Goal: Task Accomplishment & Management: Complete application form

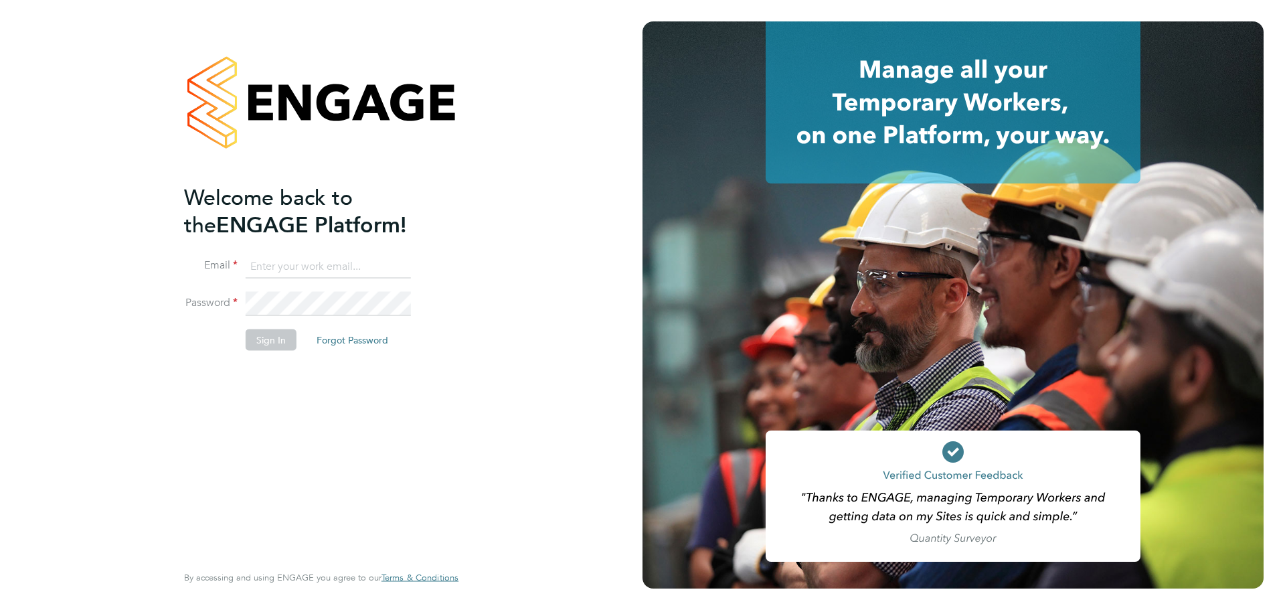
type input "lewis.saunders@randstadcpe.com"
click at [260, 333] on button "Sign In" at bounding box center [271, 339] width 51 height 21
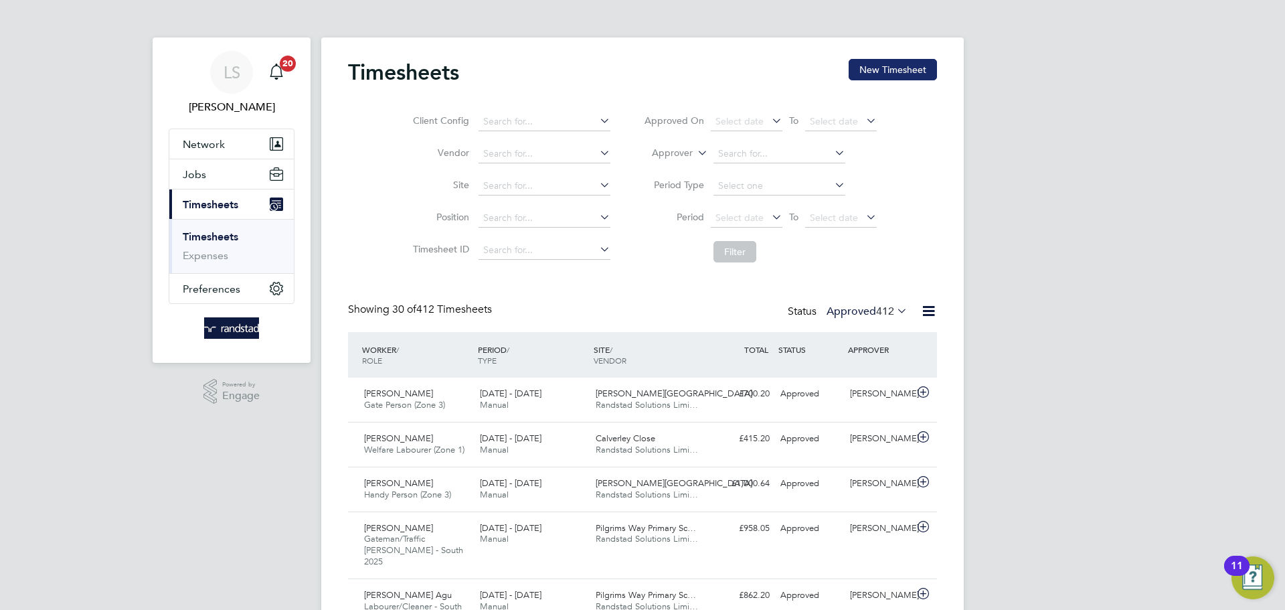
click at [868, 76] on button "New Timesheet" at bounding box center [893, 69] width 88 height 21
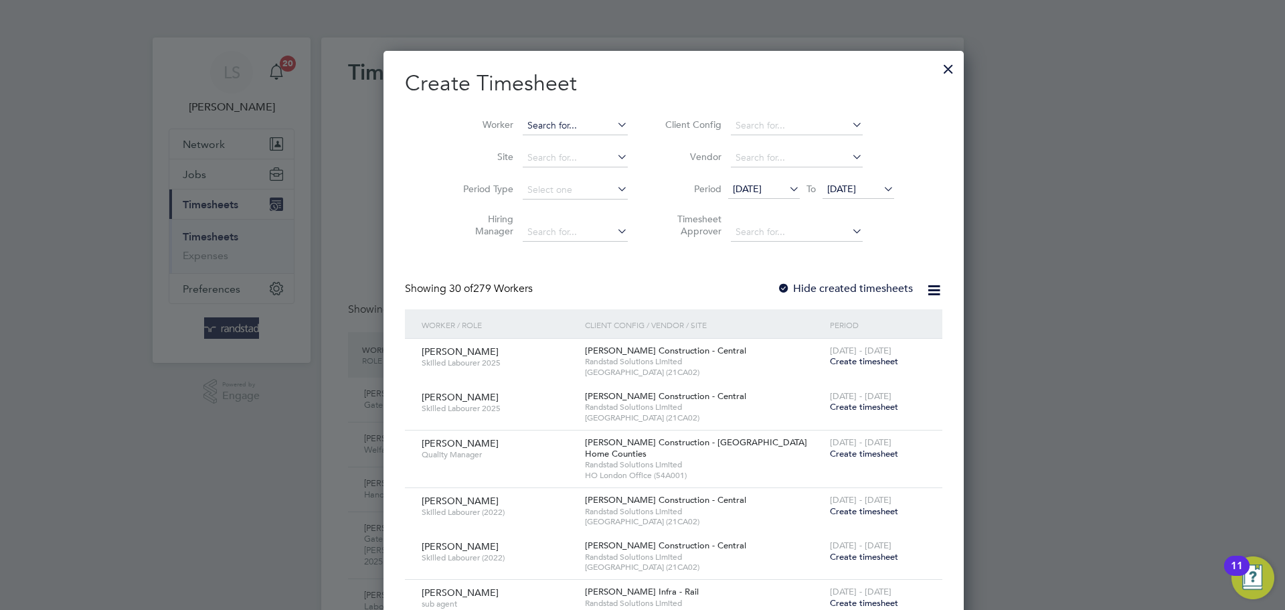
click at [534, 131] on input at bounding box center [575, 125] width 105 height 19
click at [518, 164] on li "[PERSON_NAME] an" at bounding box center [557, 162] width 132 height 18
type input "[PERSON_NAME]"
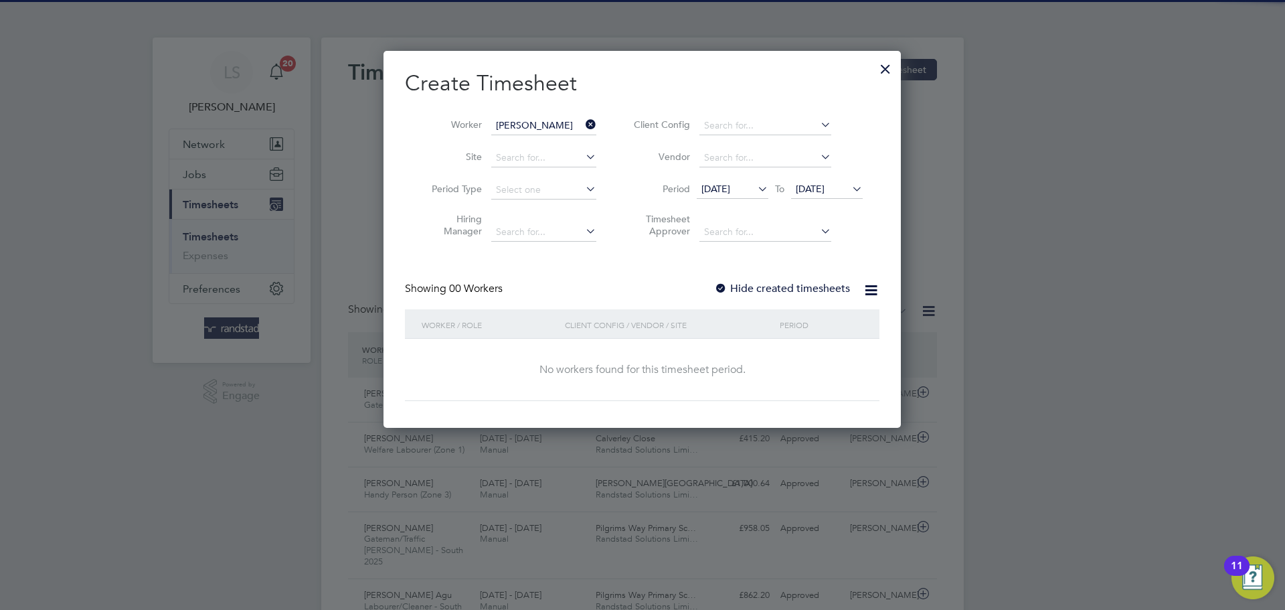
click at [870, 175] on li "Period [DATE] To [DATE]" at bounding box center [746, 190] width 266 height 32
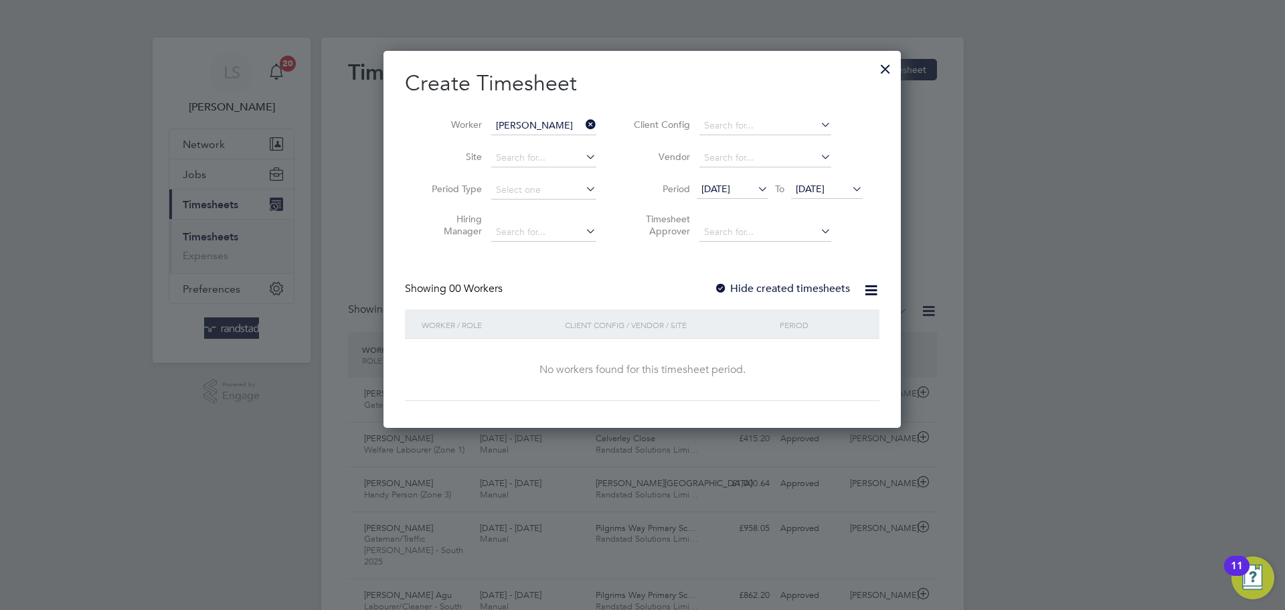
click at [859, 179] on li "Period [DATE] To [DATE]" at bounding box center [746, 190] width 266 height 32
click at [849, 188] on icon at bounding box center [849, 188] width 0 height 19
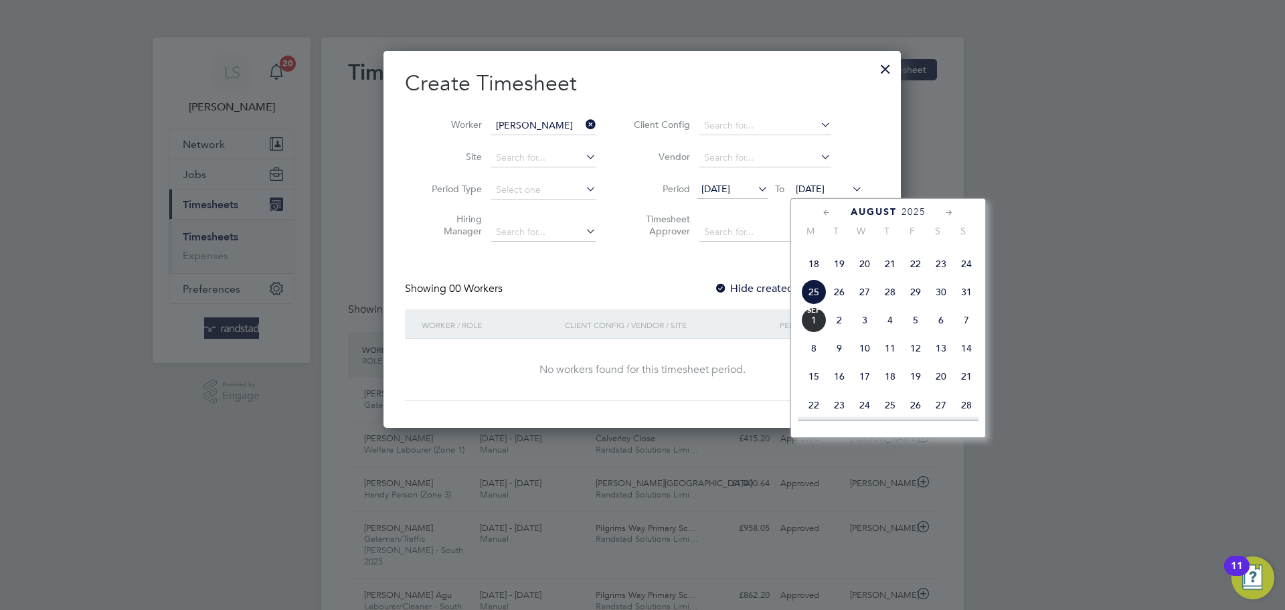
click at [872, 333] on span "3" at bounding box center [864, 319] width 25 height 25
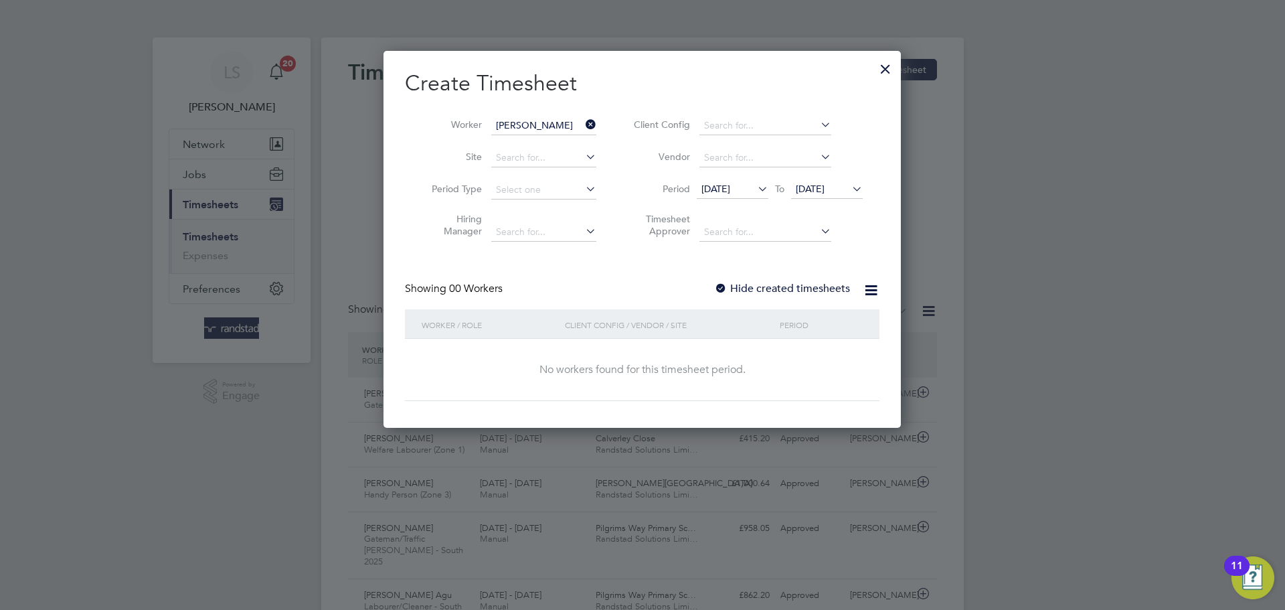
click at [748, 284] on label "Hide created timesheets" at bounding box center [782, 288] width 136 height 13
click at [819, 189] on span "[DATE]" at bounding box center [810, 189] width 29 height 12
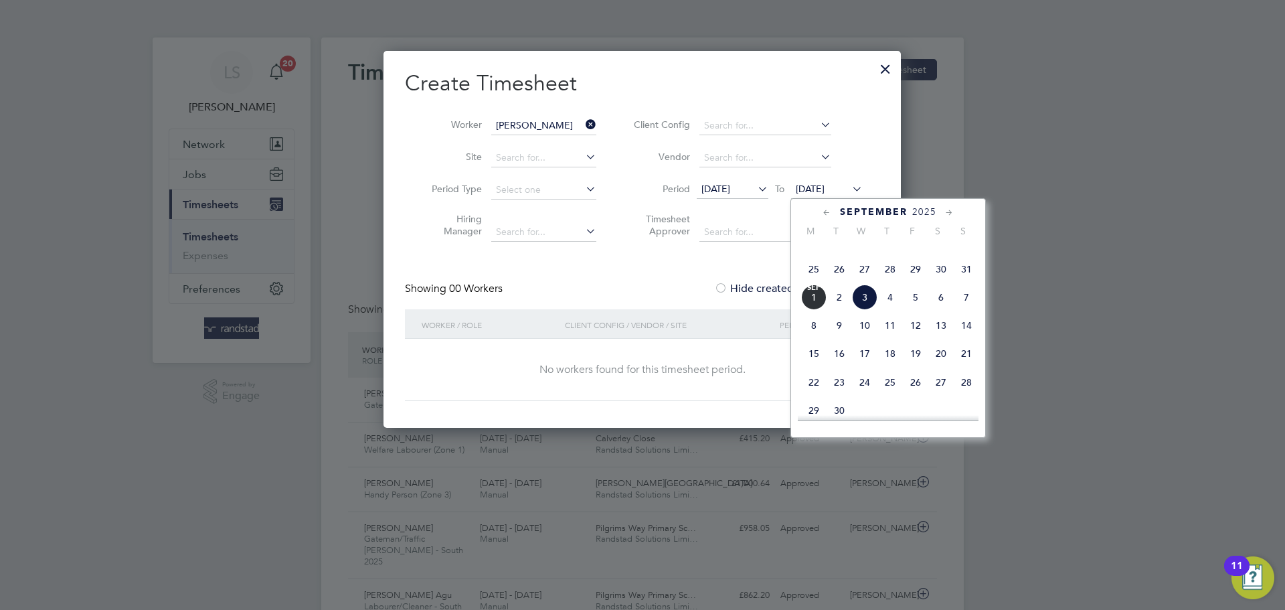
click at [864, 310] on span "3" at bounding box center [864, 296] width 25 height 25
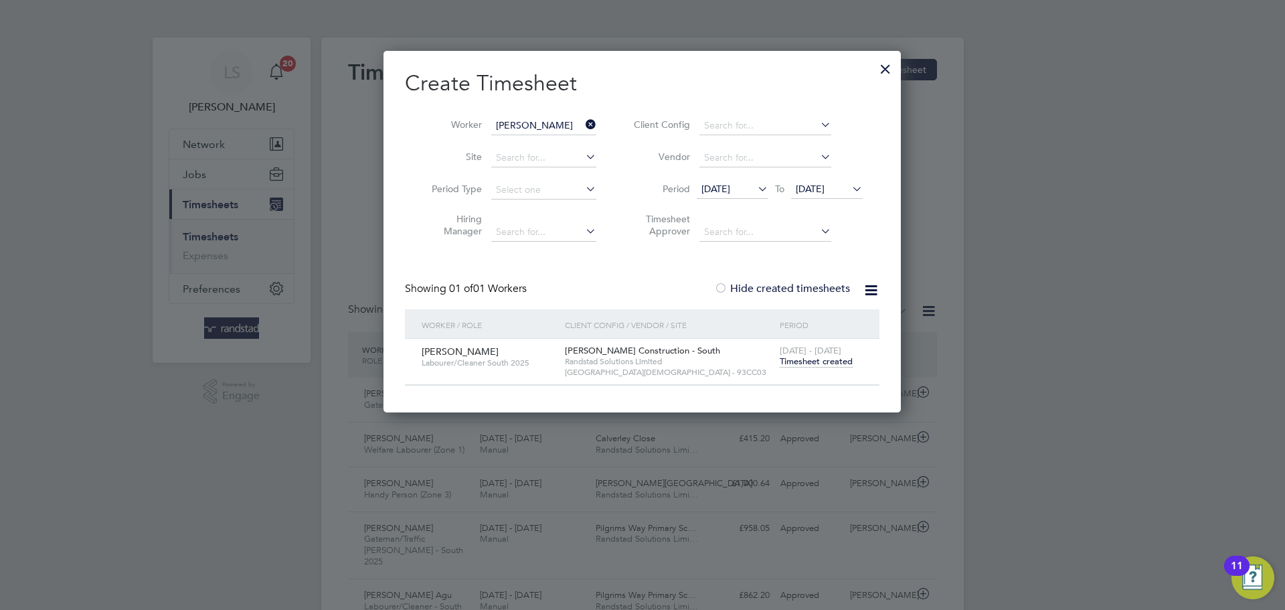
click at [809, 361] on span "Timesheet created" at bounding box center [816, 361] width 73 height 12
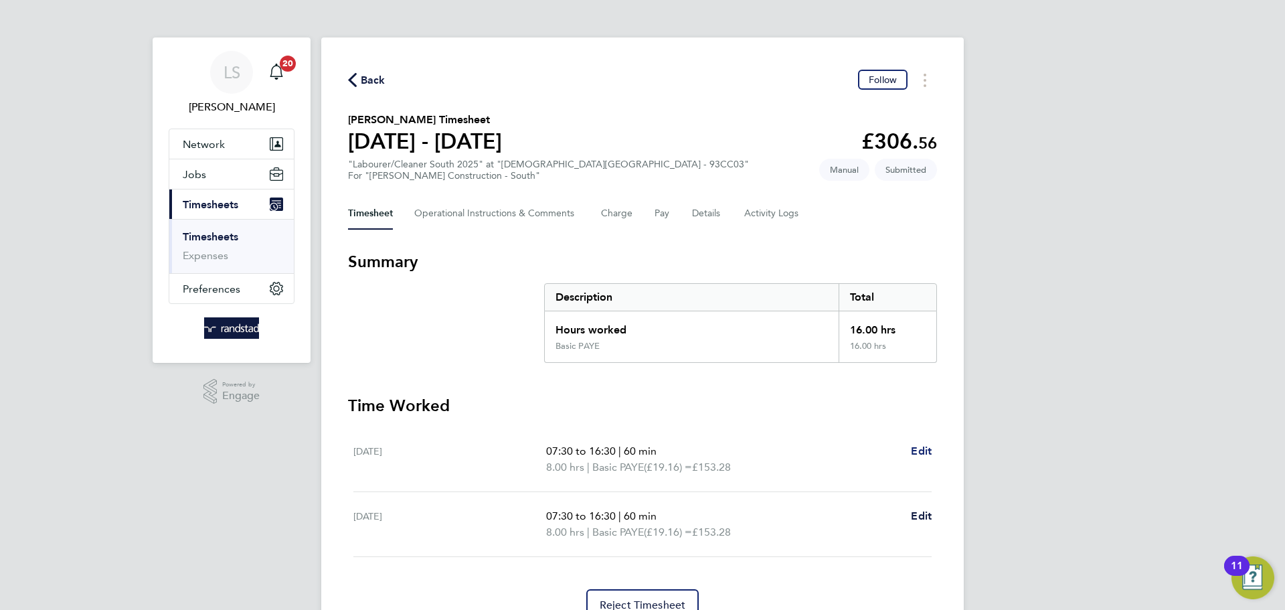
click at [918, 451] on span "Edit" at bounding box center [921, 450] width 21 height 13
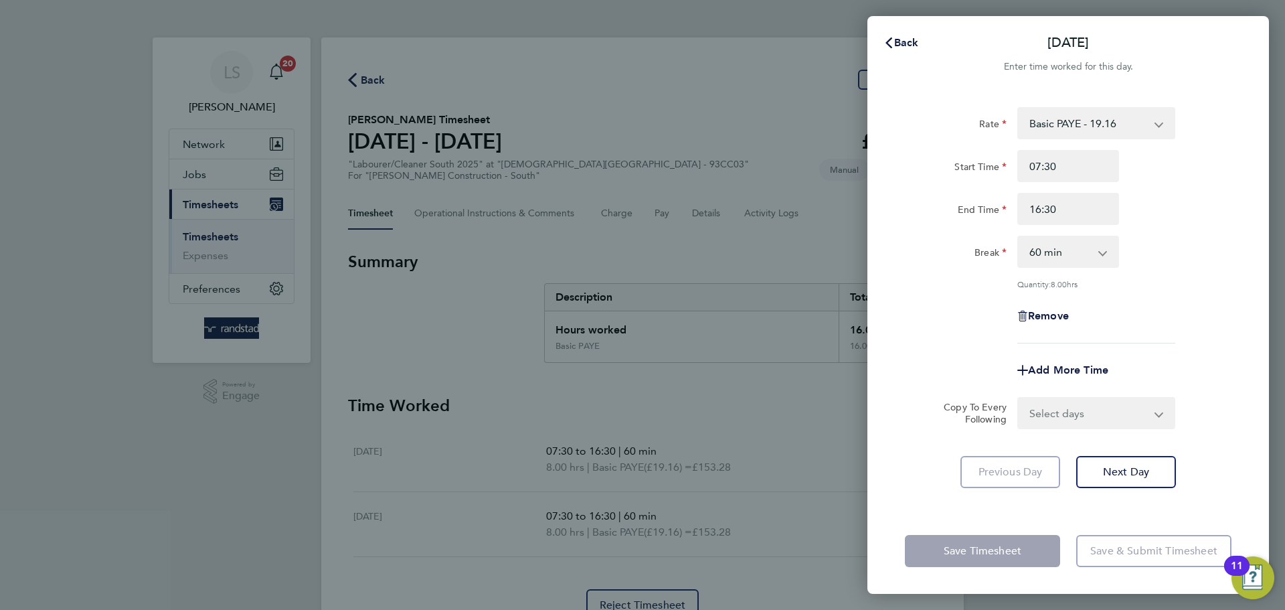
click at [1042, 253] on select "0 min 15 min 30 min 45 min 60 min 75 min 90 min" at bounding box center [1060, 251] width 83 height 29
select select "0"
click at [1019, 237] on select "0 min 15 min 30 min 45 min 60 min 75 min 90 min" at bounding box center [1060, 251] width 83 height 29
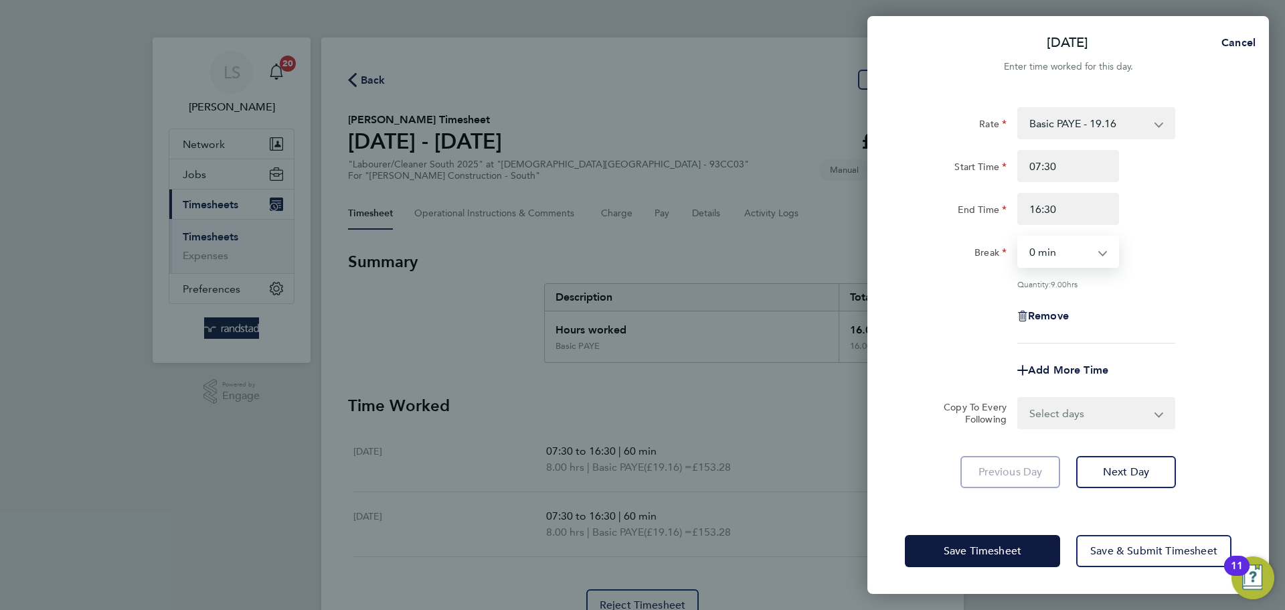
click at [1054, 416] on select "Select days [DATE]" at bounding box center [1089, 412] width 141 height 29
select select "FRI"
click at [1019, 398] on select "Select days [DATE]" at bounding box center [1089, 412] width 141 height 29
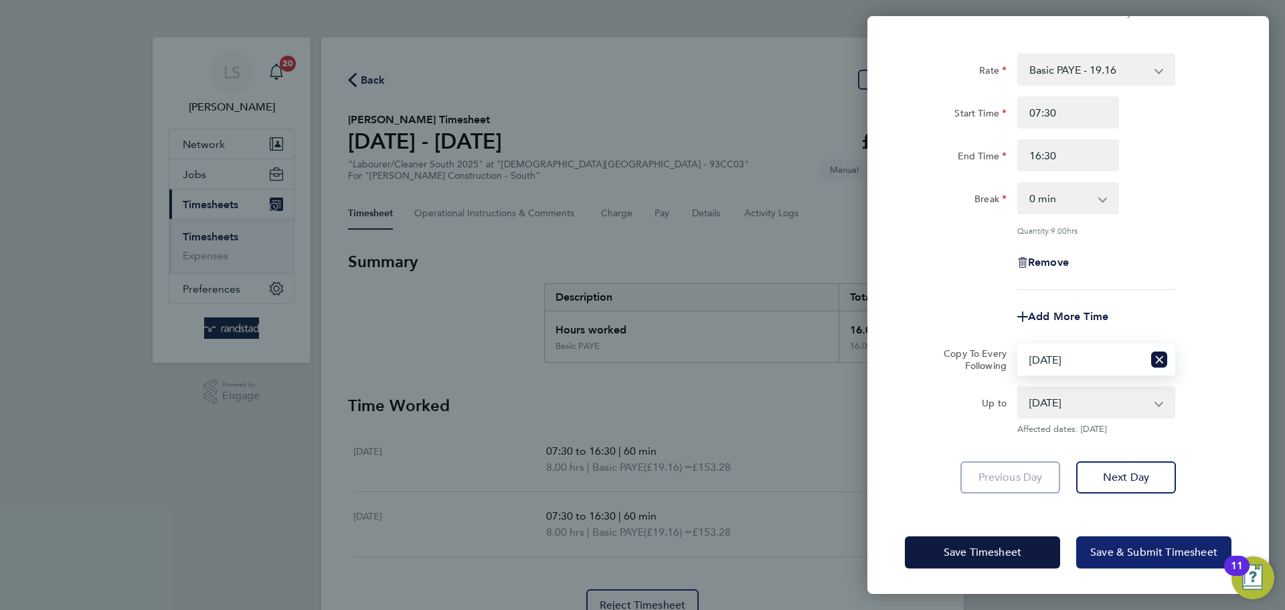
click at [1086, 551] on button "Save & Submit Timesheet" at bounding box center [1153, 552] width 155 height 32
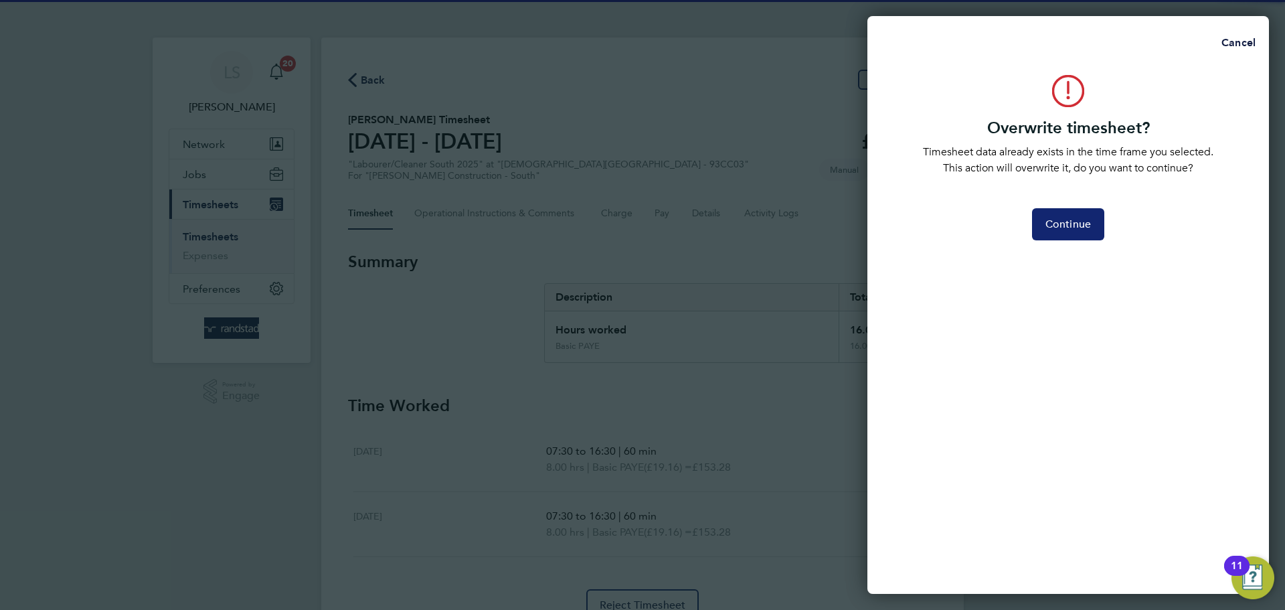
click at [1050, 221] on span "Continue" at bounding box center [1069, 224] width 46 height 13
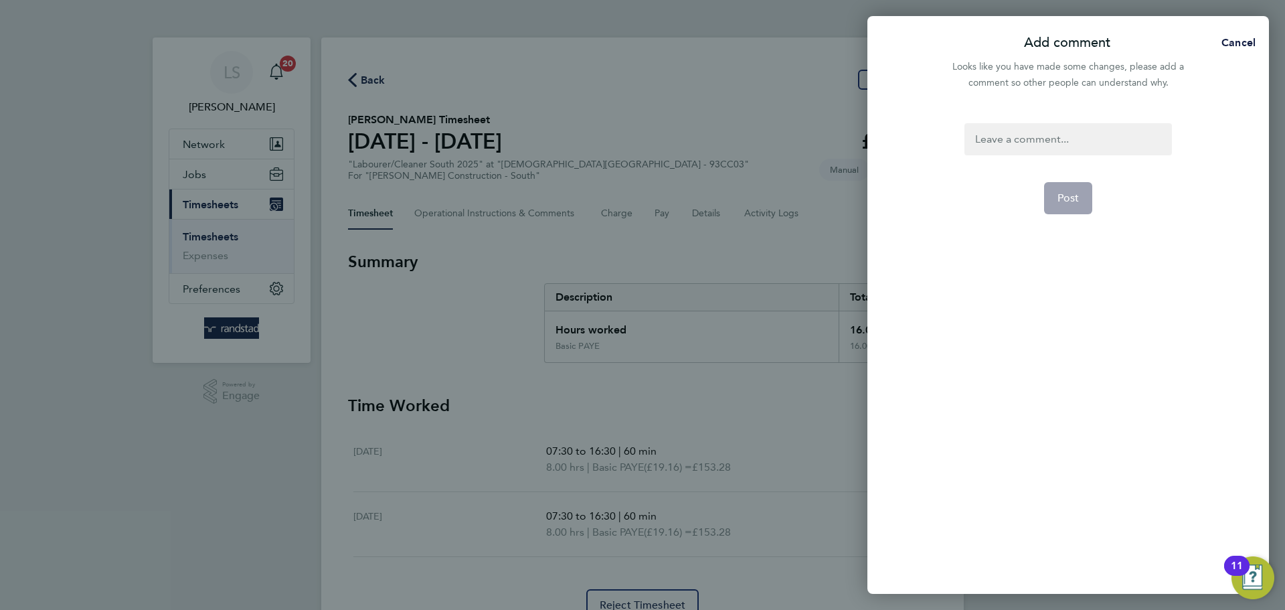
click at [1004, 131] on div at bounding box center [1068, 139] width 207 height 32
click at [1088, 198] on button "Post" at bounding box center [1068, 198] width 49 height 32
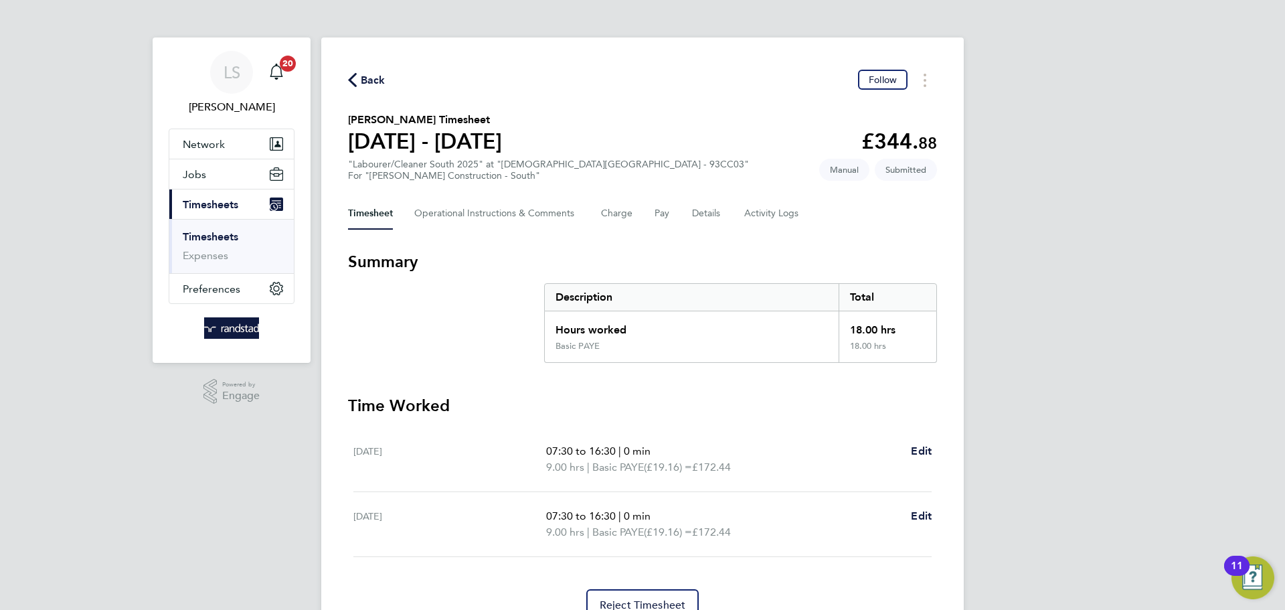
click at [359, 85] on span "Back" at bounding box center [366, 79] width 37 height 13
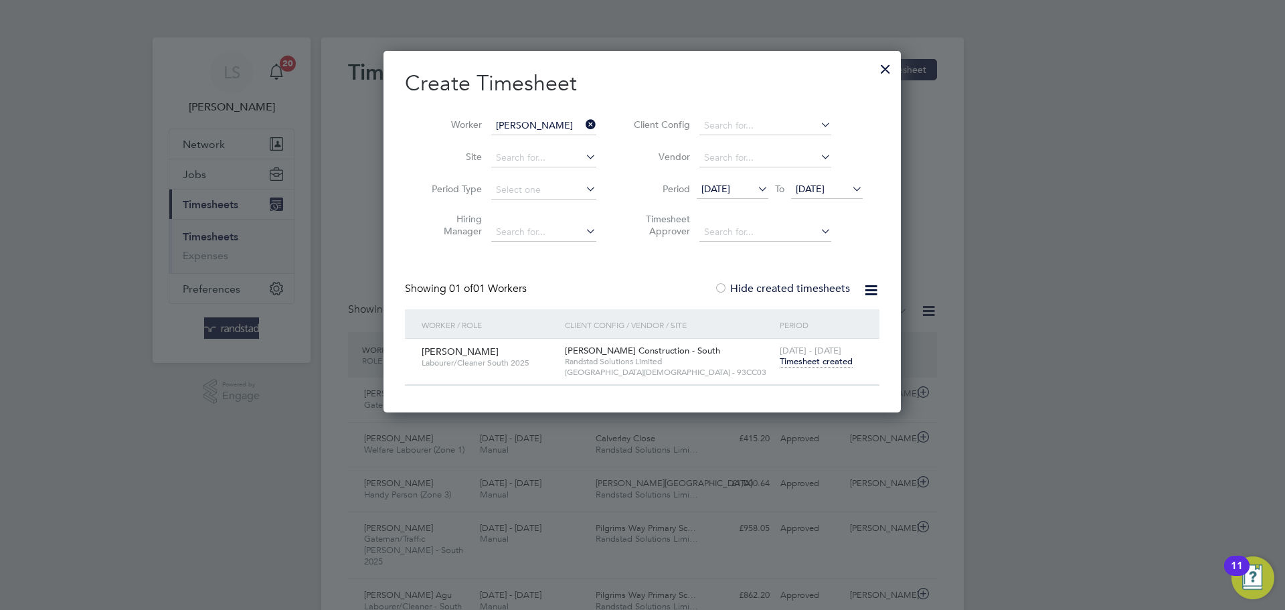
click at [583, 122] on icon at bounding box center [583, 124] width 0 height 19
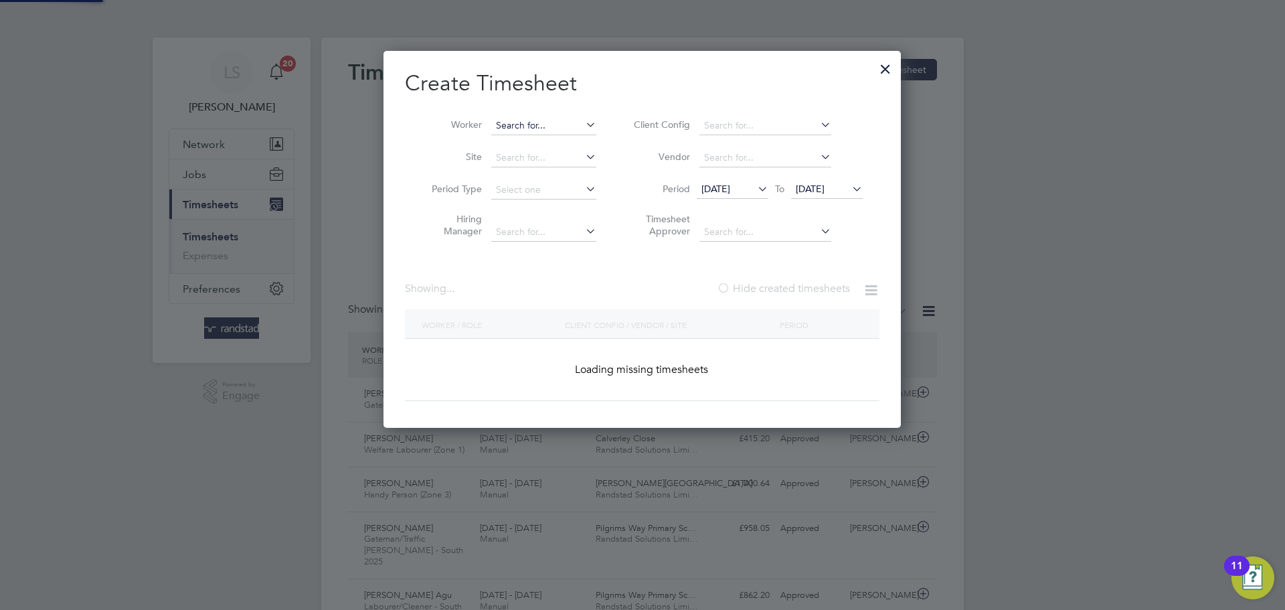
click at [509, 122] on input at bounding box center [543, 125] width 105 height 19
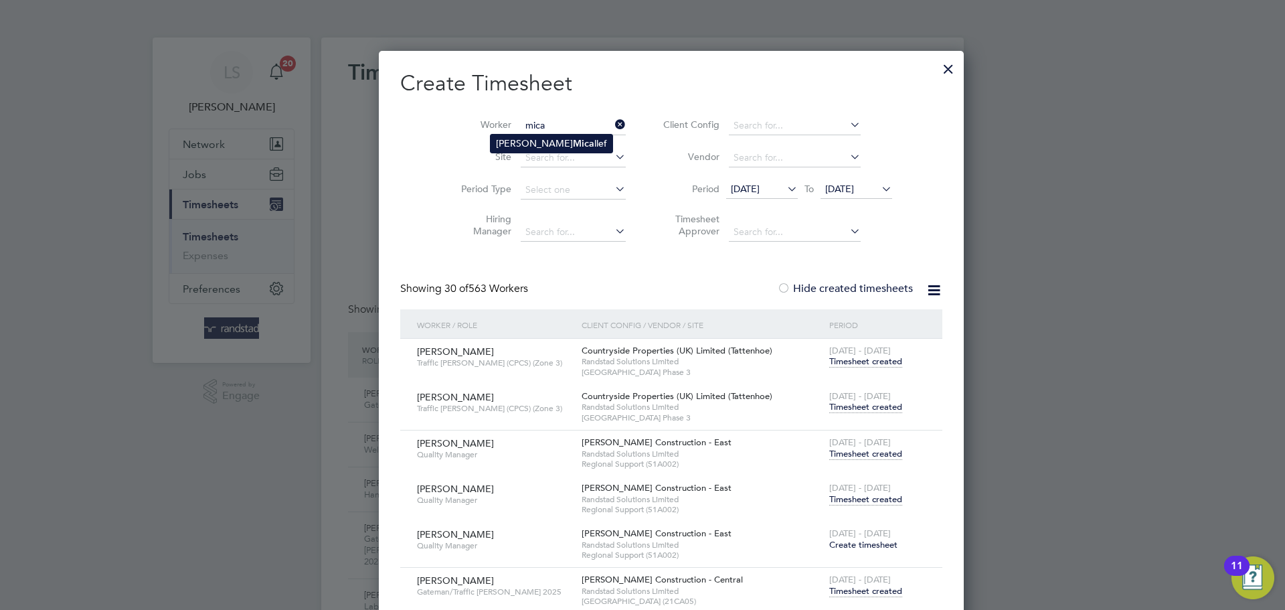
type input "[PERSON_NAME]"
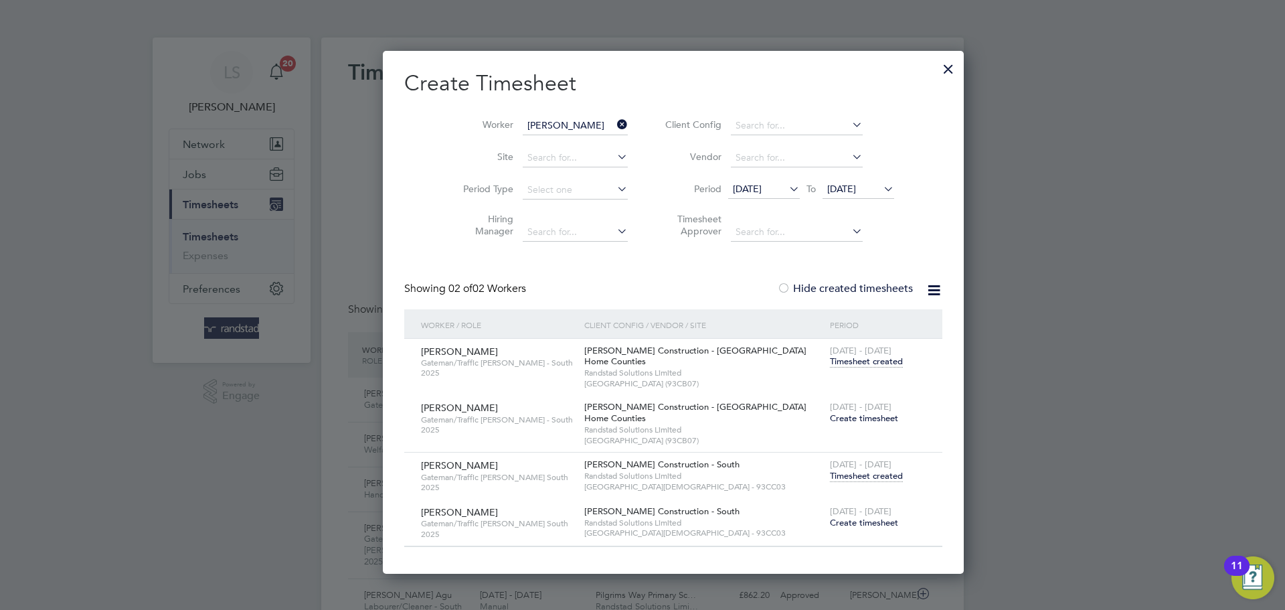
click at [830, 481] on span "Timesheet created" at bounding box center [866, 476] width 73 height 12
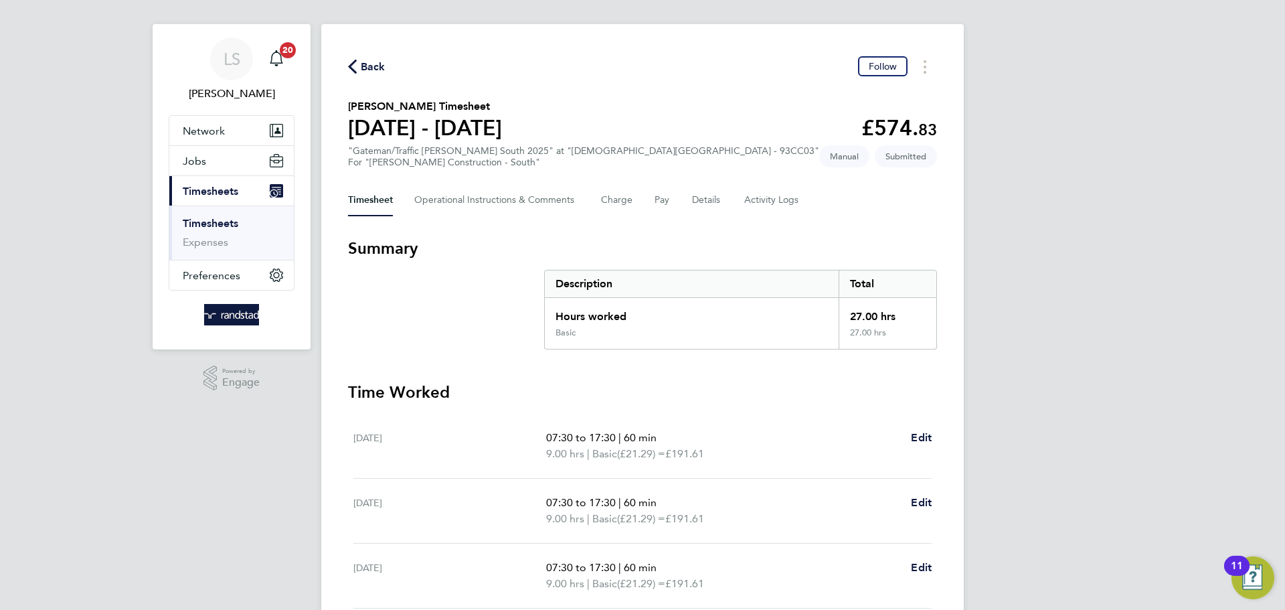
click at [367, 60] on span "Back" at bounding box center [373, 67] width 25 height 16
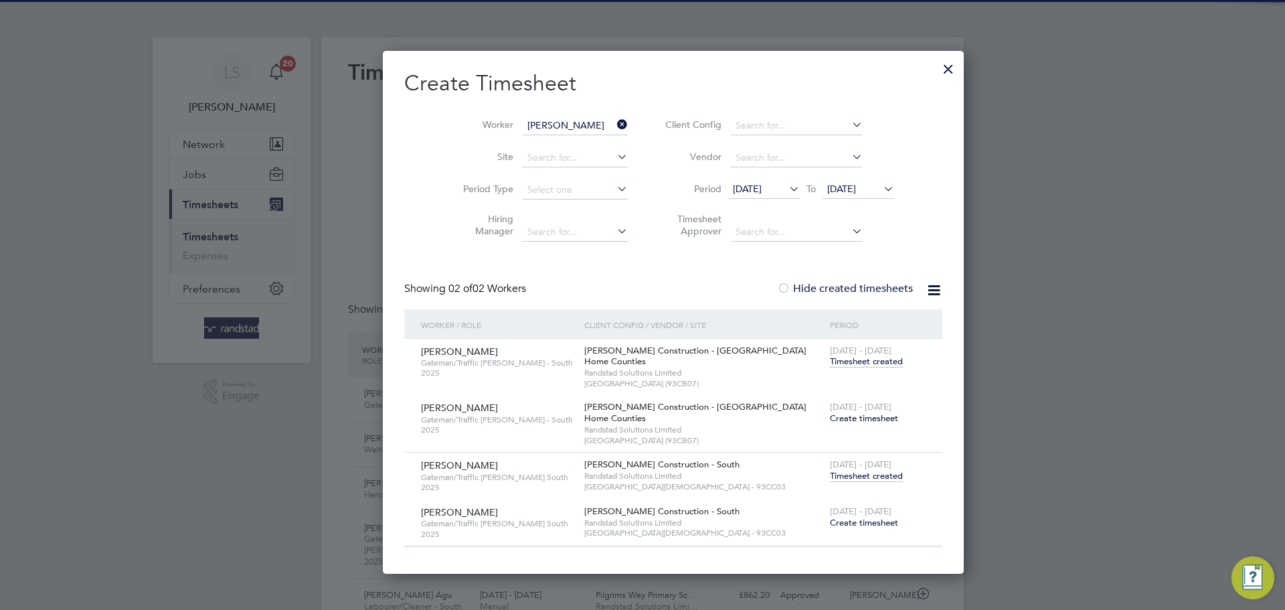
scroll to position [7, 7]
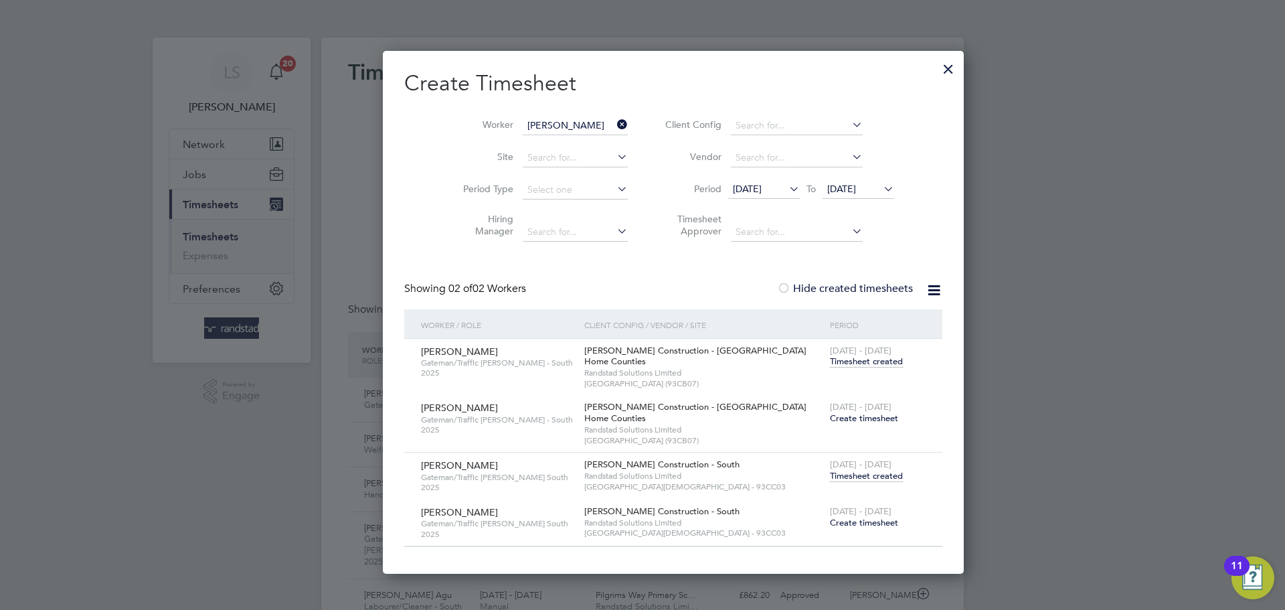
click at [614, 125] on icon at bounding box center [614, 124] width 0 height 19
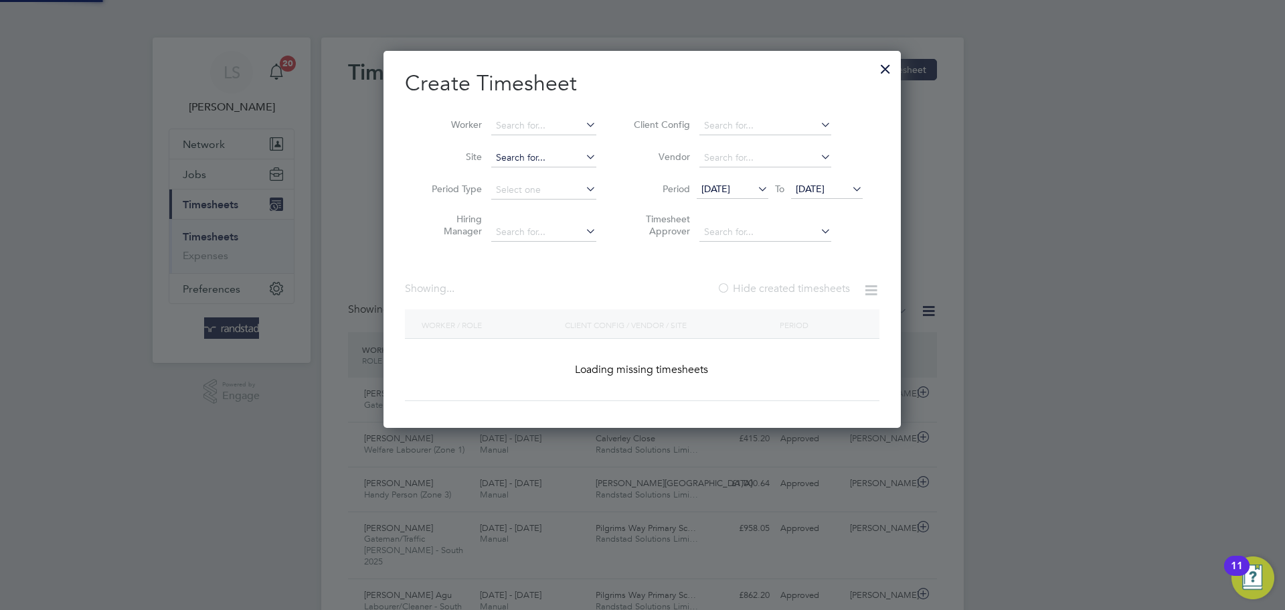
click at [519, 152] on input at bounding box center [543, 158] width 105 height 19
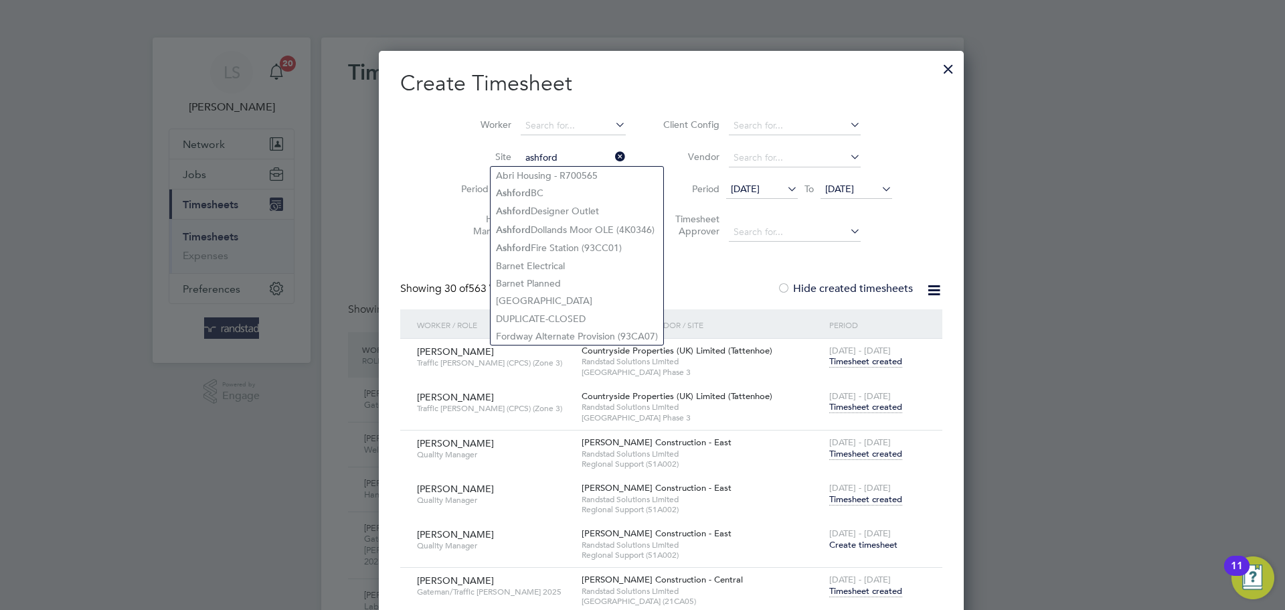
type input "ashford"
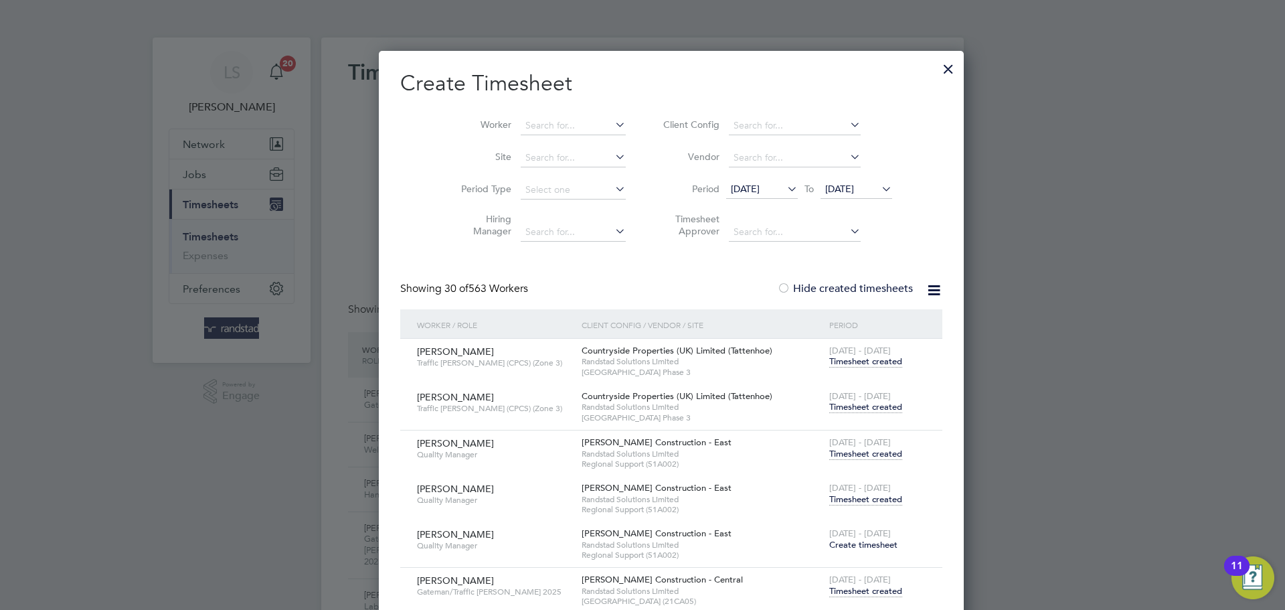
scroll to position [4463, 528]
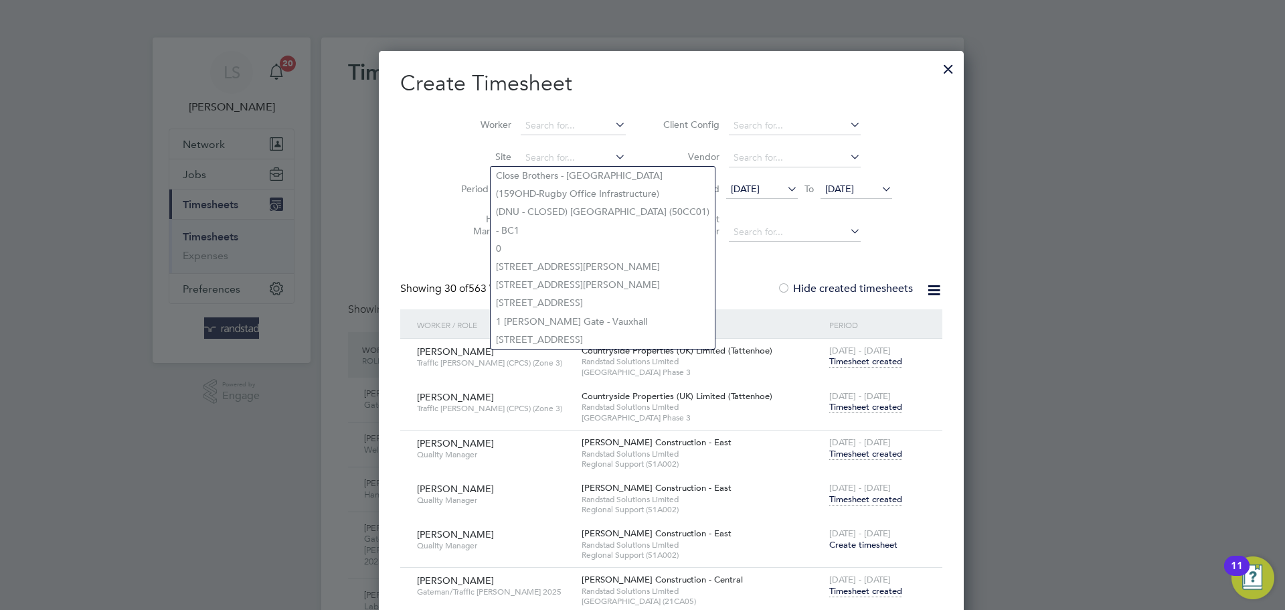
click at [936, 78] on div at bounding box center [948, 66] width 24 height 24
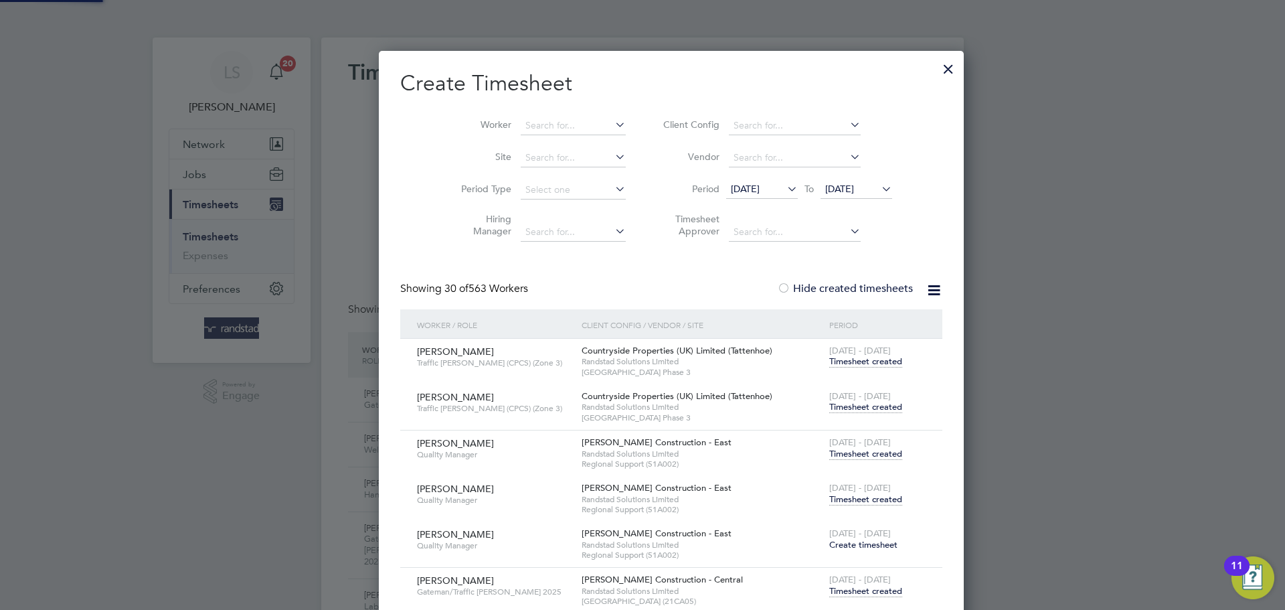
scroll to position [378, 518]
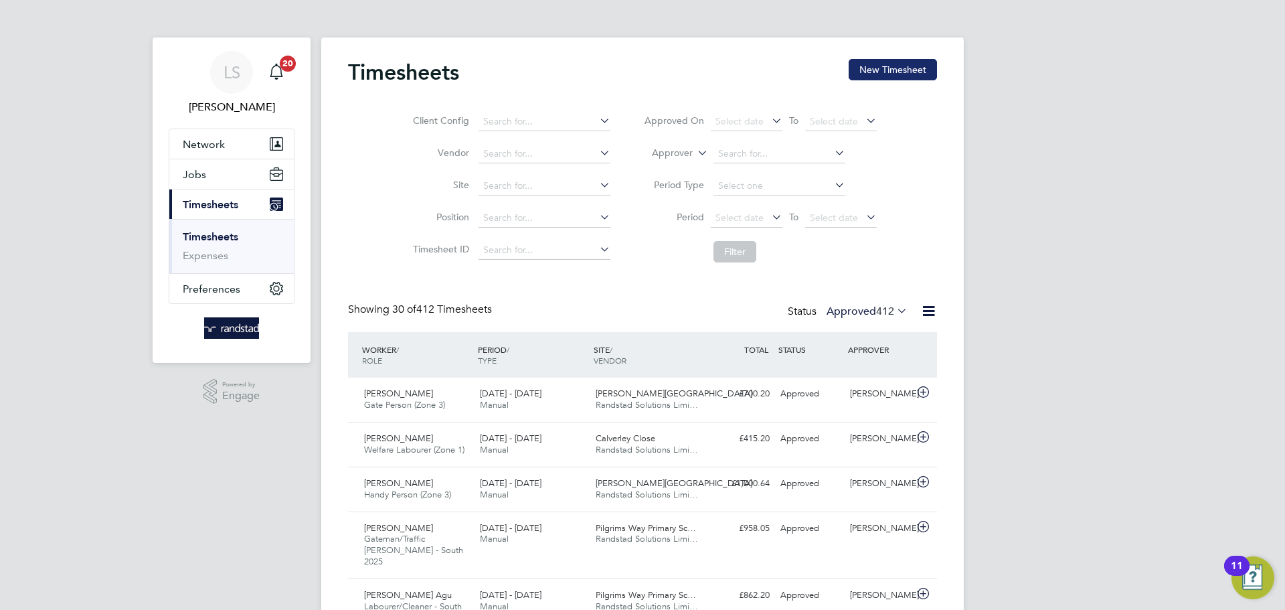
click at [859, 74] on button "New Timesheet" at bounding box center [893, 69] width 88 height 21
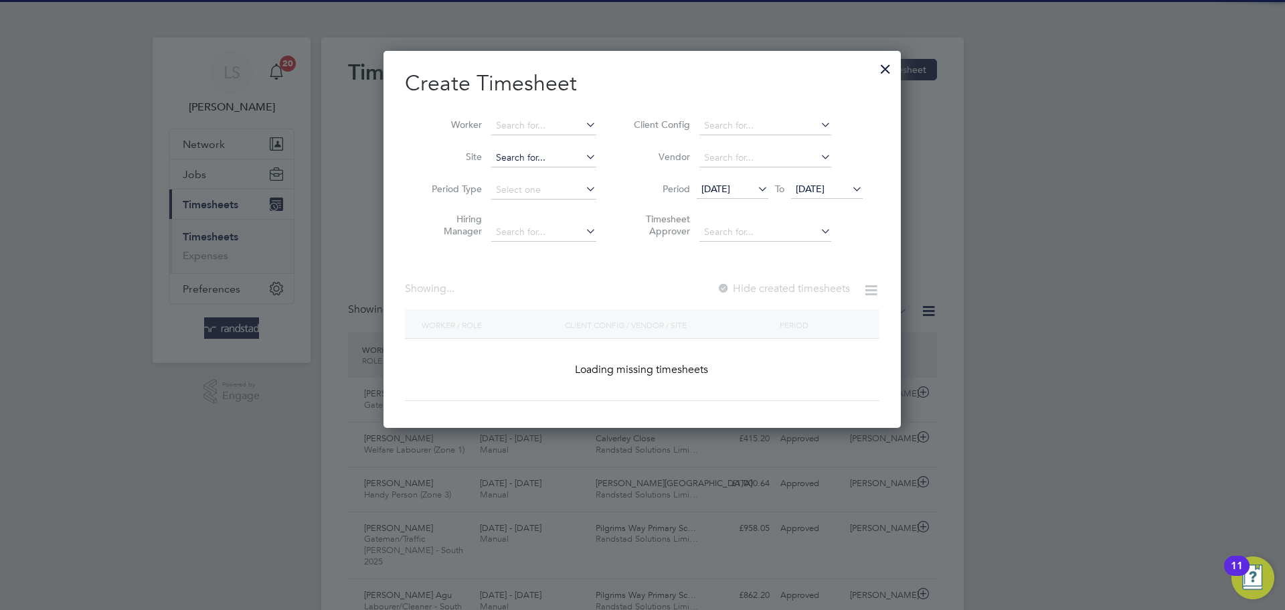
click at [507, 157] on input at bounding box center [543, 158] width 105 height 19
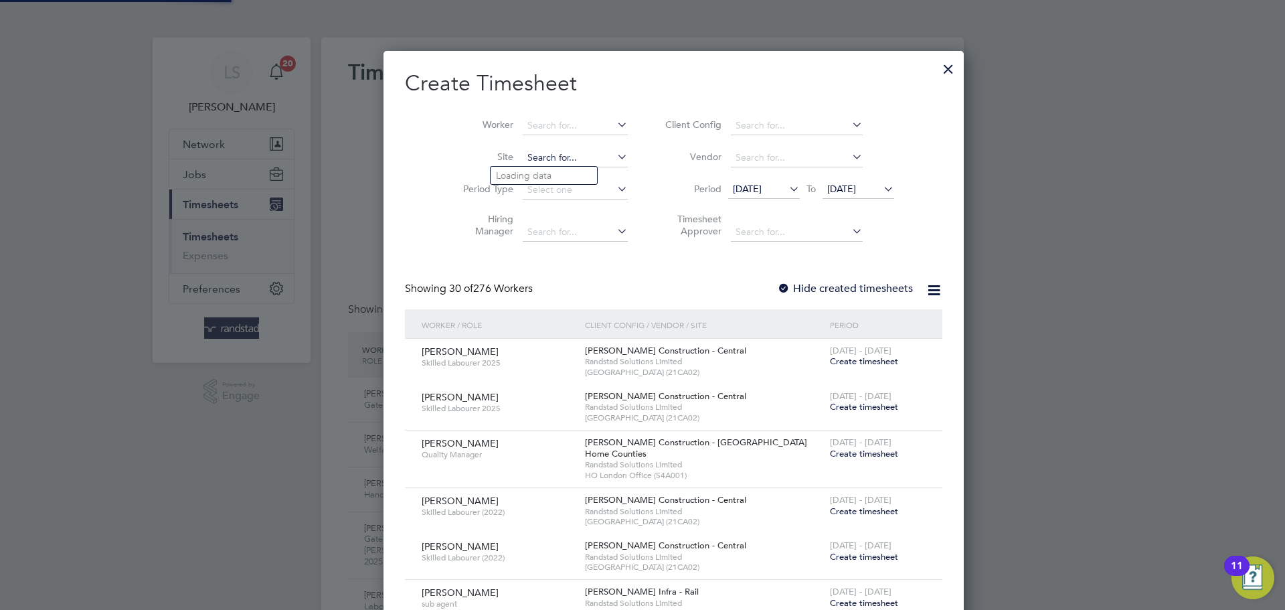
scroll to position [2220, 518]
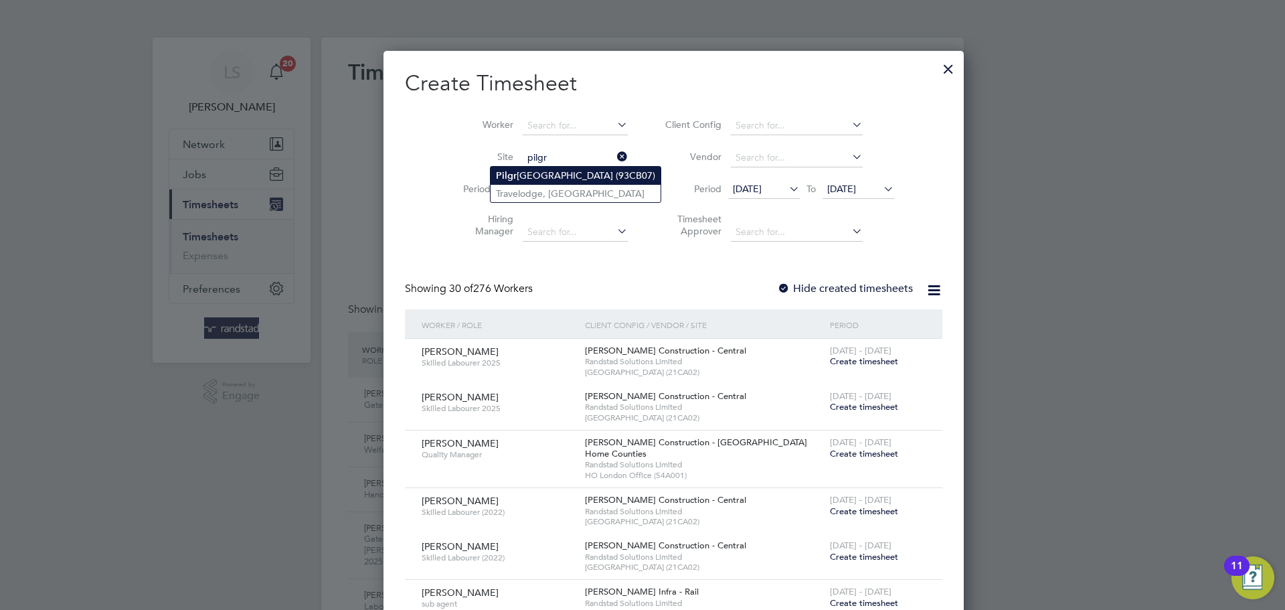
click at [512, 171] on b "Pilgr" at bounding box center [506, 175] width 21 height 11
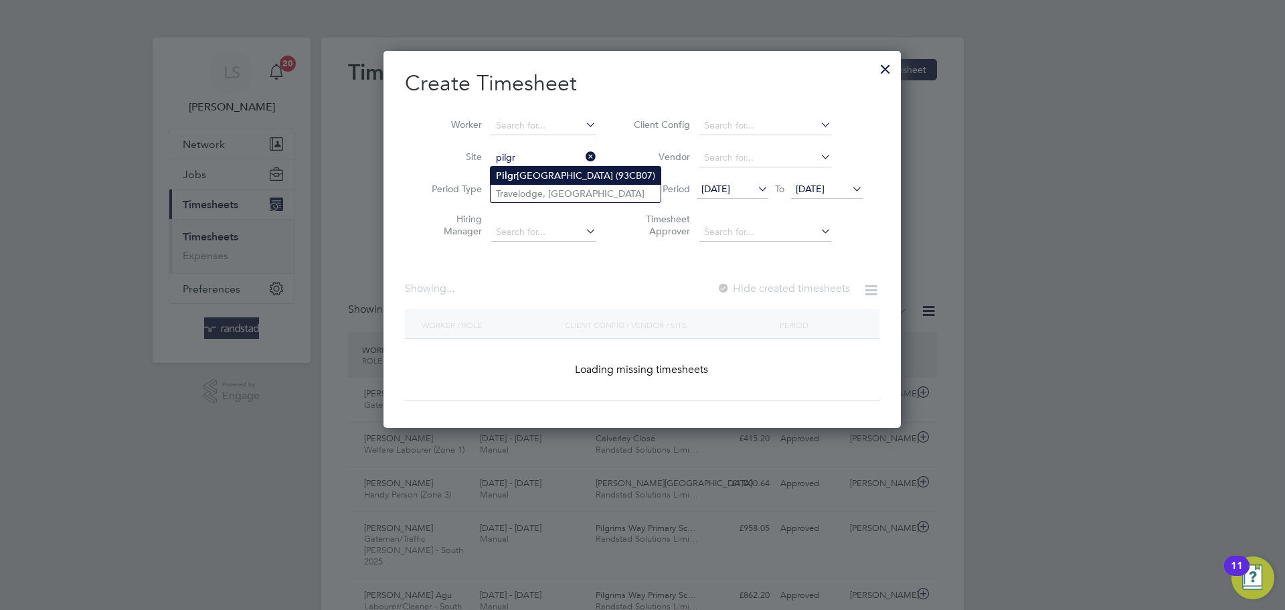
type input "[GEOGRAPHIC_DATA] (93CB07)"
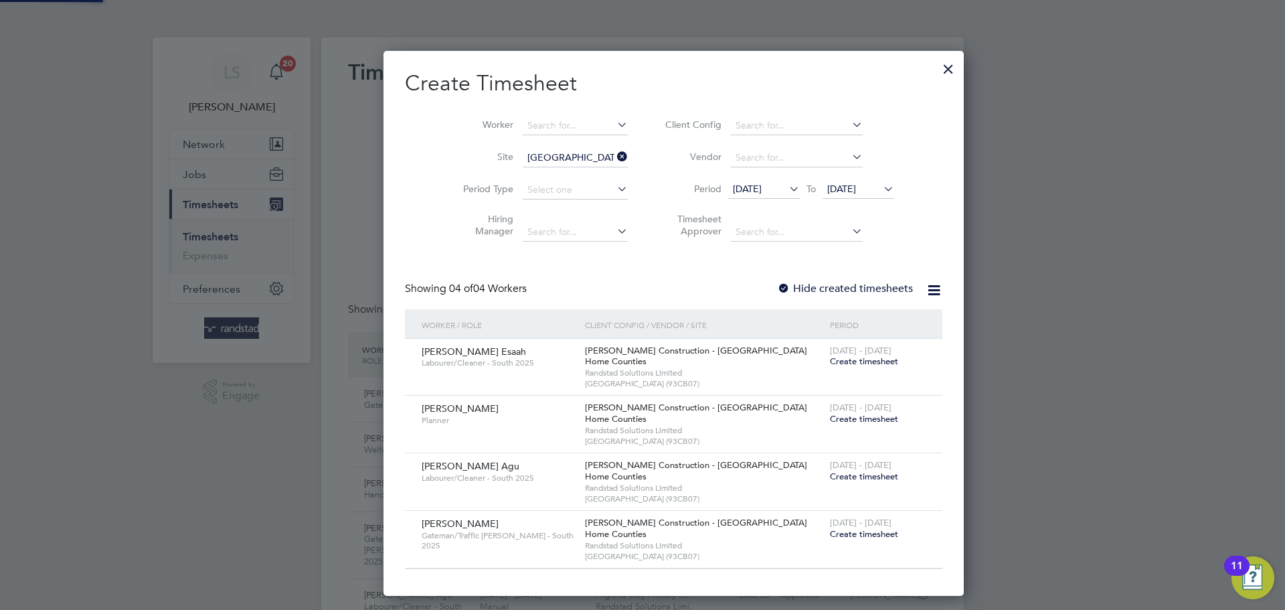
scroll to position [546, 518]
click at [777, 289] on label "Hide created timesheets" at bounding box center [845, 288] width 136 height 13
click at [827, 184] on span "[DATE]" at bounding box center [841, 189] width 29 height 12
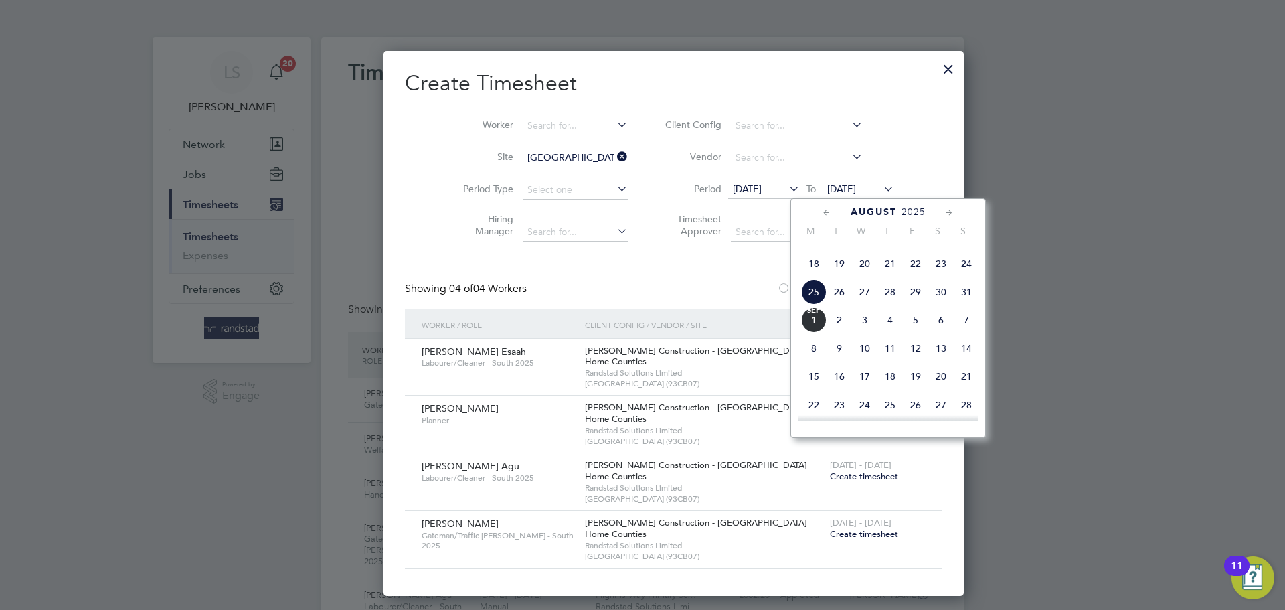
click at [821, 333] on span "[DATE]" at bounding box center [813, 319] width 25 height 25
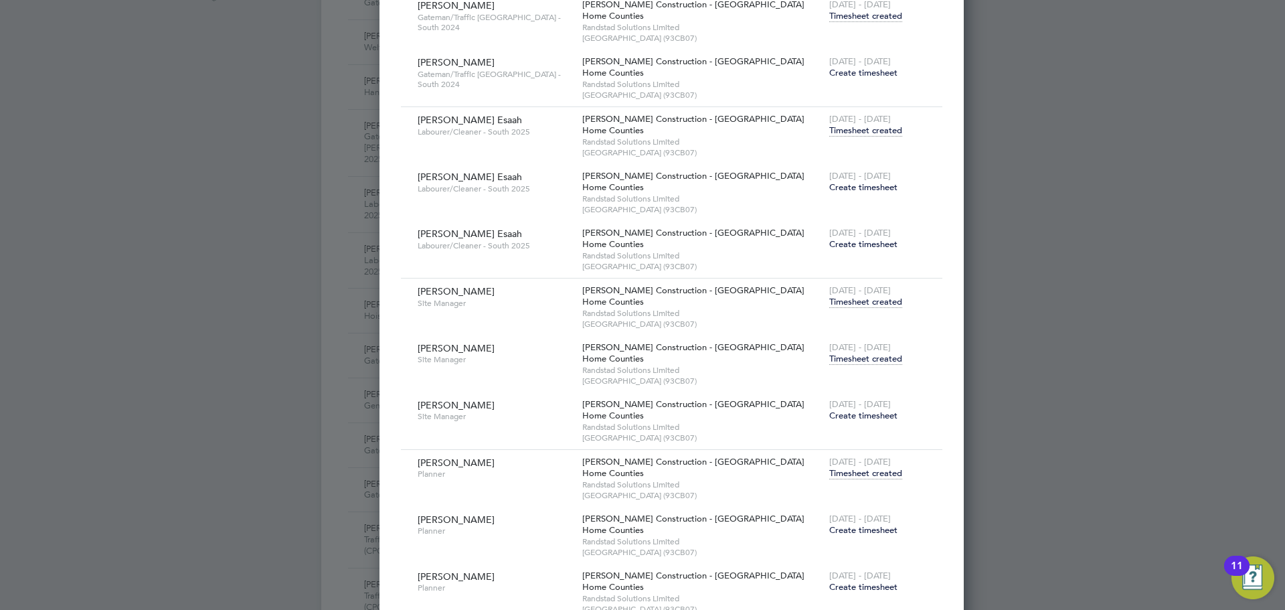
scroll to position [78, 0]
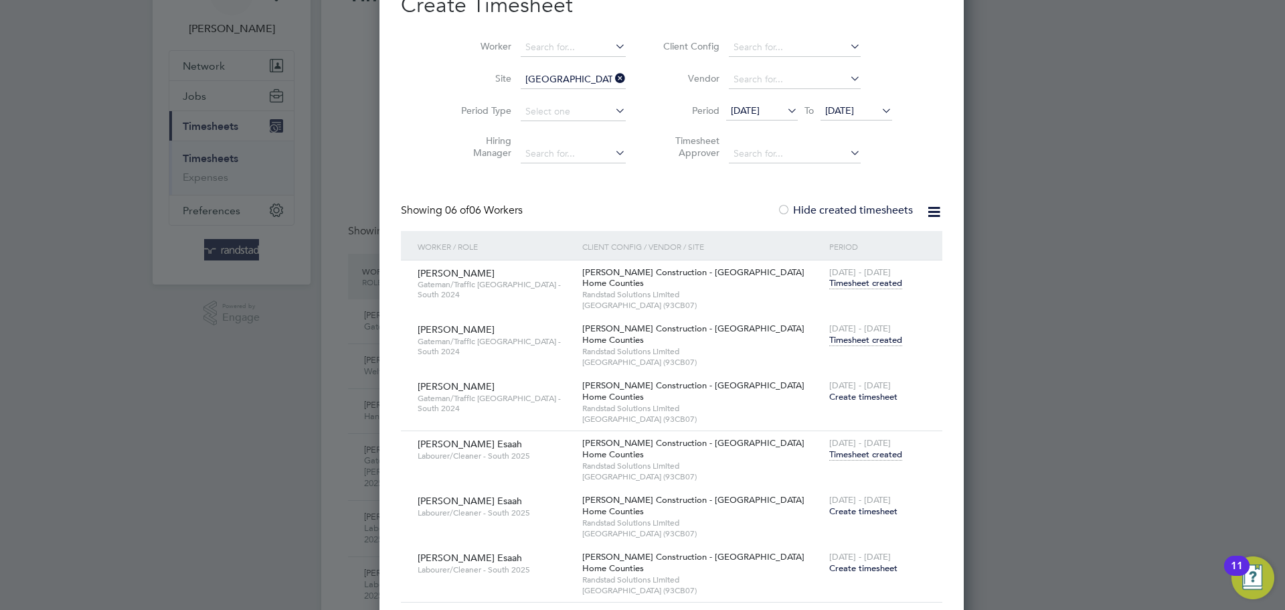
click at [829, 335] on span "Timesheet created" at bounding box center [865, 340] width 73 height 12
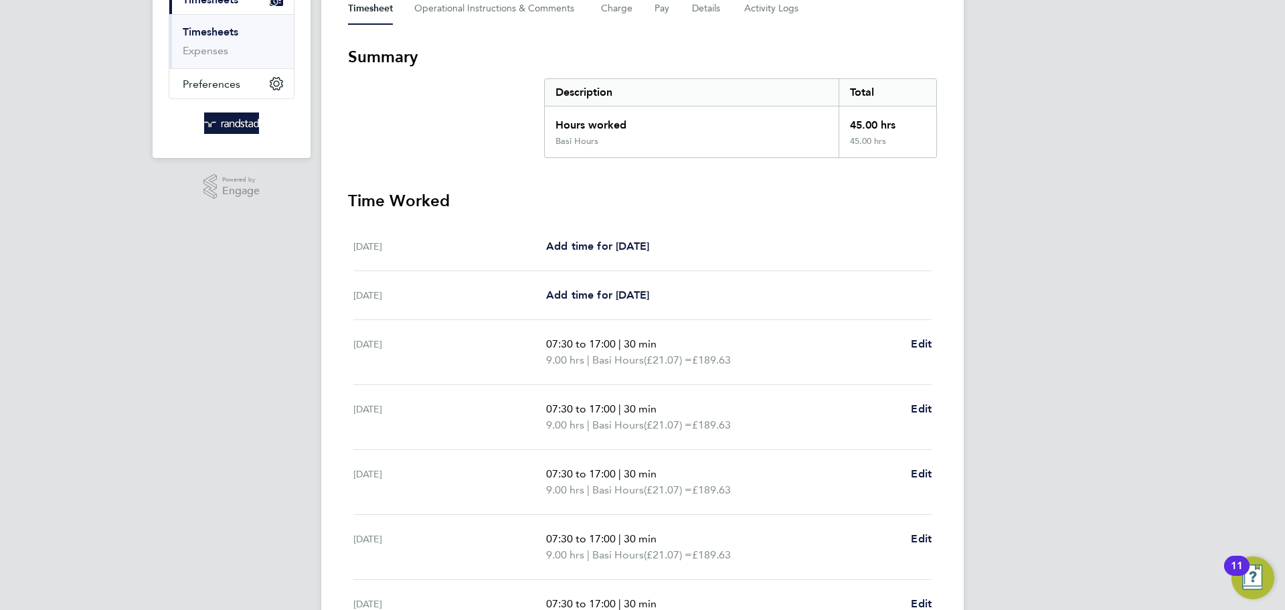
scroll to position [4, 0]
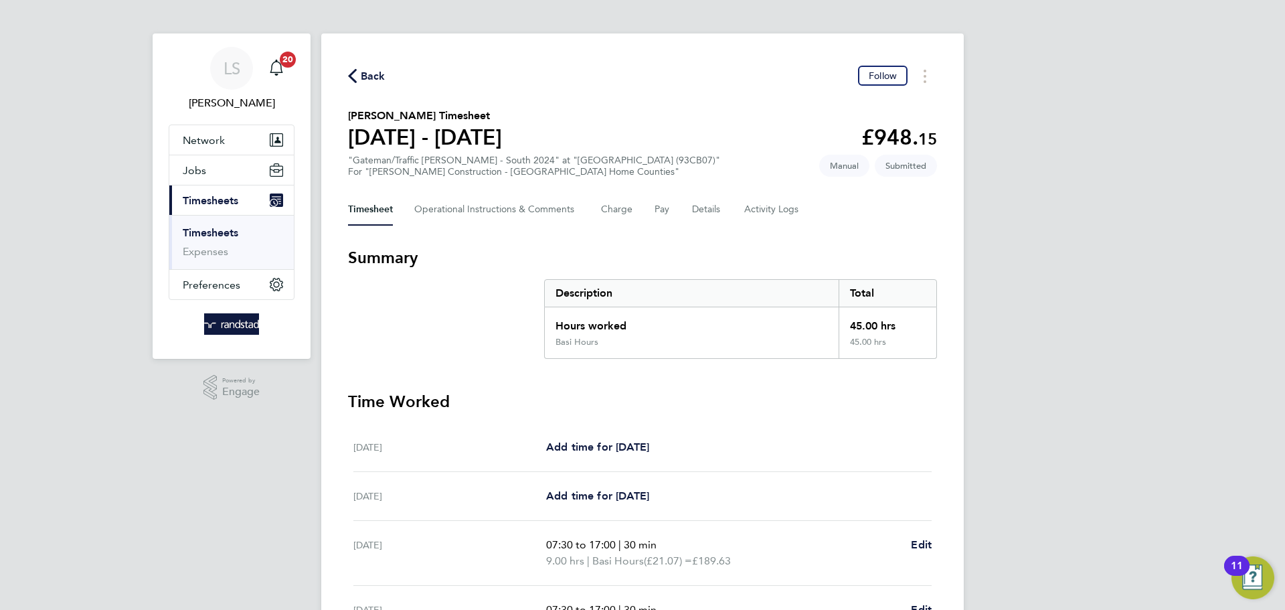
click at [364, 82] on span "Back" at bounding box center [373, 76] width 25 height 16
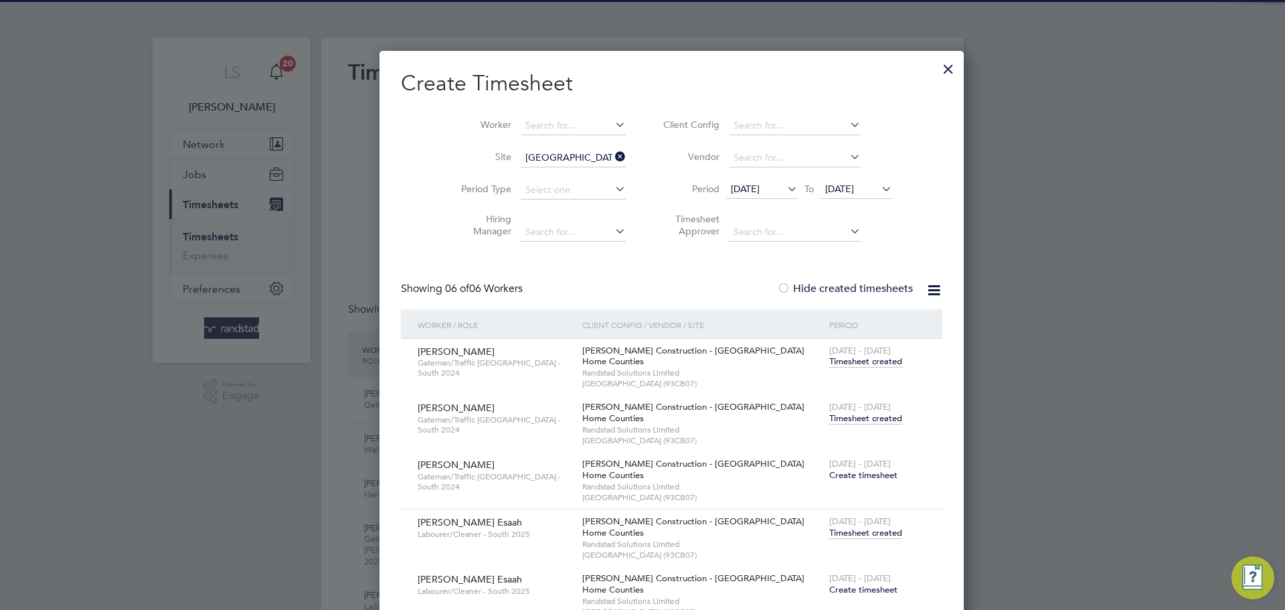
scroll to position [7, 7]
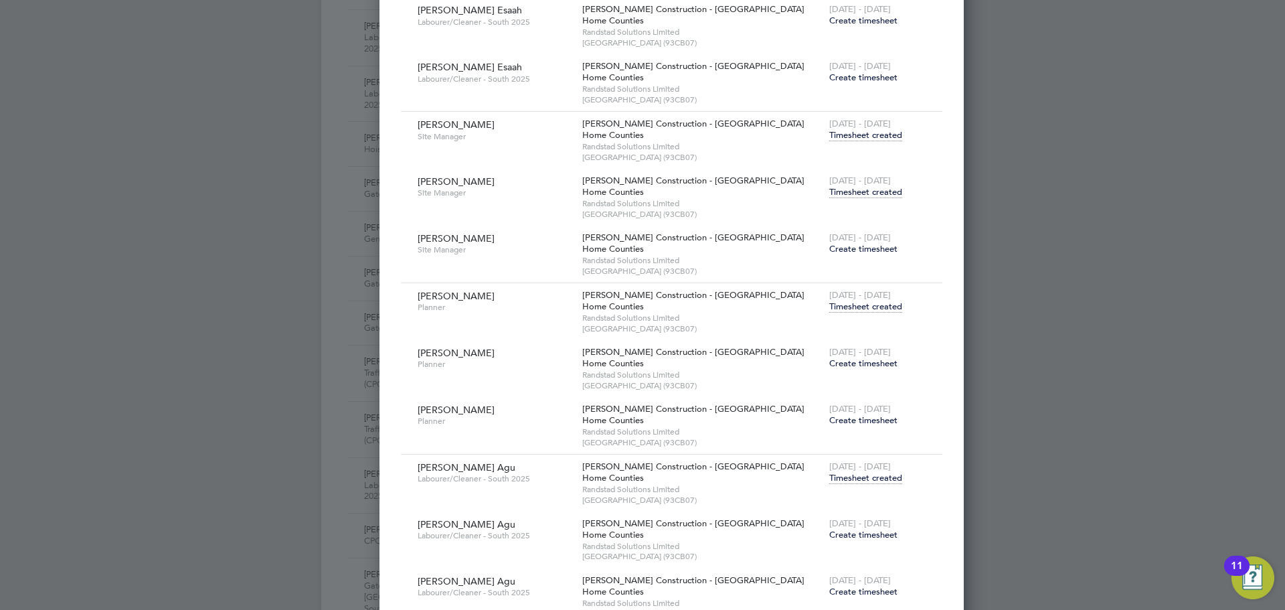
click at [829, 535] on span "Create timesheet" at bounding box center [863, 534] width 68 height 11
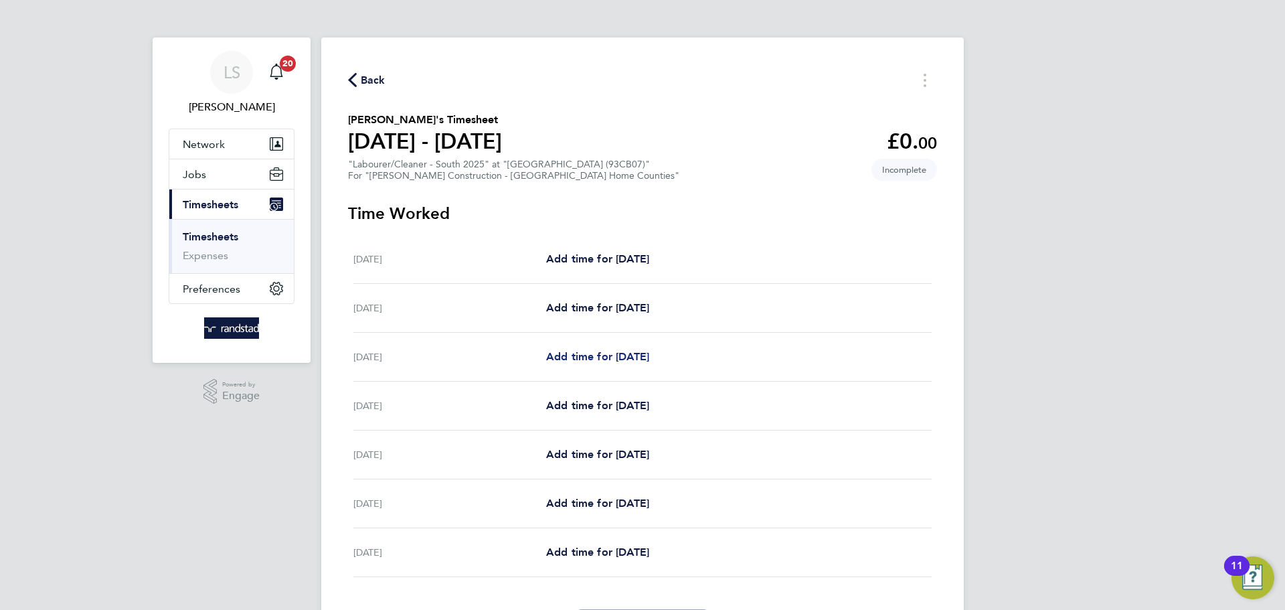
click at [618, 352] on span "Add time for [DATE]" at bounding box center [597, 356] width 103 height 13
select select "30"
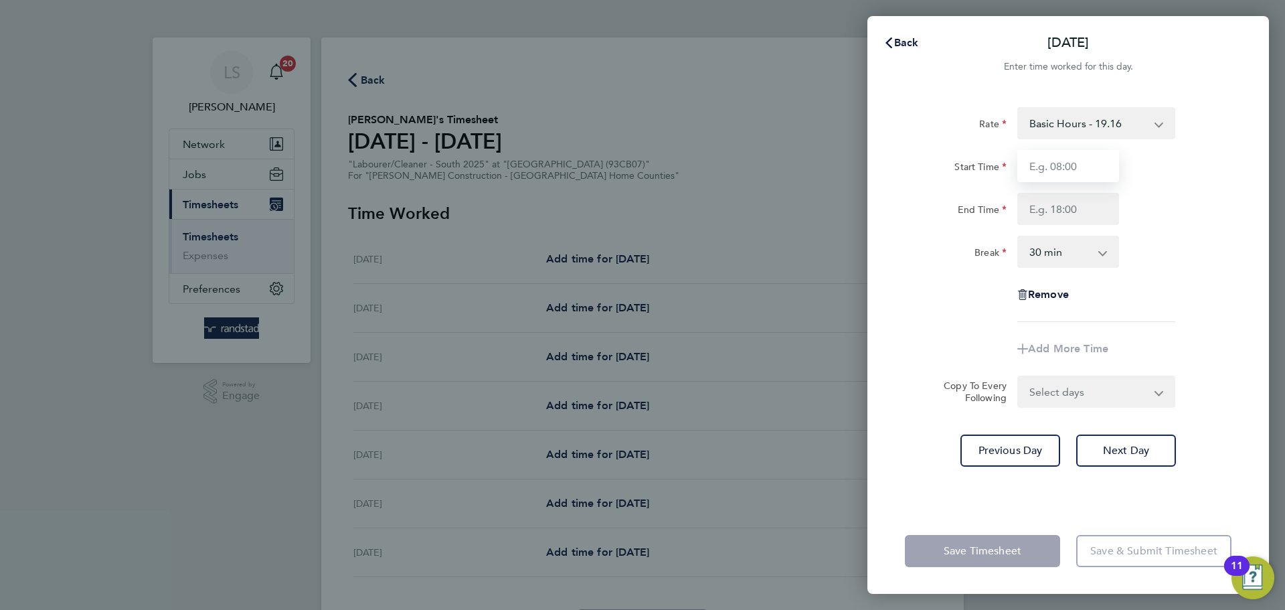
click at [1098, 153] on input "Start Time" at bounding box center [1068, 166] width 102 height 32
type input "07:30"
click at [1076, 203] on input "End Time" at bounding box center [1068, 209] width 102 height 32
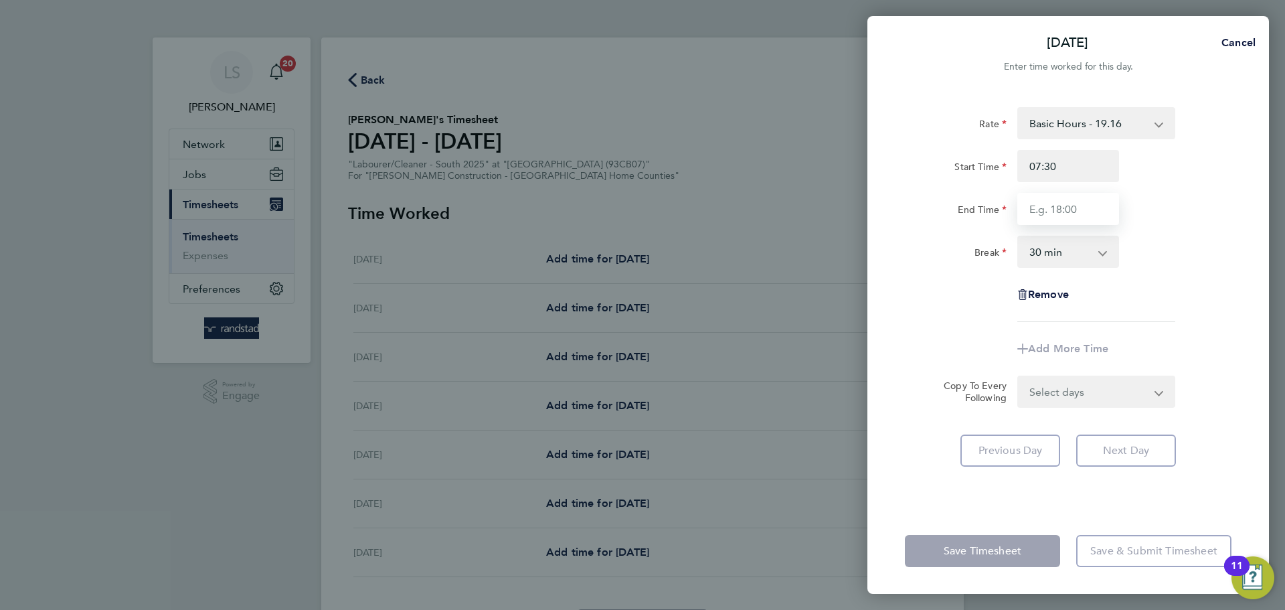
type input "16:30"
click at [1062, 252] on select "0 min 15 min 30 min 45 min 60 min 75 min 90 min" at bounding box center [1060, 251] width 83 height 29
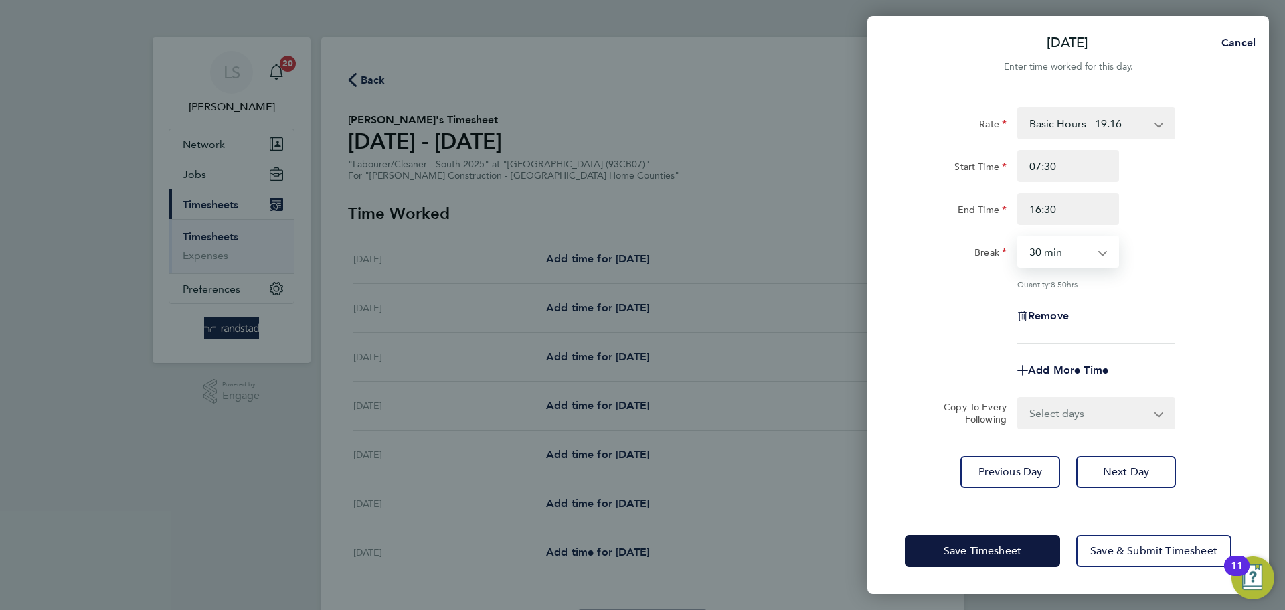
select select "0"
click at [1019, 237] on select "0 min 15 min 30 min 45 min 60 min 75 min 90 min" at bounding box center [1060, 251] width 83 height 29
click at [1073, 391] on form "Rate Basic Hours - 19.16 Overtime - 27.81 Overtime 2 - 36.21 Start Time 07:30 E…" at bounding box center [1068, 268] width 327 height 322
click at [1074, 401] on select "Select days Day [DATE] [DATE] [DATE] [DATE]" at bounding box center [1089, 412] width 141 height 29
select select "DAY"
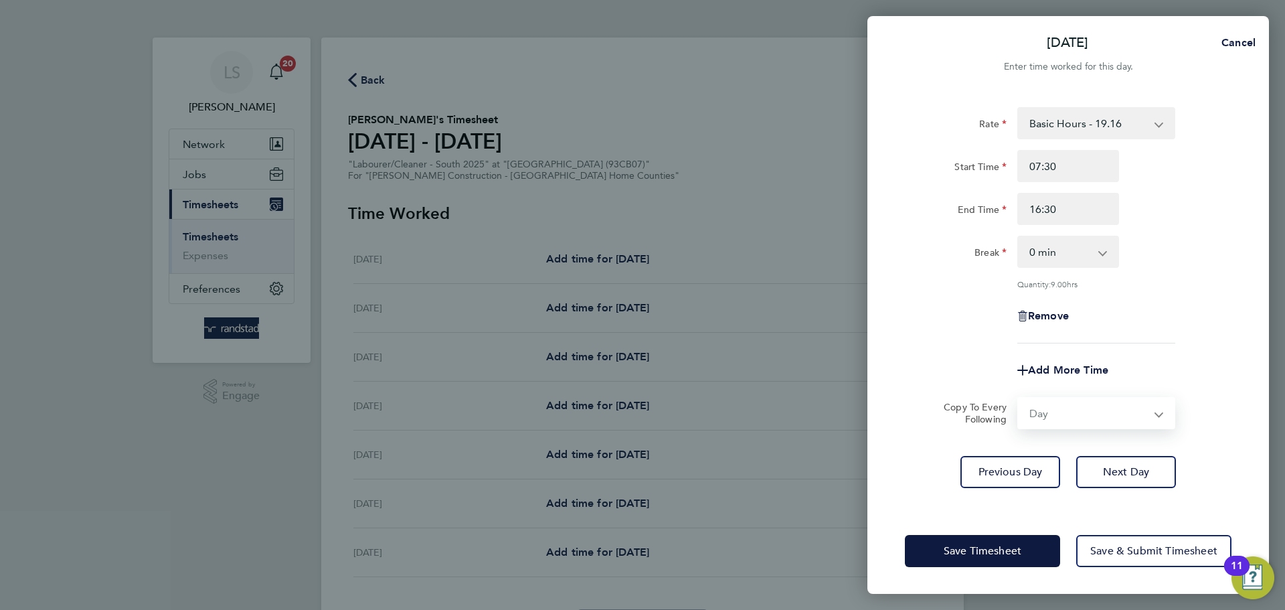
click at [1019, 398] on select "Select days Day [DATE] [DATE] [DATE] [DATE]" at bounding box center [1089, 412] width 141 height 29
select select "[DATE]"
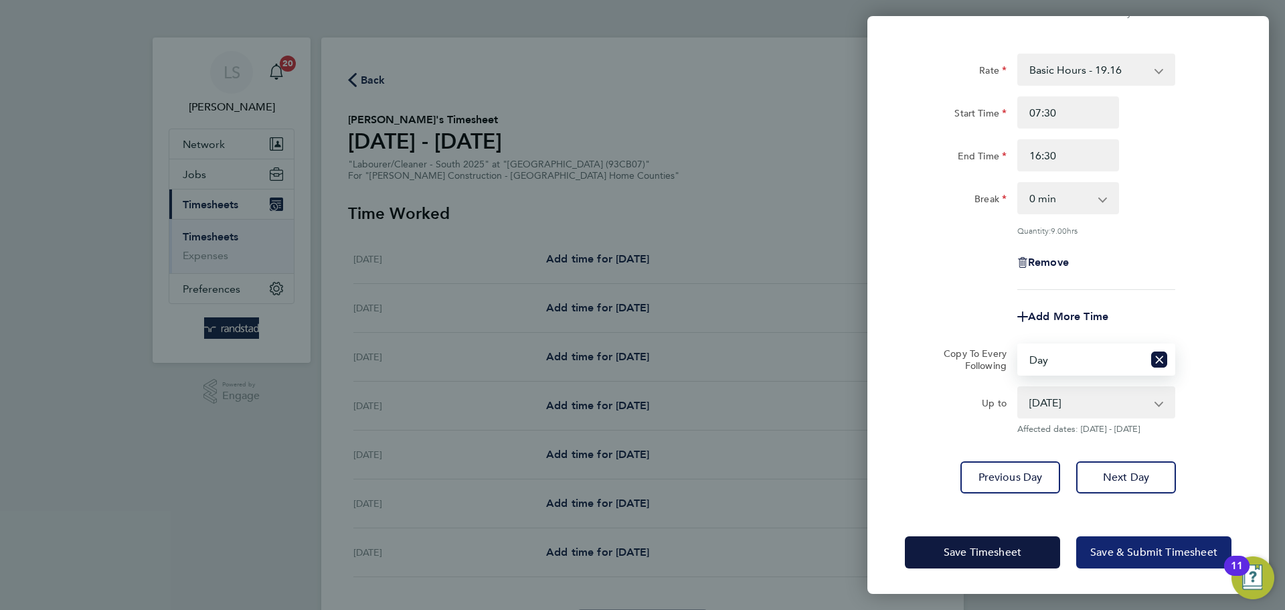
click at [1089, 554] on button "Save & Submit Timesheet" at bounding box center [1153, 552] width 155 height 32
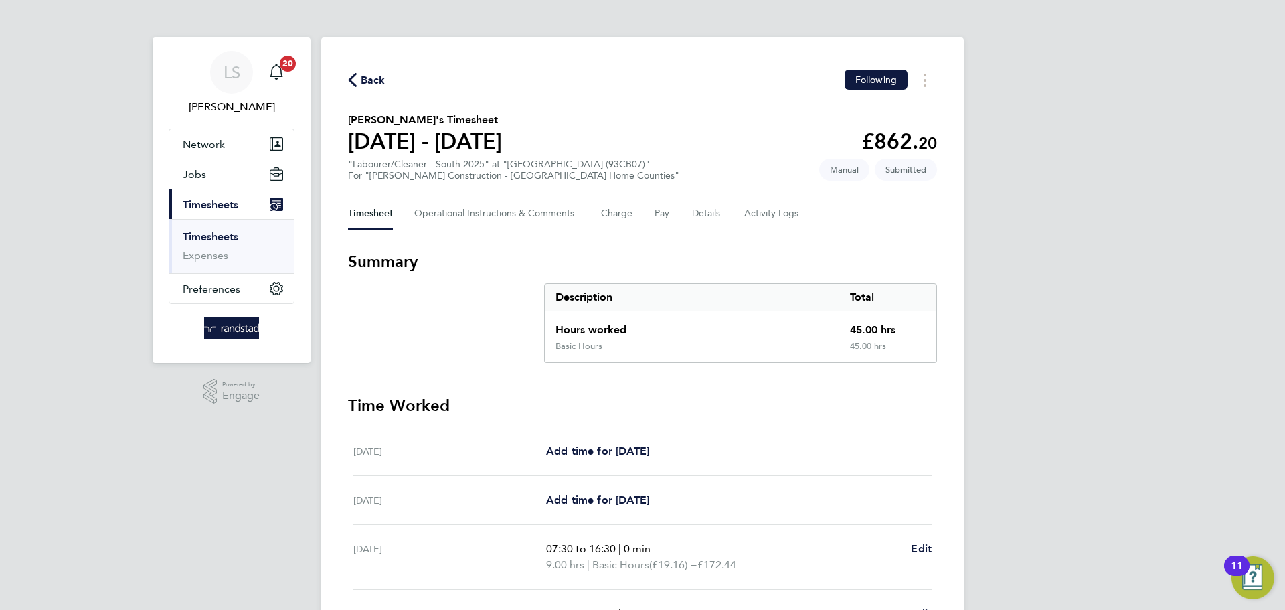
click at [355, 81] on icon "button" at bounding box center [352, 80] width 9 height 14
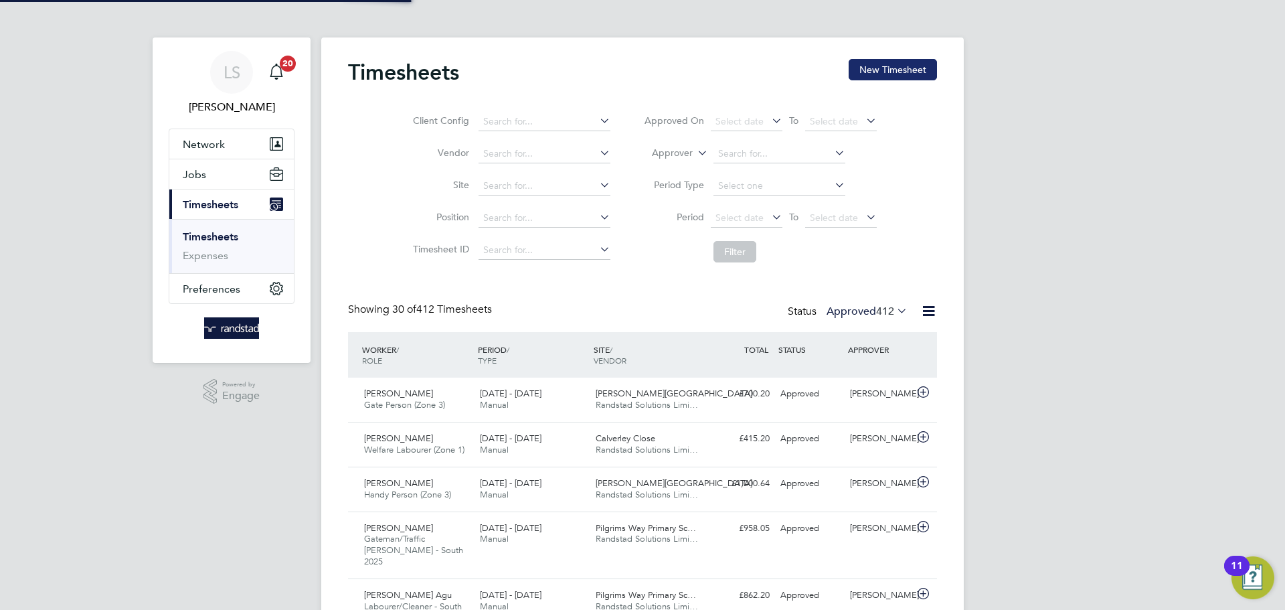
click at [881, 75] on button "New Timesheet" at bounding box center [893, 69] width 88 height 21
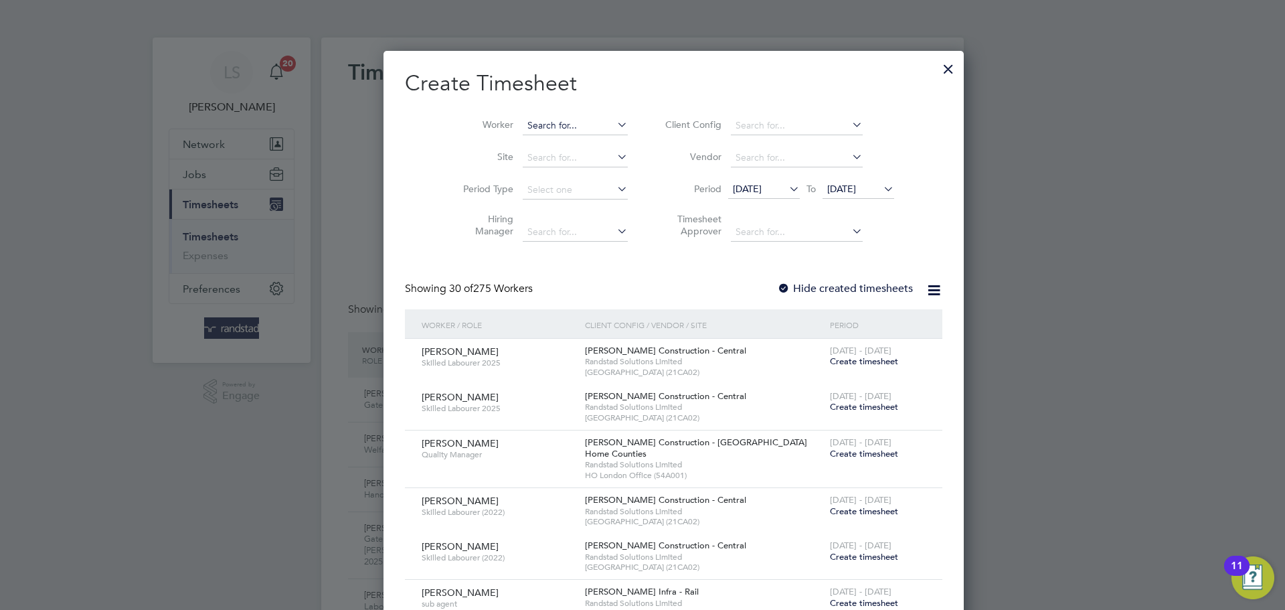
click at [528, 128] on input at bounding box center [575, 125] width 105 height 19
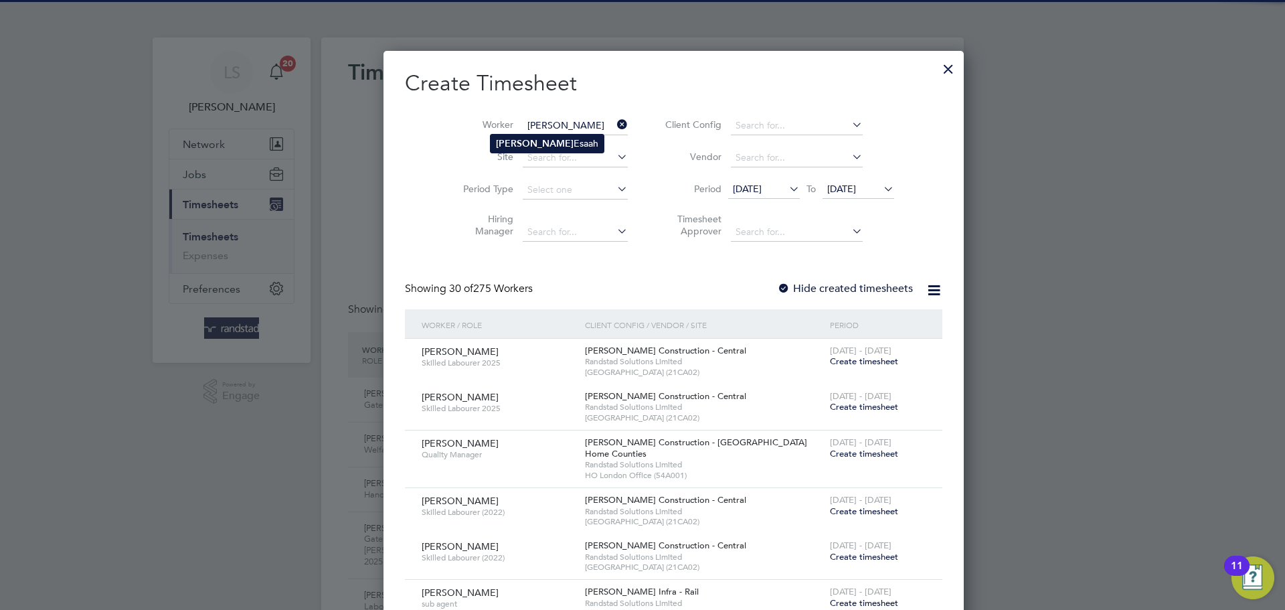
click at [529, 137] on li "[PERSON_NAME] Esaah" at bounding box center [547, 144] width 113 height 18
type input "[PERSON_NAME] Esaah"
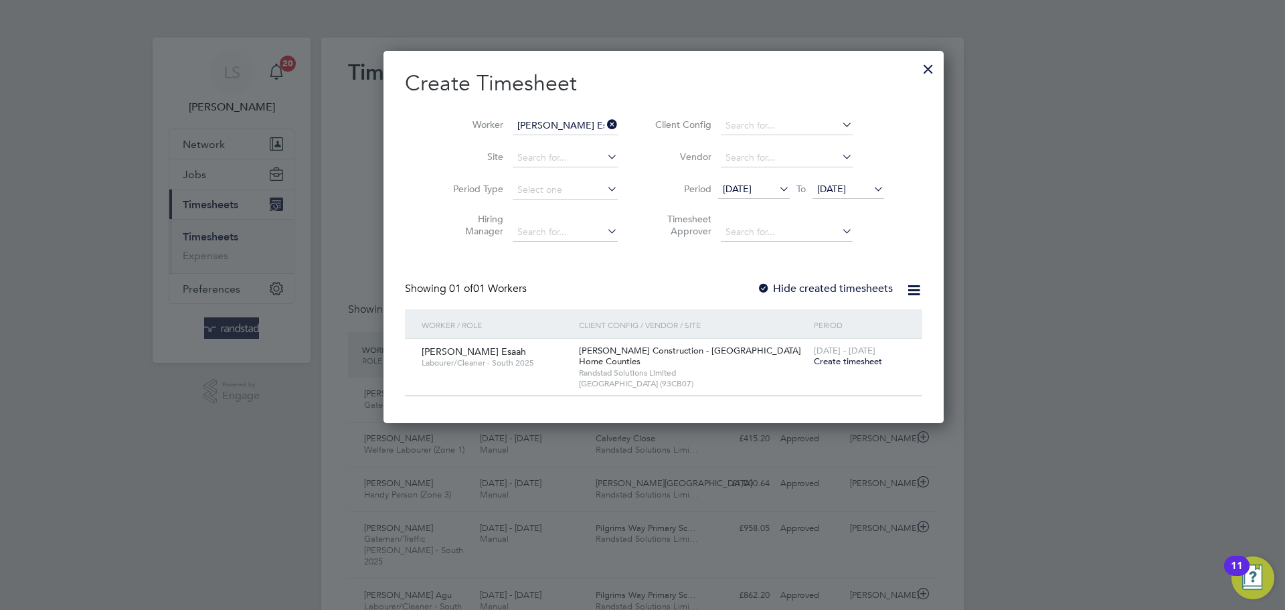
click at [814, 355] on span "Create timesheet" at bounding box center [848, 360] width 68 height 11
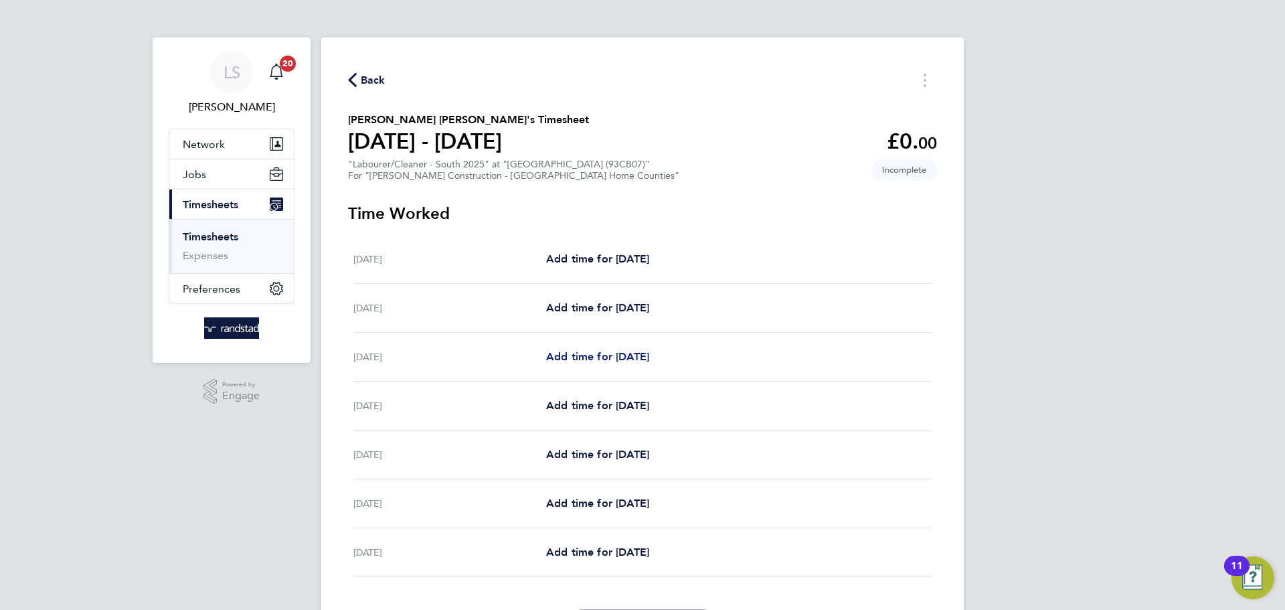
click at [601, 357] on span "Add time for [DATE]" at bounding box center [597, 356] width 103 height 13
select select "30"
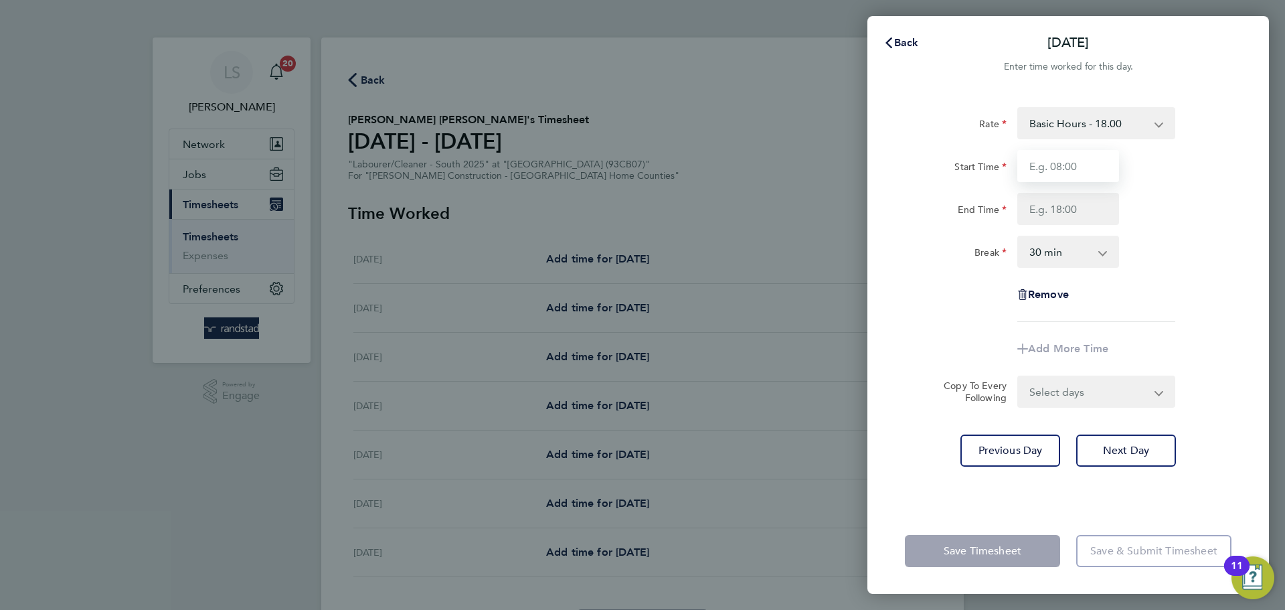
click at [1036, 157] on input "Start Time" at bounding box center [1068, 166] width 102 height 32
type input "07:30"
click at [1101, 212] on input "End Time" at bounding box center [1068, 209] width 102 height 32
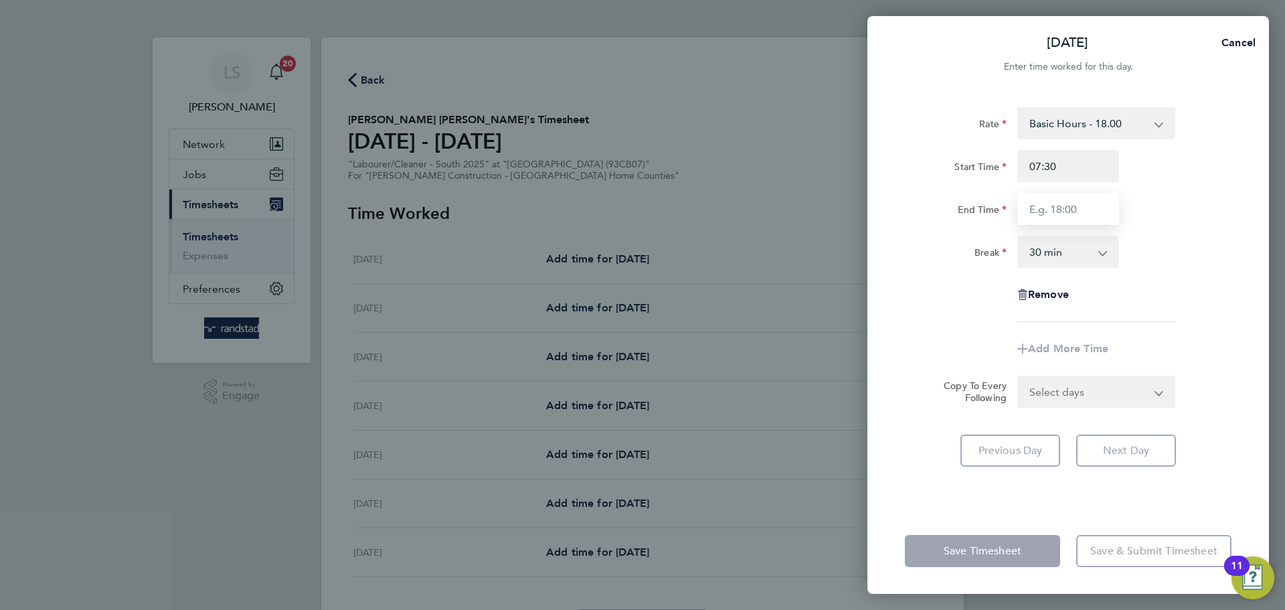
type input "16:30"
click at [1082, 241] on select "0 min 15 min 30 min 45 min 60 min 75 min 90 min" at bounding box center [1060, 251] width 83 height 29
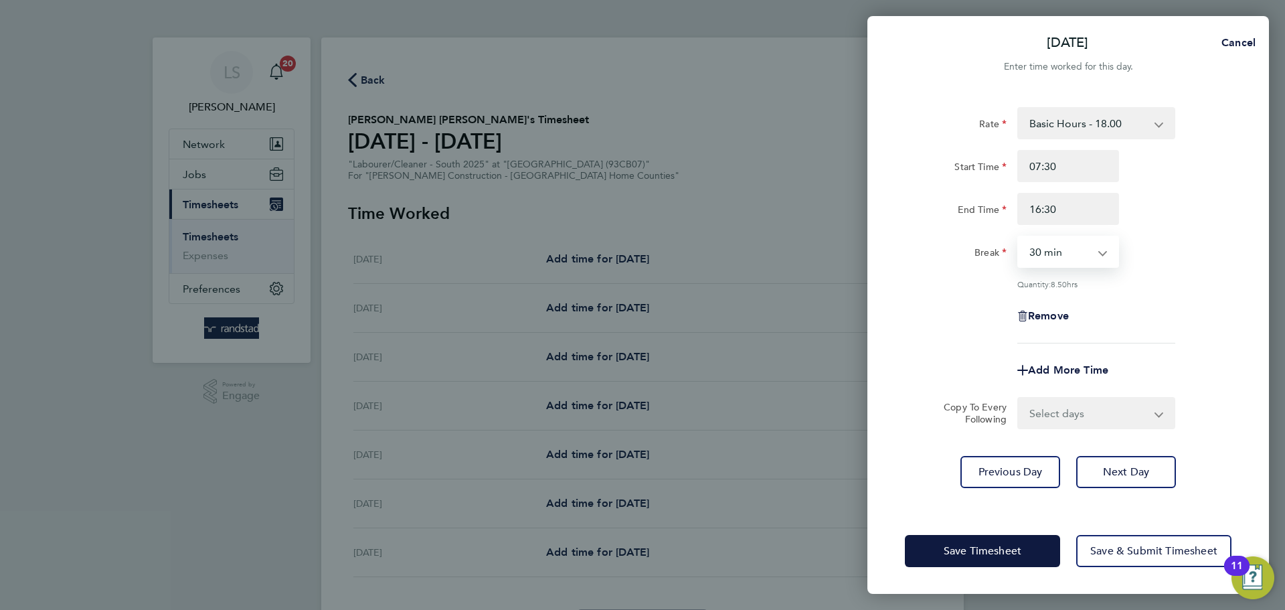
select select "0"
click at [1019, 237] on select "0 min 15 min 30 min 45 min 60 min 75 min 90 min" at bounding box center [1060, 251] width 83 height 29
click at [1052, 420] on select "Select days Day [DATE] [DATE] [DATE] [DATE]" at bounding box center [1089, 412] width 141 height 29
select select "FRI"
click at [1019, 398] on select "Select days Day [DATE] [DATE] [DATE] [DATE]" at bounding box center [1089, 412] width 141 height 29
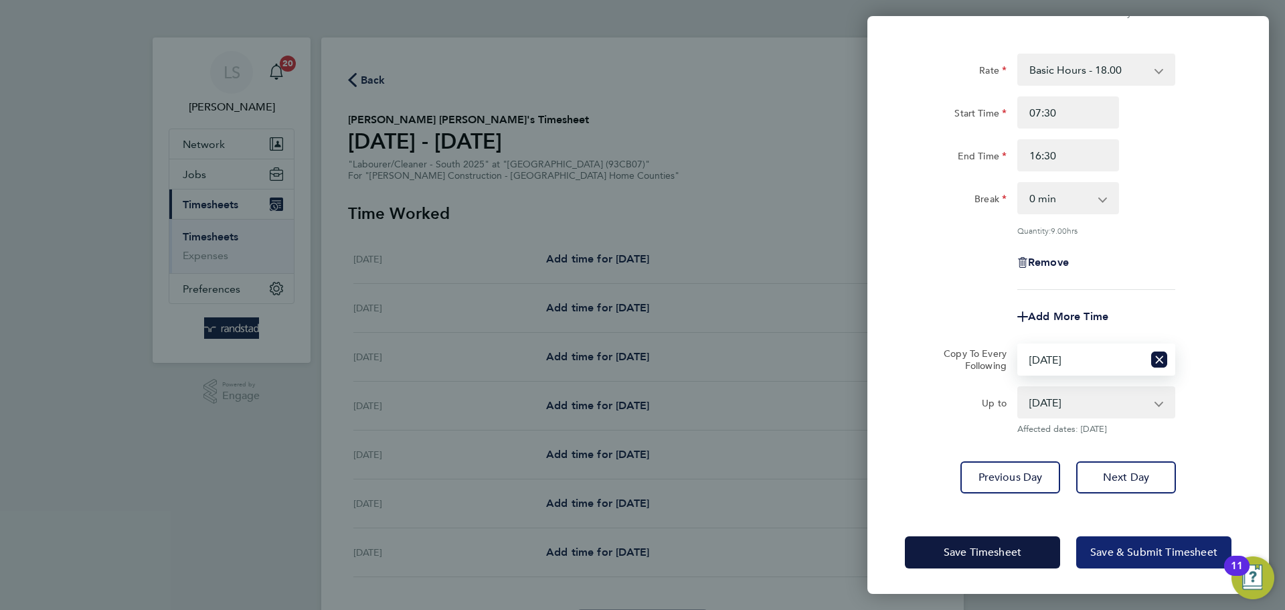
click at [1096, 560] on button "Save & Submit Timesheet" at bounding box center [1153, 552] width 155 height 32
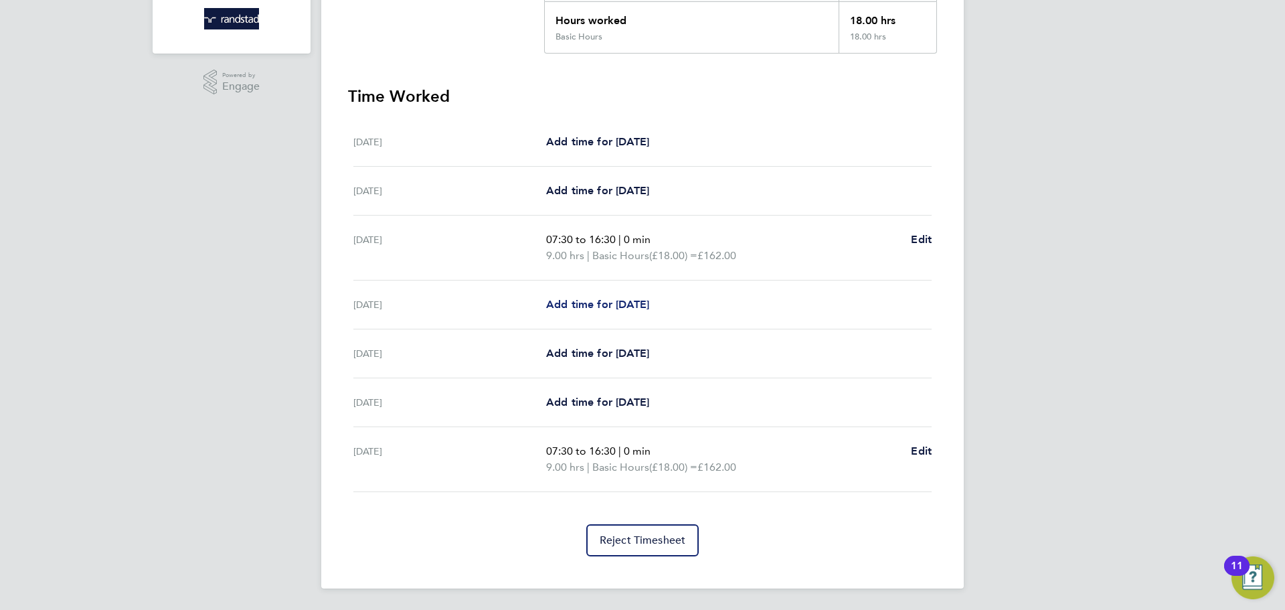
click at [632, 308] on span "Add time for [DATE]" at bounding box center [597, 304] width 103 height 13
select select "30"
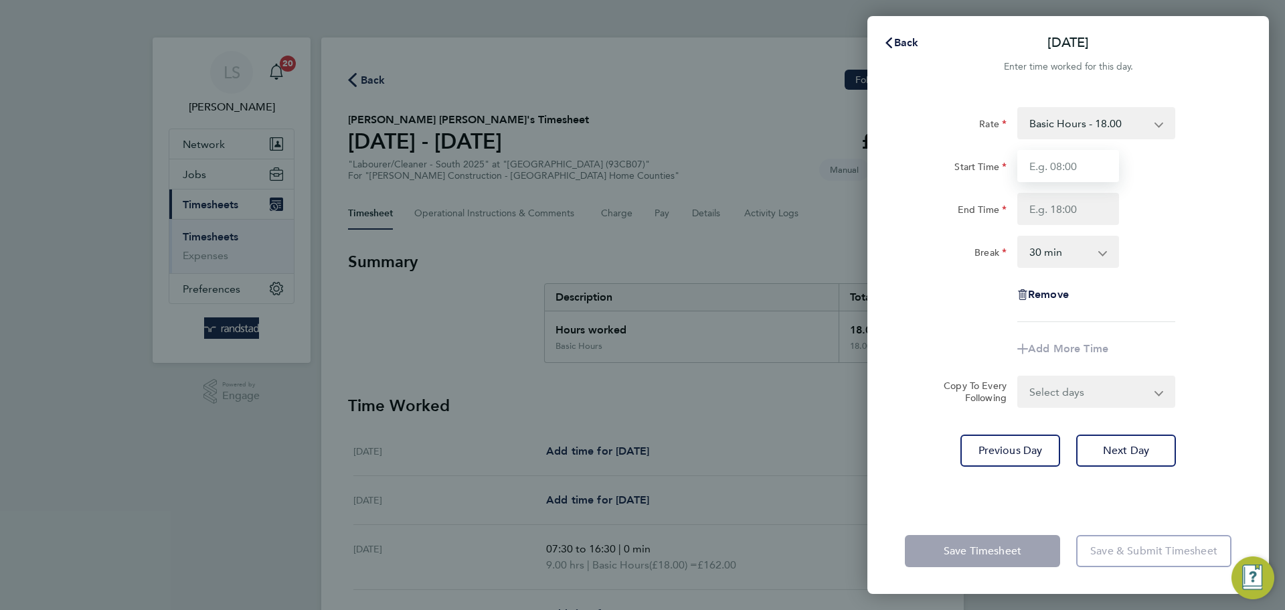
click at [1082, 176] on input "Start Time" at bounding box center [1068, 166] width 102 height 32
type input "07:30"
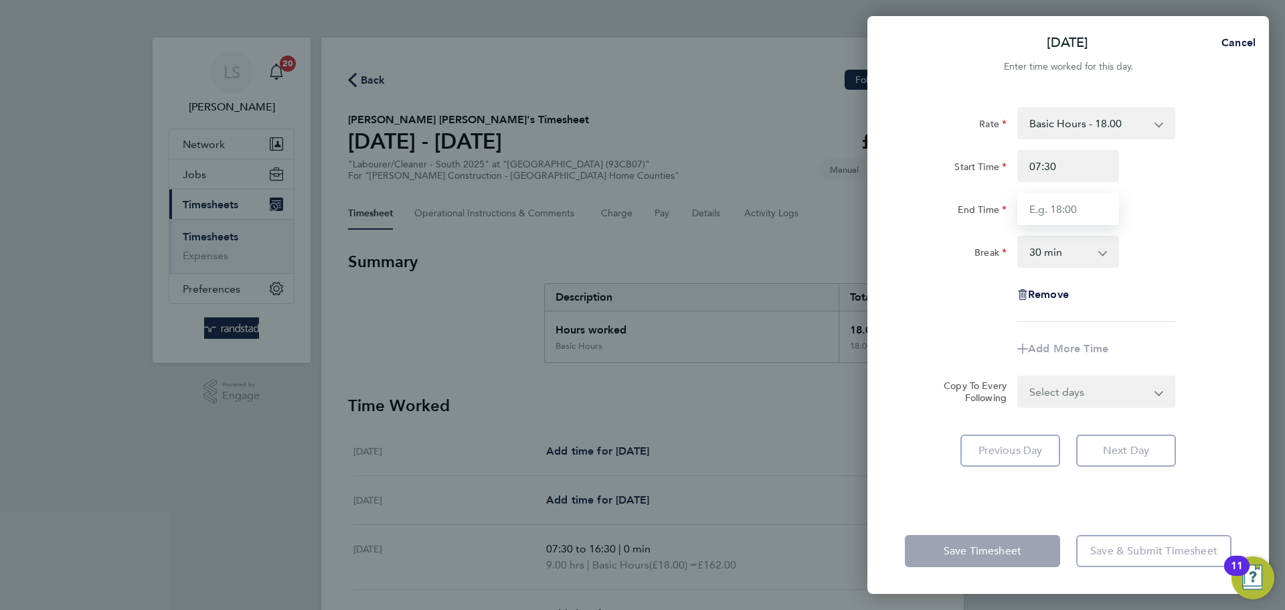
click at [1075, 204] on input "End Time" at bounding box center [1068, 209] width 102 height 32
type input "16:30"
click at [1064, 248] on select "0 min 15 min 30 min 45 min 60 min 75 min 90 min" at bounding box center [1060, 251] width 83 height 29
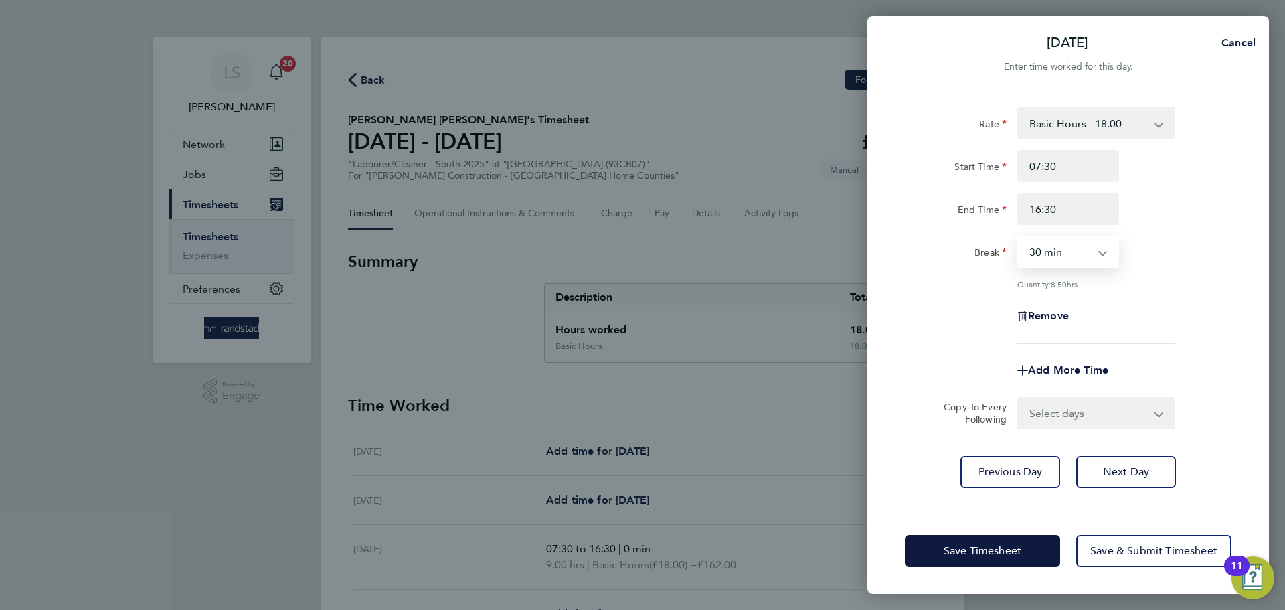
select select "0"
click at [1019, 237] on select "0 min 15 min 30 min 45 min 60 min 75 min 90 min" at bounding box center [1060, 251] width 83 height 29
click at [1032, 420] on select "Select days Day [DATE] [DATE] [DATE]" at bounding box center [1089, 412] width 141 height 29
select select "DAY"
click at [1019, 398] on select "Select days Day [DATE] [DATE] [DATE]" at bounding box center [1089, 412] width 141 height 29
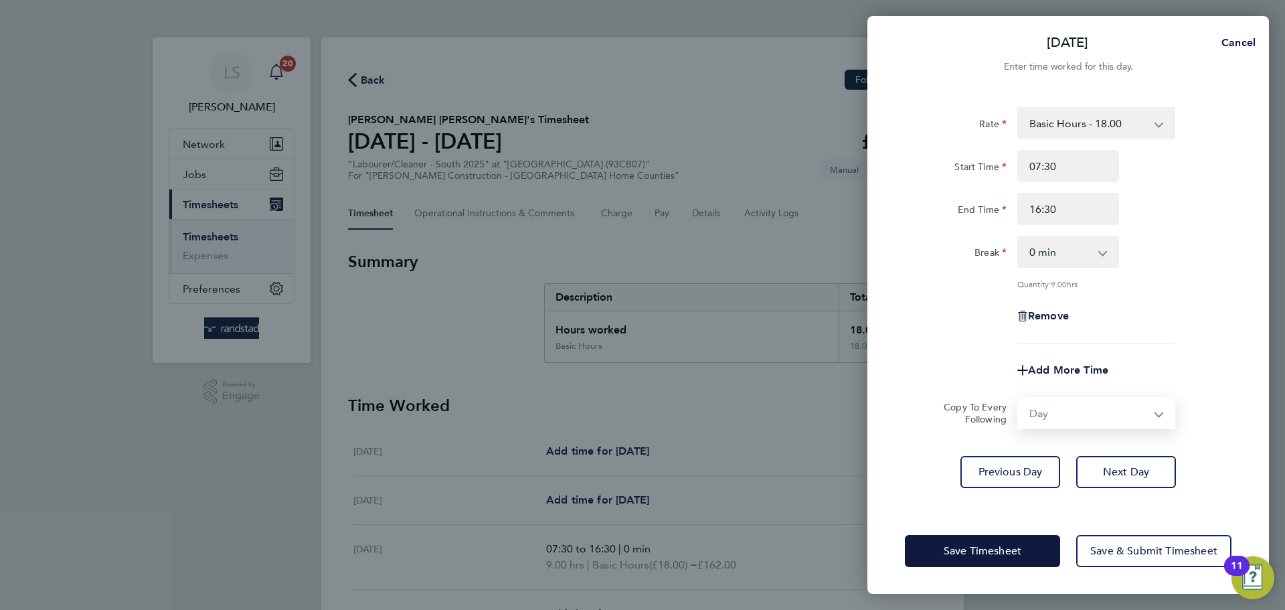
select select "[DATE]"
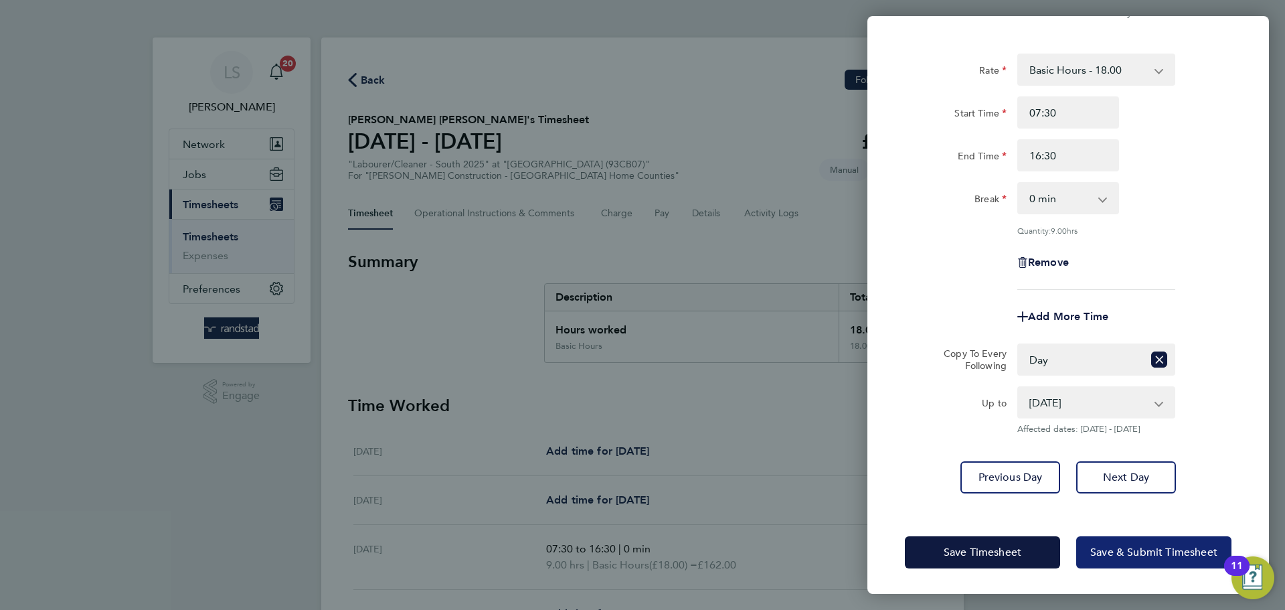
click at [1106, 560] on button "Save & Submit Timesheet" at bounding box center [1153, 552] width 155 height 32
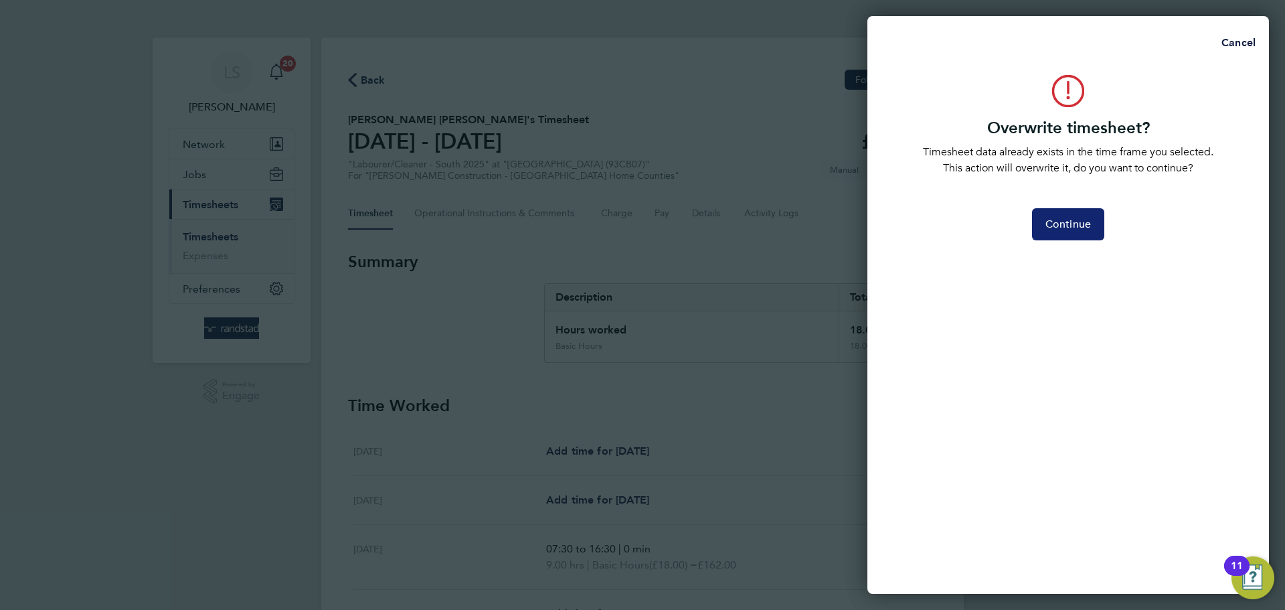
click at [1093, 228] on button "Continue" at bounding box center [1068, 224] width 72 height 32
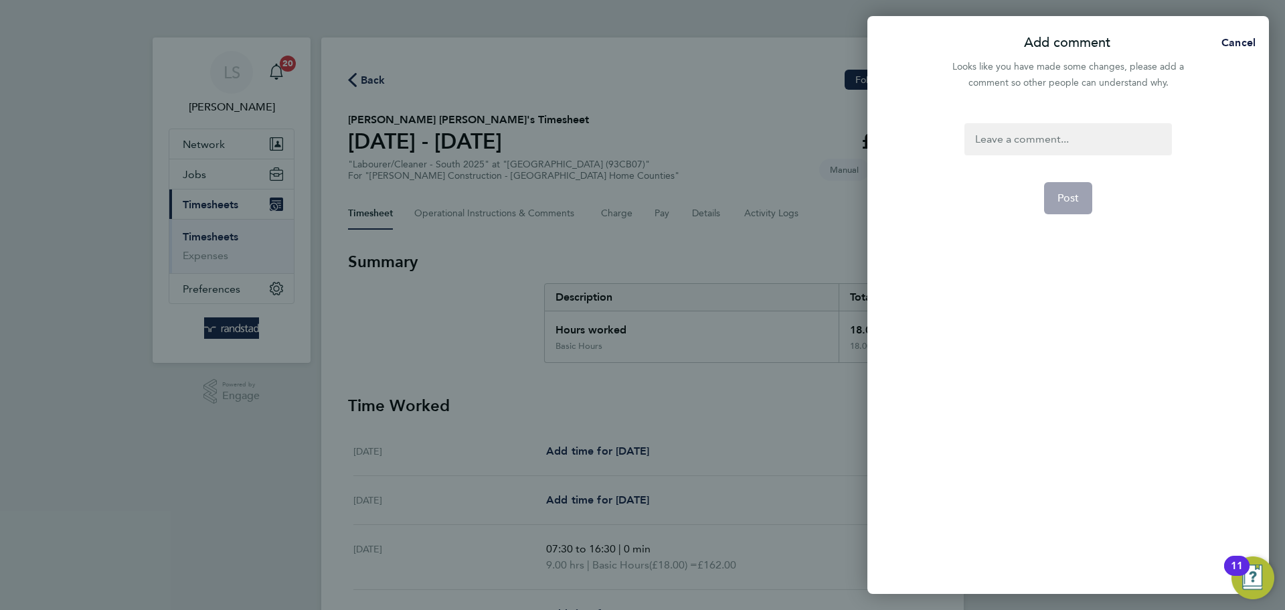
click at [1027, 116] on div "Post" at bounding box center [1068, 350] width 402 height 487
click at [1027, 127] on div at bounding box center [1068, 139] width 207 height 32
click at [1060, 199] on span "Post" at bounding box center [1069, 197] width 22 height 13
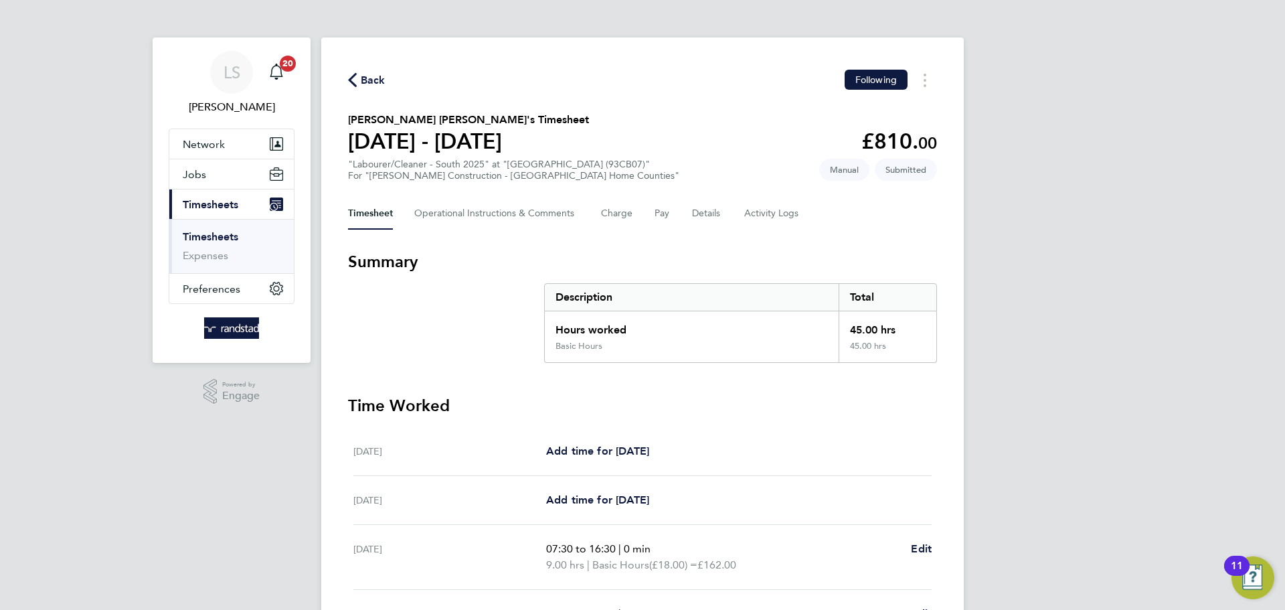
click at [376, 72] on button "Back" at bounding box center [366, 80] width 37 height 17
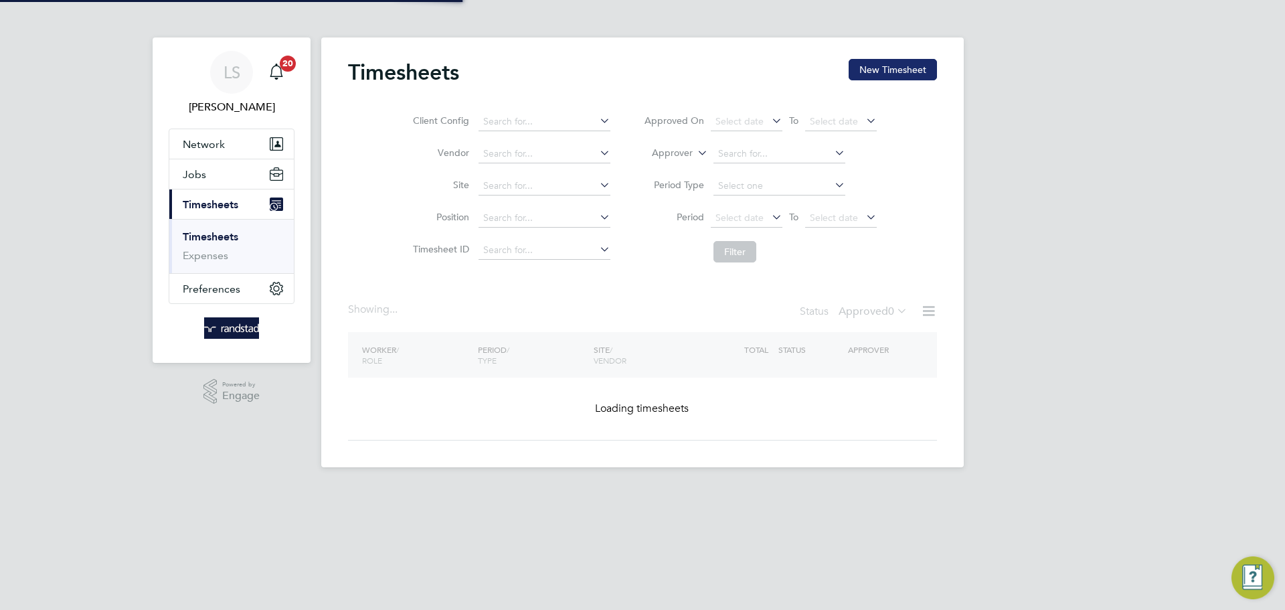
click at [895, 76] on button "New Timesheet" at bounding box center [893, 69] width 88 height 21
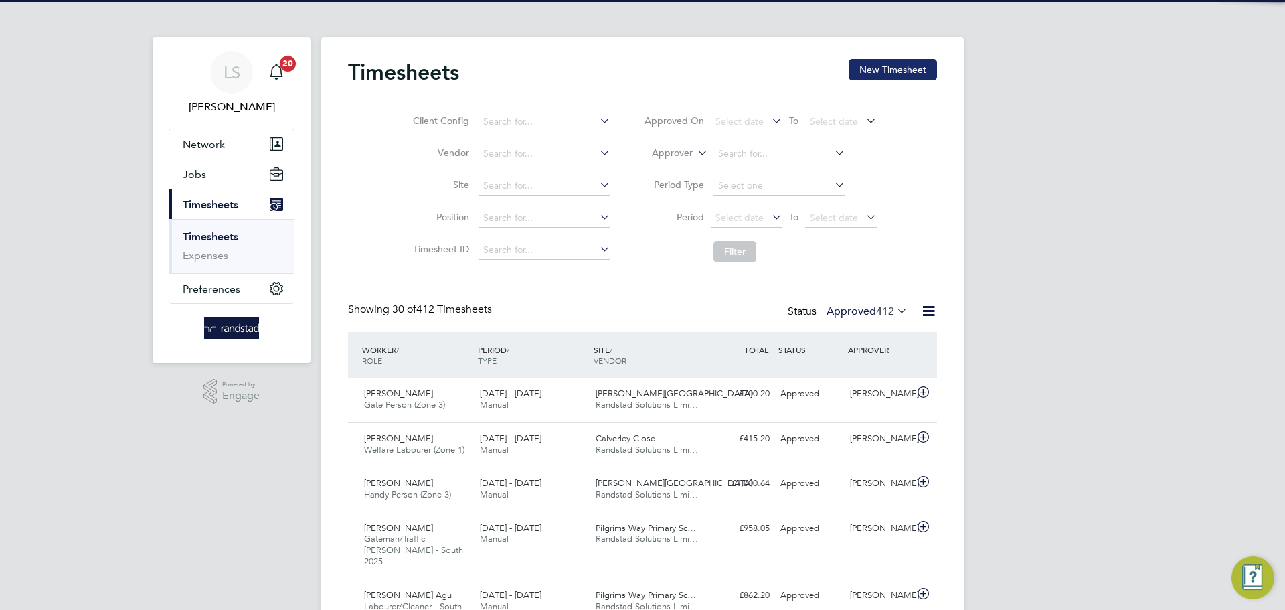
scroll to position [34, 116]
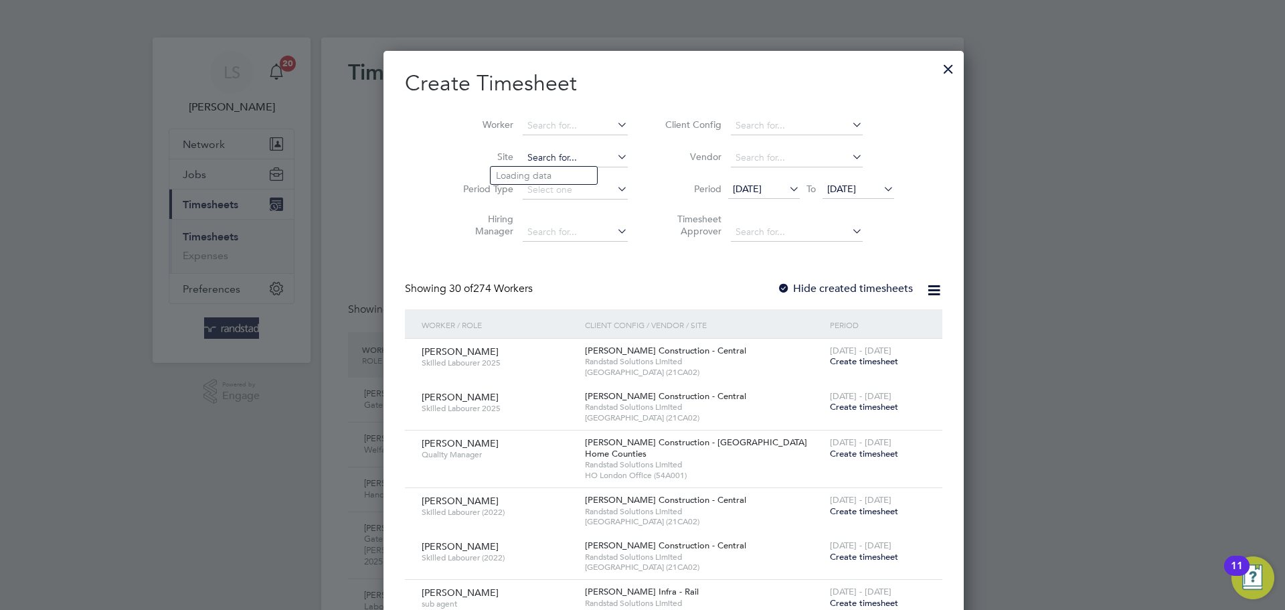
click at [523, 149] on input at bounding box center [575, 158] width 105 height 19
click at [503, 175] on b "Tovil" at bounding box center [506, 175] width 20 height 11
type input "Tovil"
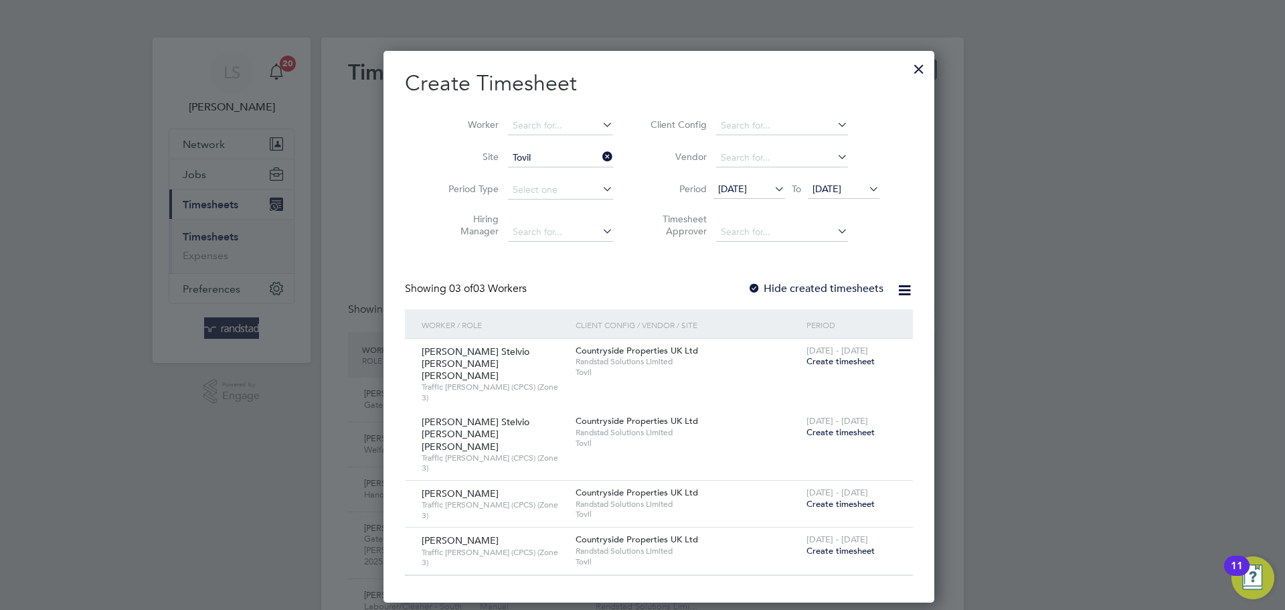
click at [807, 498] on span "Create timesheet" at bounding box center [841, 503] width 68 height 11
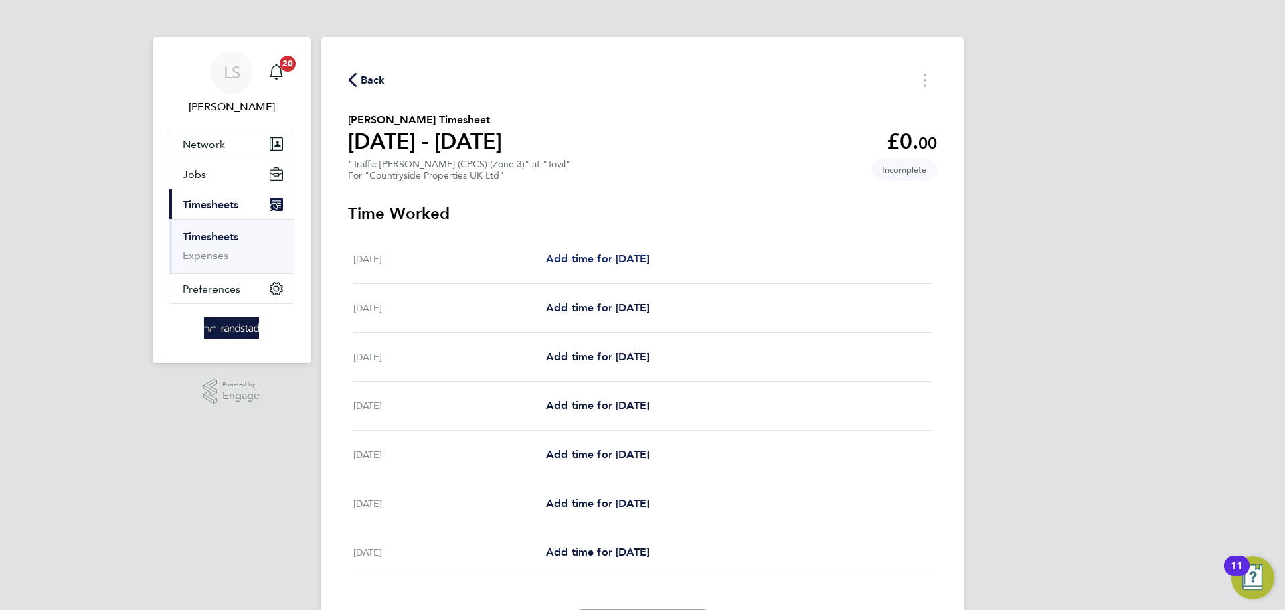
click at [570, 263] on span "Add time for [DATE]" at bounding box center [597, 258] width 103 height 13
select select "30"
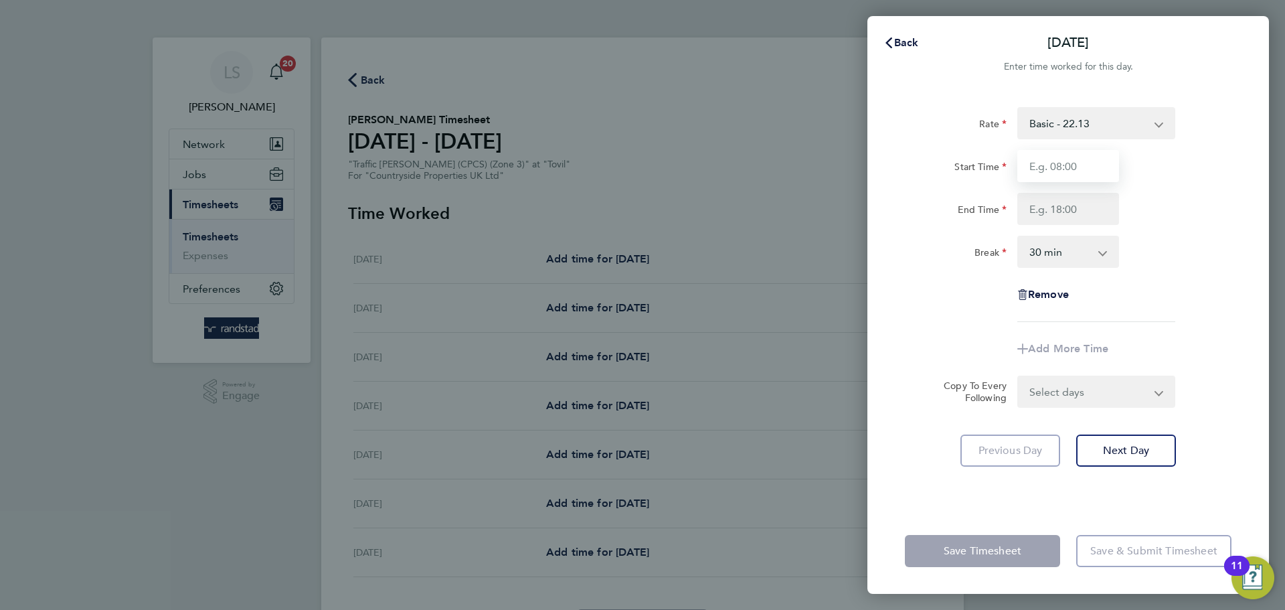
click at [1041, 175] on input "Start Time" at bounding box center [1068, 166] width 102 height 32
type input "07:30"
click at [1062, 202] on input "End Time" at bounding box center [1068, 209] width 102 height 32
type input "16:30"
click at [1072, 250] on select "0 min 15 min 30 min 45 min 60 min 75 min 90 min" at bounding box center [1060, 251] width 83 height 29
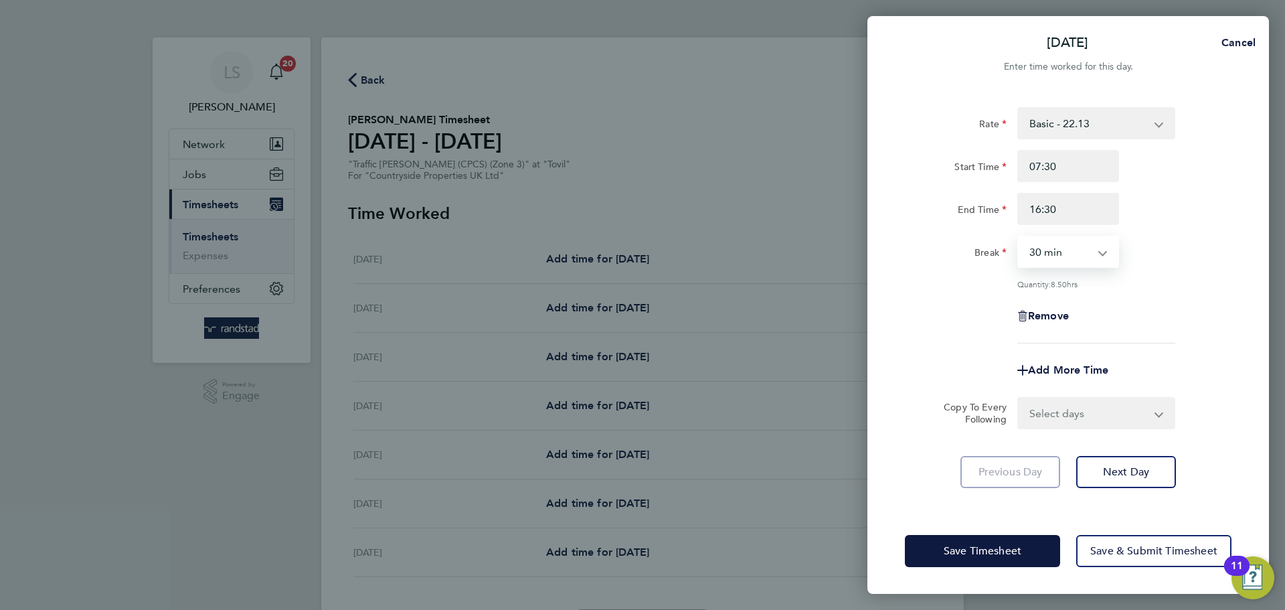
select select "0"
click at [1019, 237] on select "0 min 15 min 30 min 45 min 60 min 75 min 90 min" at bounding box center [1060, 251] width 83 height 29
click at [1076, 416] on select "Select days Day Weekday (Mon-Fri) Weekend (Sat-Sun) [DATE] [DATE] [DATE] [DATE]…" at bounding box center [1089, 412] width 141 height 29
select select "WEEKDAY"
click at [1019, 398] on select "Select days Day Weekday (Mon-Fri) Weekend (Sat-Sun) [DATE] [DATE] [DATE] [DATE]…" at bounding box center [1089, 412] width 141 height 29
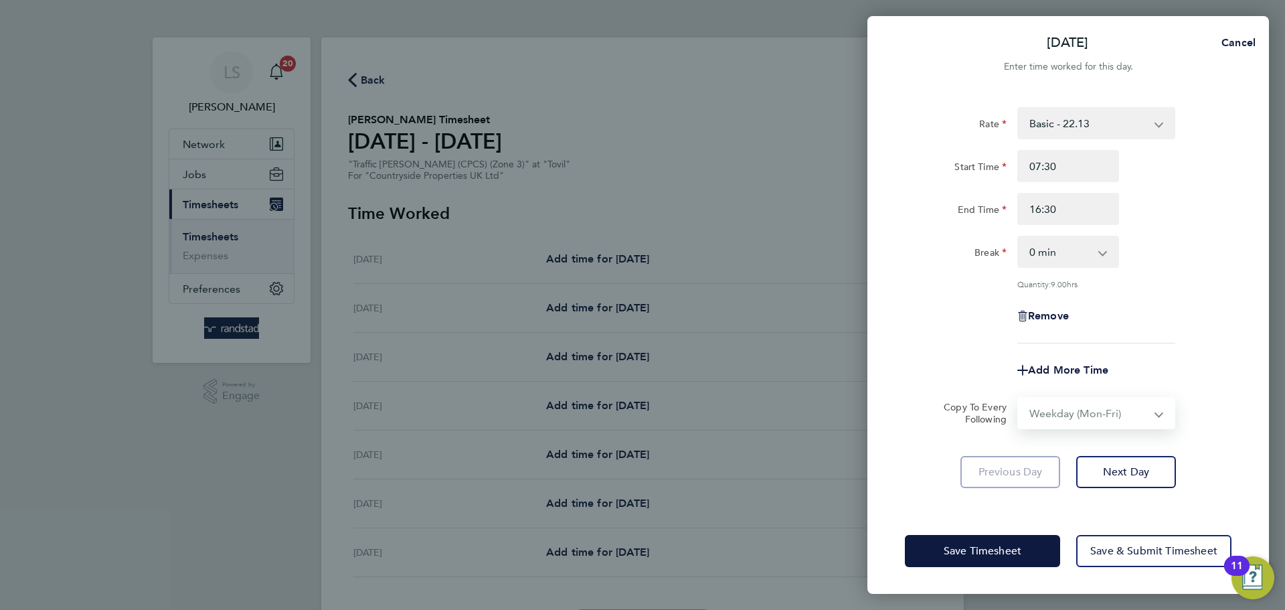
select select "[DATE]"
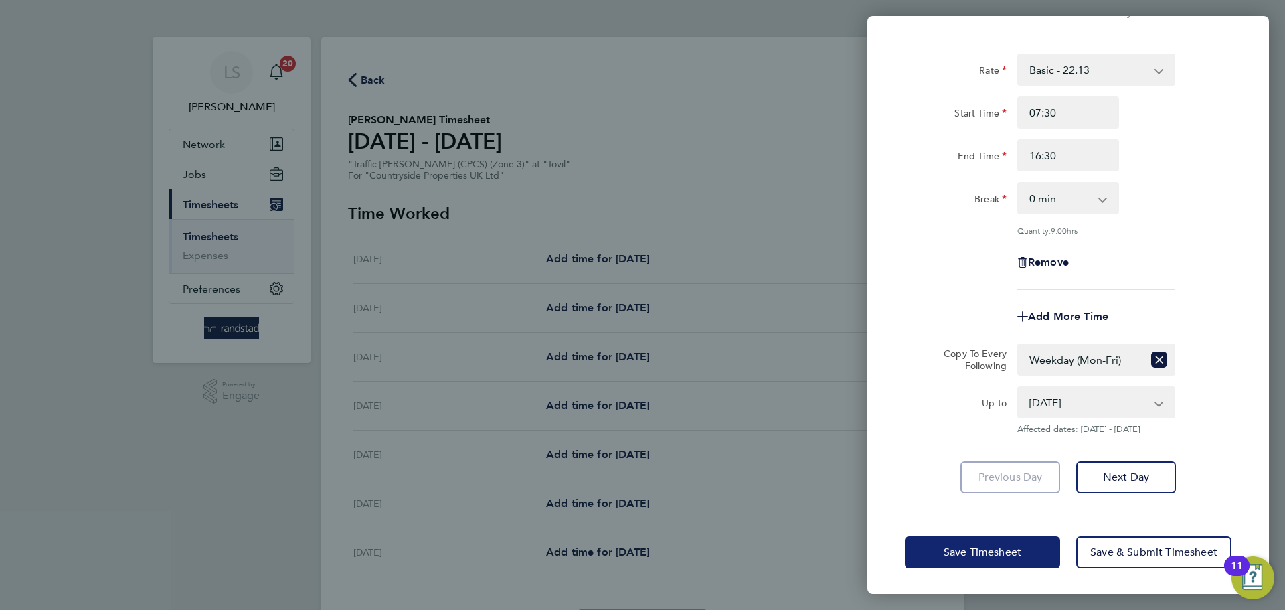
click at [1008, 556] on span "Save Timesheet" at bounding box center [983, 552] width 78 height 13
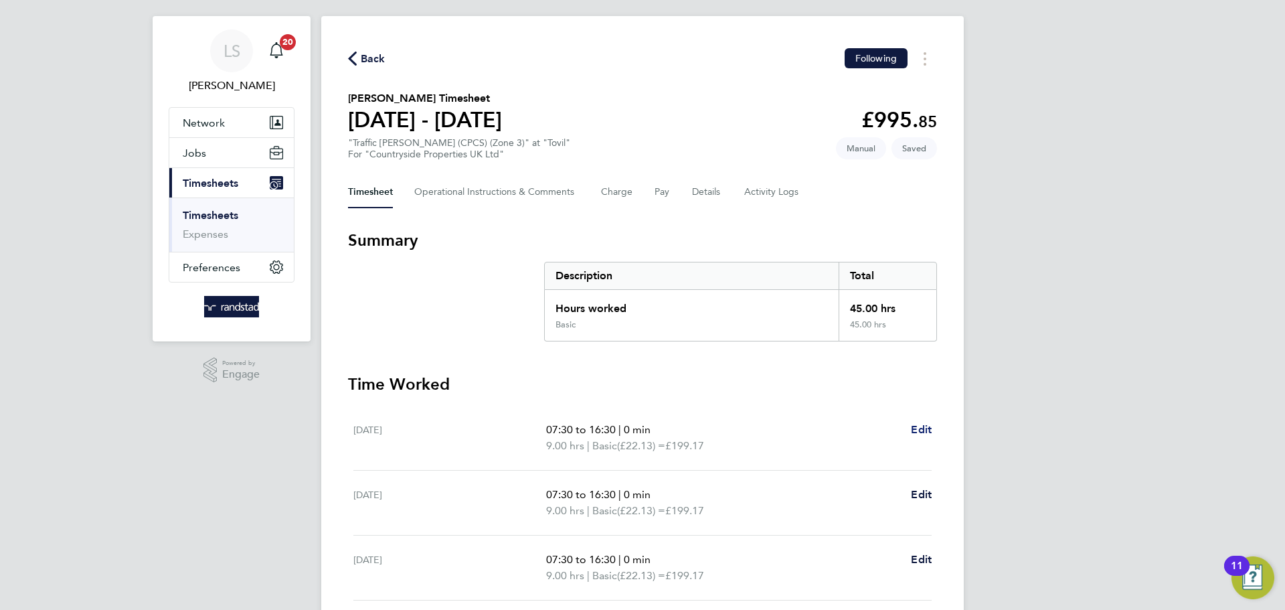
click at [923, 422] on link "Edit" at bounding box center [921, 430] width 21 height 16
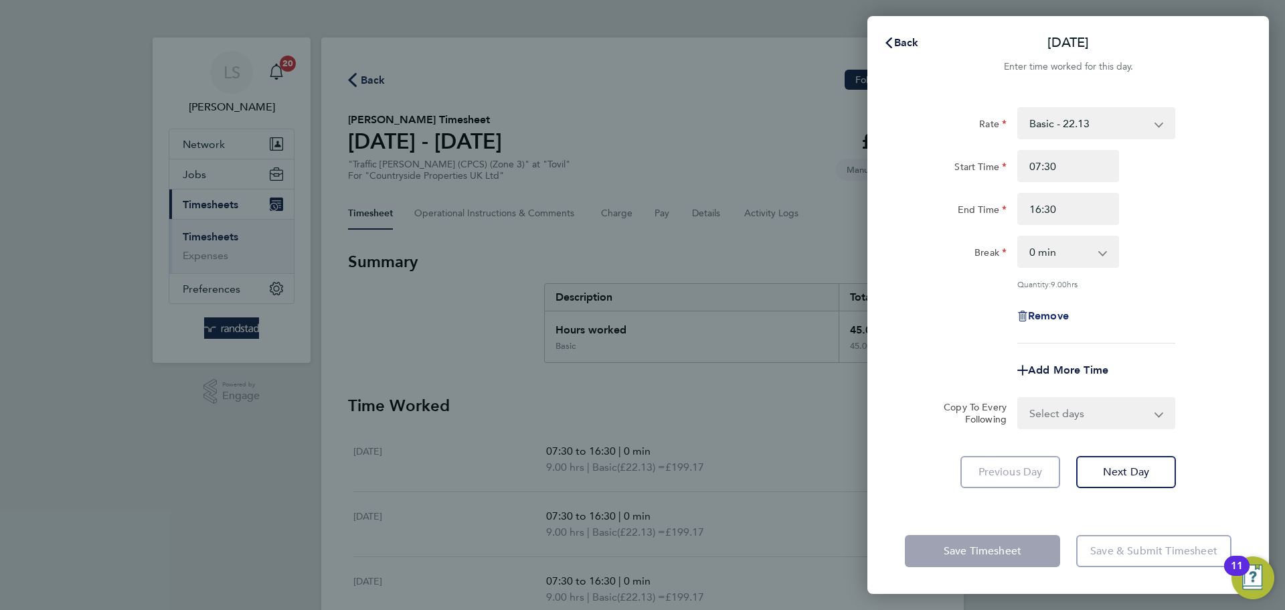
click at [1061, 313] on span "Remove" at bounding box center [1048, 315] width 41 height 13
select select "null"
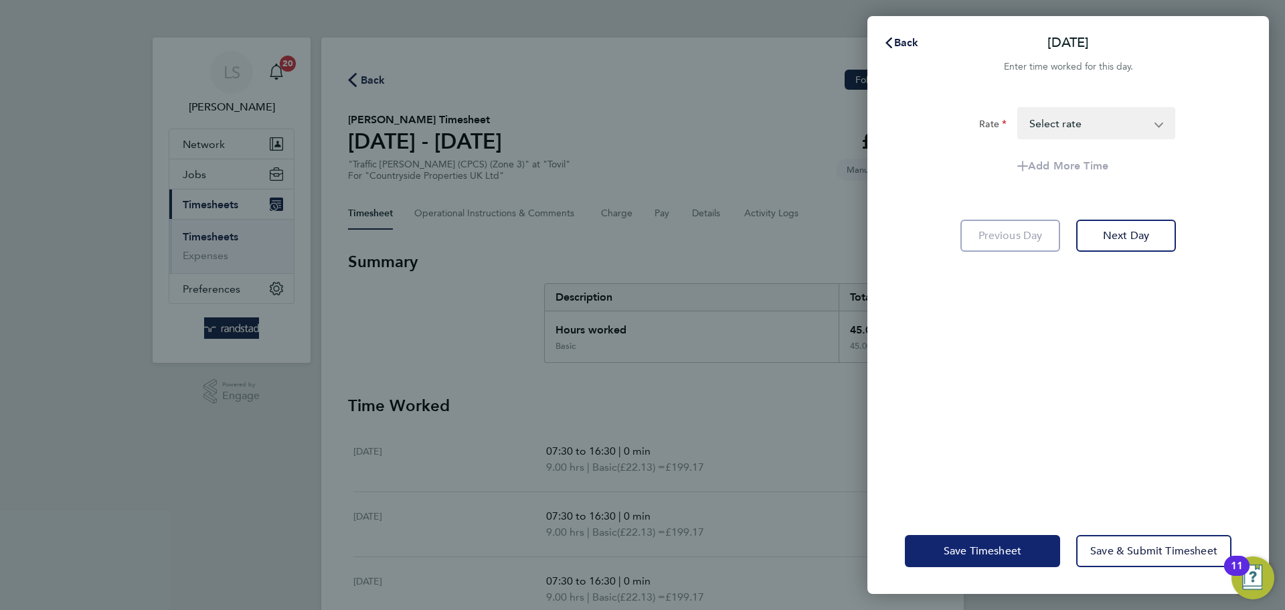
click at [942, 535] on button "Save Timesheet" at bounding box center [982, 551] width 155 height 32
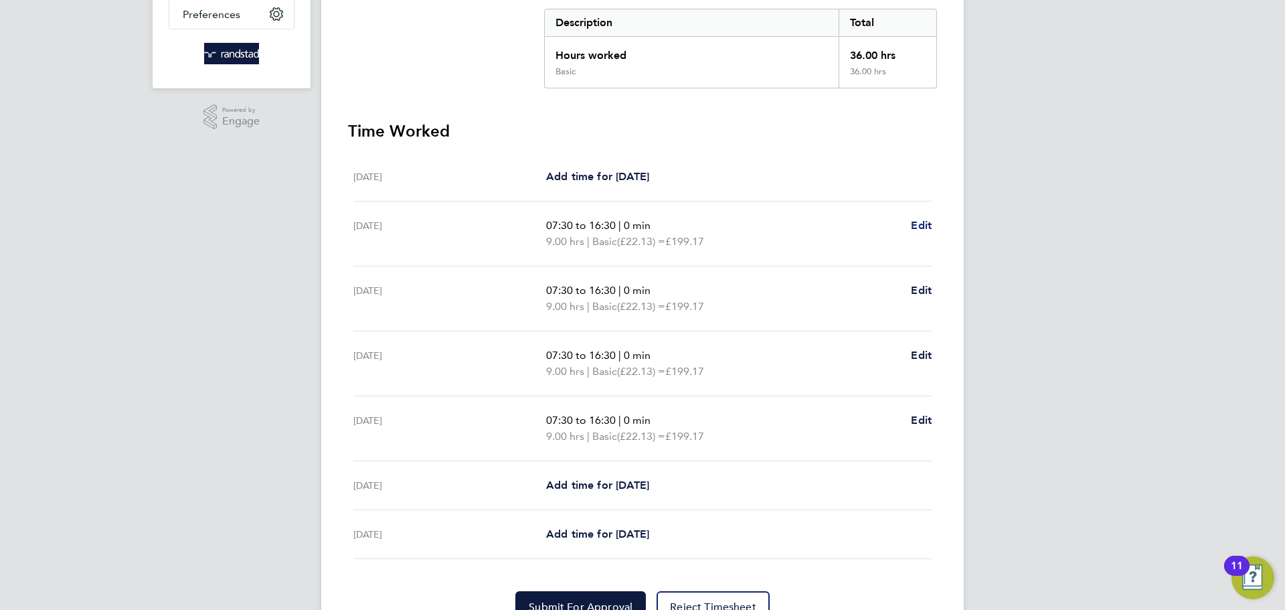
click at [916, 226] on span "Edit" at bounding box center [921, 225] width 21 height 13
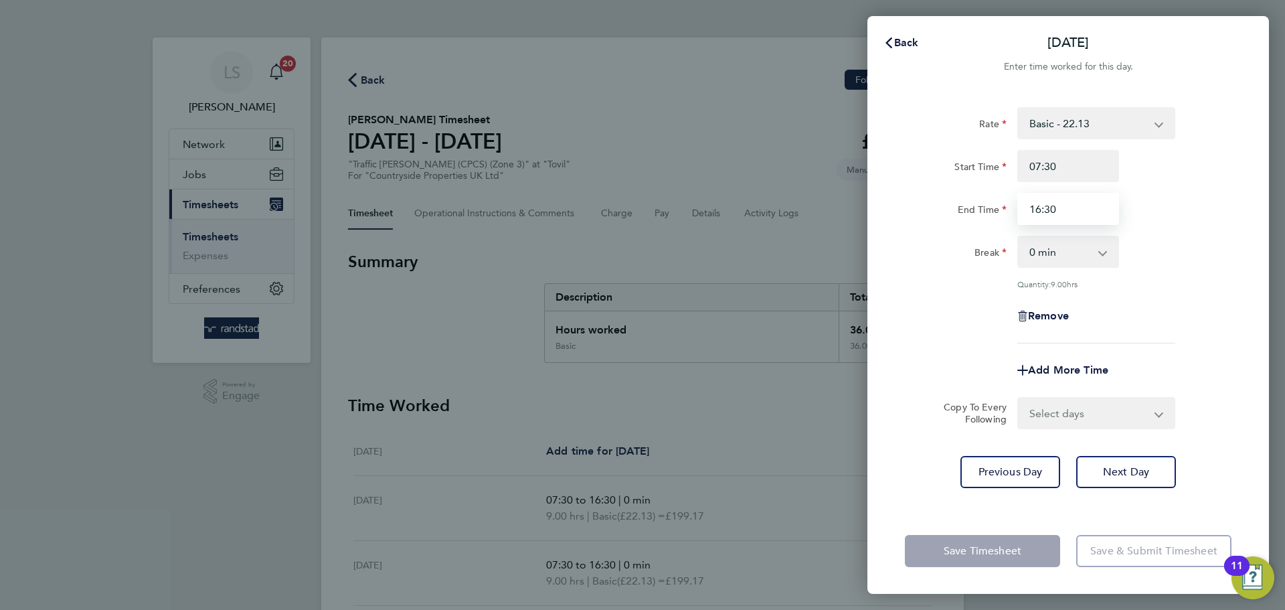
click at [1056, 206] on input "16:30" at bounding box center [1068, 209] width 102 height 32
click at [1044, 208] on input "16:30" at bounding box center [1068, 209] width 102 height 32
type input "17:30"
click at [1026, 424] on select "Select days Day Weekday (Mon-Fri) Weekend (Sat-Sun) [DATE] [DATE] [DATE] [DATE]…" at bounding box center [1089, 412] width 141 height 29
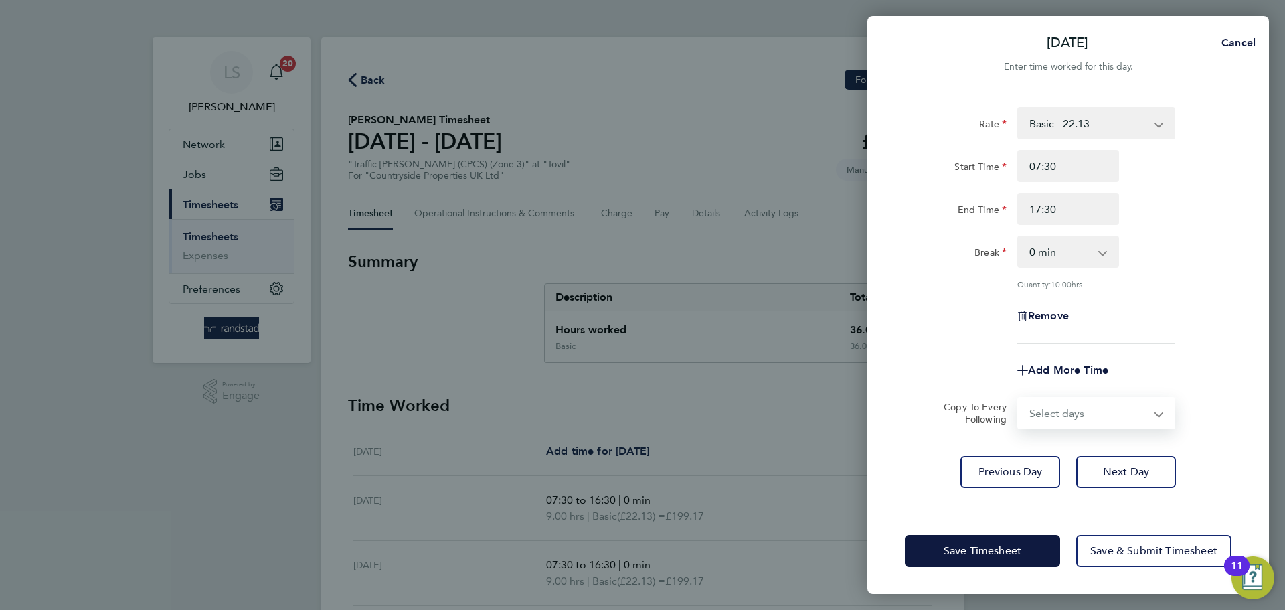
select select "WEEKDAY"
click at [1019, 398] on select "Select days Day Weekday (Mon-Fri) Weekend (Sat-Sun) [DATE] [DATE] [DATE] [DATE]…" at bounding box center [1089, 412] width 141 height 29
select select "[DATE]"
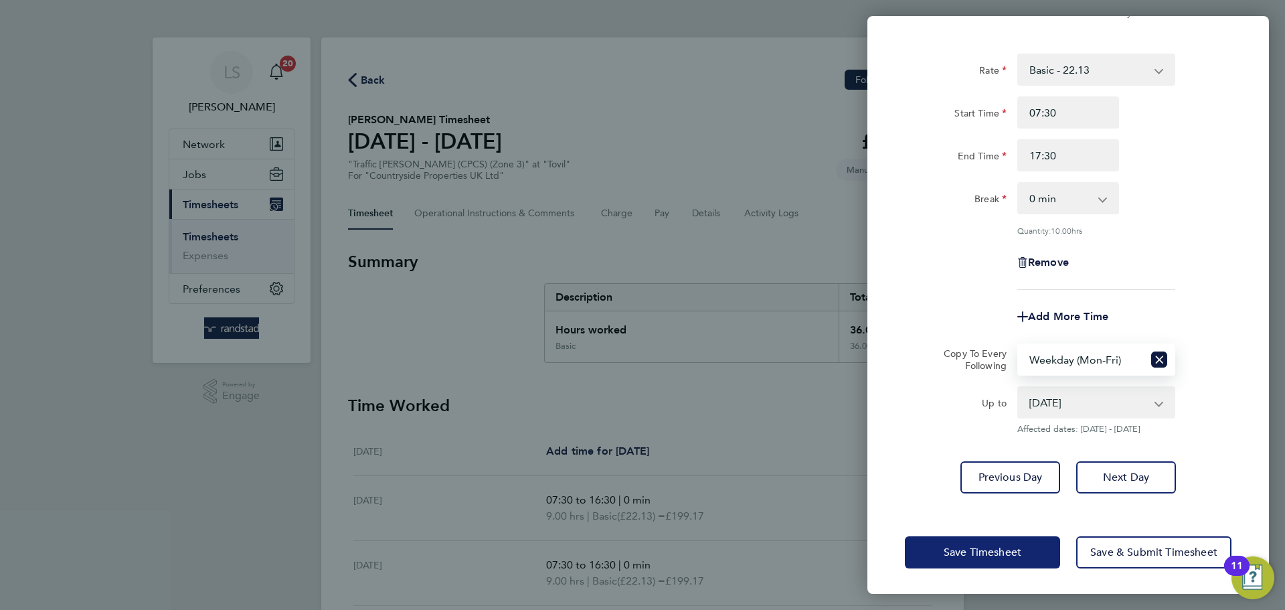
click at [989, 555] on span "Save Timesheet" at bounding box center [983, 552] width 78 height 13
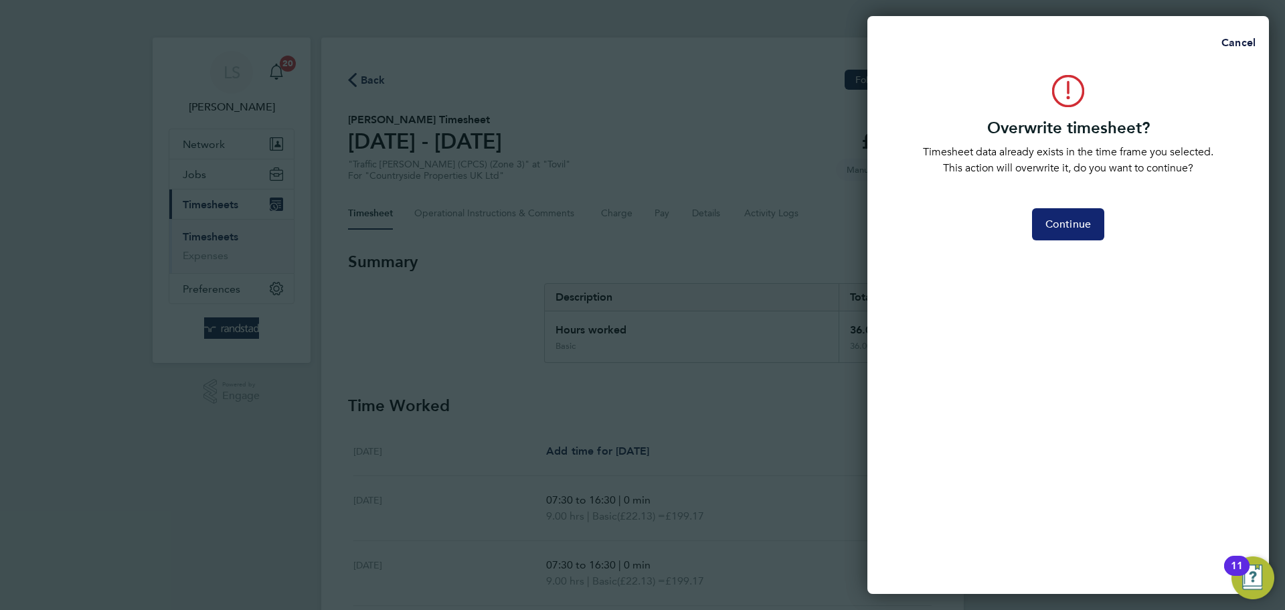
click at [1078, 222] on span "Continue" at bounding box center [1069, 224] width 46 height 13
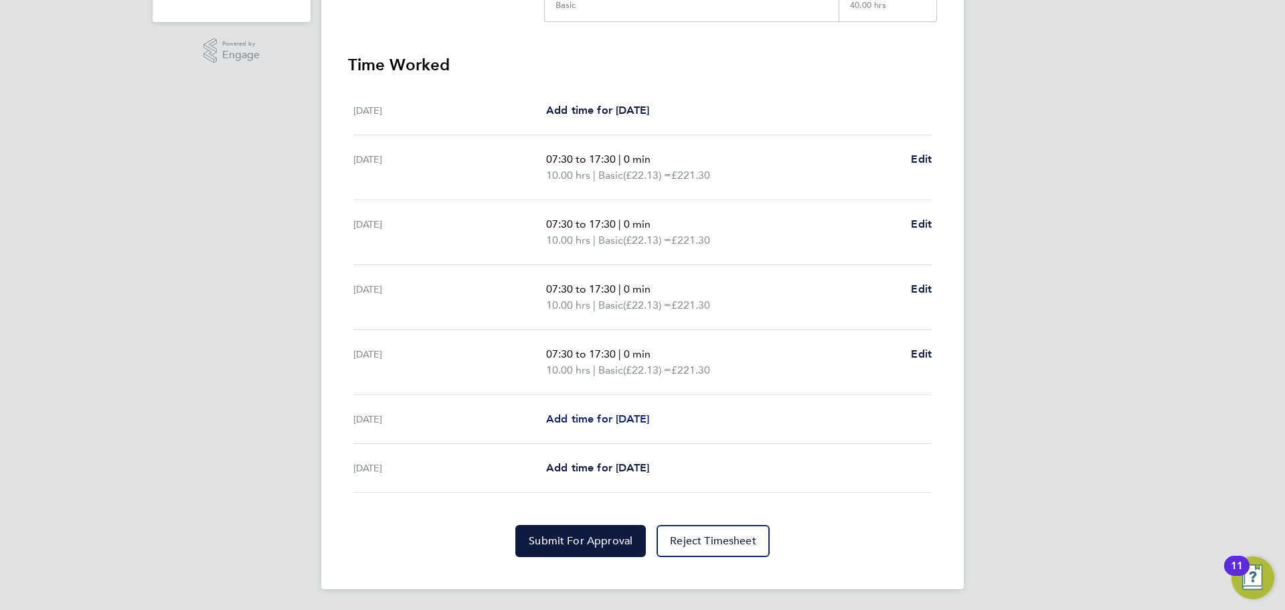
click at [586, 425] on link "Add time for [DATE]" at bounding box center [597, 419] width 103 height 16
select select "30"
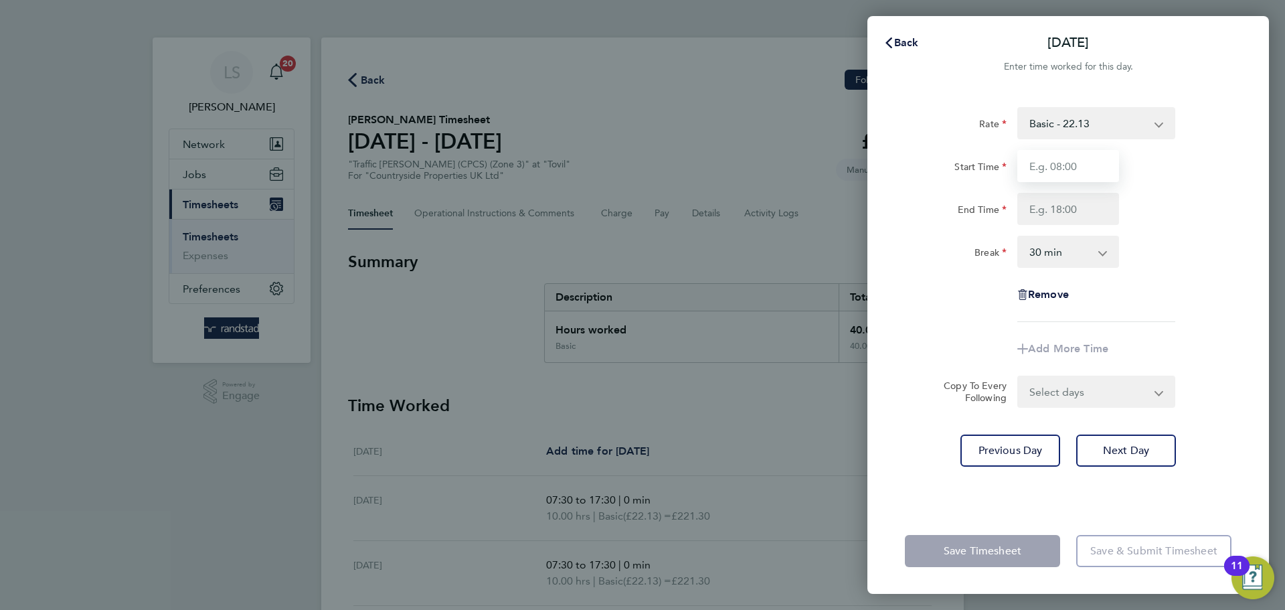
click at [1054, 169] on input "Start Time" at bounding box center [1068, 166] width 102 height 32
type input "07:30"
click at [1077, 206] on input "End Time" at bounding box center [1068, 209] width 102 height 32
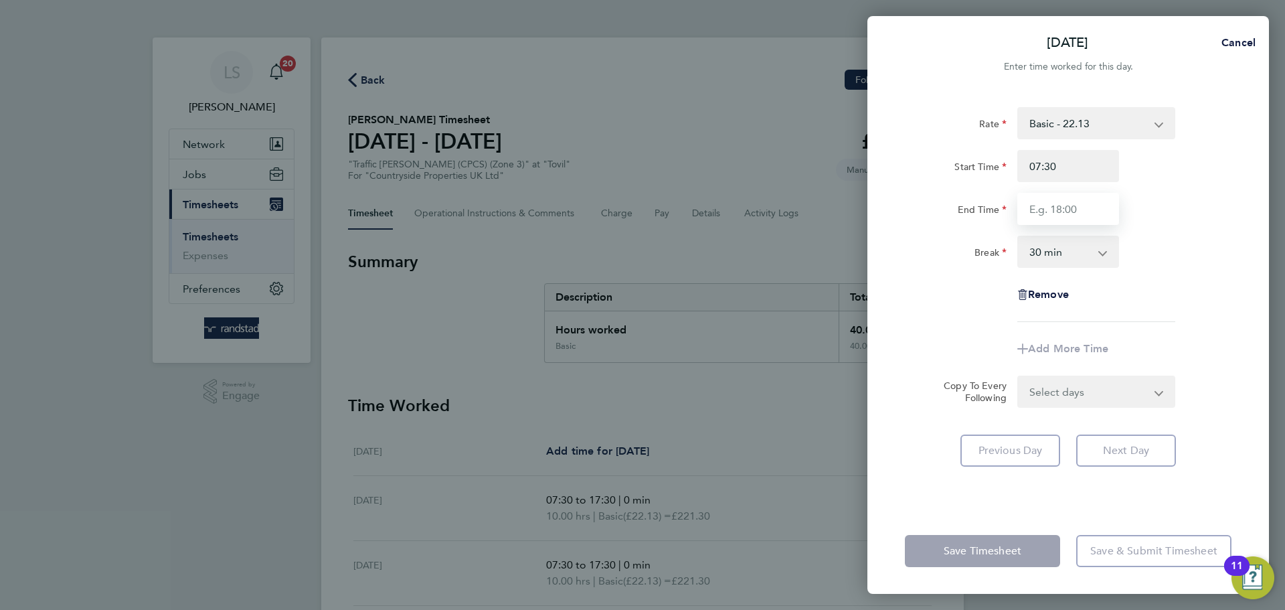
type input "14:30"
click at [1074, 248] on select "0 min 15 min 30 min 45 min 60 min 75 min 90 min" at bounding box center [1060, 251] width 83 height 29
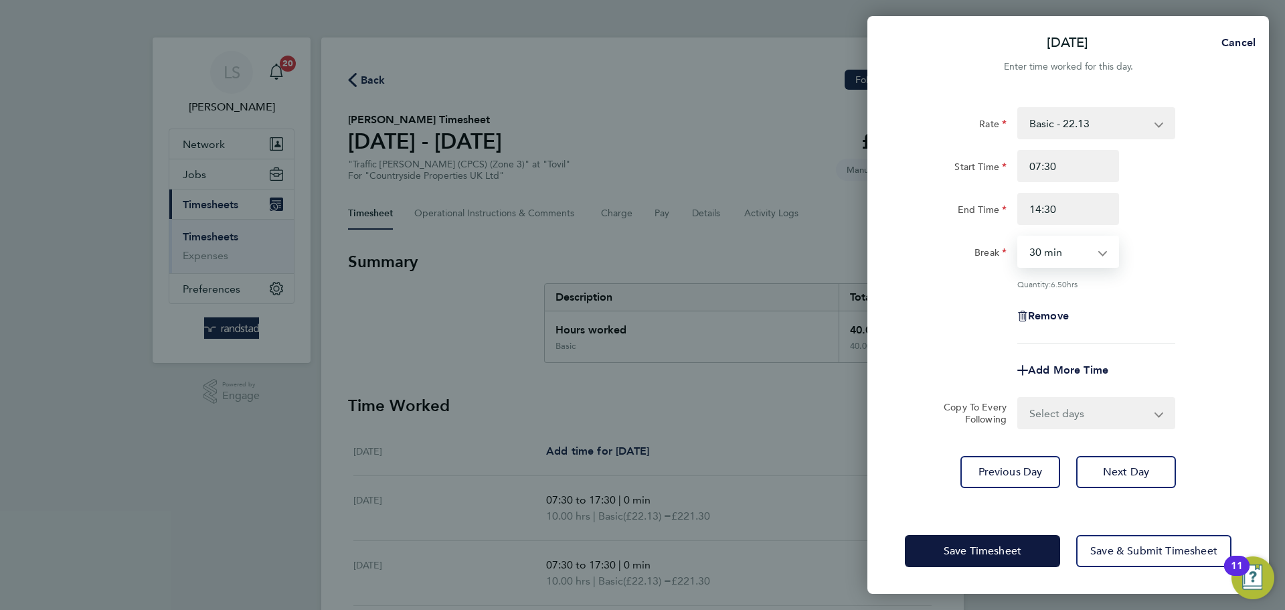
select select "0"
click at [1019, 237] on select "0 min 15 min 30 min 45 min 60 min 75 min 90 min" at bounding box center [1060, 251] width 83 height 29
click at [1025, 544] on button "Save Timesheet" at bounding box center [982, 551] width 155 height 32
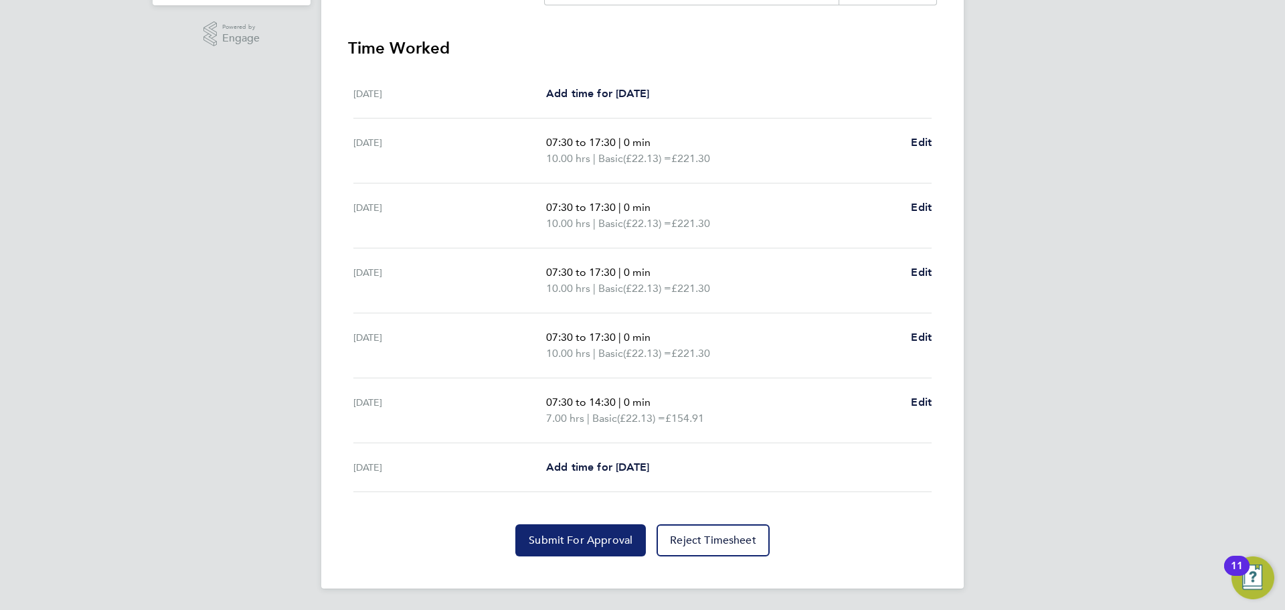
click at [618, 541] on span "Submit For Approval" at bounding box center [581, 539] width 104 height 13
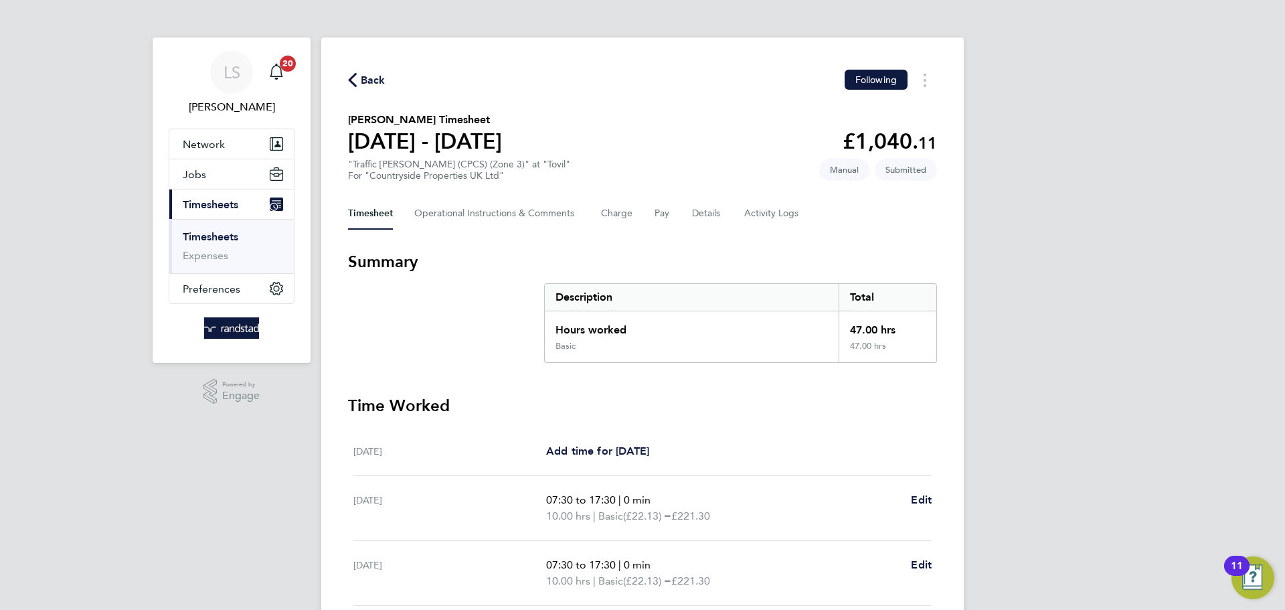
click at [368, 76] on span "Back" at bounding box center [373, 80] width 25 height 16
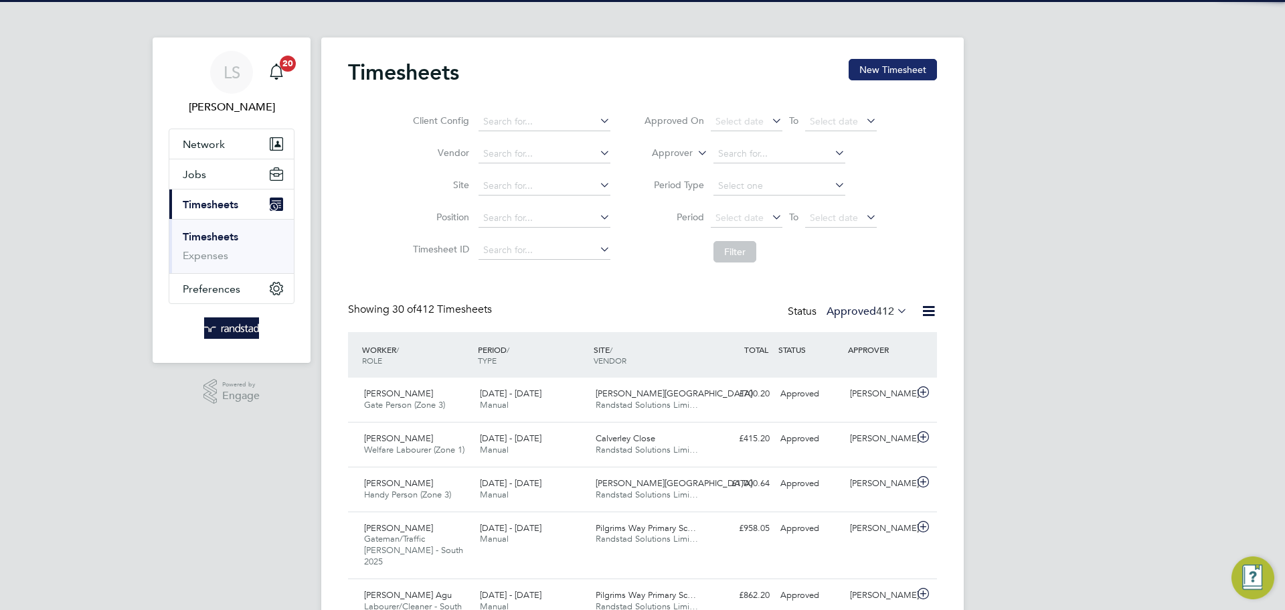
scroll to position [34, 116]
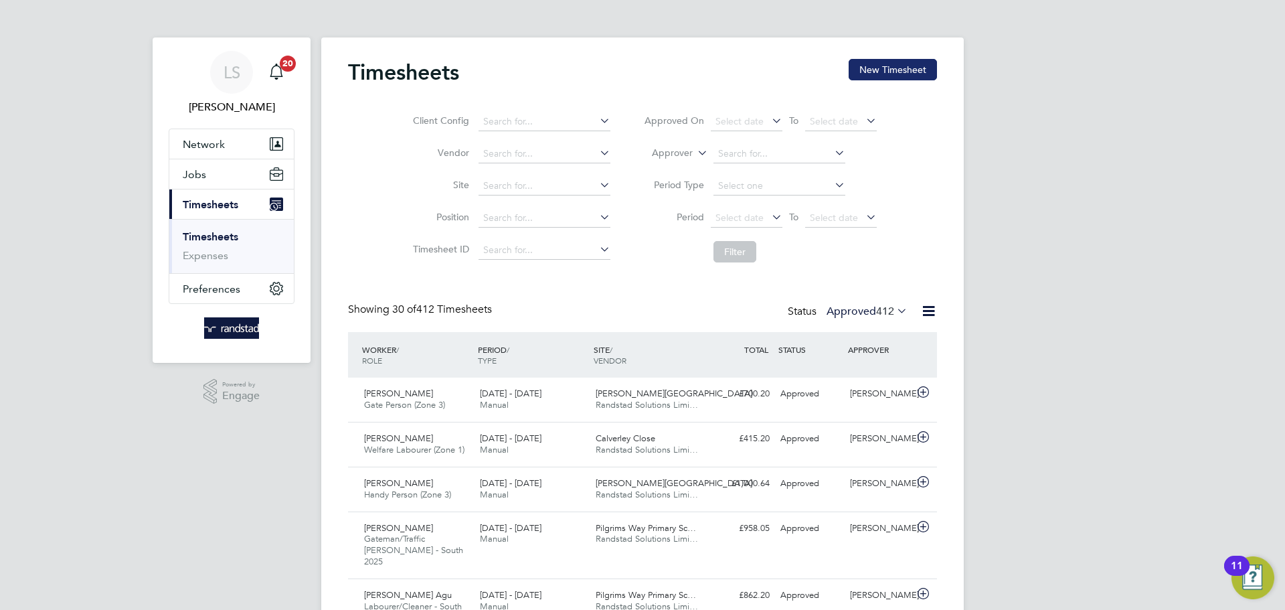
click at [862, 74] on button "New Timesheet" at bounding box center [893, 69] width 88 height 21
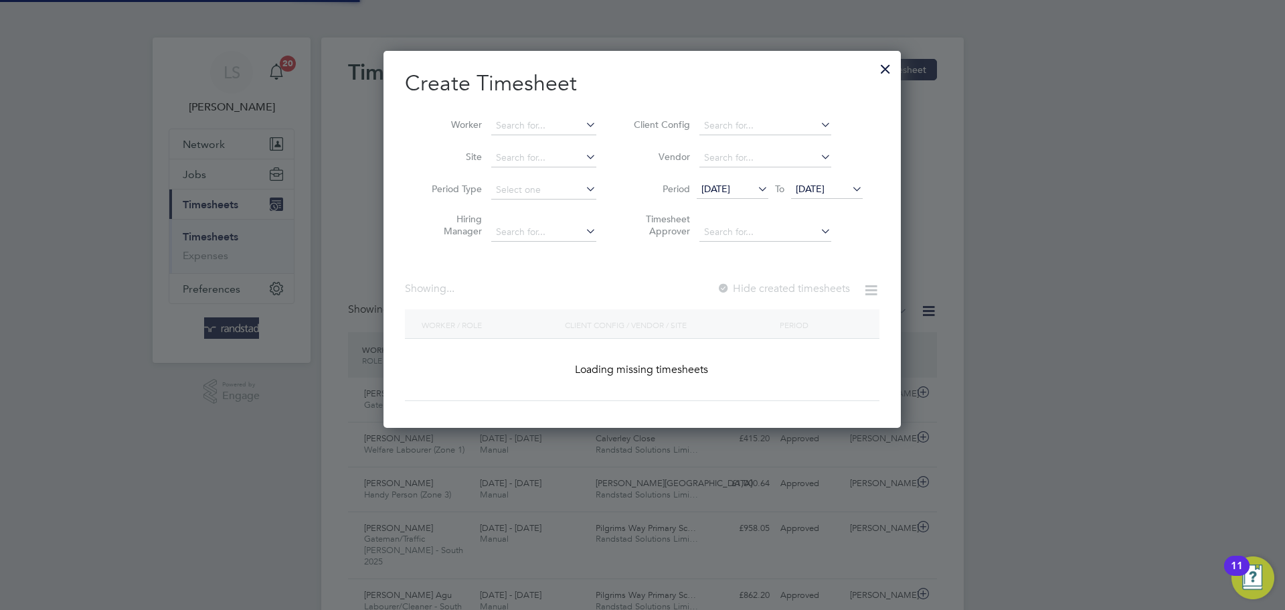
scroll to position [378, 518]
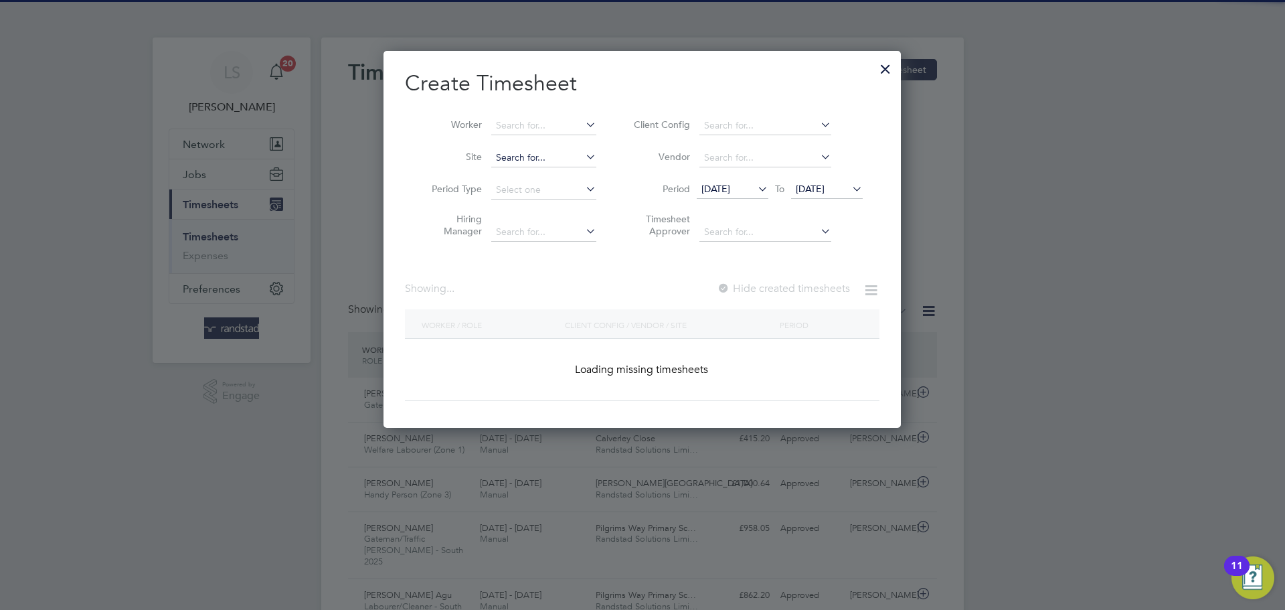
click at [542, 149] on input at bounding box center [543, 158] width 105 height 19
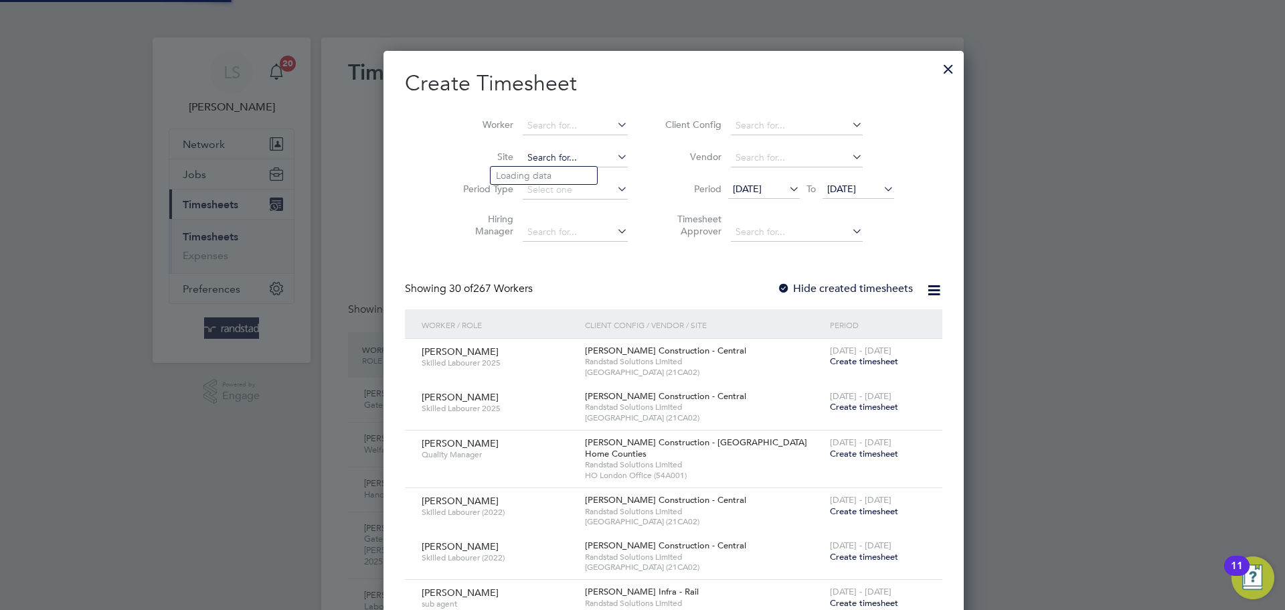
scroll to position [2208, 518]
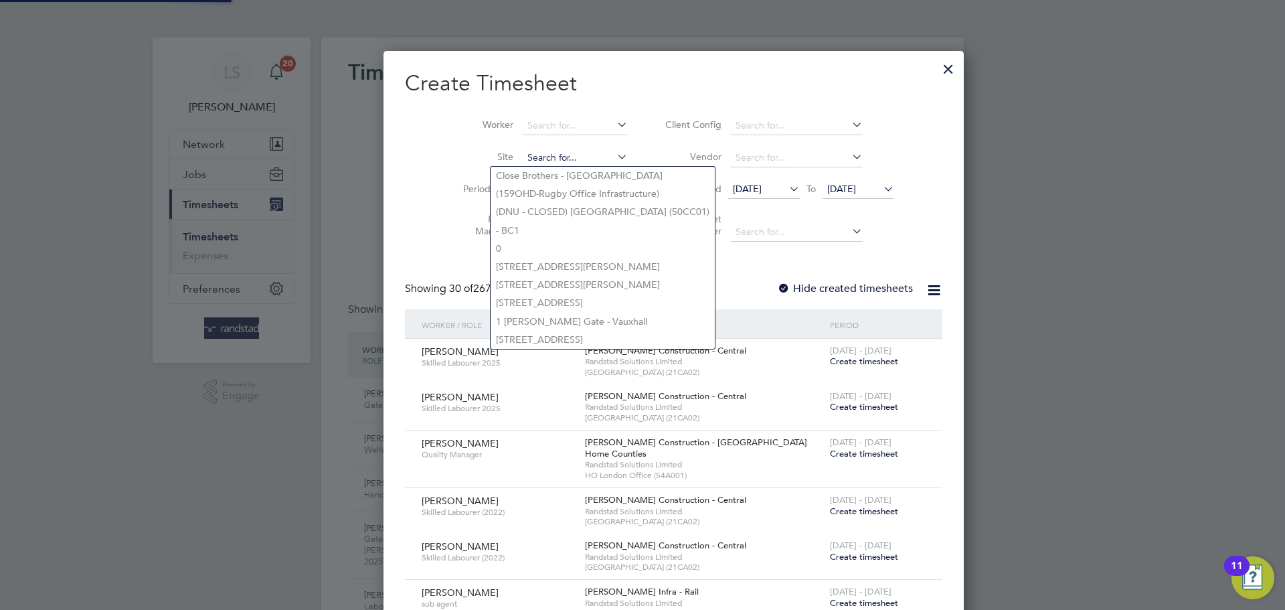
click at [540, 149] on input at bounding box center [575, 158] width 105 height 19
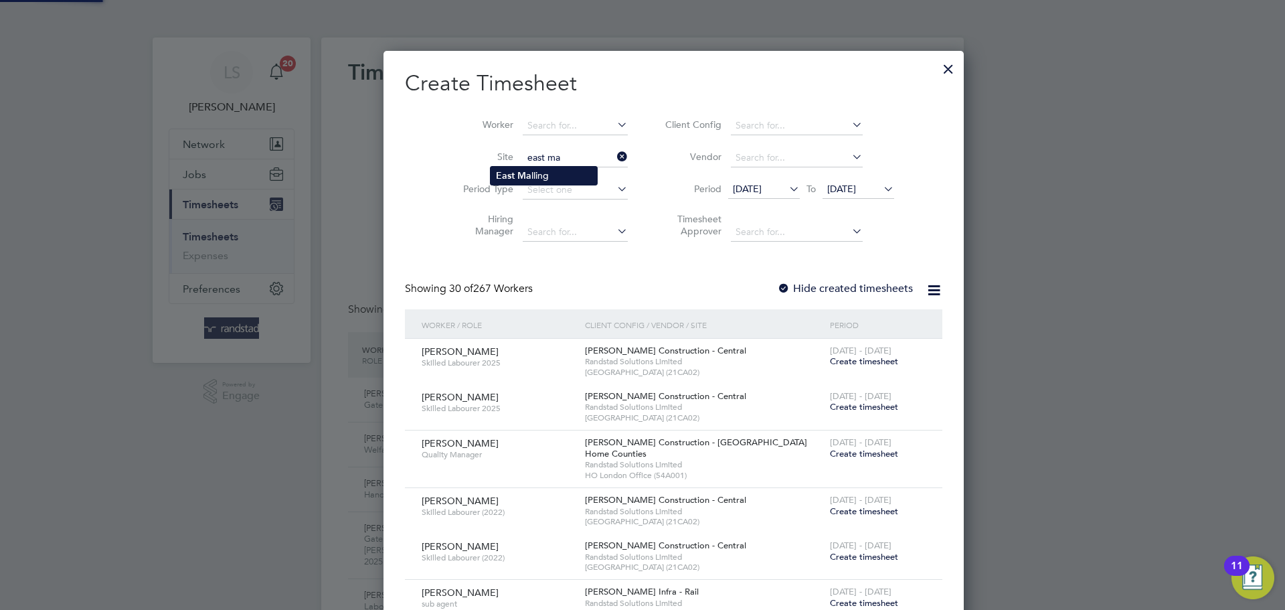
click at [535, 174] on li "East Ma lling" at bounding box center [544, 176] width 106 height 18
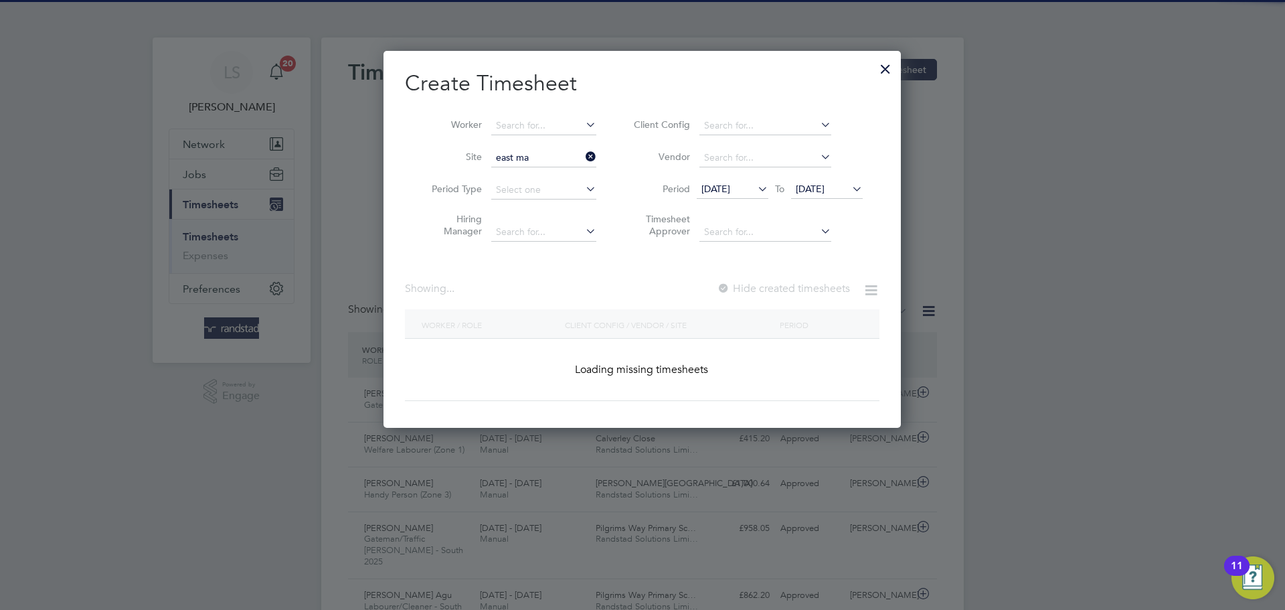
type input "East Malling"
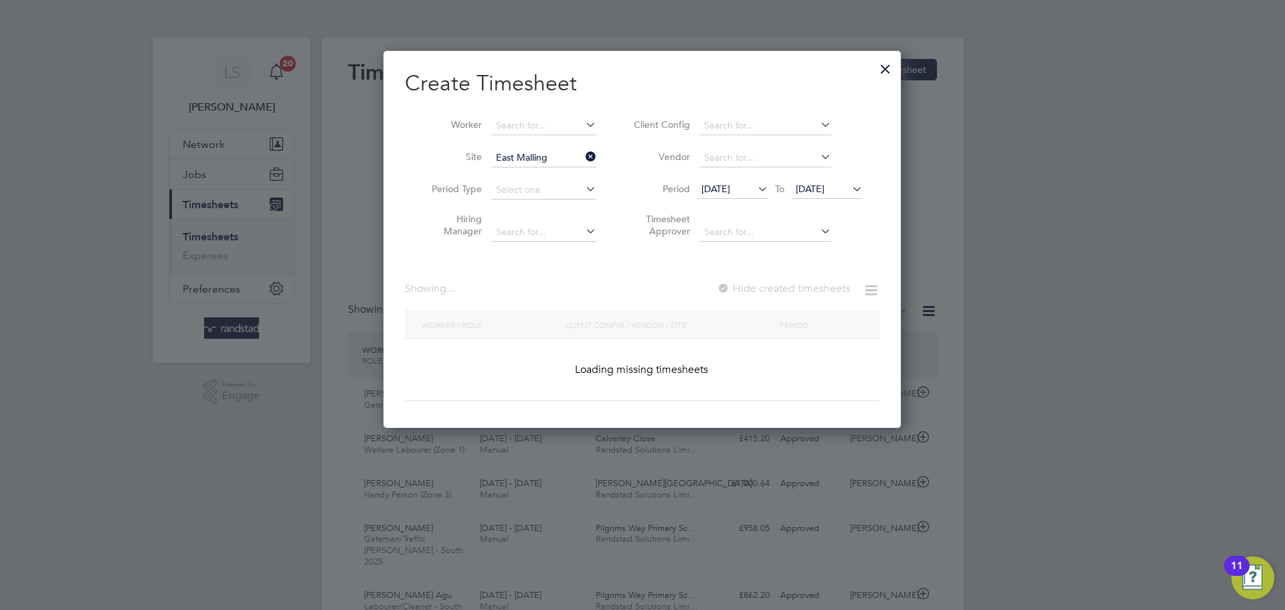
scroll to position [453, 518]
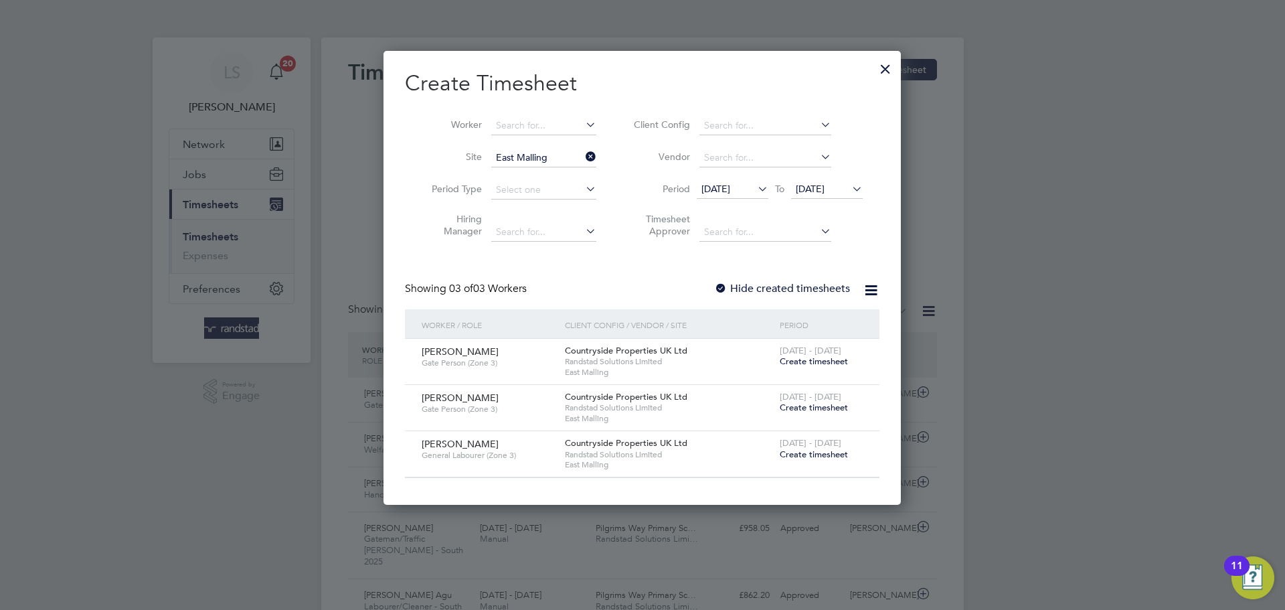
click at [797, 355] on span "Create timesheet" at bounding box center [814, 360] width 68 height 11
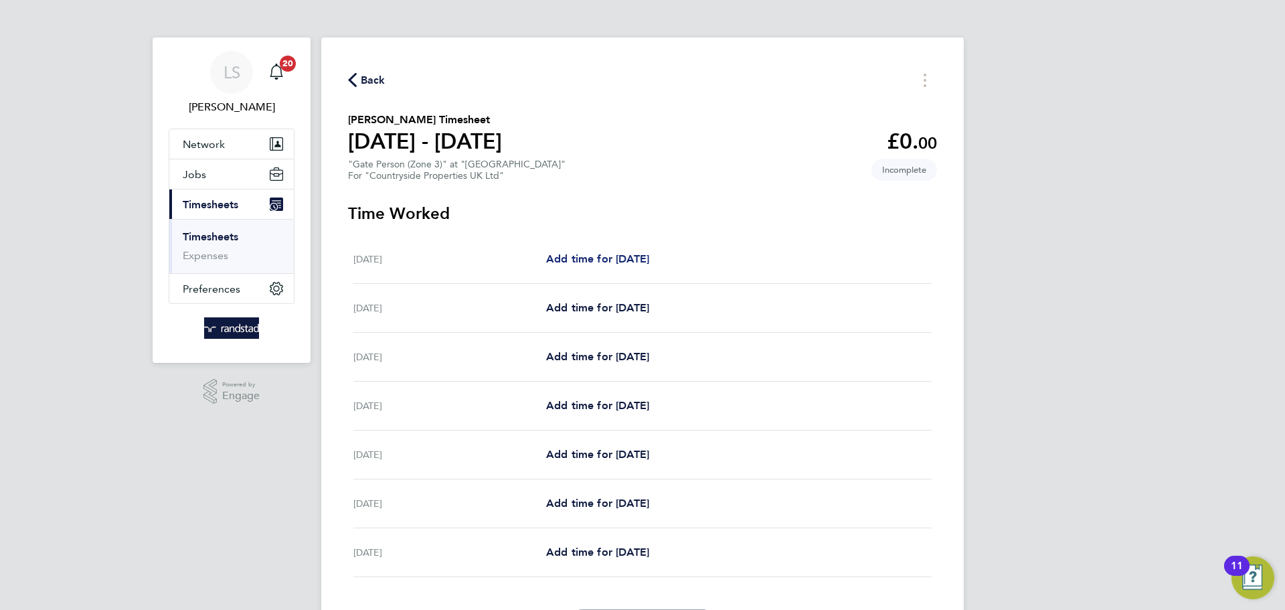
click at [607, 262] on span "Add time for [DATE]" at bounding box center [597, 258] width 103 height 13
select select "30"
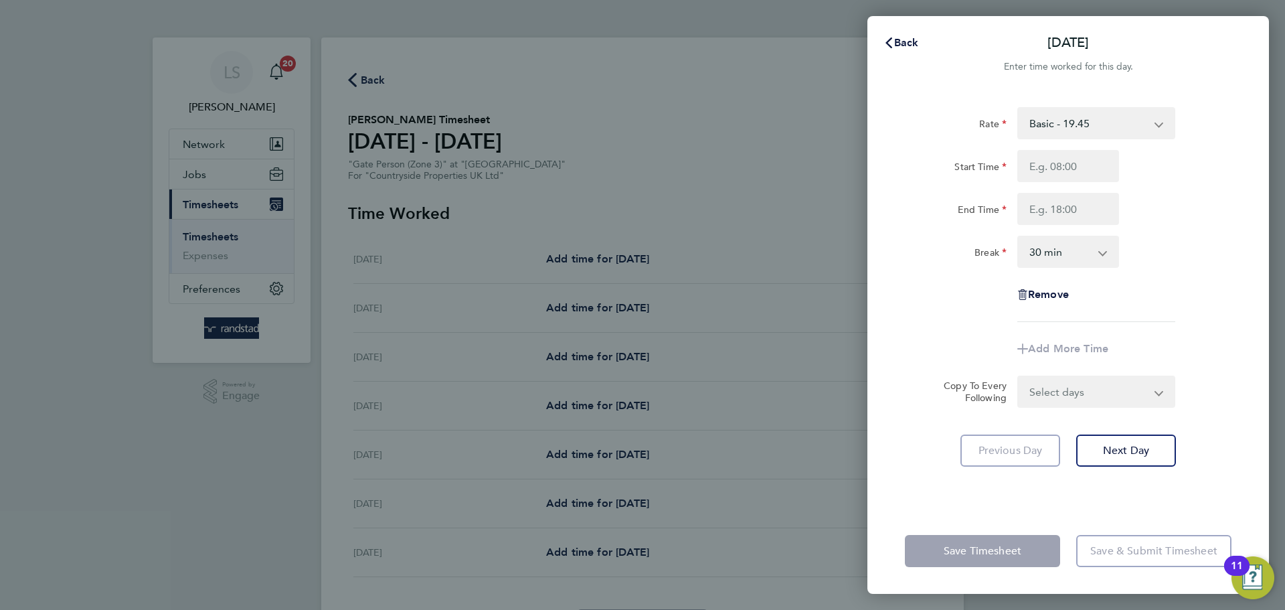
click at [869, 38] on app-form-button "Back" at bounding box center [900, 42] width 67 height 27
click at [908, 54] on button "Back" at bounding box center [901, 42] width 62 height 27
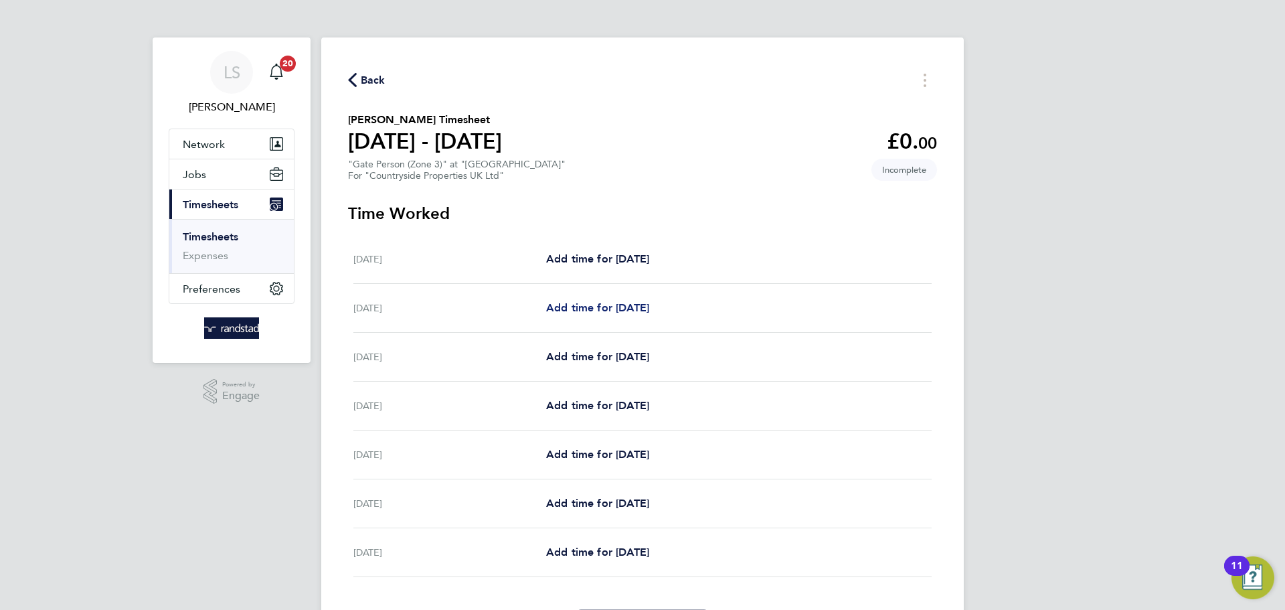
click at [594, 313] on span "Add time for [DATE]" at bounding box center [597, 307] width 103 height 13
select select "30"
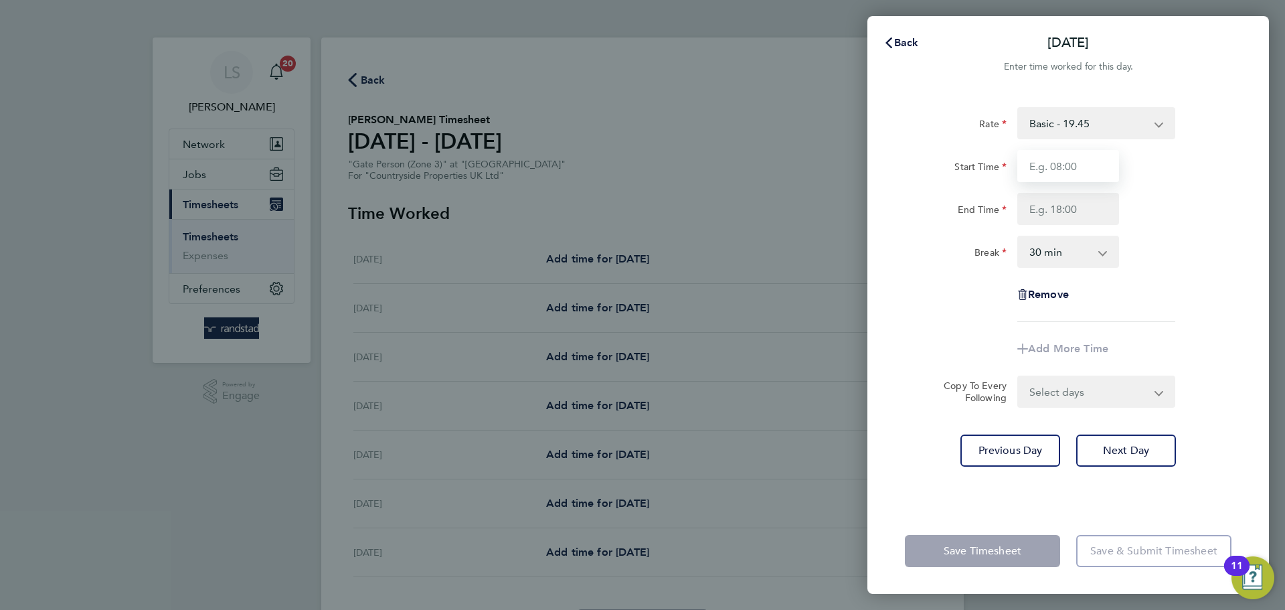
click at [1060, 163] on input "Start Time" at bounding box center [1068, 166] width 102 height 32
type input "07:30"
click at [1066, 218] on input "End Time" at bounding box center [1068, 209] width 102 height 32
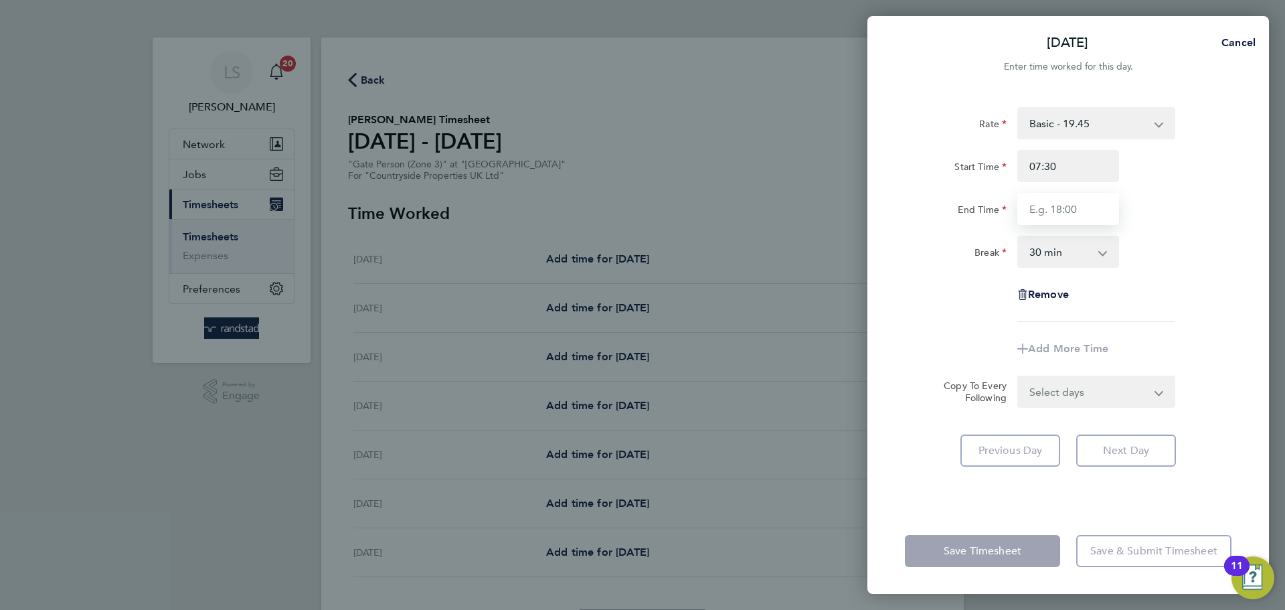
type input "16:30"
click at [1080, 249] on select "0 min 15 min 30 min 45 min 60 min 75 min 90 min" at bounding box center [1060, 251] width 83 height 29
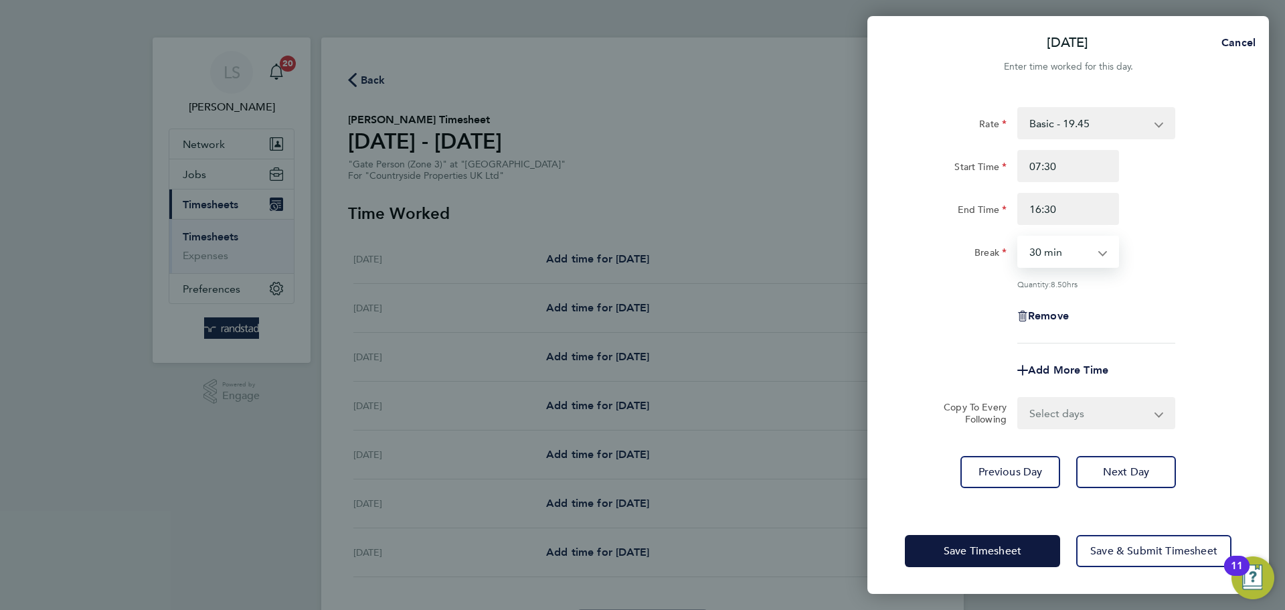
select select "0"
click at [1019, 237] on select "0 min 15 min 30 min 45 min 60 min 75 min 90 min" at bounding box center [1060, 251] width 83 height 29
click at [1062, 408] on select "Select days Day Weekday (Mon-Fri) Weekend (Sat-Sun) [DATE] [DATE] [DATE] [DATE]…" at bounding box center [1089, 412] width 141 height 29
select select "WEEKDAY"
click at [1019, 398] on select "Select days Day Weekday (Mon-Fri) Weekend (Sat-Sun) [DATE] [DATE] [DATE] [DATE]…" at bounding box center [1089, 412] width 141 height 29
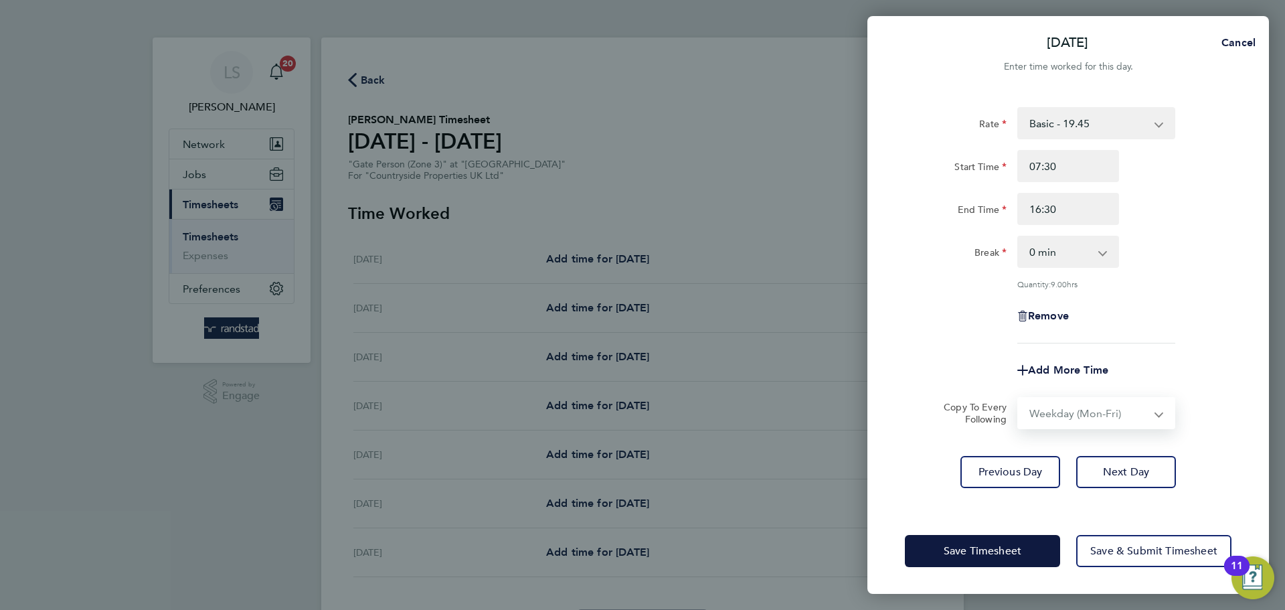
select select "[DATE]"
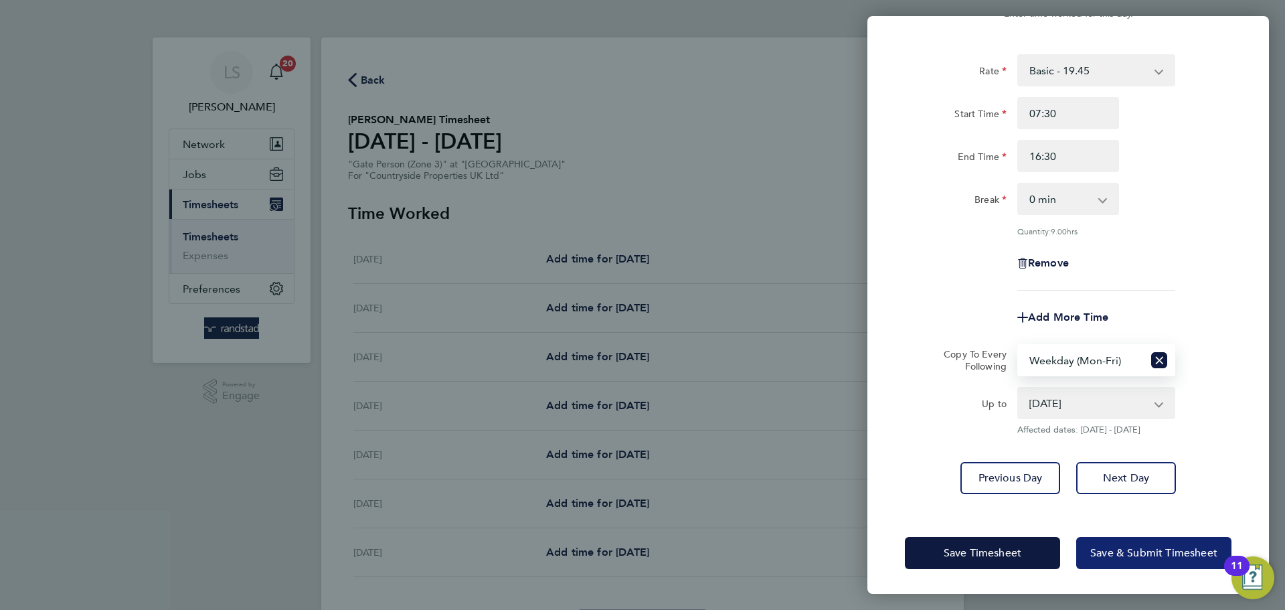
scroll to position [54, 0]
click at [1096, 540] on button "Save & Submit Timesheet" at bounding box center [1153, 552] width 155 height 32
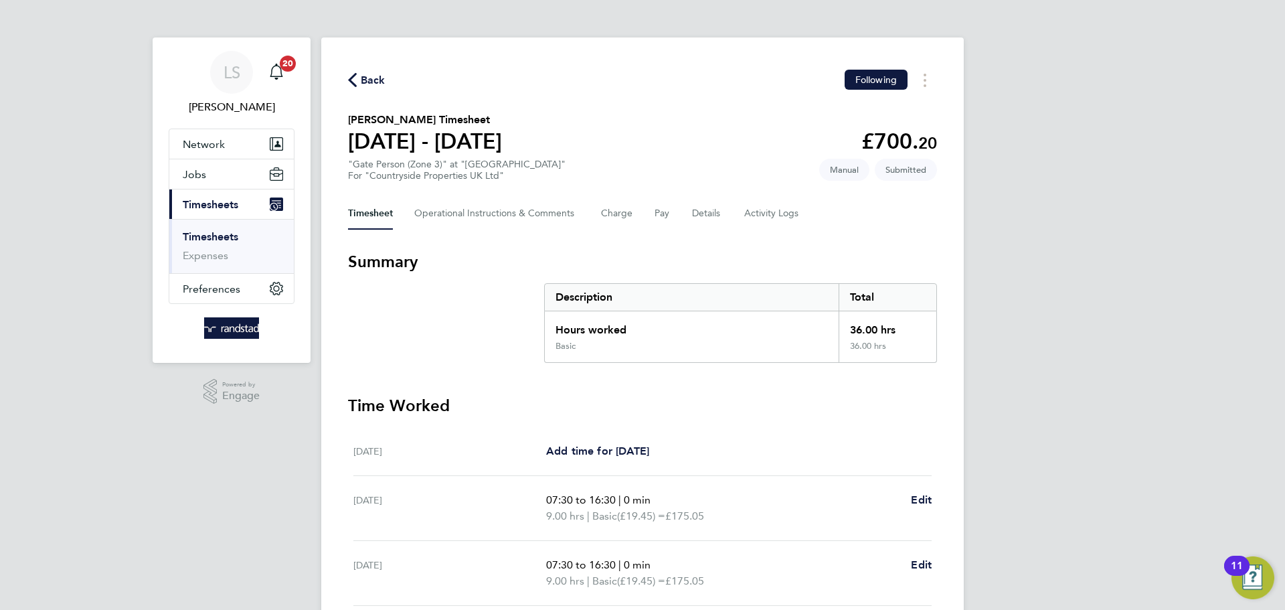
click at [363, 79] on span "Back" at bounding box center [373, 80] width 25 height 16
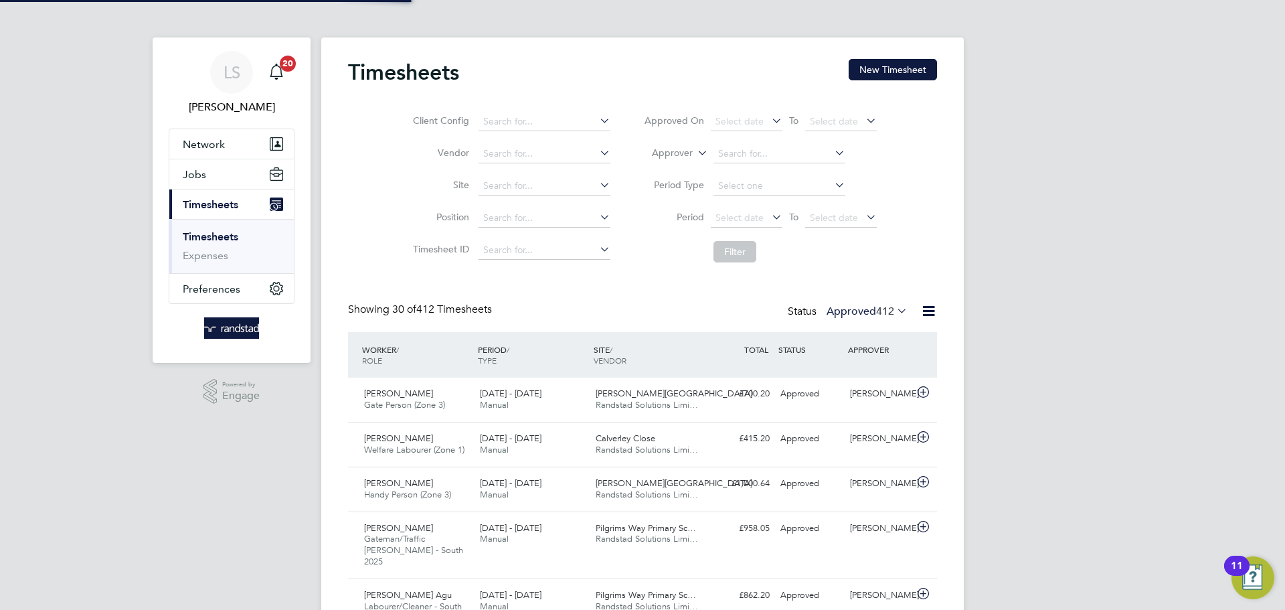
click at [880, 66] on button "New Timesheet" at bounding box center [893, 69] width 88 height 21
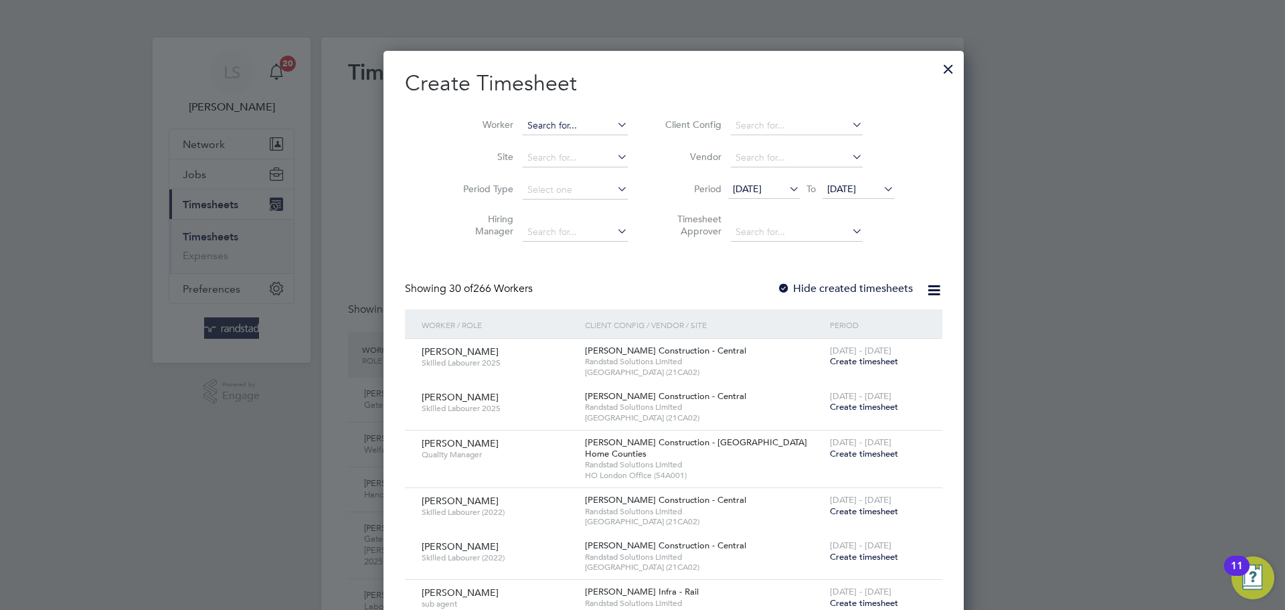
click at [523, 128] on input at bounding box center [575, 125] width 105 height 19
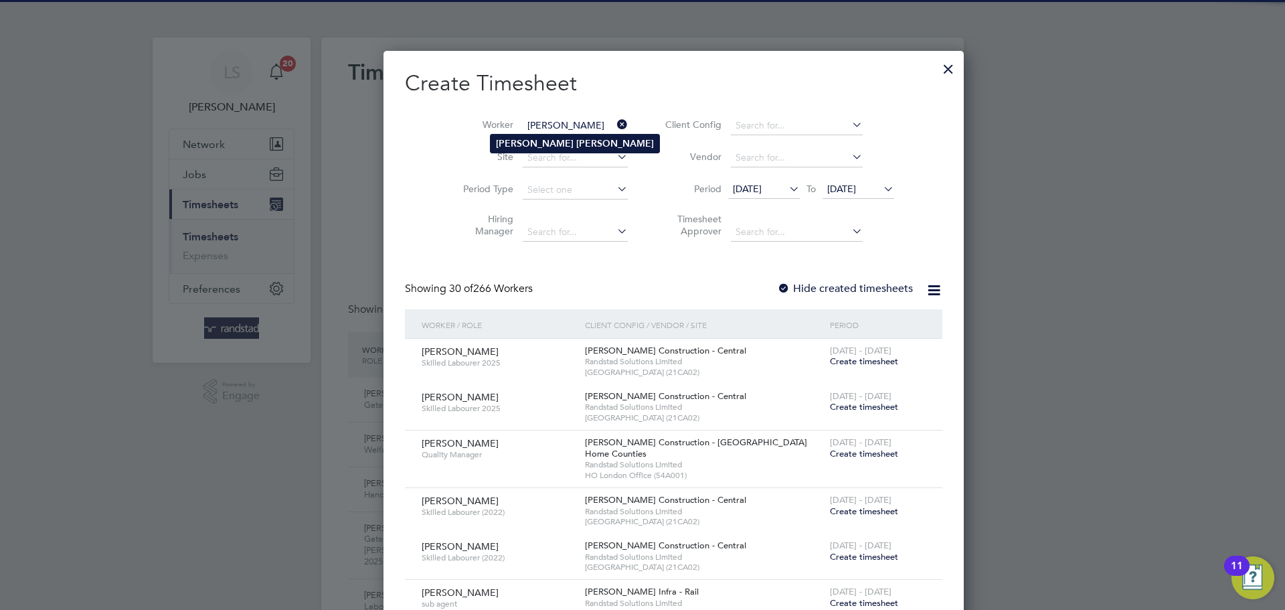
click at [522, 145] on li "[PERSON_NAME]" at bounding box center [575, 144] width 169 height 18
type input "[PERSON_NAME]"
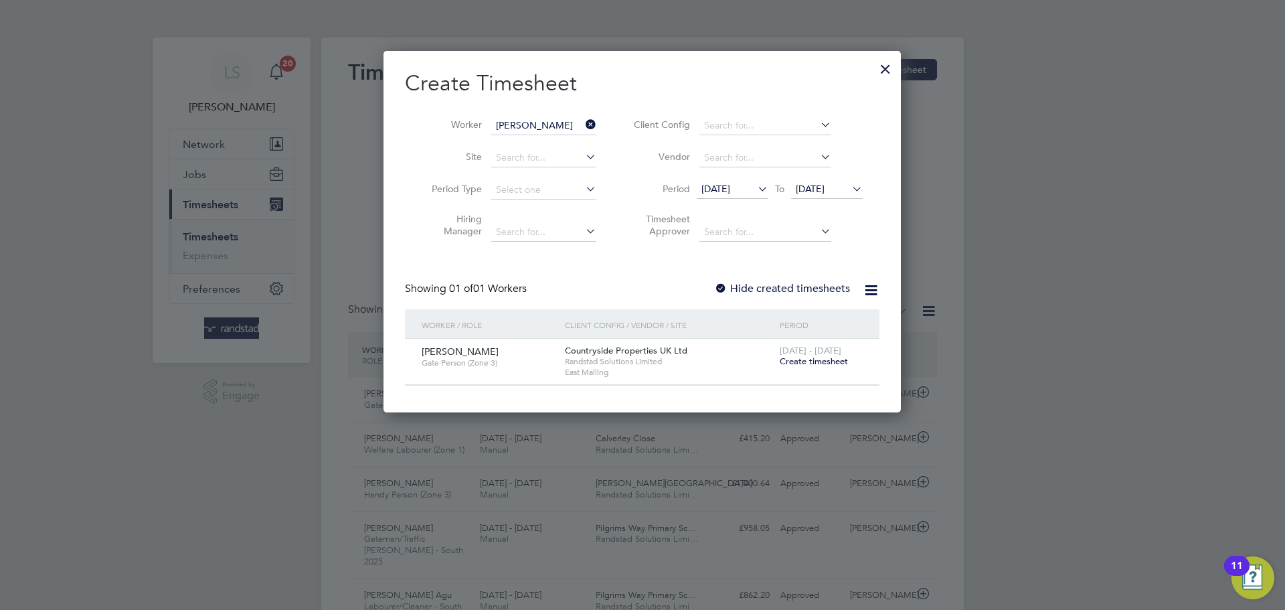
click at [798, 354] on span "[DATE] - [DATE]" at bounding box center [811, 350] width 62 height 11
click at [798, 355] on span "Create timesheet" at bounding box center [814, 360] width 68 height 11
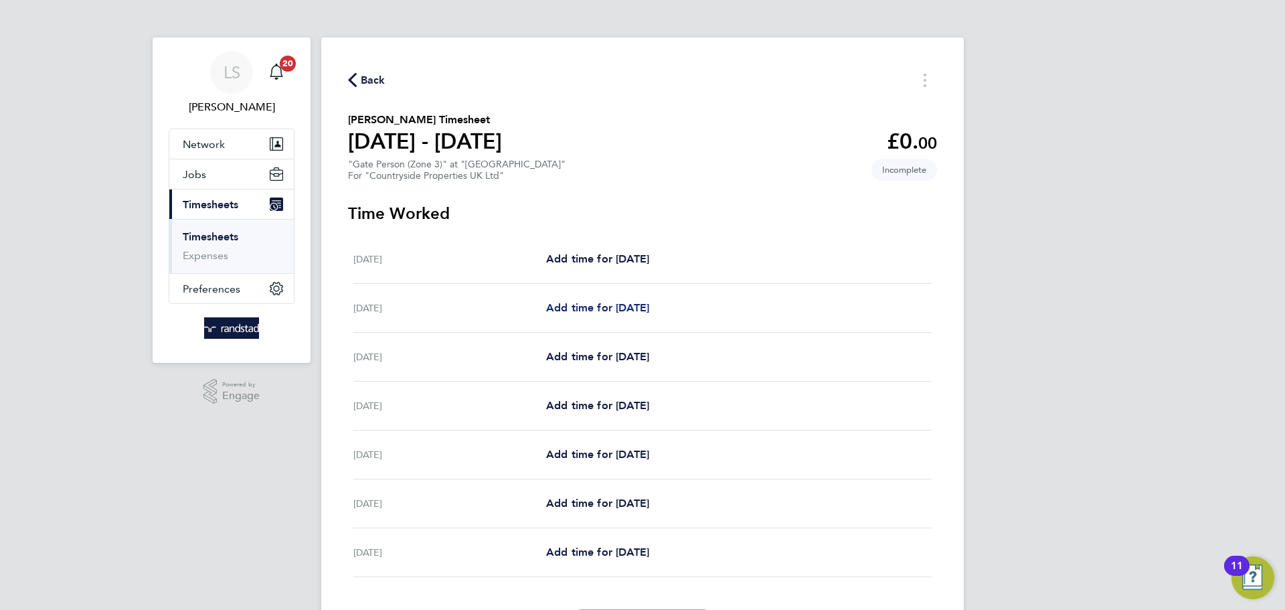
click at [612, 314] on link "Add time for [DATE]" at bounding box center [597, 308] width 103 height 16
select select "30"
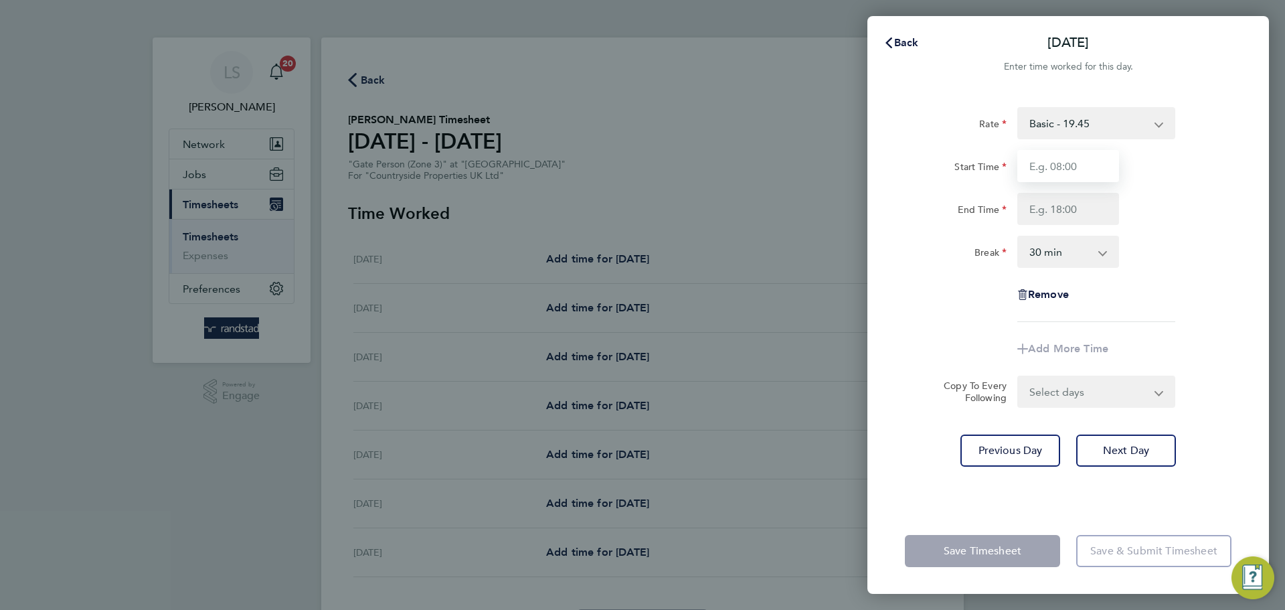
click at [1040, 167] on input "Start Time" at bounding box center [1068, 166] width 102 height 32
type input "07:30"
click at [1093, 212] on input "End Time" at bounding box center [1068, 209] width 102 height 32
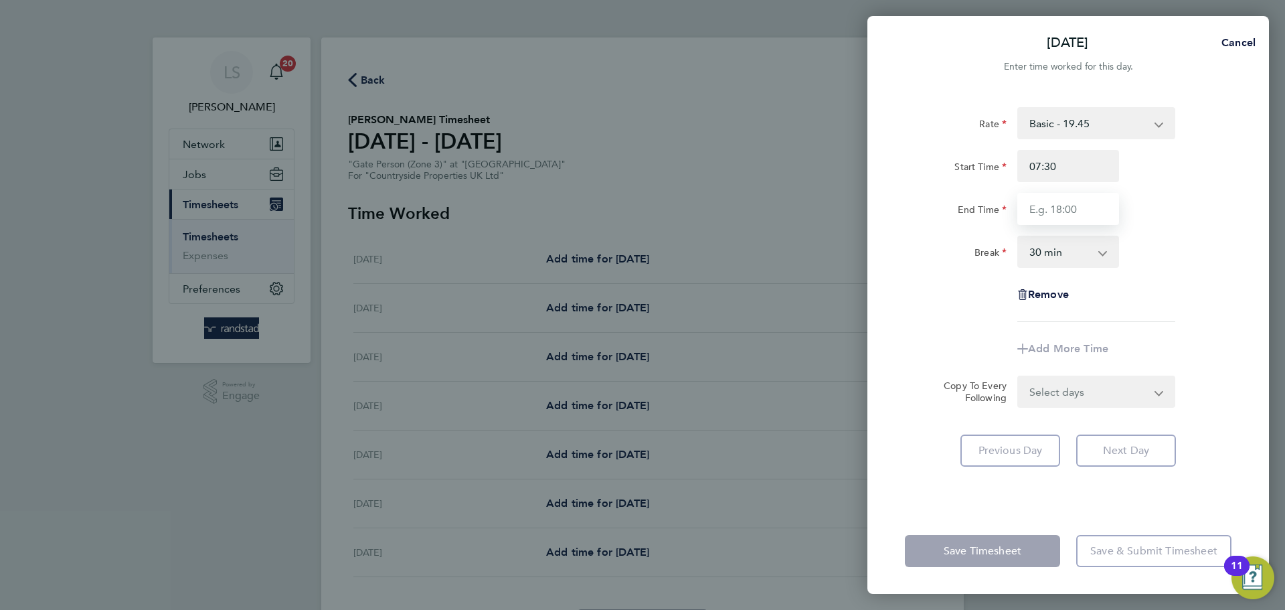
type input "16:30"
click at [1078, 248] on select "0 min 15 min 30 min 45 min 60 min 75 min 90 min" at bounding box center [1060, 251] width 83 height 29
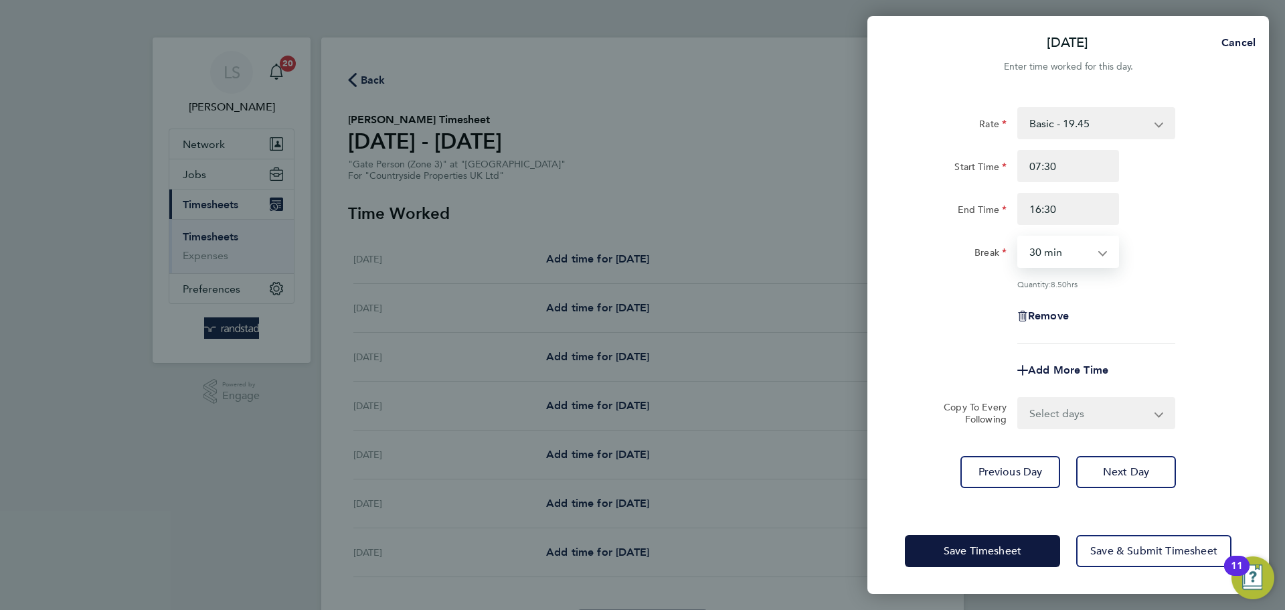
select select "0"
click at [1019, 237] on select "0 min 15 min 30 min 45 min 60 min 75 min 90 min" at bounding box center [1060, 251] width 83 height 29
click at [1048, 398] on select "Select days Day Weekday (Mon-Fri) Weekend (Sat-Sun) [DATE] [DATE] [DATE] [DATE]…" at bounding box center [1089, 412] width 141 height 29
click at [1044, 434] on div "Rate Basic - 19.45 Start Time 07:30 End Time 16:30 Break 0 min 15 min 30 min 45…" at bounding box center [1068, 299] width 402 height 417
click at [1040, 419] on select "Select days Day Weekday (Mon-Fri) Weekend (Sat-Sun) [DATE] [DATE] [DATE] [DATE]…" at bounding box center [1089, 412] width 141 height 29
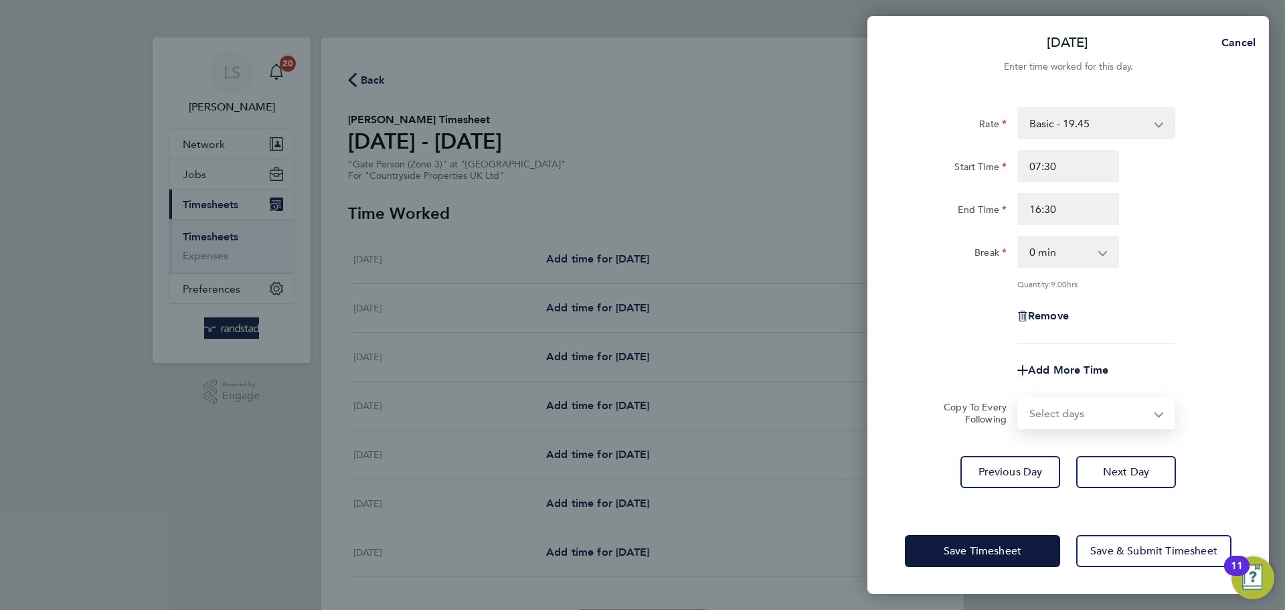
select select "WEEKDAY"
click at [1019, 398] on select "Select days Day Weekday (Mon-Fri) Weekend (Sat-Sun) [DATE] [DATE] [DATE] [DATE]…" at bounding box center [1089, 412] width 141 height 29
select select "[DATE]"
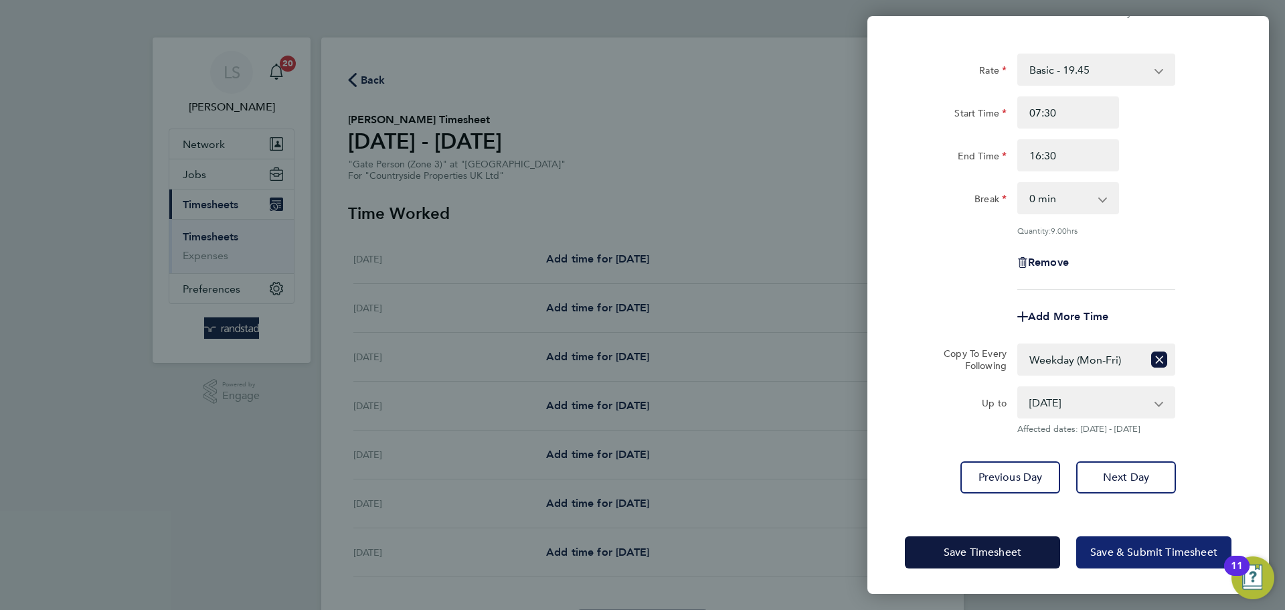
click at [1130, 548] on span "Save & Submit Timesheet" at bounding box center [1153, 552] width 127 height 13
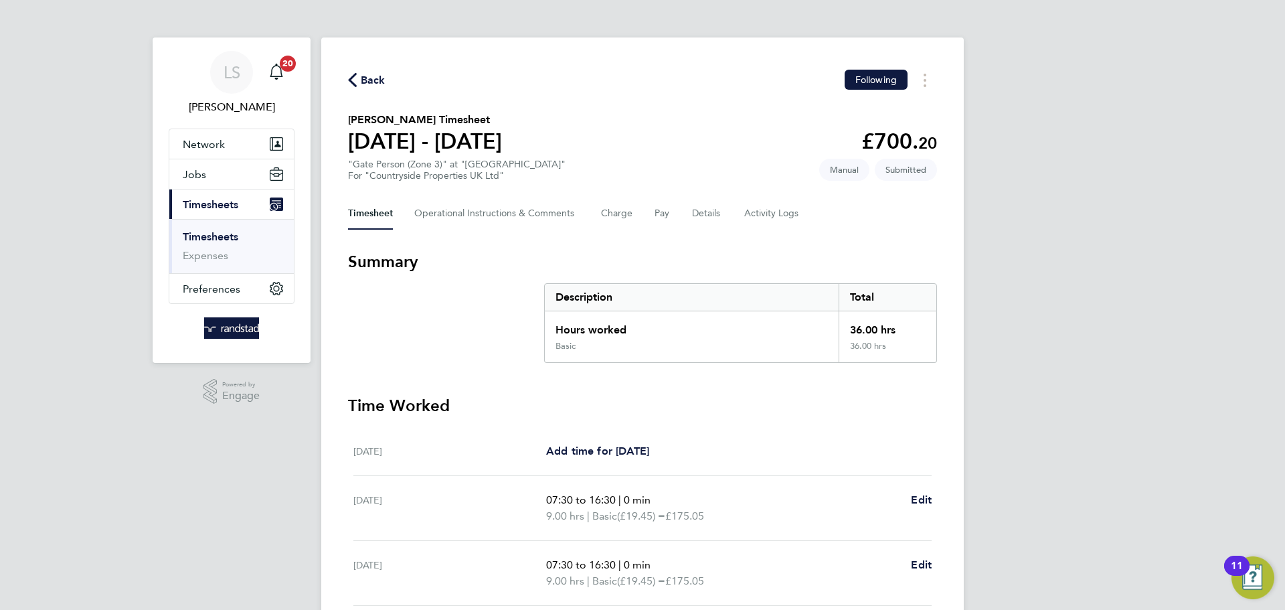
click at [359, 82] on span "Back" at bounding box center [366, 79] width 37 height 13
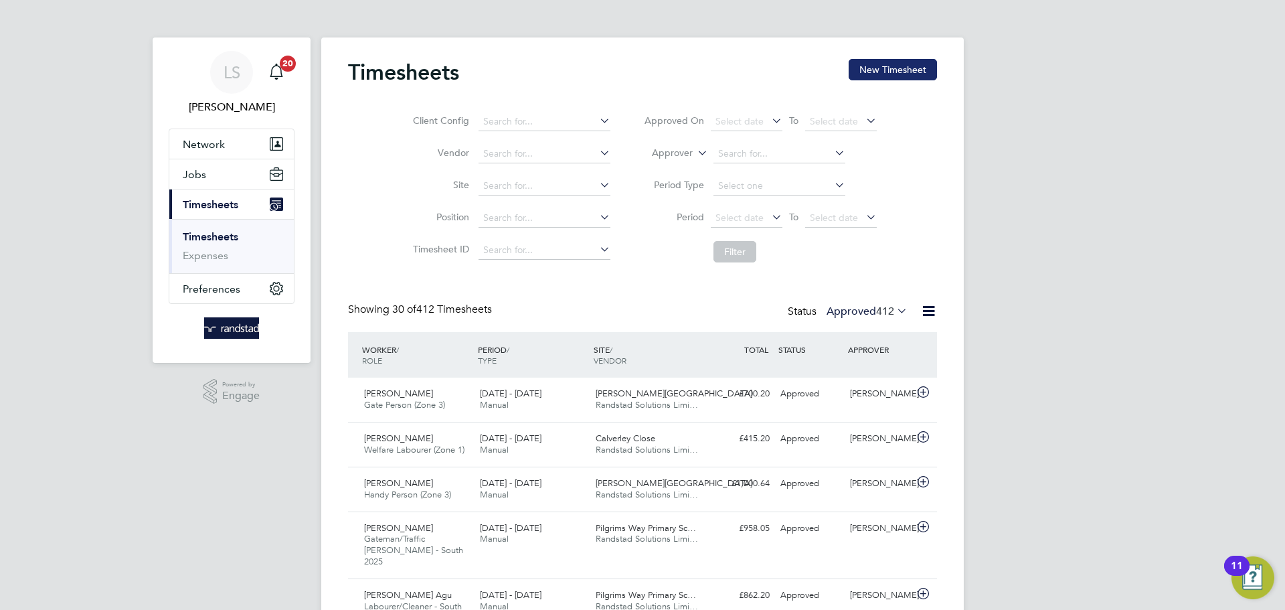
click at [905, 68] on button "New Timesheet" at bounding box center [893, 69] width 88 height 21
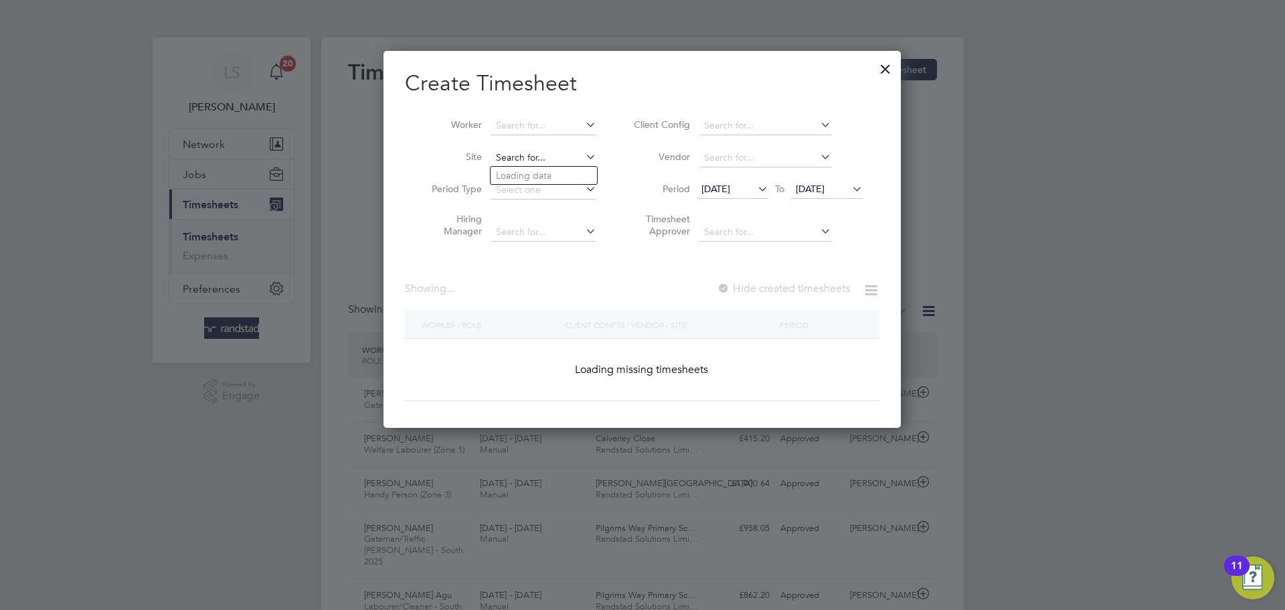
click at [523, 159] on input at bounding box center [543, 158] width 105 height 19
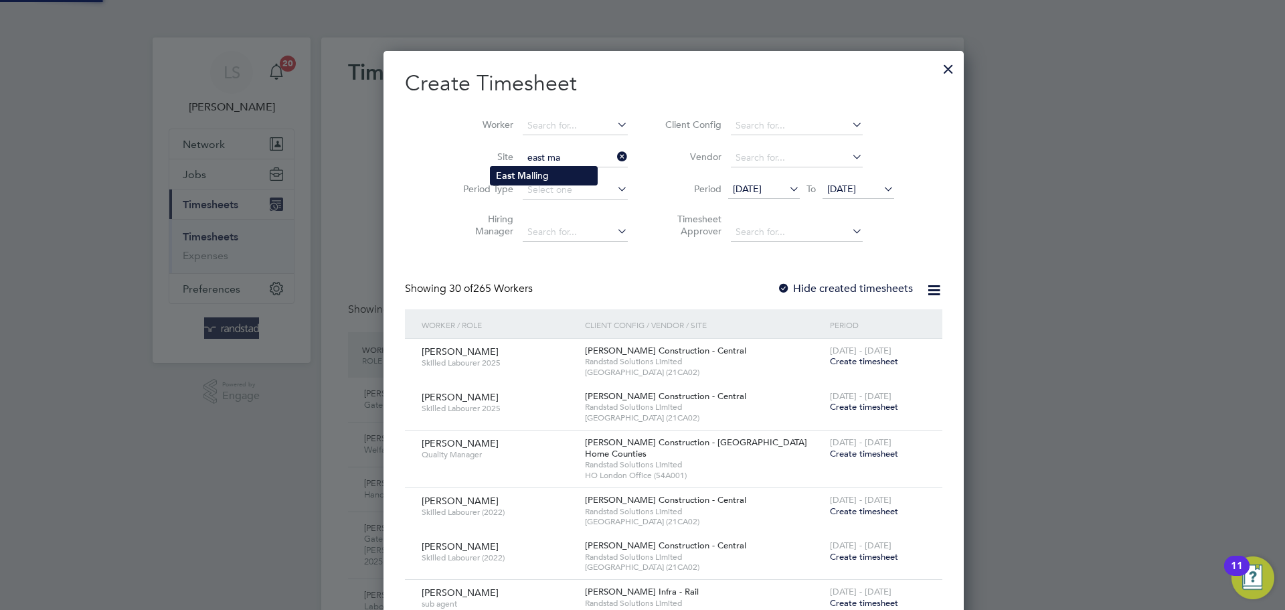
click at [531, 169] on li "East Ma lling" at bounding box center [544, 176] width 106 height 18
type input "East Malling"
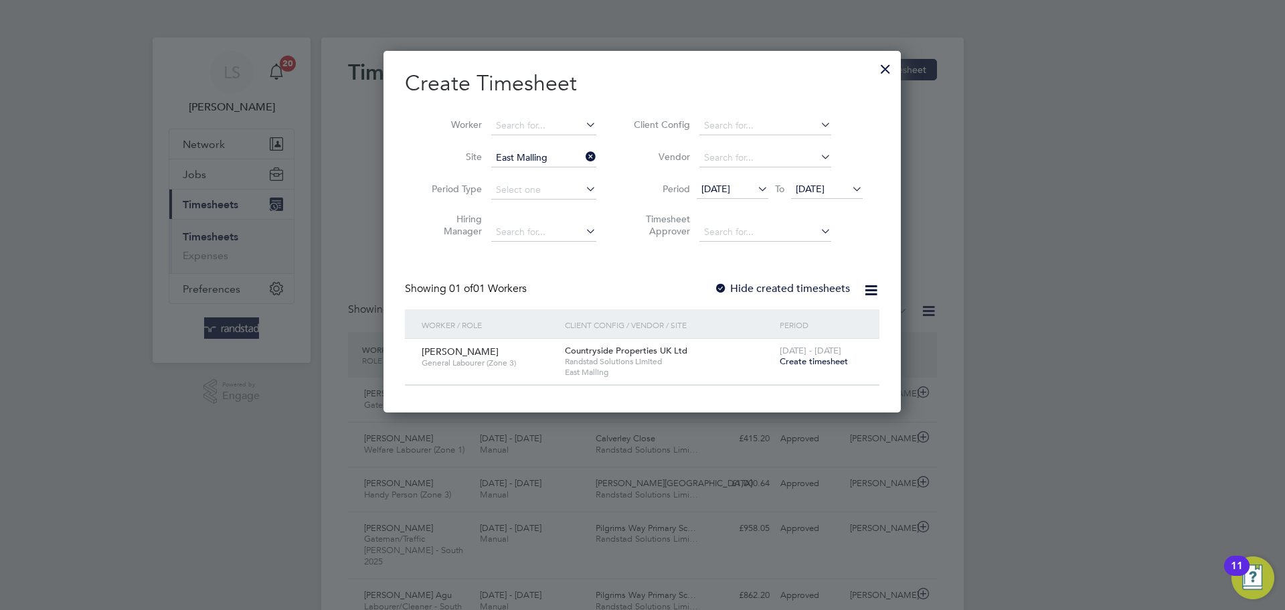
click at [794, 357] on span "Create timesheet" at bounding box center [814, 360] width 68 height 11
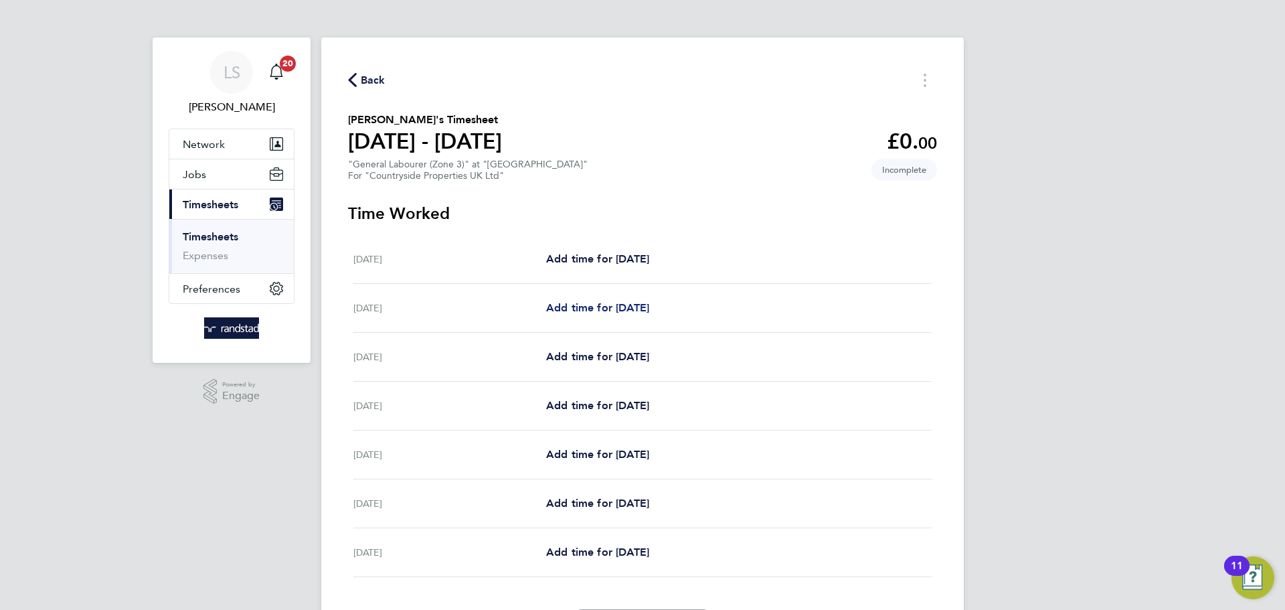
click at [643, 315] on link "Add time for [DATE]" at bounding box center [597, 308] width 103 height 16
select select "30"
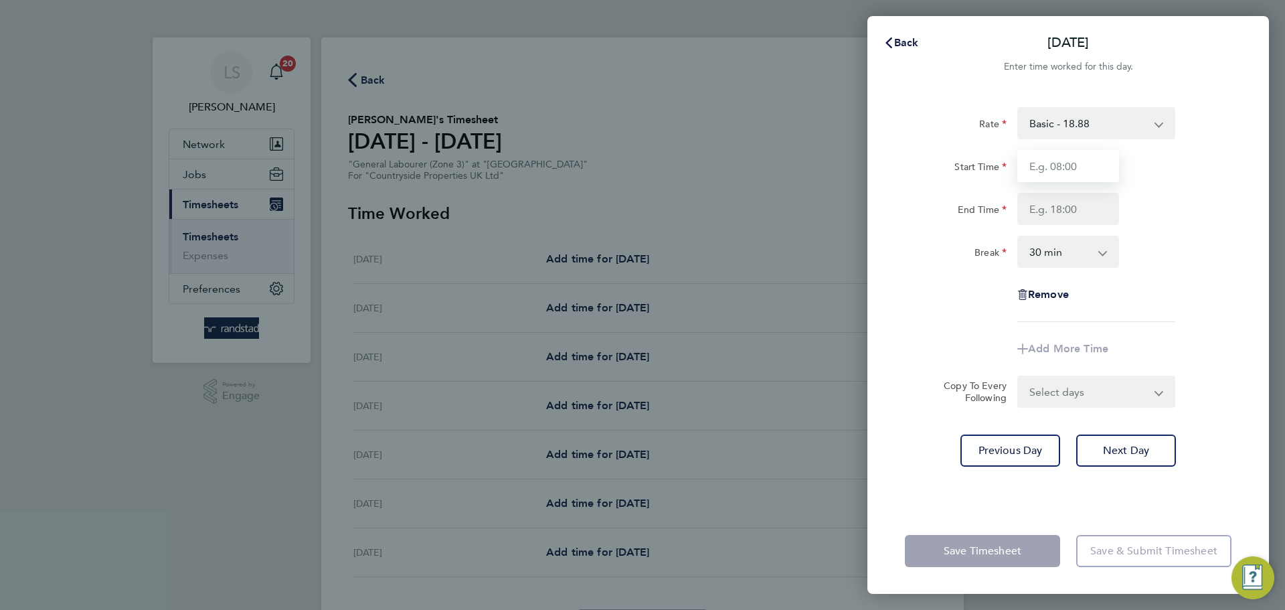
click at [1040, 176] on input "Start Time" at bounding box center [1068, 166] width 102 height 32
type input "07:30"
click at [1057, 201] on input "End Time" at bounding box center [1068, 209] width 102 height 32
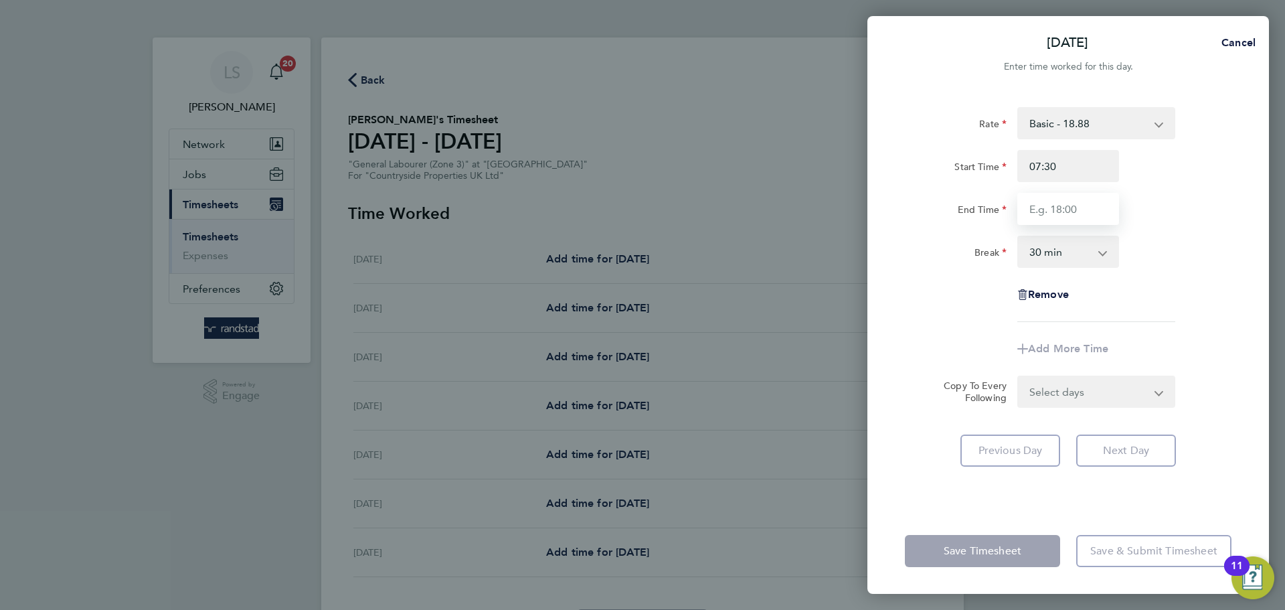
type input "16:30"
click at [1058, 244] on select "0 min 15 min 30 min 45 min 60 min 75 min 90 min" at bounding box center [1060, 251] width 83 height 29
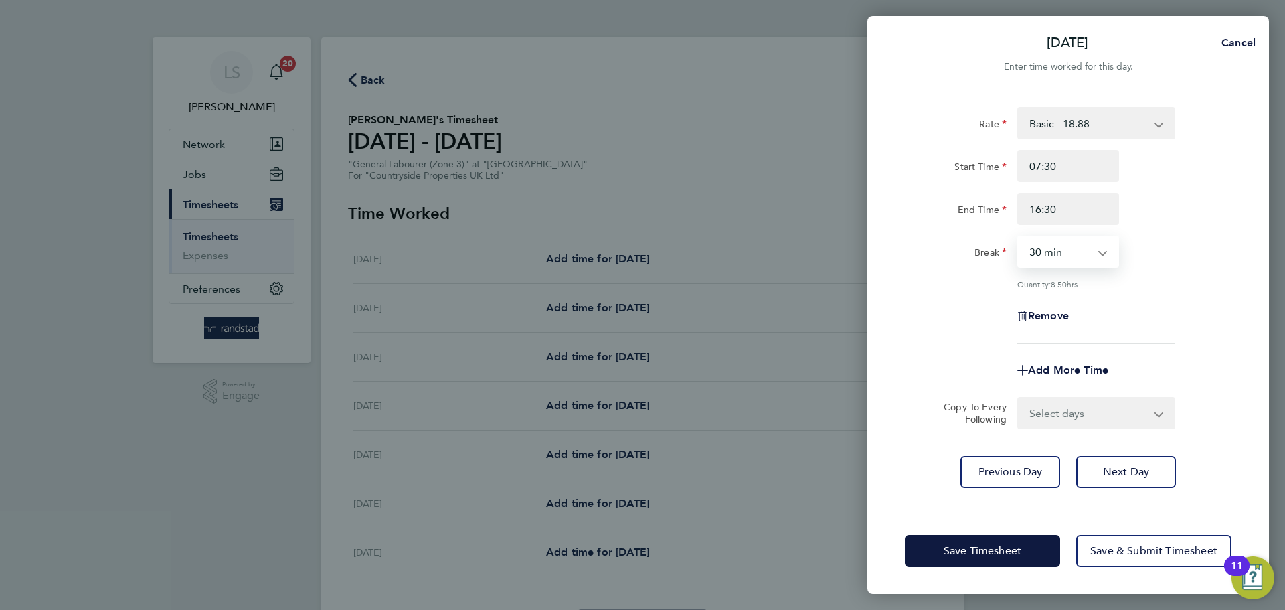
click at [1056, 268] on div "Rate Basic - 18.88 Start Time 07:30 End Time 16:30 Break 0 min 15 min 30 min 45…" at bounding box center [1068, 225] width 327 height 236
click at [1041, 254] on select "0 min 15 min 30 min 45 min 60 min 75 min 90 min" at bounding box center [1060, 251] width 83 height 29
select select "0"
click at [1019, 237] on select "0 min 15 min 30 min 45 min 60 min 75 min 90 min" at bounding box center [1060, 251] width 83 height 29
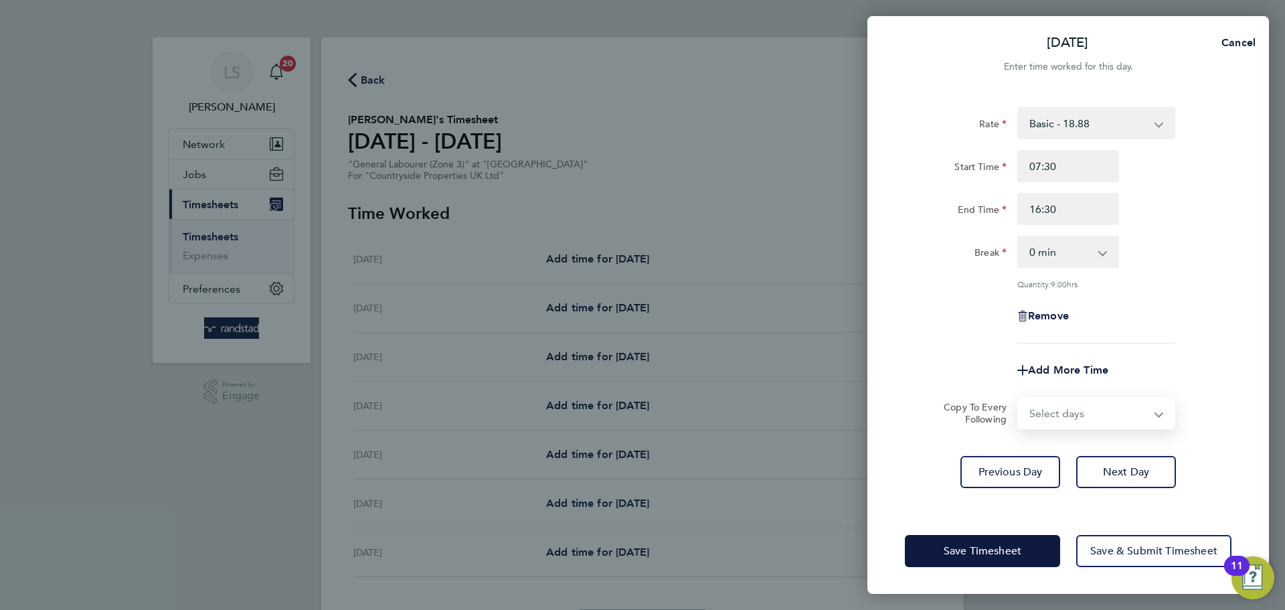
click at [1060, 404] on select "Select days Day Weekday (Mon-Fri) Weekend (Sat-Sun) [DATE] [DATE] [DATE] [DATE]…" at bounding box center [1089, 412] width 141 height 29
select select "WEEKDAY"
click at [1019, 398] on select "Select days Day Weekday (Mon-Fri) Weekend (Sat-Sun) [DATE] [DATE] [DATE] [DATE]…" at bounding box center [1089, 412] width 141 height 29
select select "[DATE]"
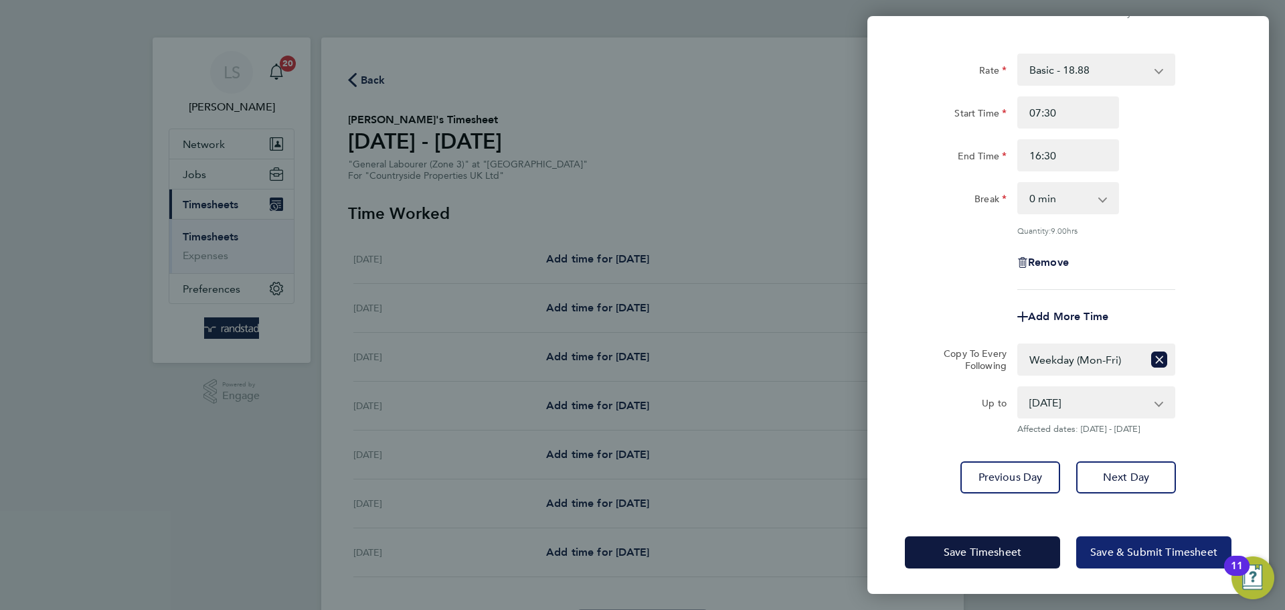
click at [1106, 543] on button "Save & Submit Timesheet" at bounding box center [1153, 552] width 155 height 32
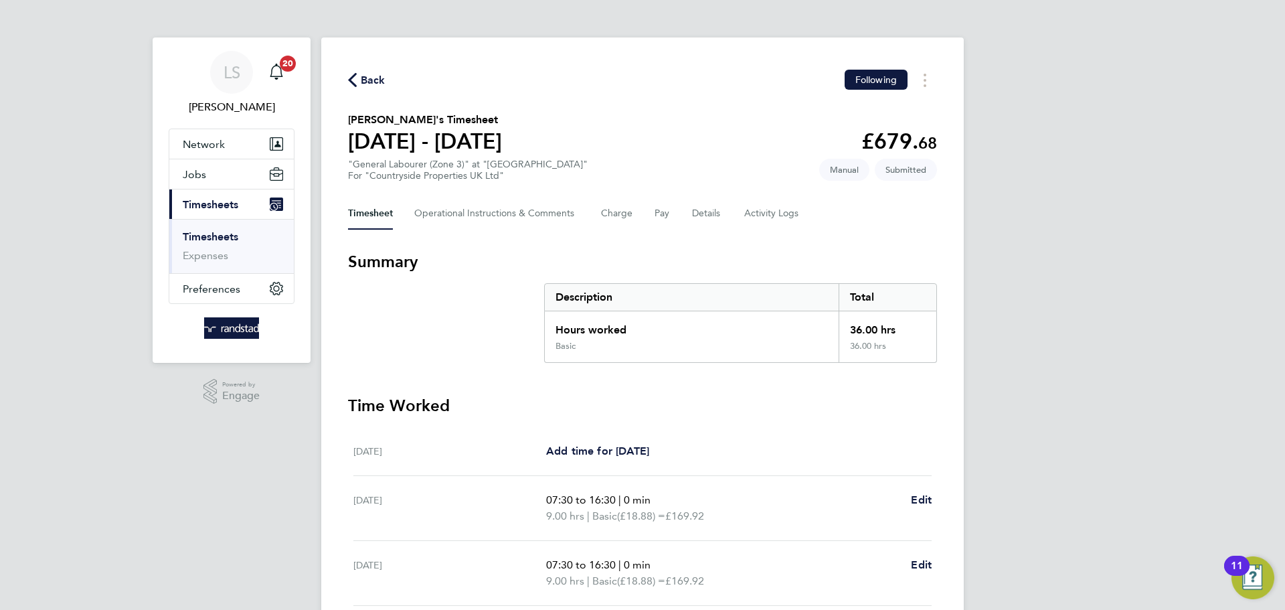
drag, startPoint x: 339, startPoint y: 71, endPoint x: 359, endPoint y: 72, distance: 20.8
click at [343, 70] on div "Back Following [PERSON_NAME]'s Timesheet [DATE] - [DATE] £679. 68 "General Labo…" at bounding box center [642, 483] width 643 height 892
click at [377, 74] on span "Back" at bounding box center [373, 80] width 25 height 16
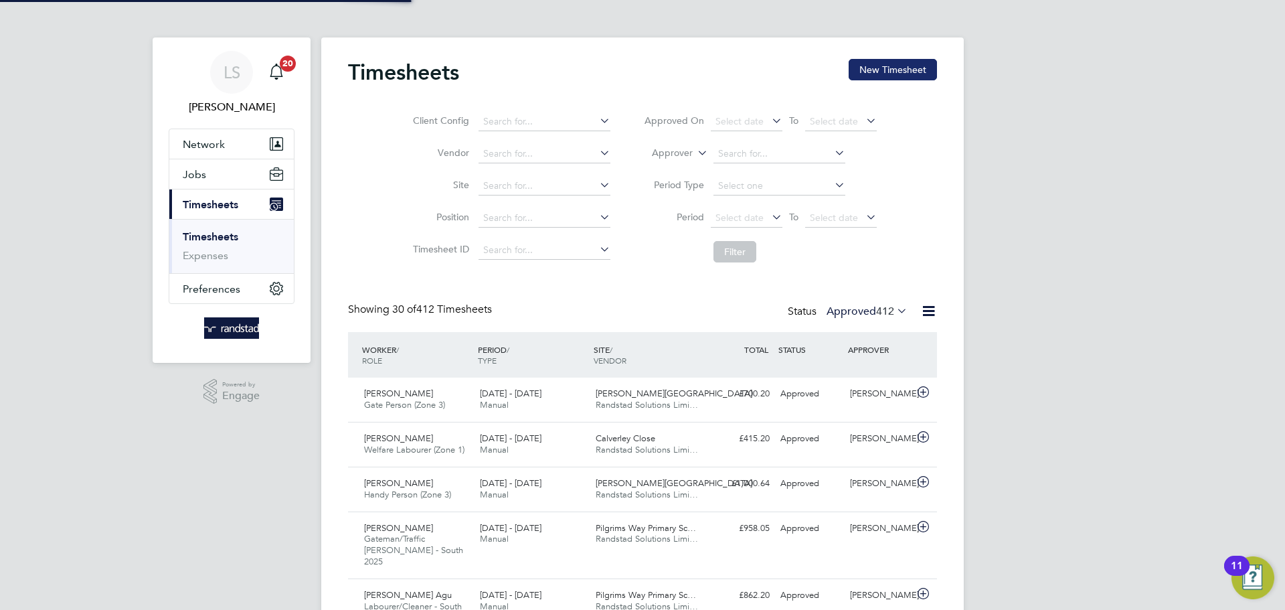
click at [925, 71] on button "New Timesheet" at bounding box center [893, 69] width 88 height 21
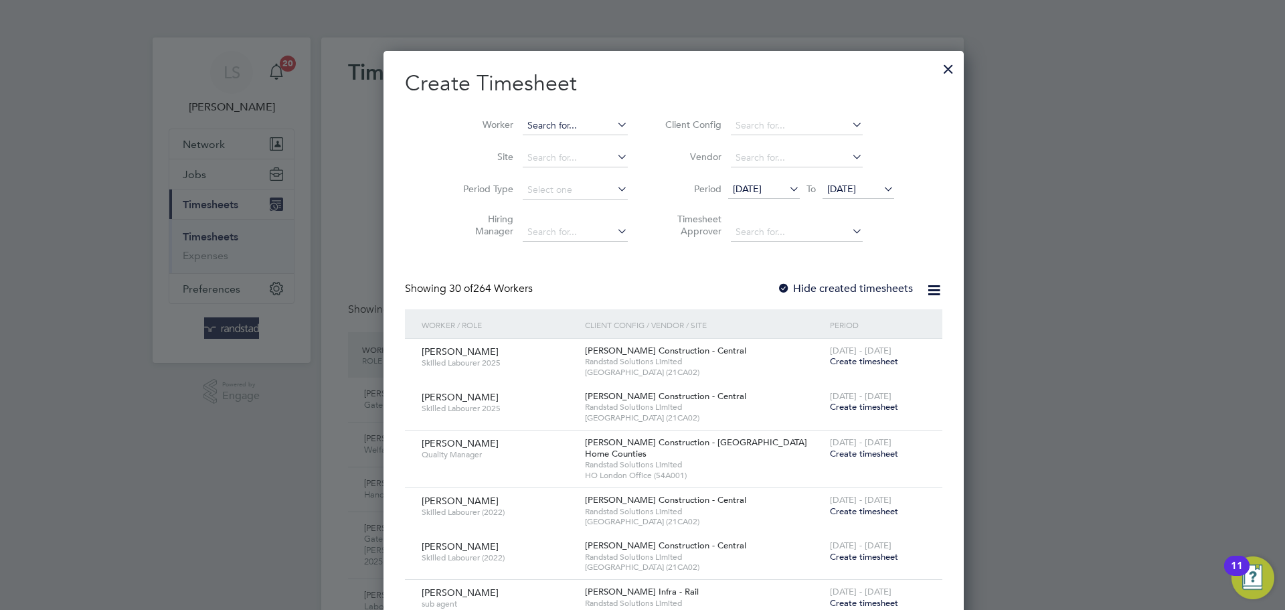
click at [550, 125] on input at bounding box center [575, 125] width 105 height 19
click at [545, 169] on li "Martel lo Lakes" at bounding box center [552, 176] width 122 height 18
type input "[PERSON_NAME][GEOGRAPHIC_DATA]"
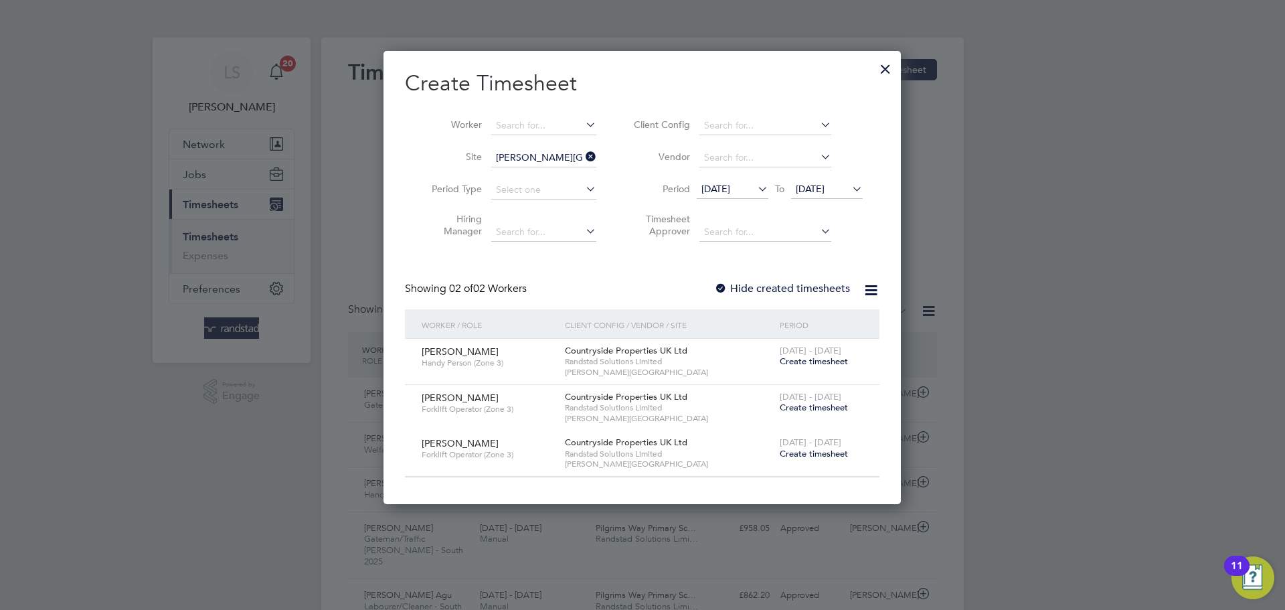
click at [801, 361] on span "Create timesheet" at bounding box center [814, 360] width 68 height 11
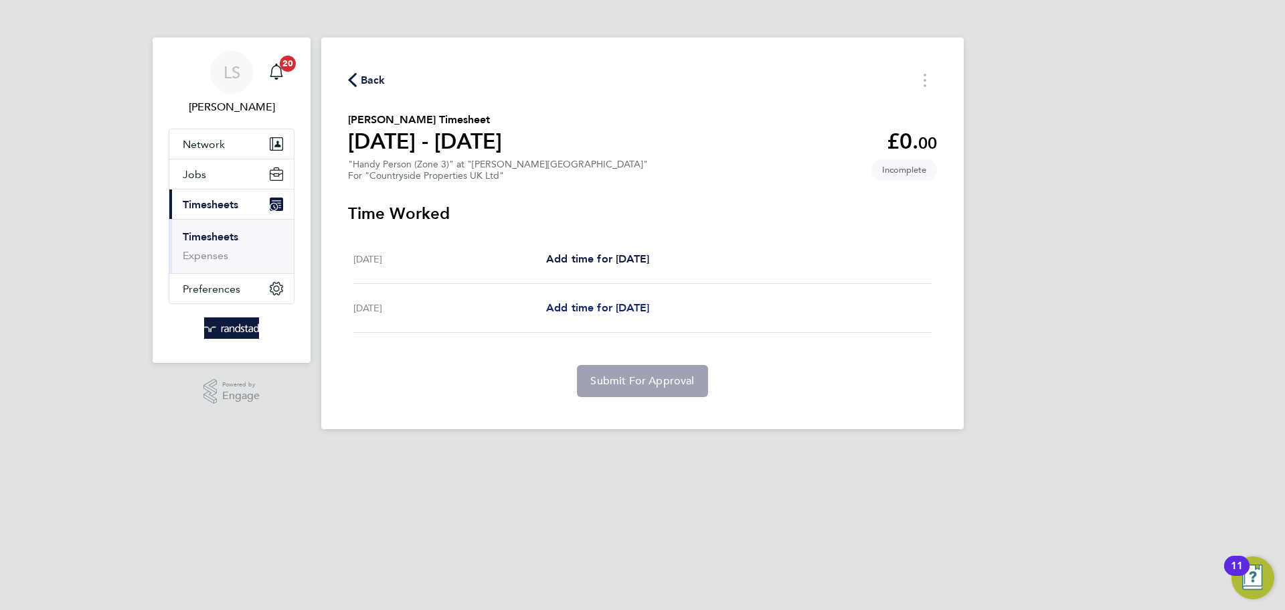
click at [641, 302] on span "Add time for [DATE]" at bounding box center [597, 307] width 103 height 13
select select "30"
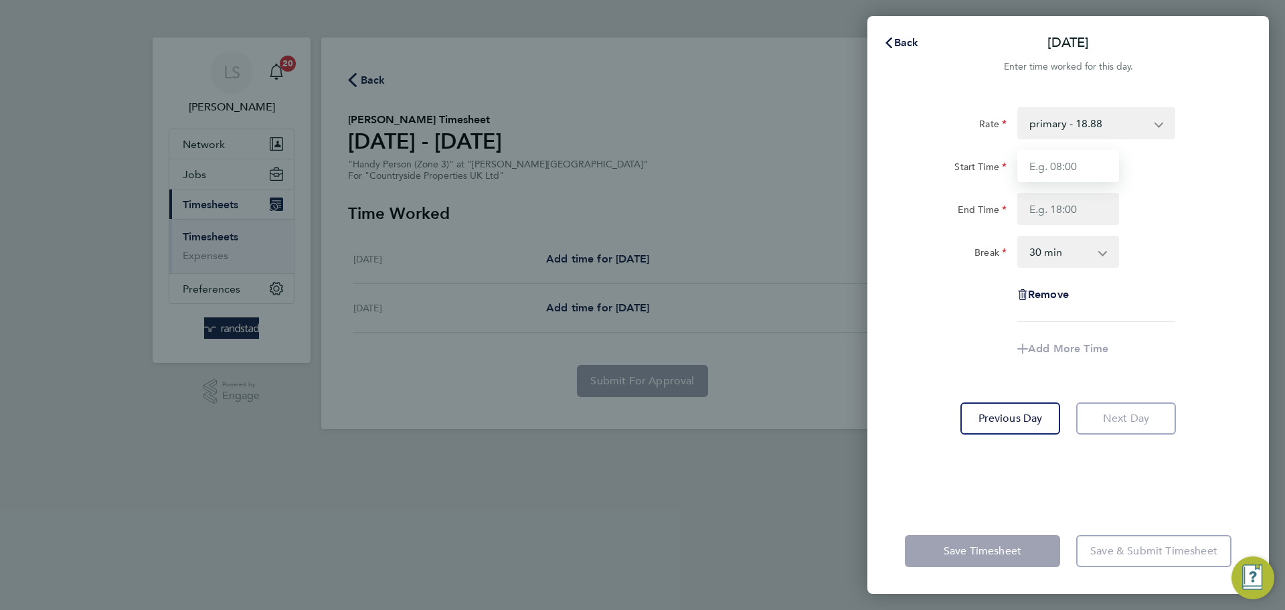
click at [1043, 160] on input "Start Time" at bounding box center [1068, 166] width 102 height 32
type input "07:30"
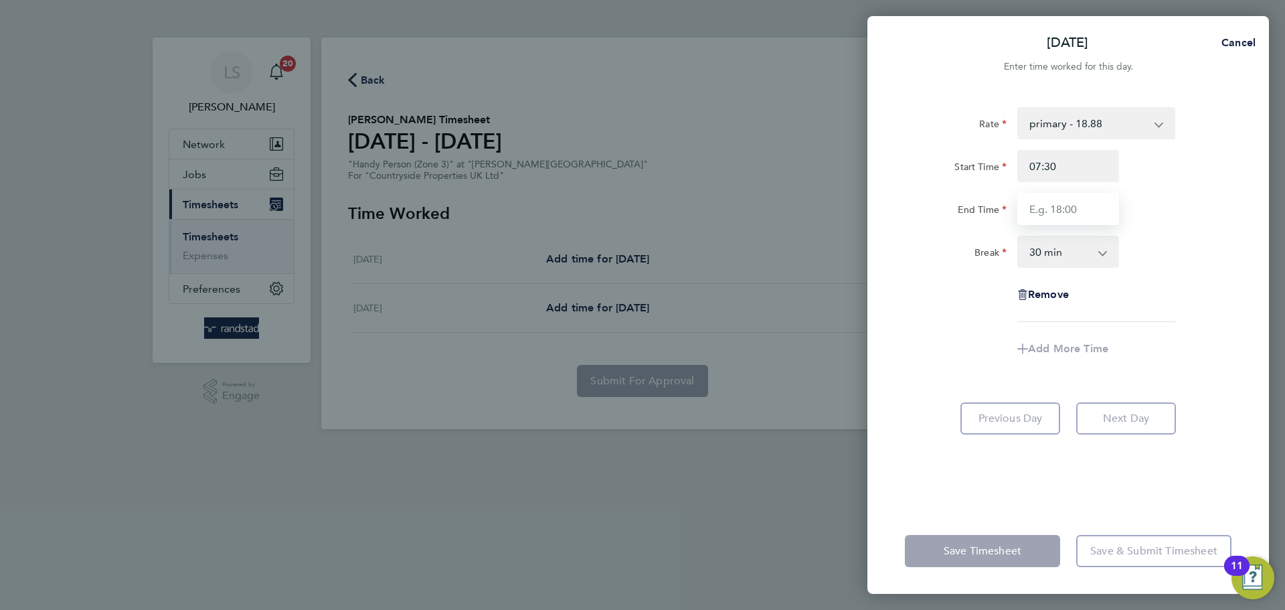
click at [1063, 219] on input "End Time" at bounding box center [1068, 209] width 102 height 32
type input "16:30"
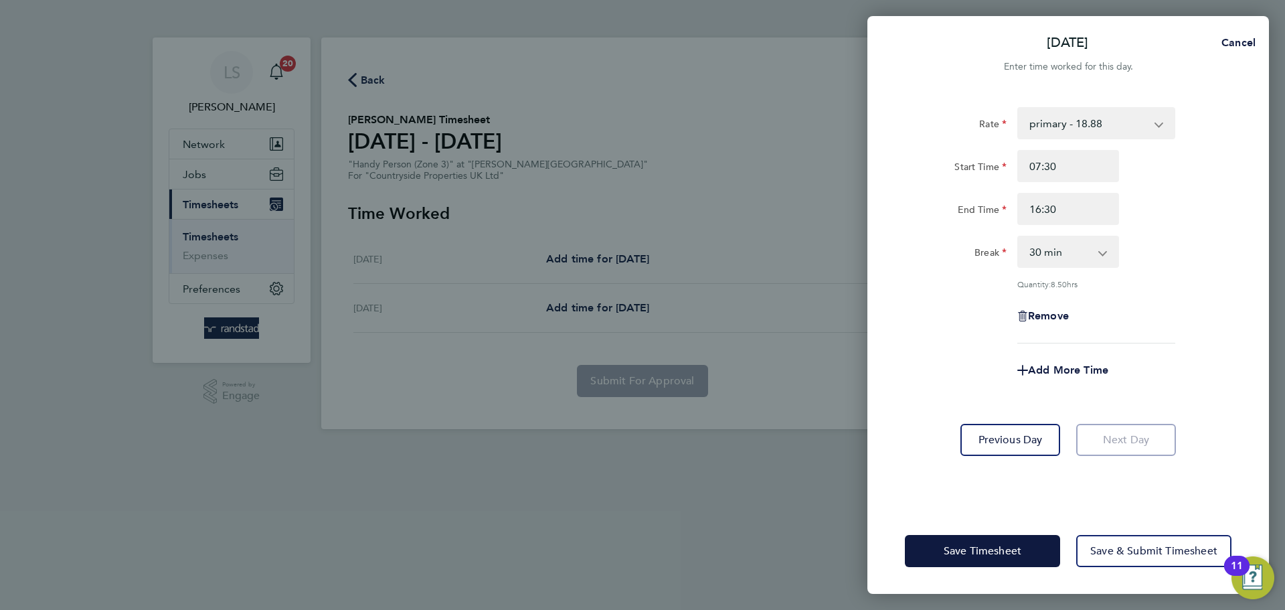
click at [997, 354] on div "Add More Time" at bounding box center [1068, 370] width 337 height 32
click at [1024, 257] on select "0 min 15 min 30 min 45 min 60 min 75 min 90 min" at bounding box center [1060, 251] width 83 height 29
select select "0"
click at [1019, 237] on select "0 min 15 min 30 min 45 min 60 min 75 min 90 min" at bounding box center [1060, 251] width 83 height 29
click at [1048, 533] on div "Save Timesheet Save & Submit Timesheet" at bounding box center [1068, 551] width 402 height 86
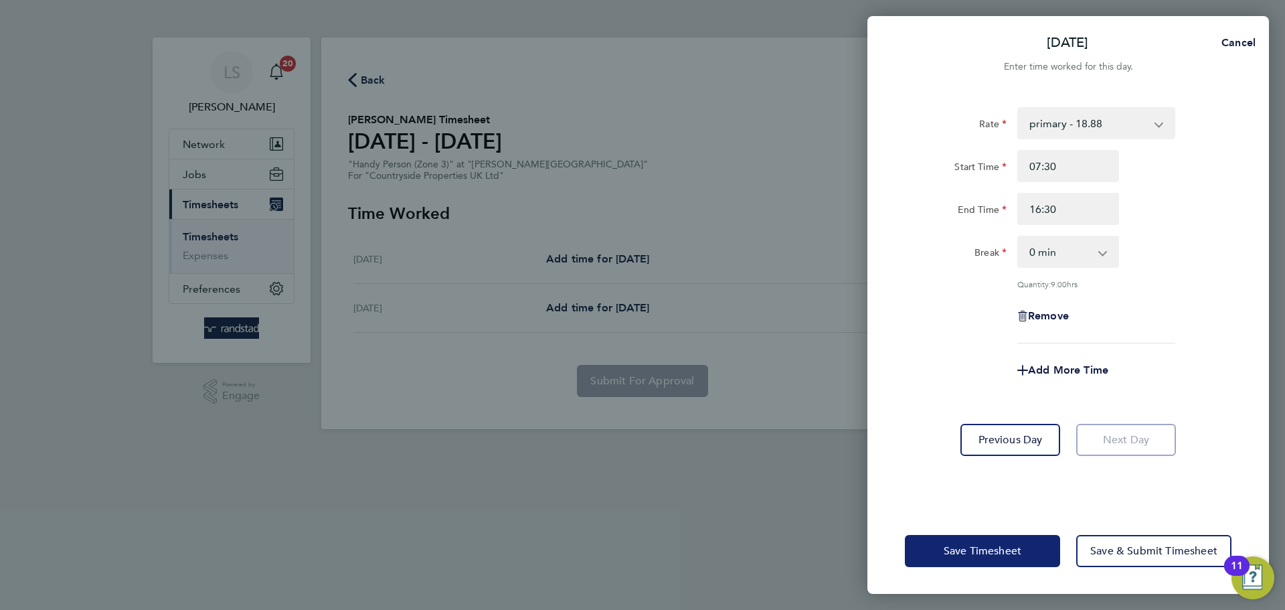
click at [1048, 540] on button "Save Timesheet" at bounding box center [982, 551] width 155 height 32
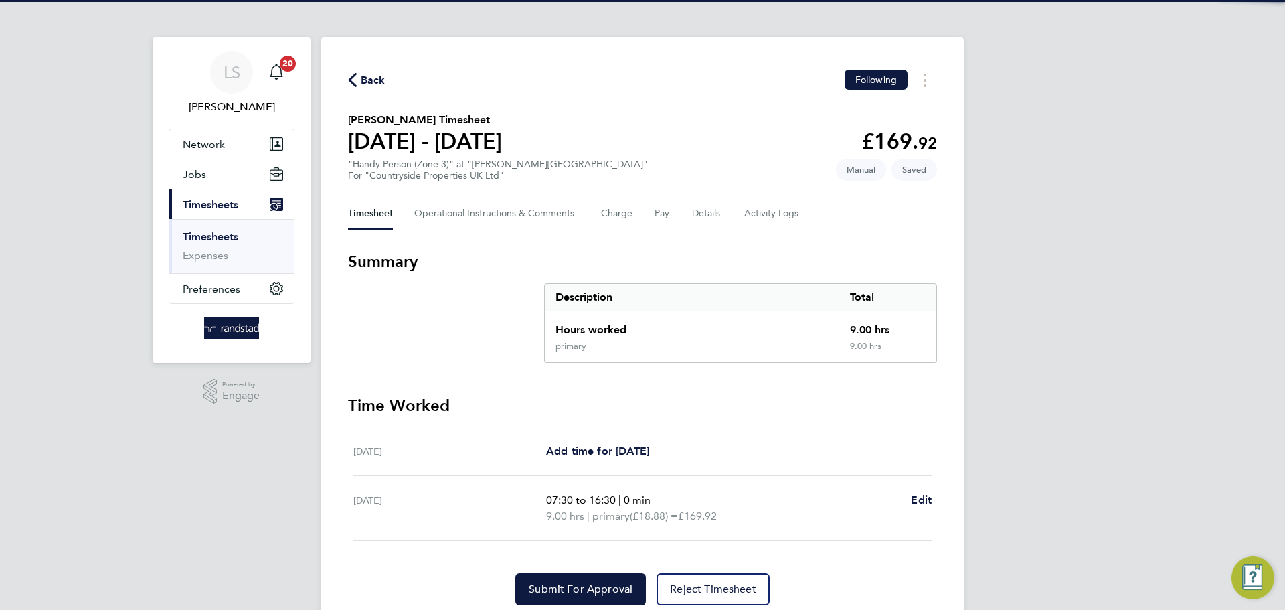
click at [384, 85] on span "Back" at bounding box center [373, 80] width 25 height 16
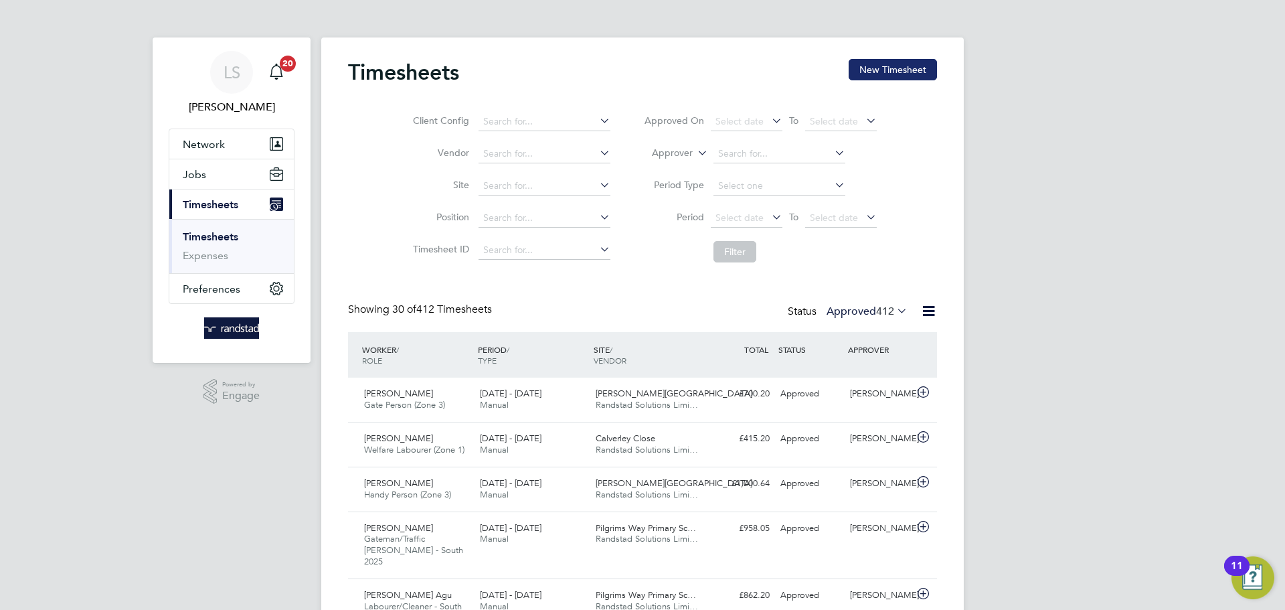
click at [902, 62] on button "New Timesheet" at bounding box center [893, 69] width 88 height 21
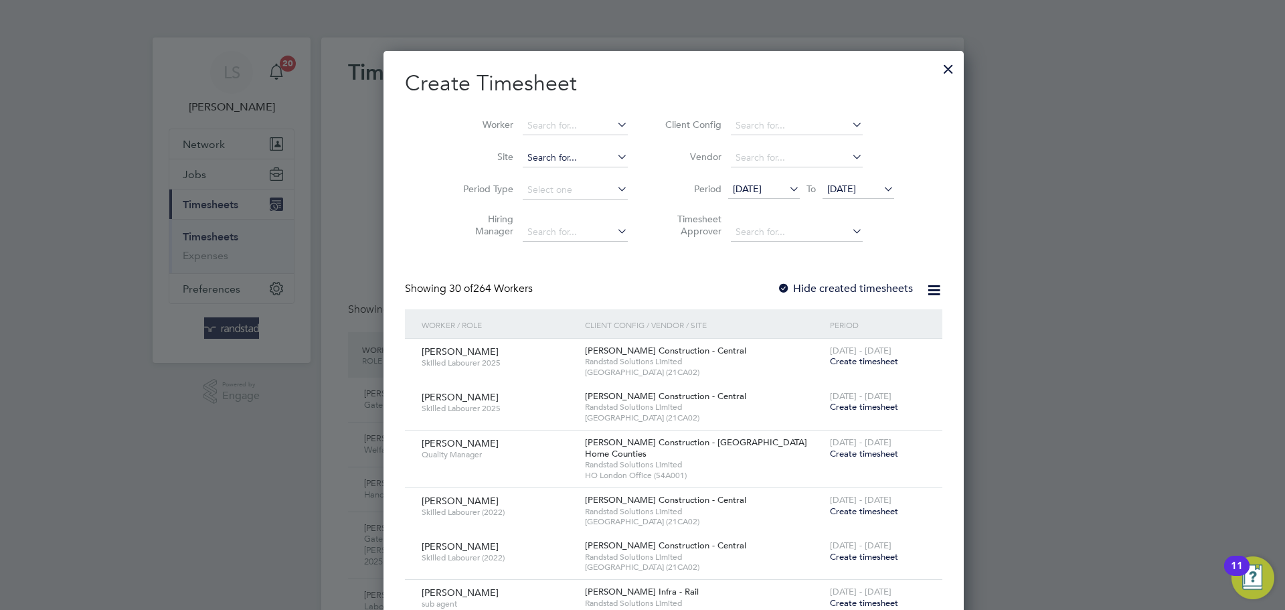
click at [546, 151] on input at bounding box center [575, 158] width 105 height 19
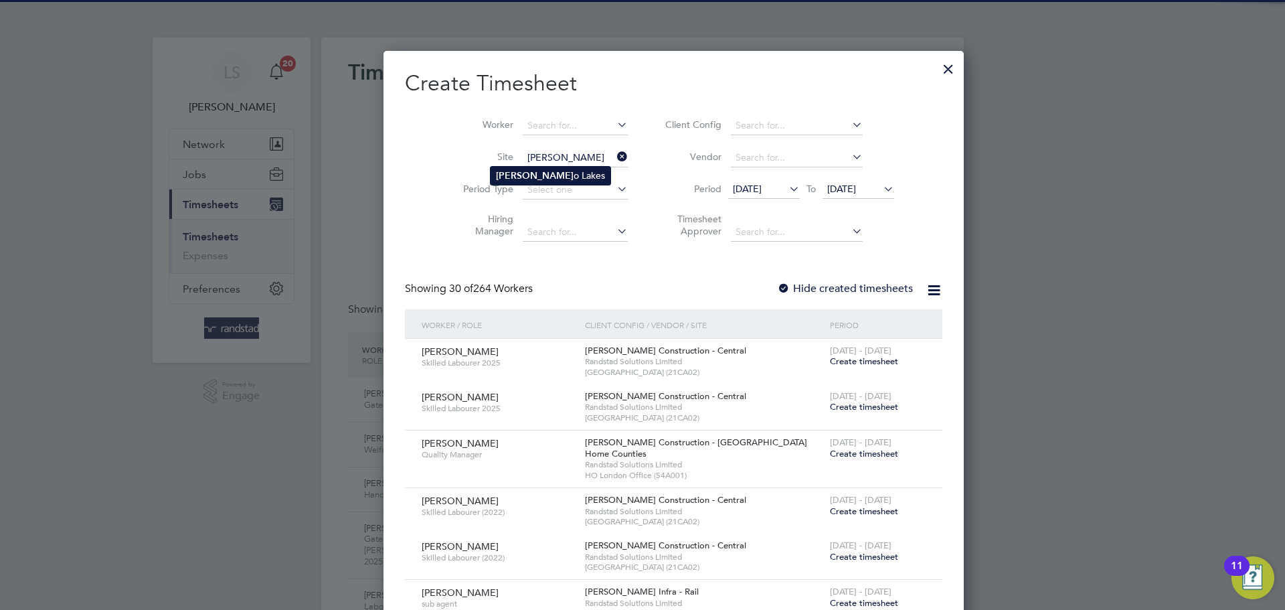
click at [527, 176] on li "[PERSON_NAME] o Lakes" at bounding box center [551, 176] width 120 height 18
type input "[PERSON_NAME][GEOGRAPHIC_DATA]"
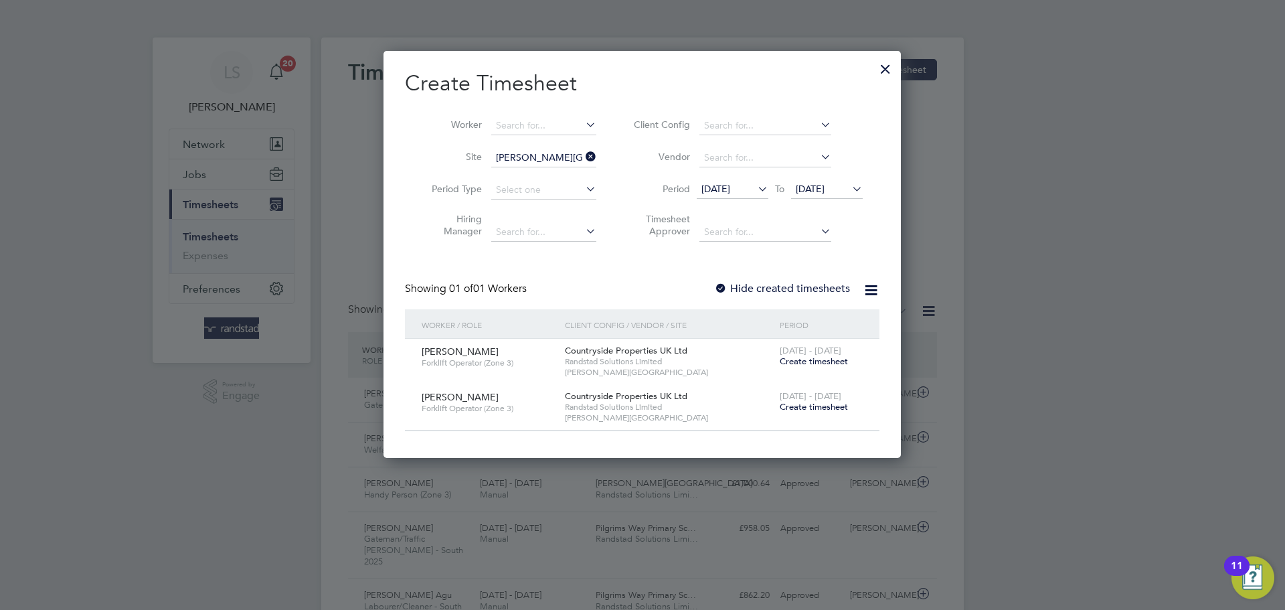
click at [732, 278] on div "Create Timesheet Worker Site [PERSON_NAME] Lakes Period Type Hiring Manager Cli…" at bounding box center [642, 250] width 475 height 361
click at [730, 284] on label "Hide created timesheets" at bounding box center [782, 288] width 136 height 13
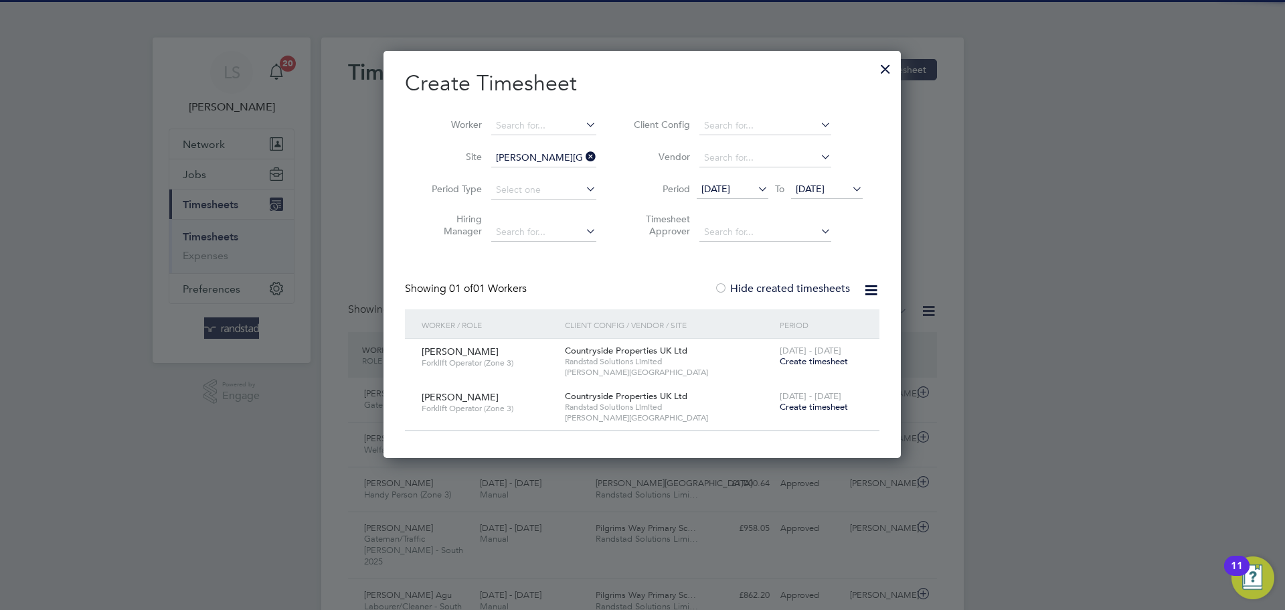
click at [825, 190] on span "[DATE]" at bounding box center [810, 189] width 29 height 12
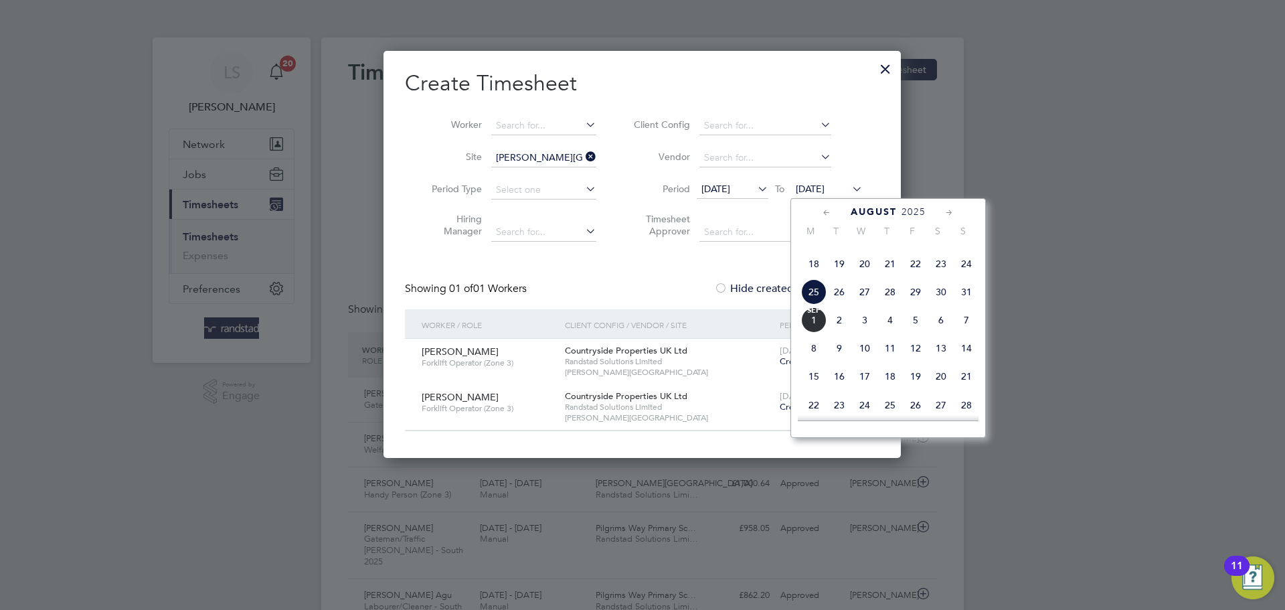
click at [822, 333] on span "[DATE]" at bounding box center [813, 319] width 25 height 25
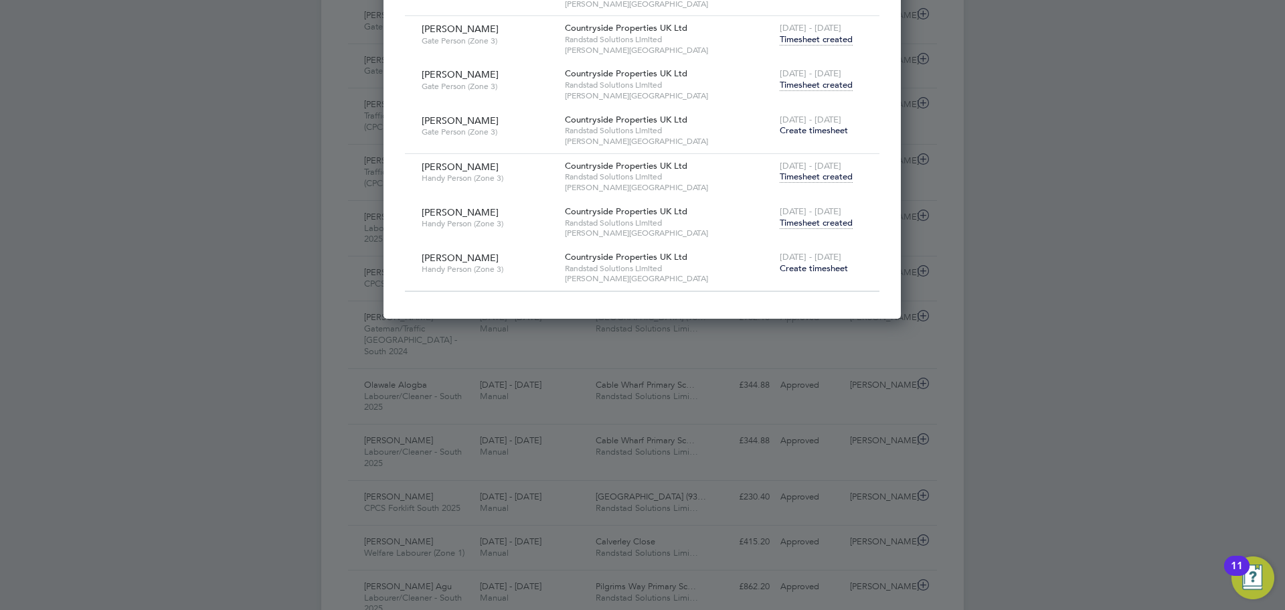
click at [839, 217] on span "Timesheet created" at bounding box center [816, 223] width 73 height 12
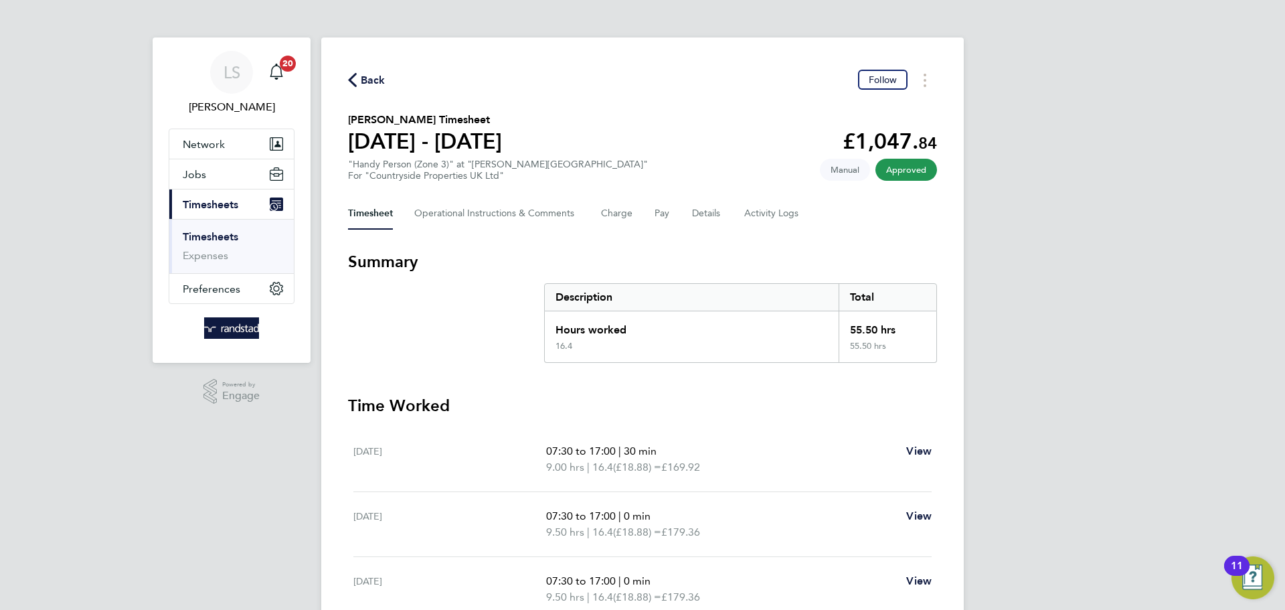
click at [378, 72] on button "Back" at bounding box center [366, 80] width 37 height 17
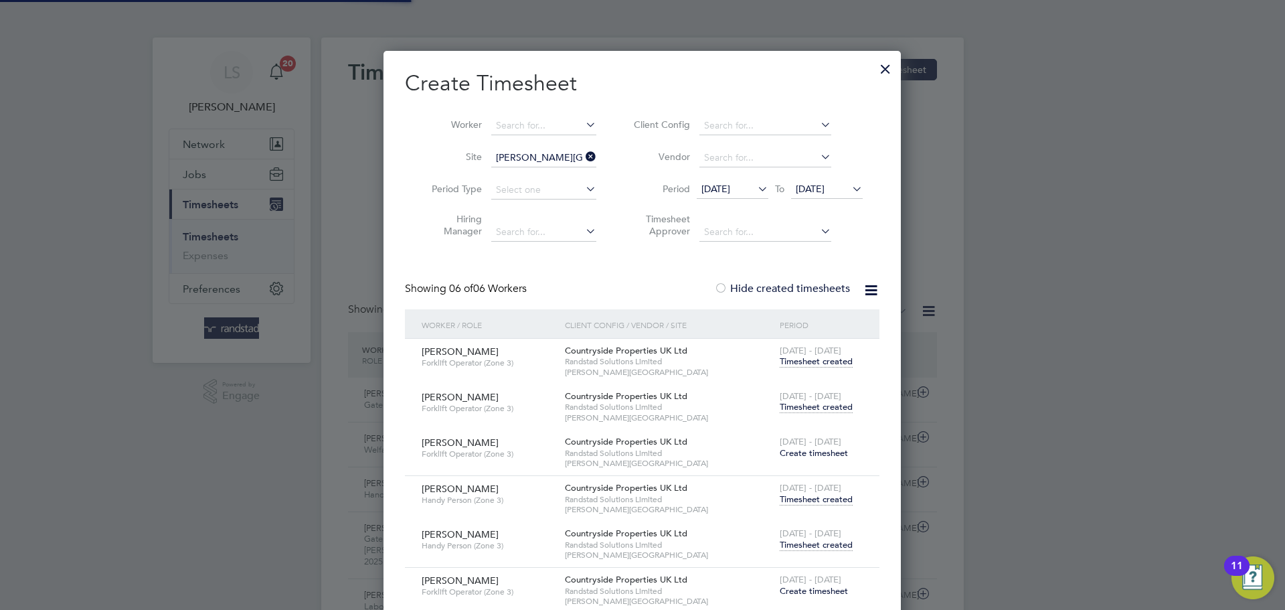
click at [810, 413] on div "[DATE] - [DATE] Timesheet created" at bounding box center [821, 402] width 90 height 36
click at [807, 407] on span "Timesheet created" at bounding box center [816, 407] width 73 height 12
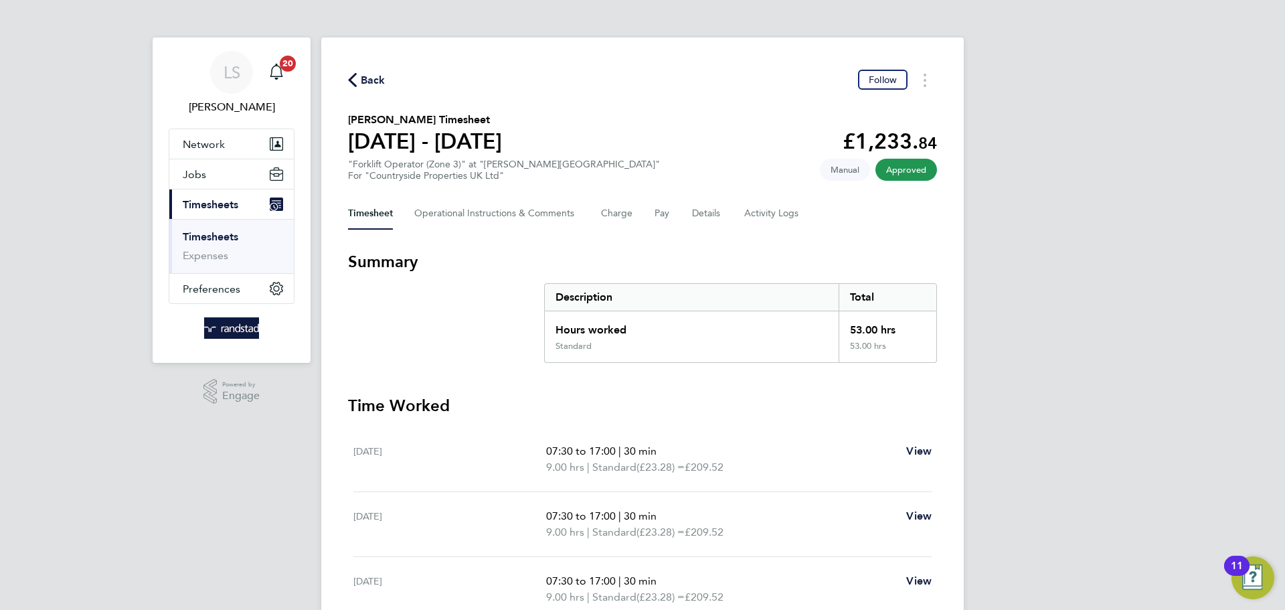
click at [364, 84] on span "Back" at bounding box center [373, 80] width 25 height 16
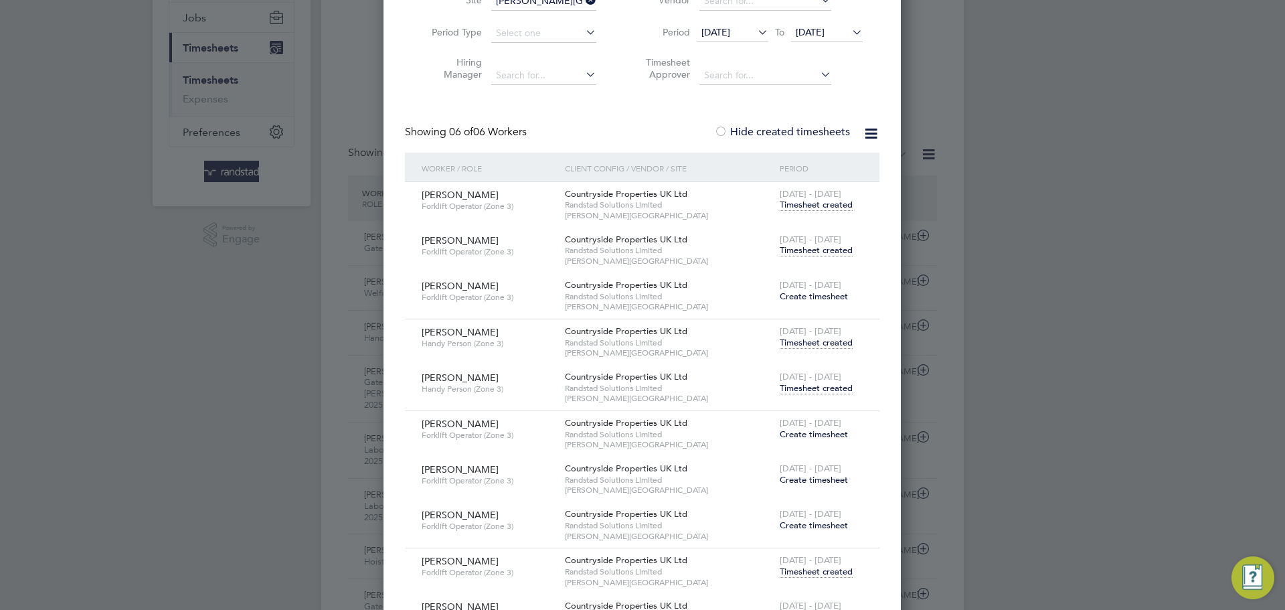
click at [821, 384] on span "Timesheet created" at bounding box center [816, 388] width 73 height 12
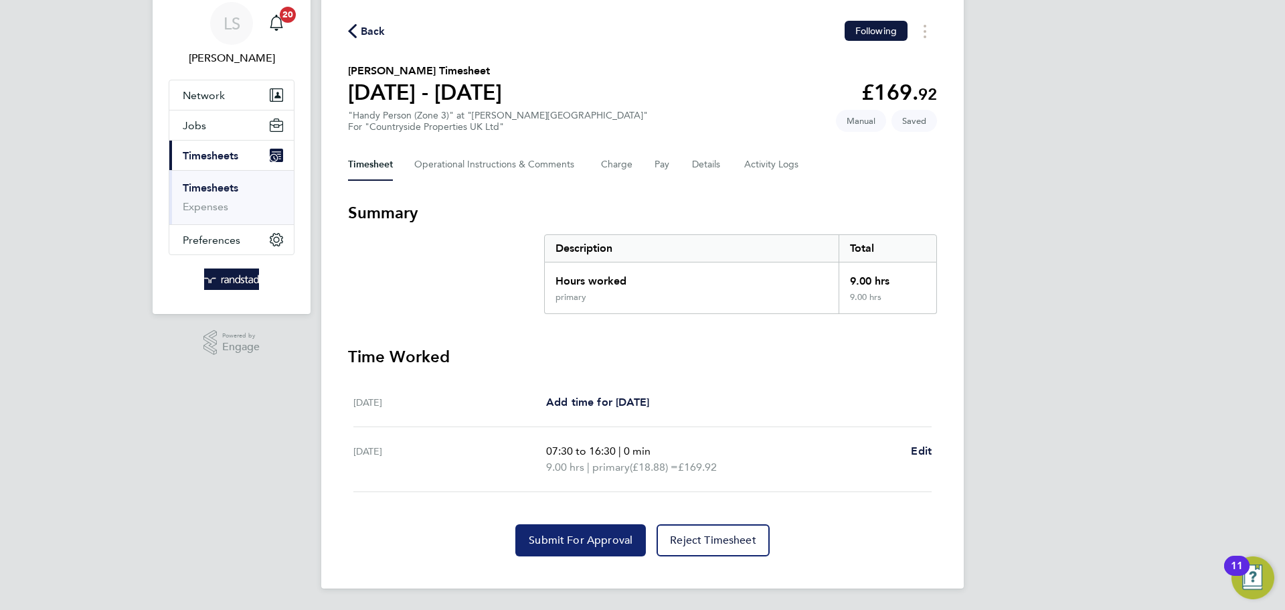
click at [566, 532] on button "Submit For Approval" at bounding box center [580, 540] width 131 height 32
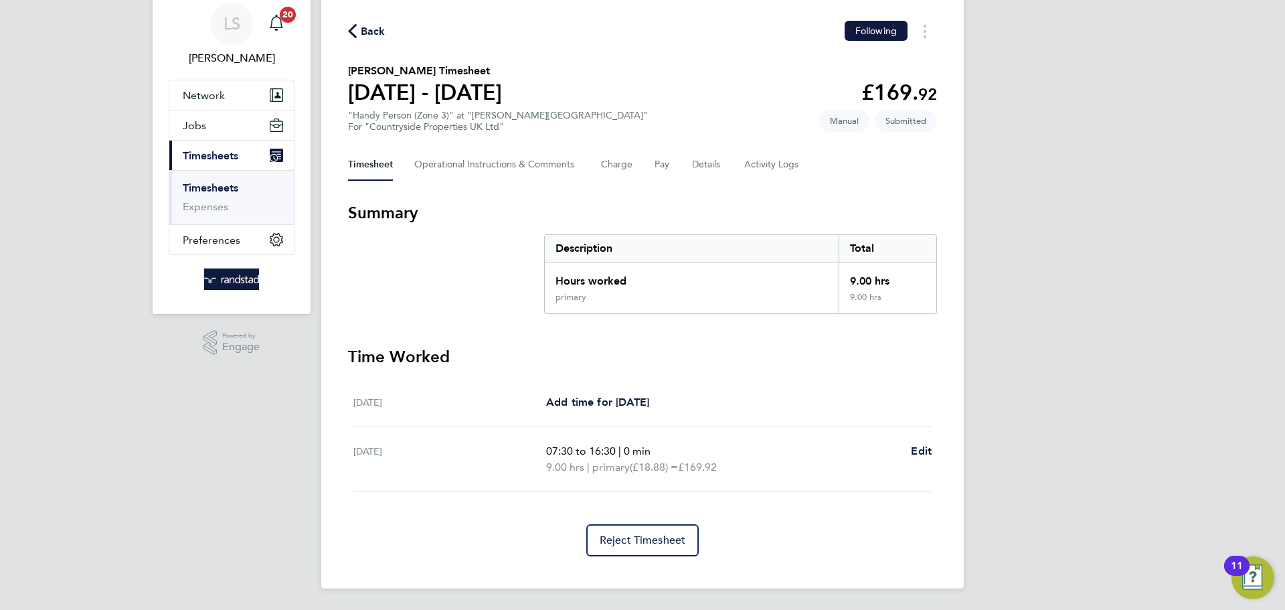
click at [375, 33] on span "Back" at bounding box center [373, 31] width 25 height 16
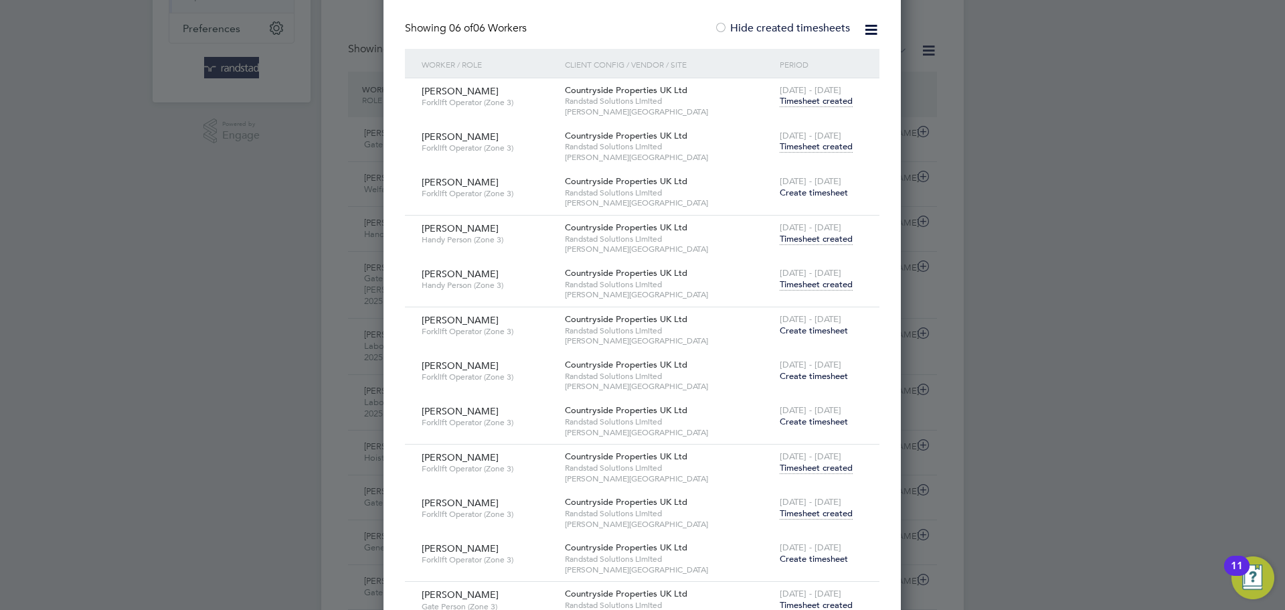
click at [812, 511] on span "Timesheet created" at bounding box center [816, 513] width 73 height 12
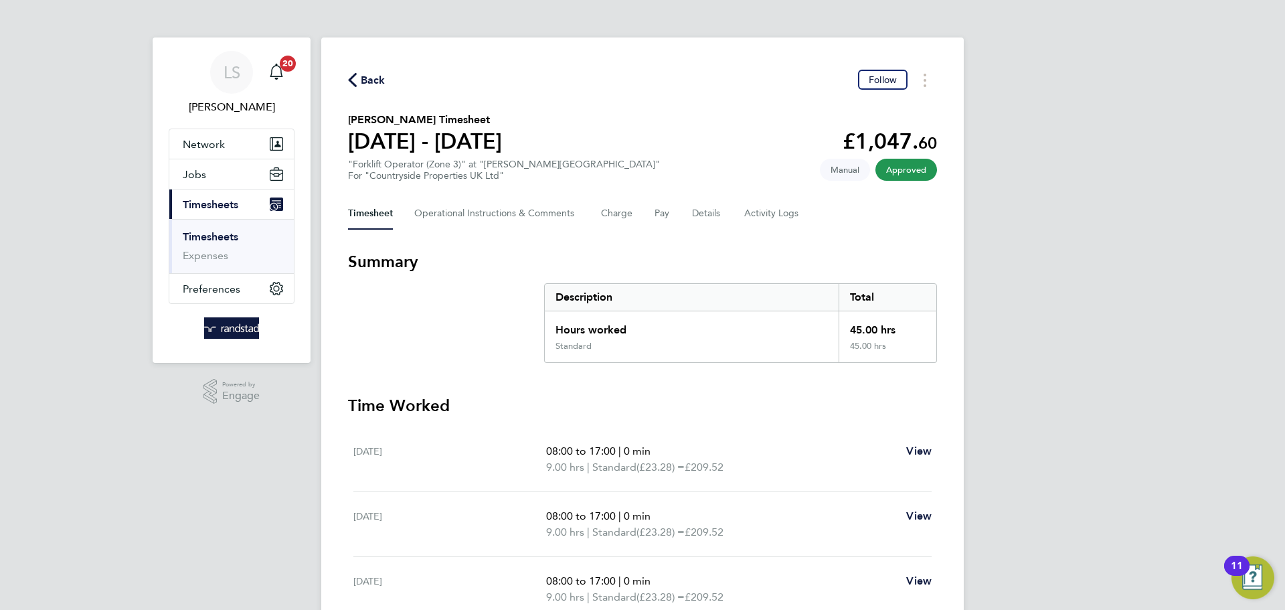
click at [375, 81] on span "Back" at bounding box center [373, 80] width 25 height 16
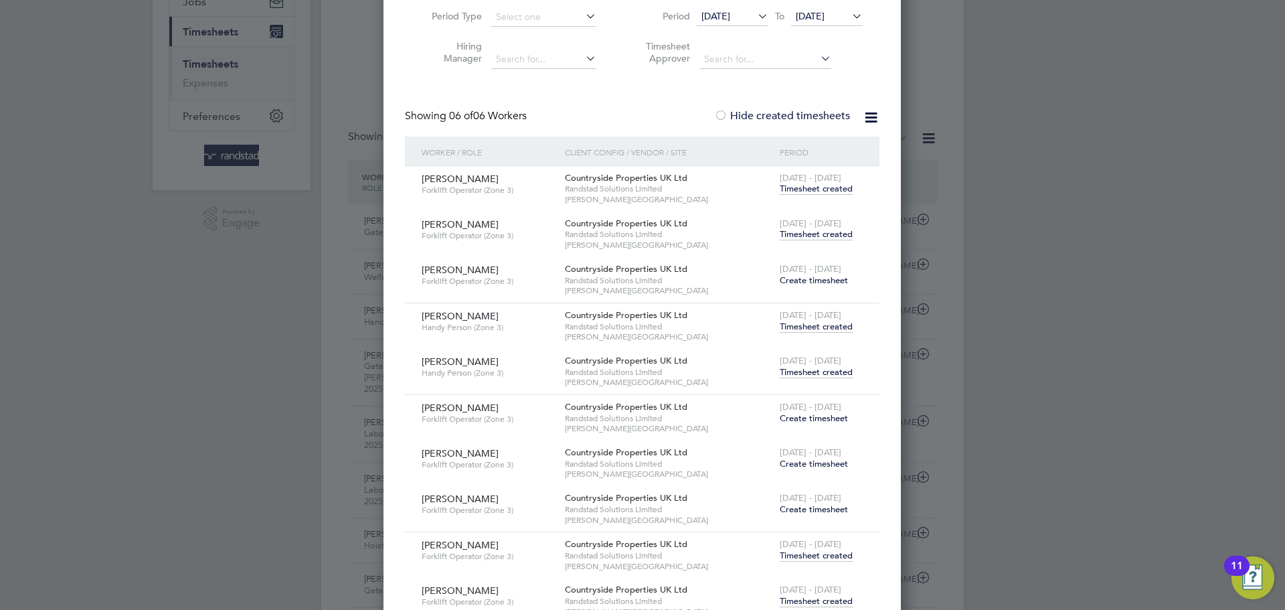
click at [822, 459] on span "Create timesheet" at bounding box center [814, 463] width 68 height 11
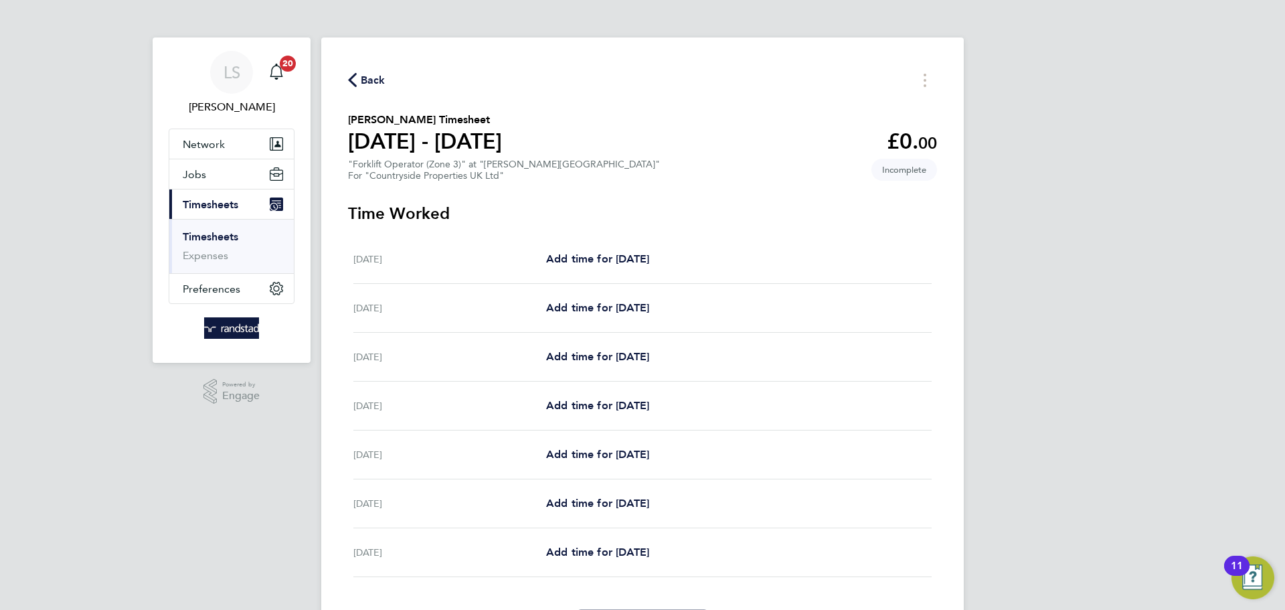
click at [367, 74] on span "Back" at bounding box center [373, 80] width 25 height 16
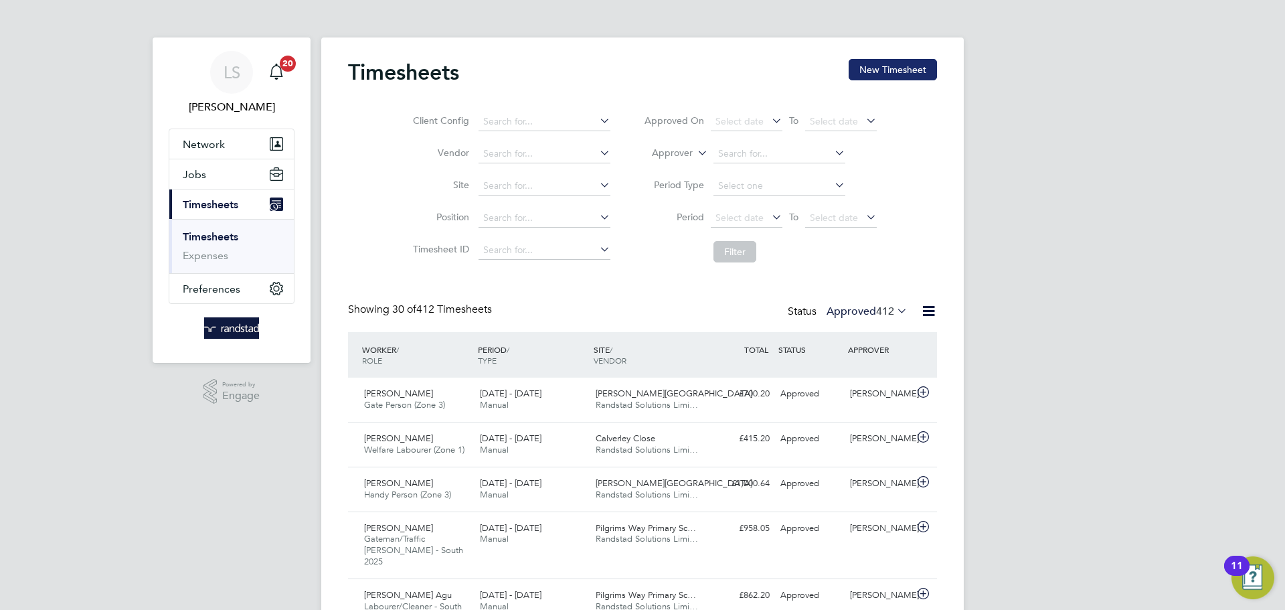
click at [896, 73] on button "New Timesheet" at bounding box center [893, 69] width 88 height 21
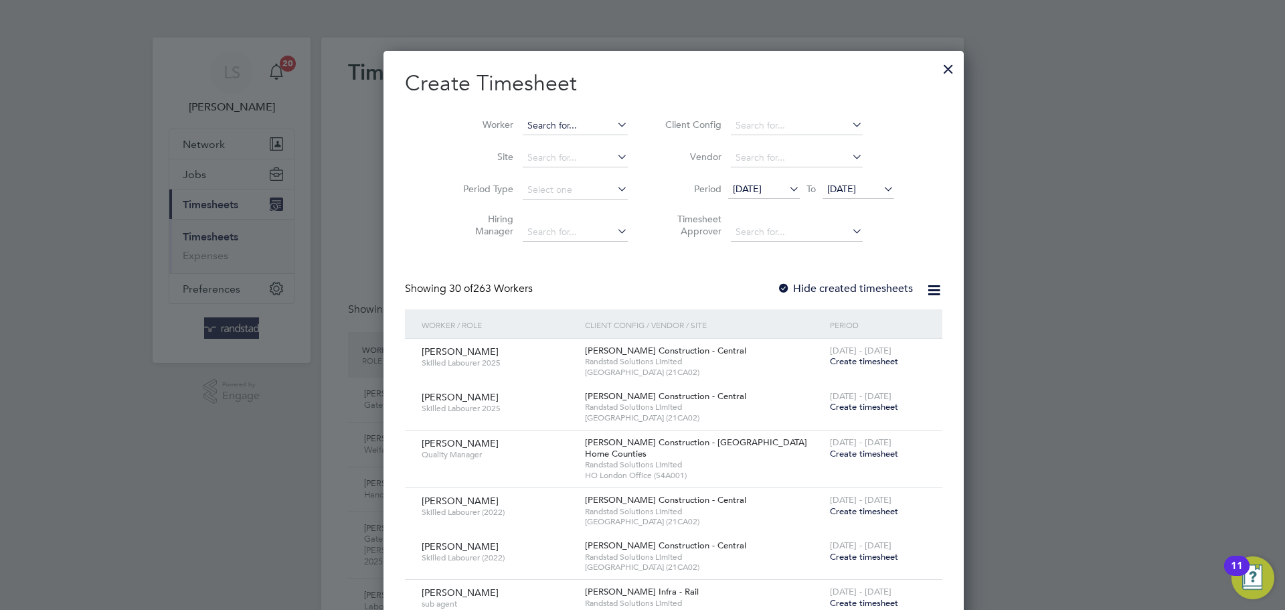
click at [523, 123] on input at bounding box center [575, 125] width 105 height 19
click at [519, 141] on b "[PERSON_NAME]" at bounding box center [535, 143] width 78 height 11
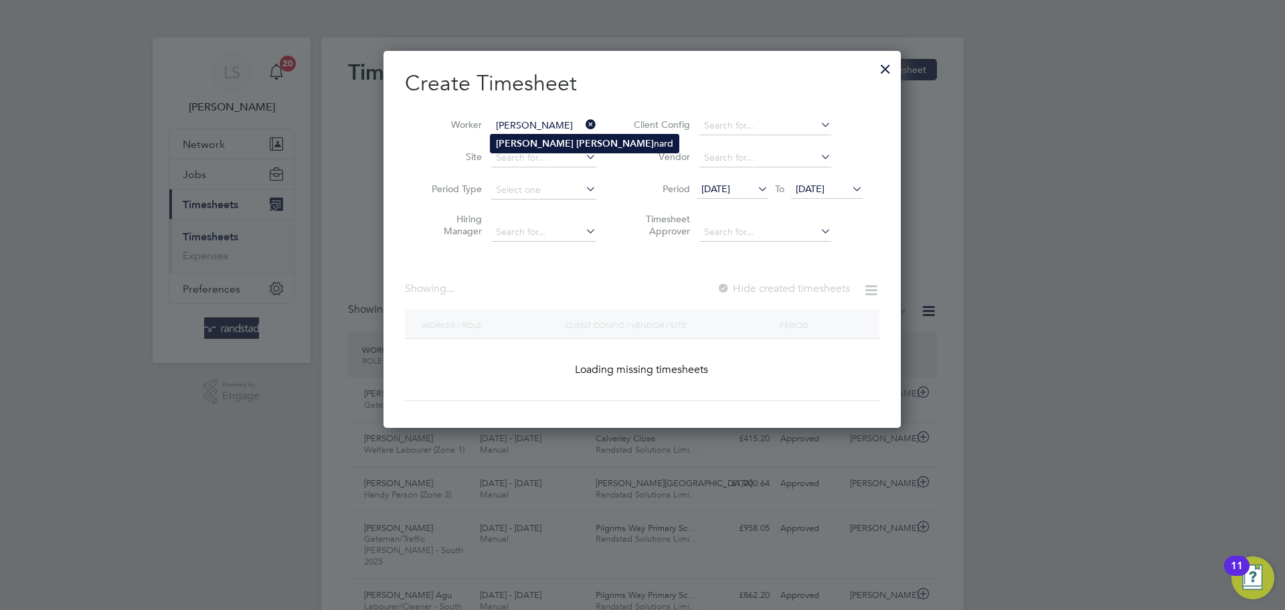
type input "[PERSON_NAME]"
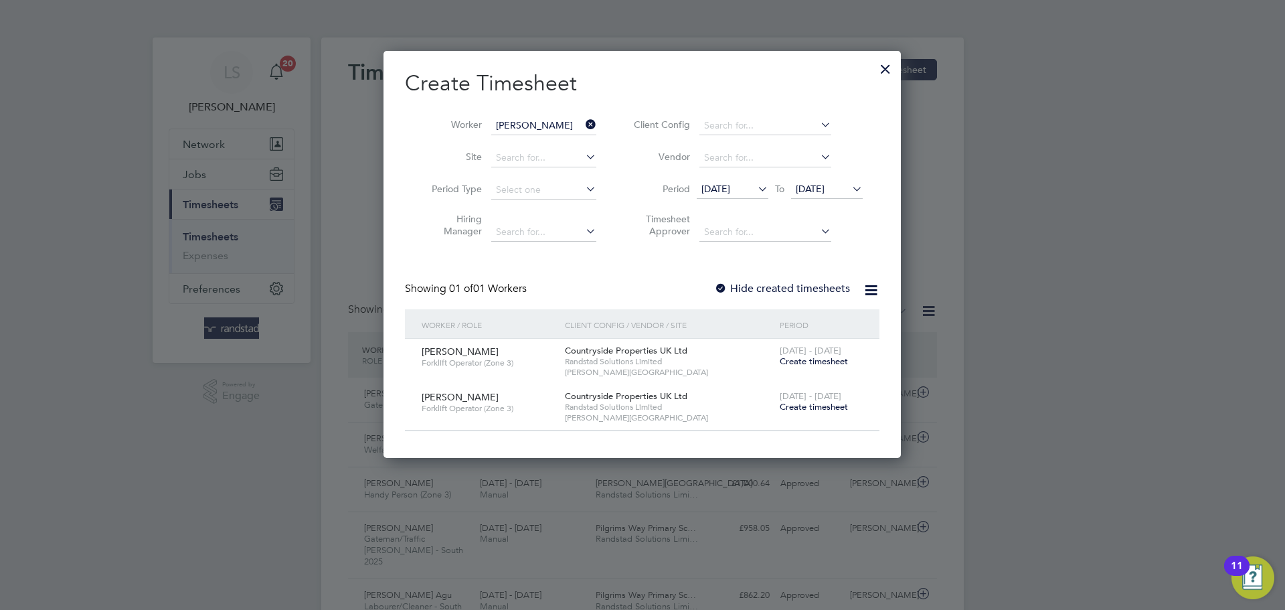
click at [807, 189] on span "[DATE]" at bounding box center [810, 189] width 29 height 12
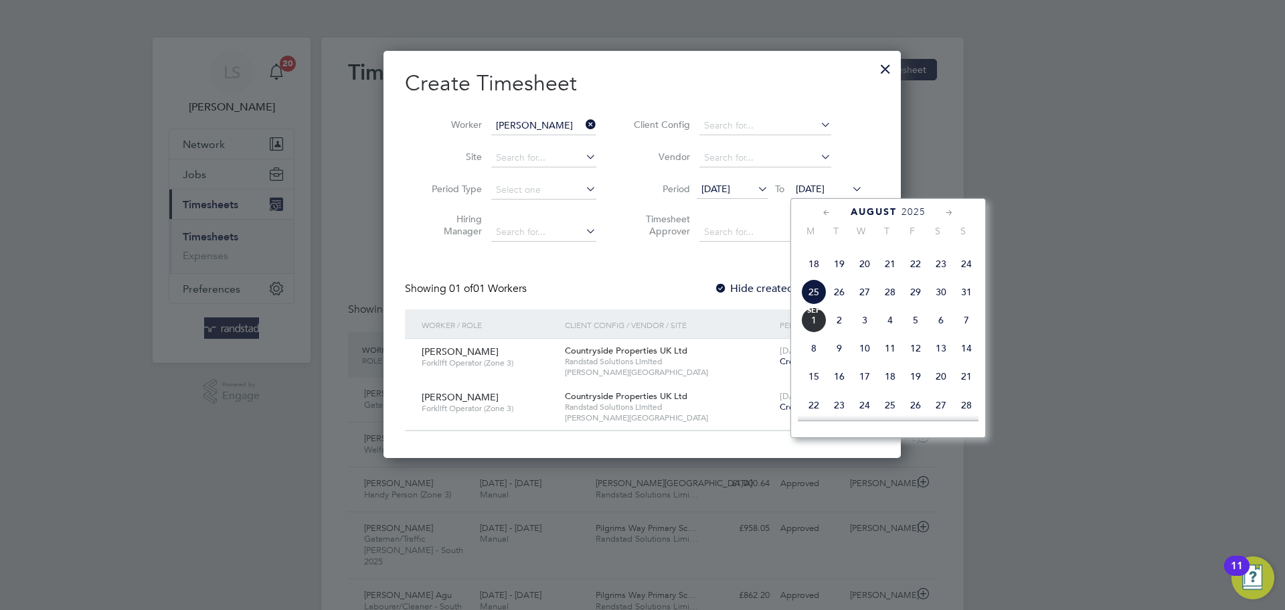
click at [815, 333] on span "[DATE]" at bounding box center [813, 319] width 25 height 25
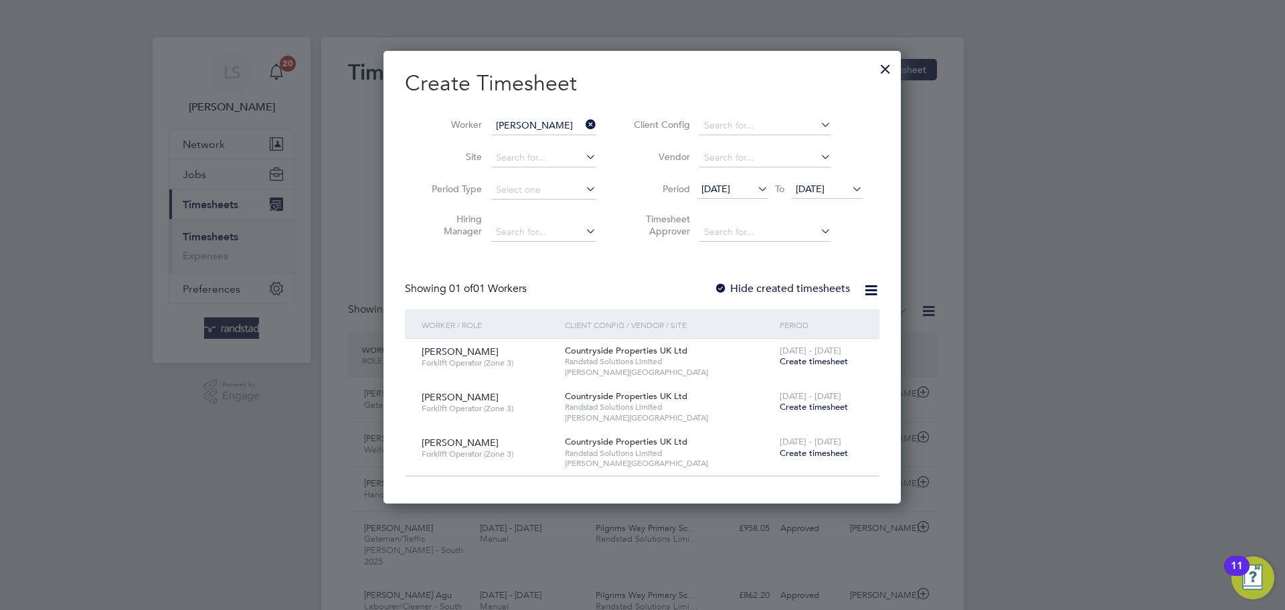
click at [730, 191] on span "[DATE]" at bounding box center [715, 189] width 29 height 12
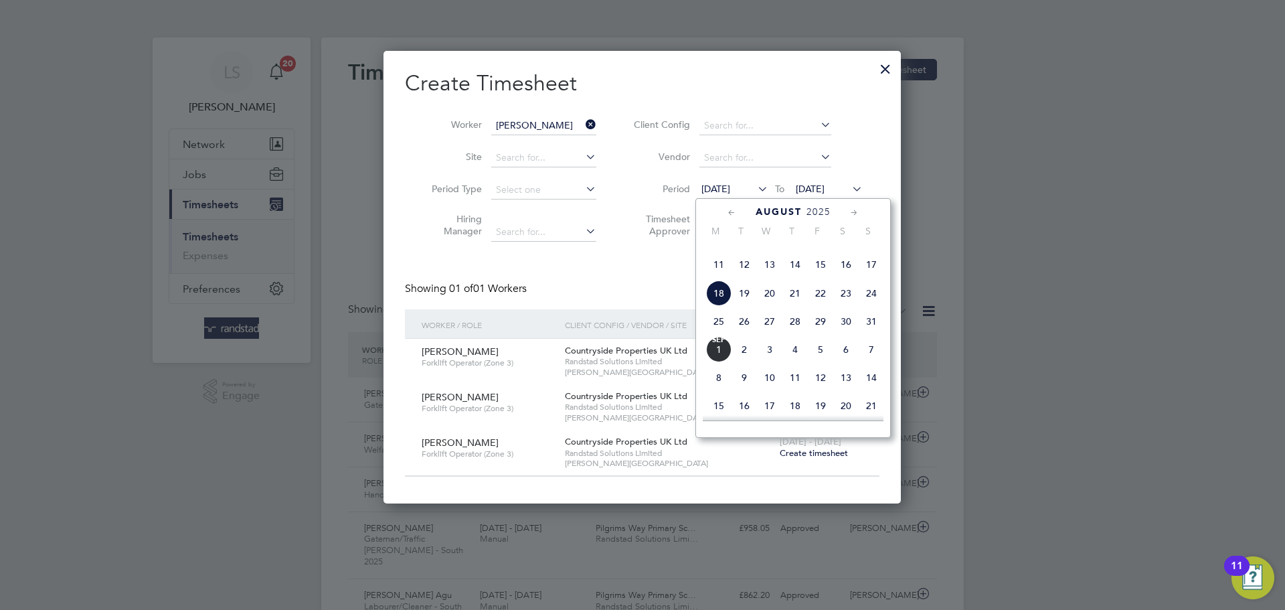
click at [770, 277] on span "13" at bounding box center [769, 264] width 25 height 25
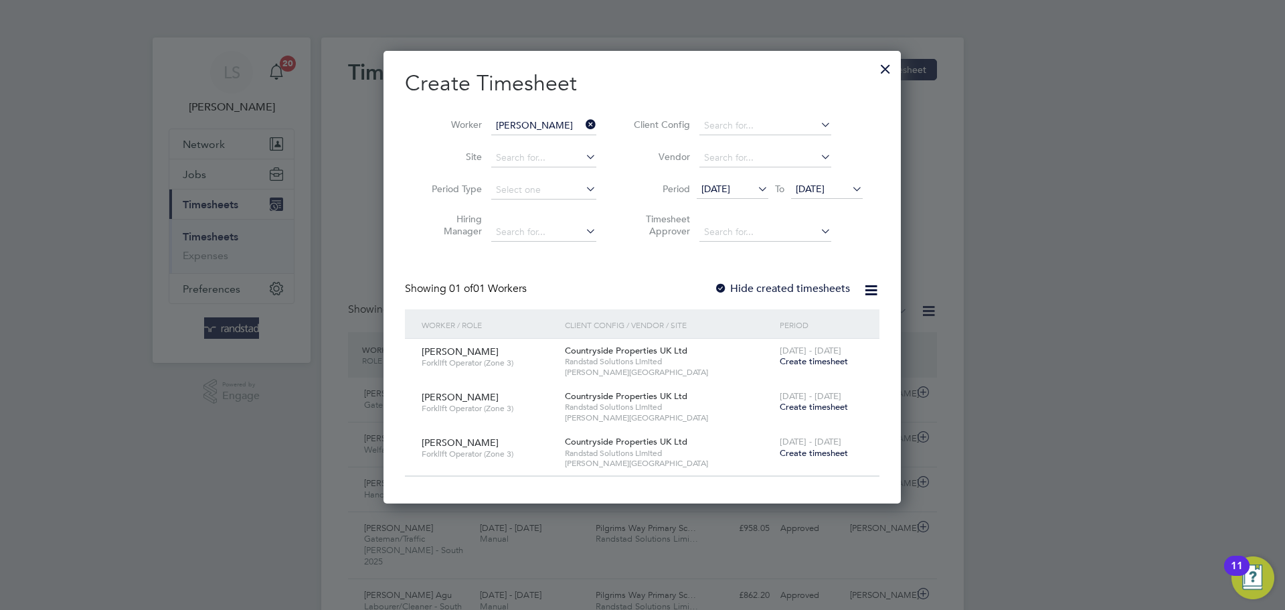
click at [730, 189] on span "[DATE]" at bounding box center [715, 189] width 29 height 12
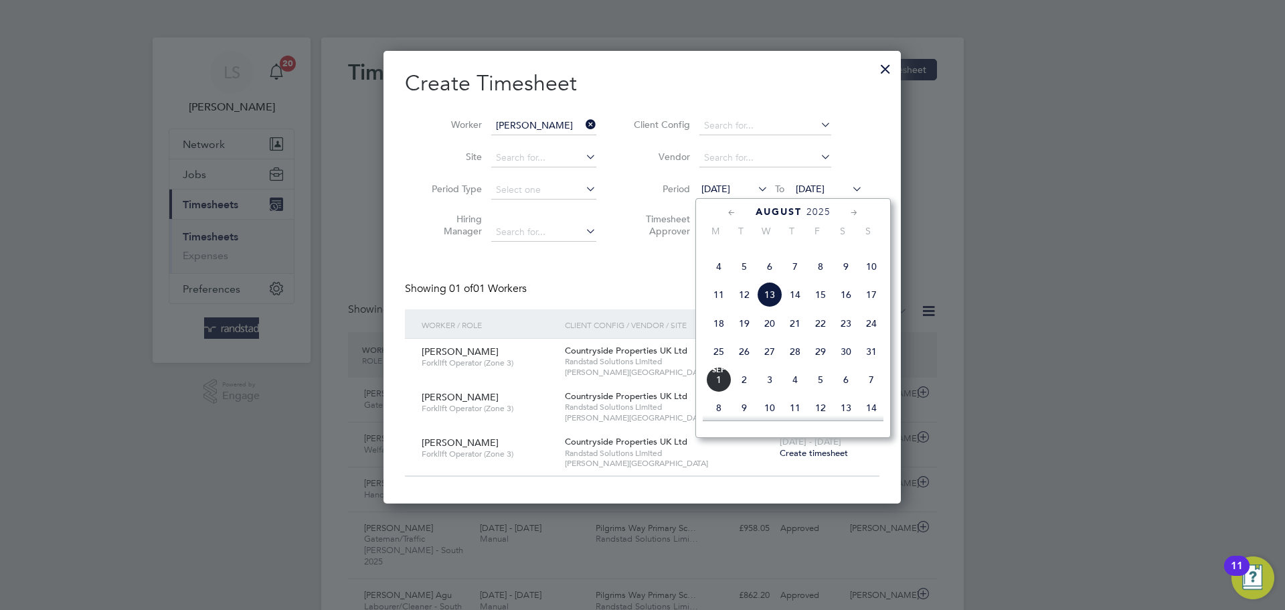
click at [720, 279] on span "4" at bounding box center [718, 266] width 25 height 25
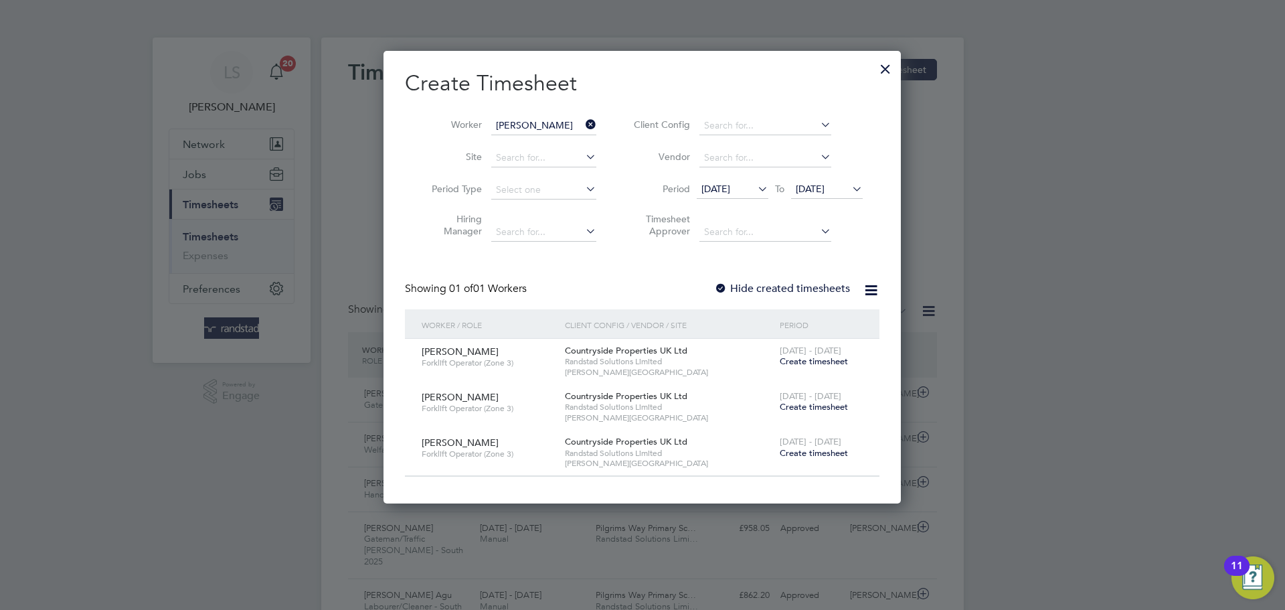
click at [766, 285] on label "Hide created timesheets" at bounding box center [782, 288] width 136 height 13
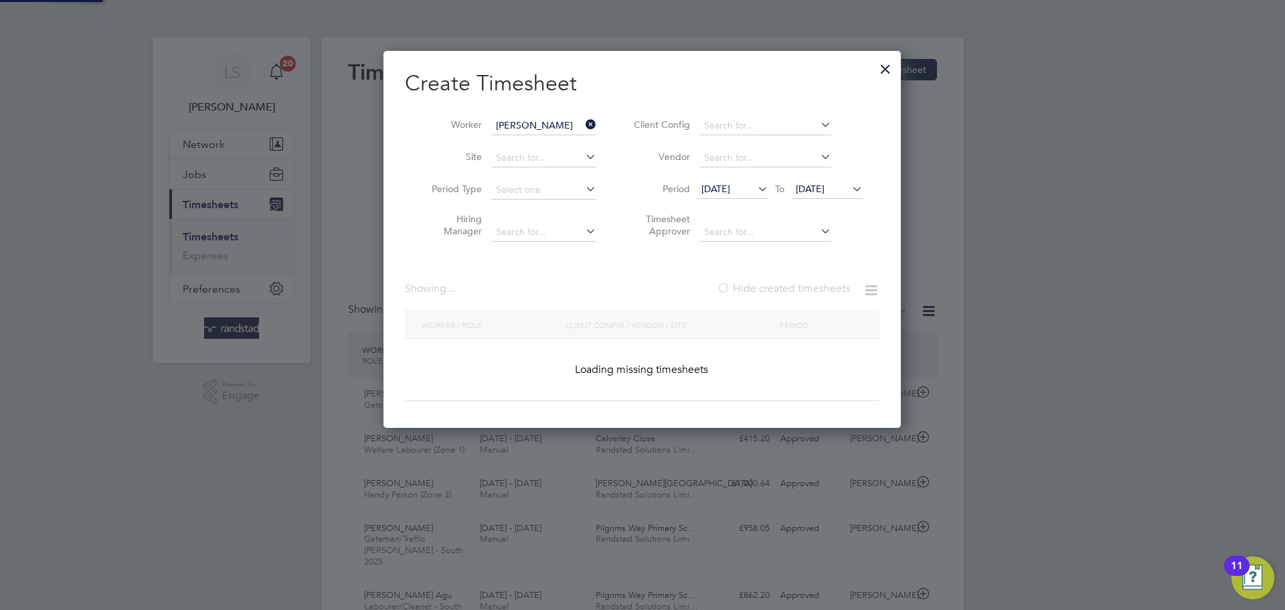
scroll to position [452, 518]
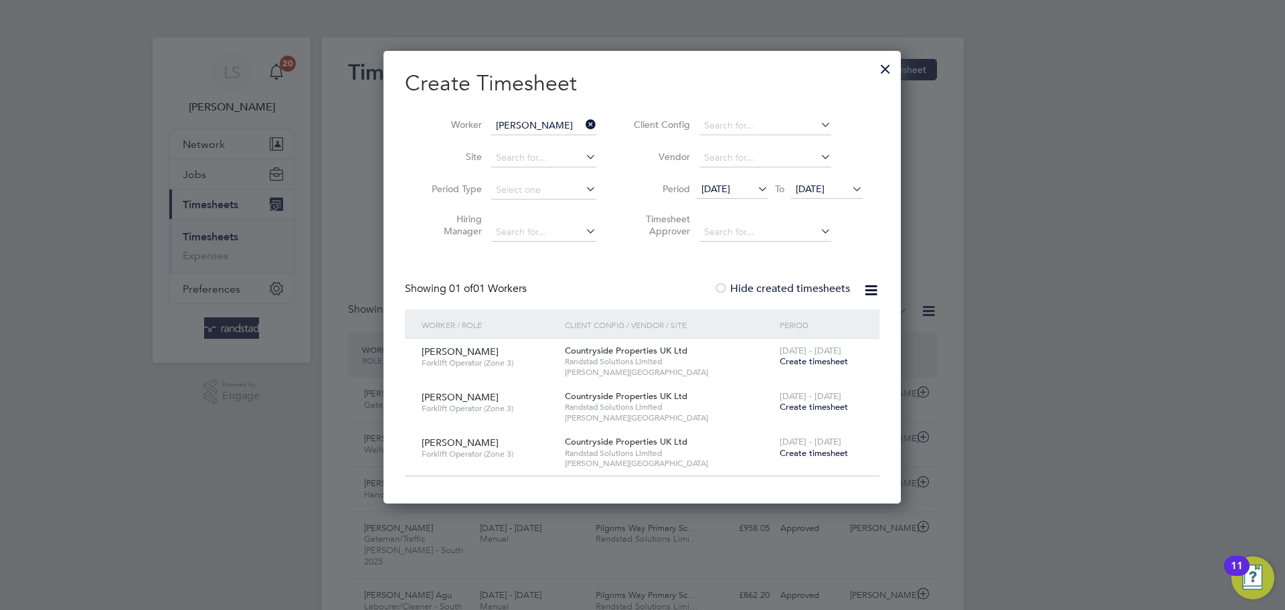
click at [730, 191] on span "[DATE]" at bounding box center [715, 189] width 29 height 12
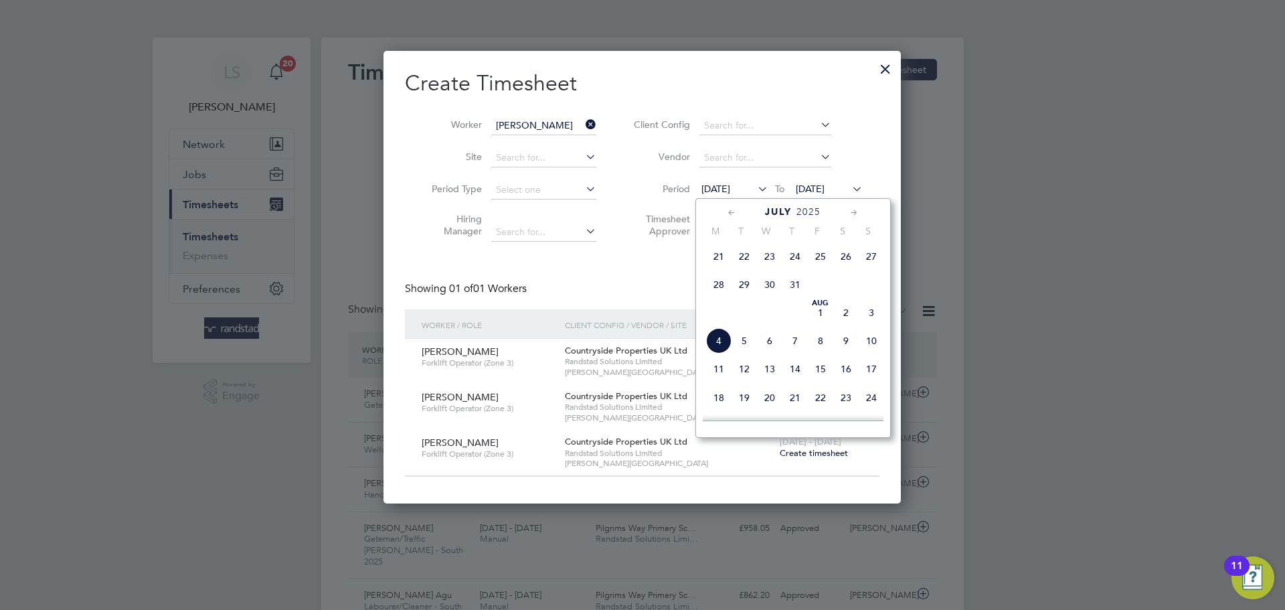
scroll to position [331, 0]
click at [755, 282] on span "8" at bounding box center [744, 268] width 25 height 25
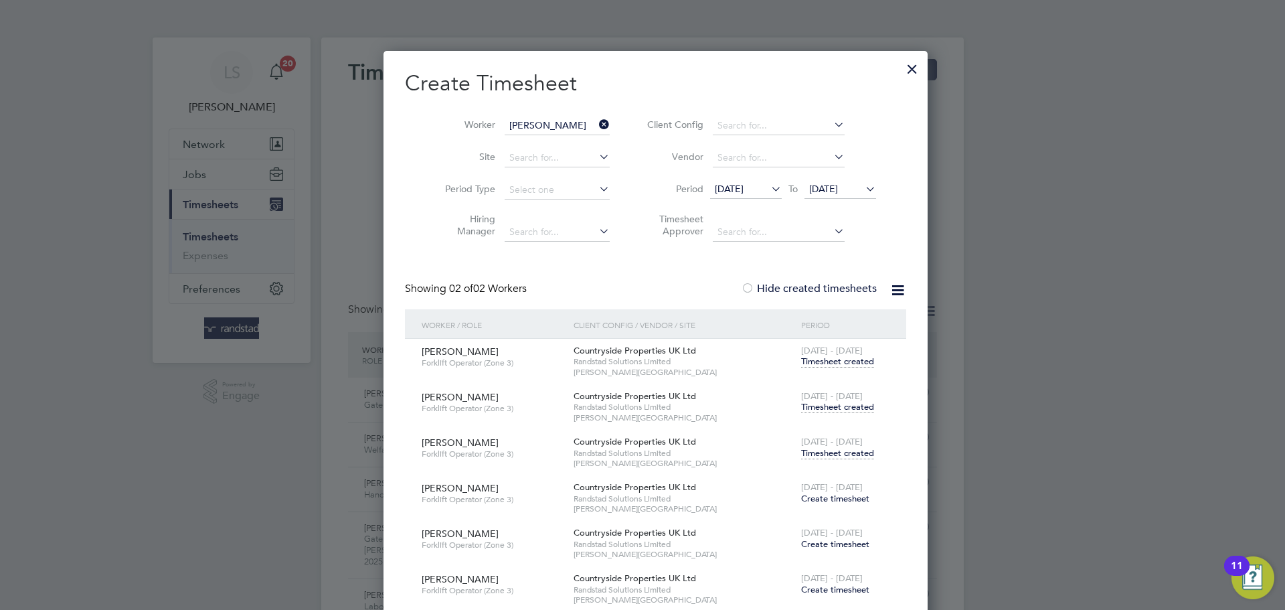
click at [803, 452] on span "Timesheet created" at bounding box center [837, 453] width 73 height 12
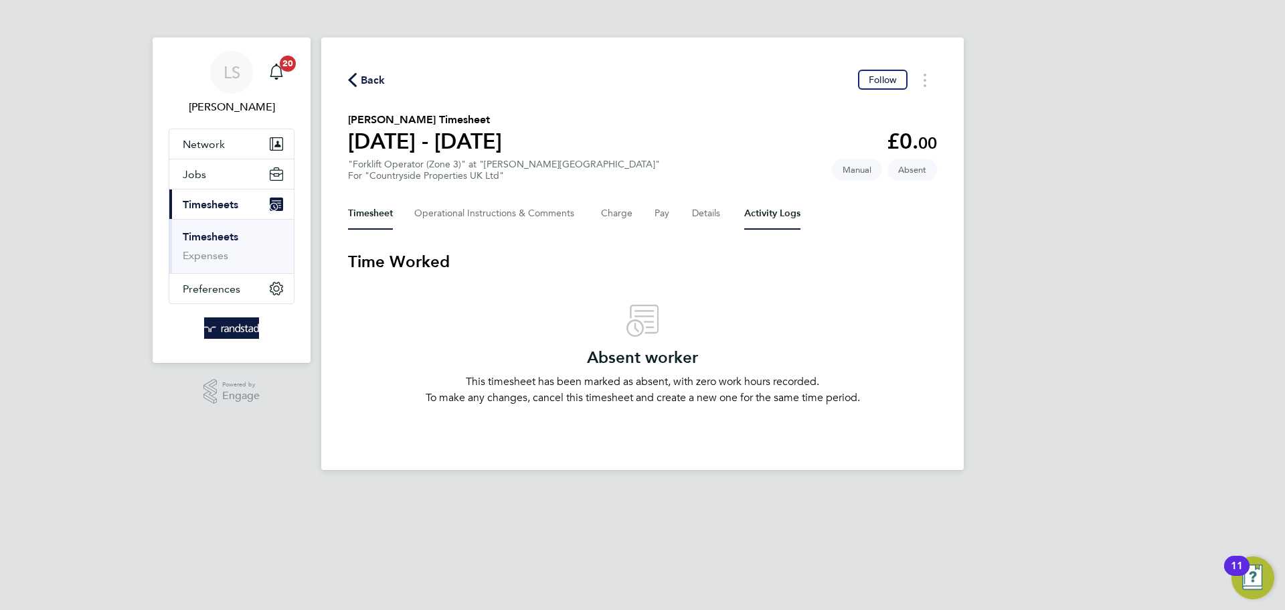
click at [746, 204] on Logs-tab "Activity Logs" at bounding box center [772, 213] width 56 height 32
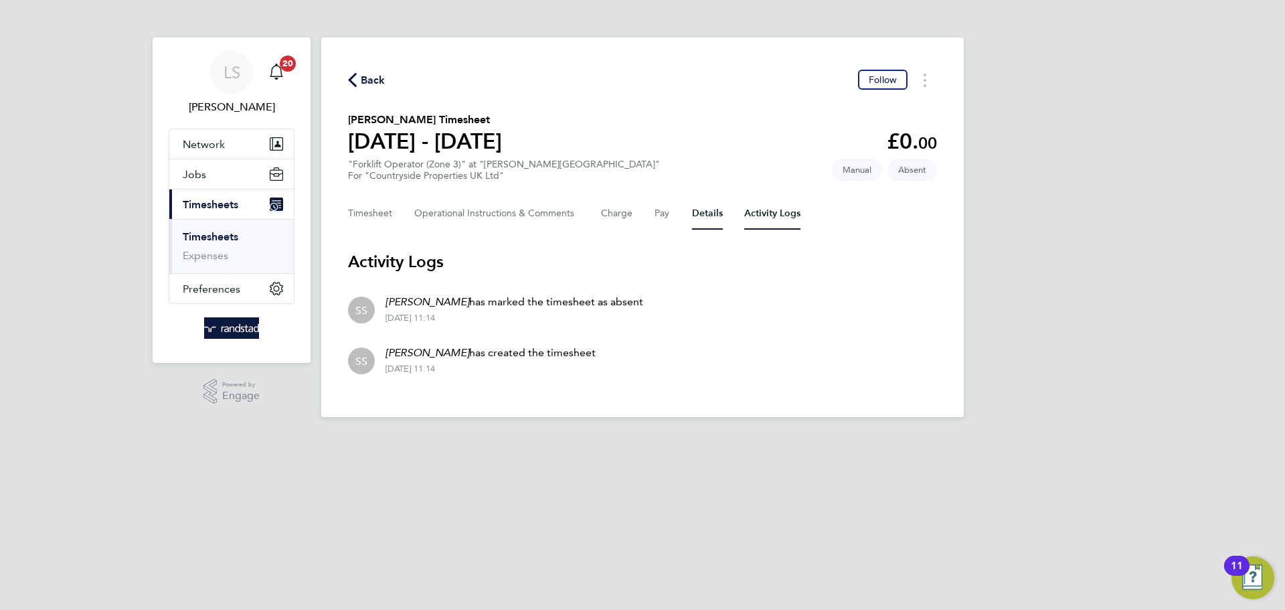
click at [694, 212] on button "Details" at bounding box center [707, 213] width 31 height 32
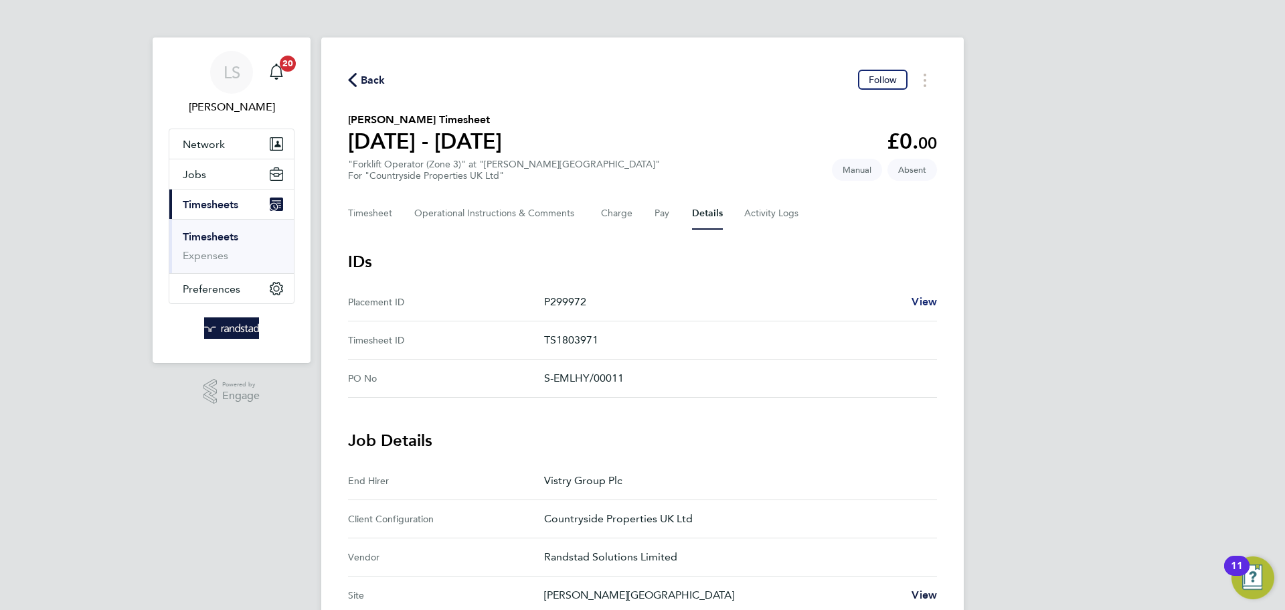
click at [929, 299] on span "View" at bounding box center [924, 301] width 25 height 13
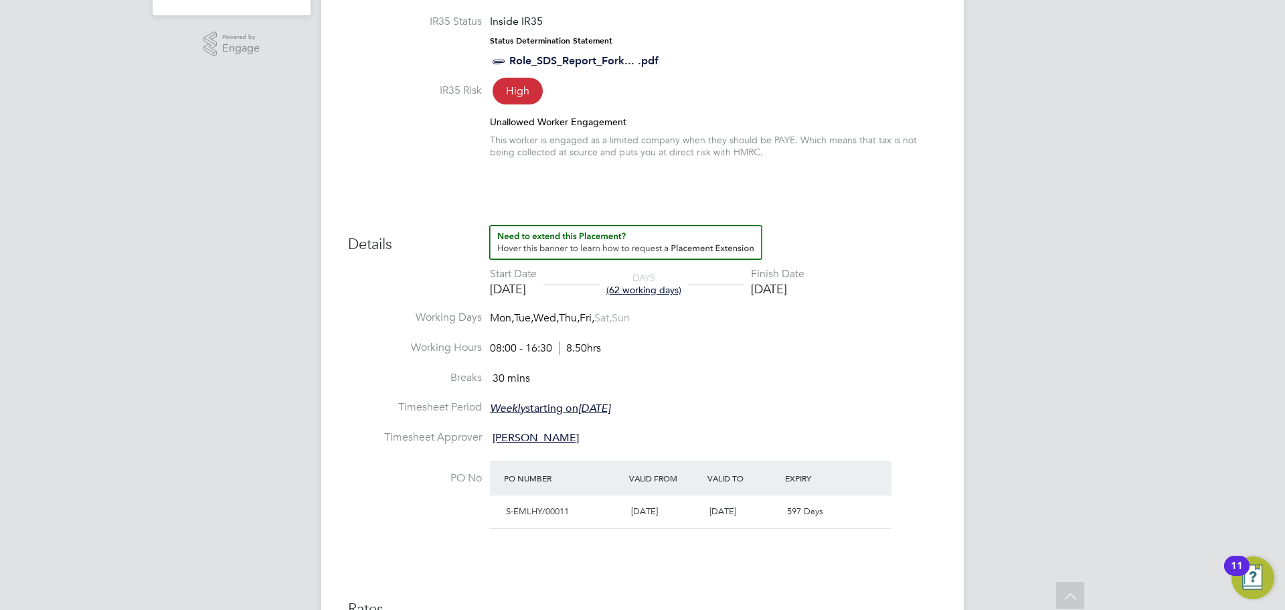
scroll to position [376, 0]
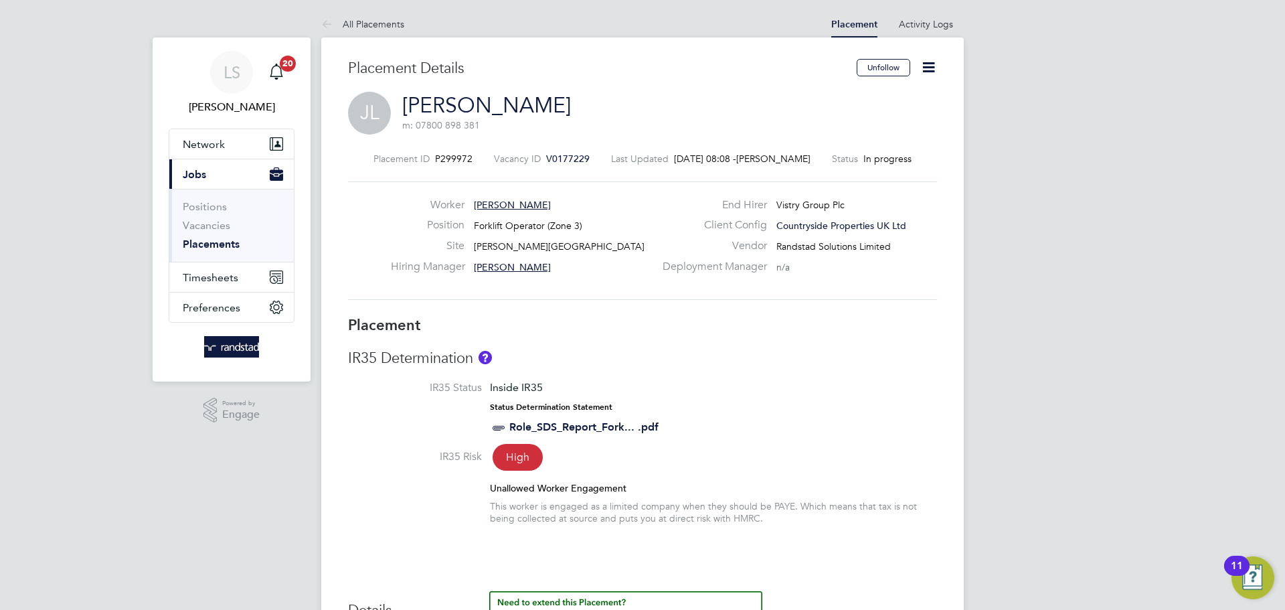
click at [937, 69] on icon at bounding box center [928, 67] width 17 height 17
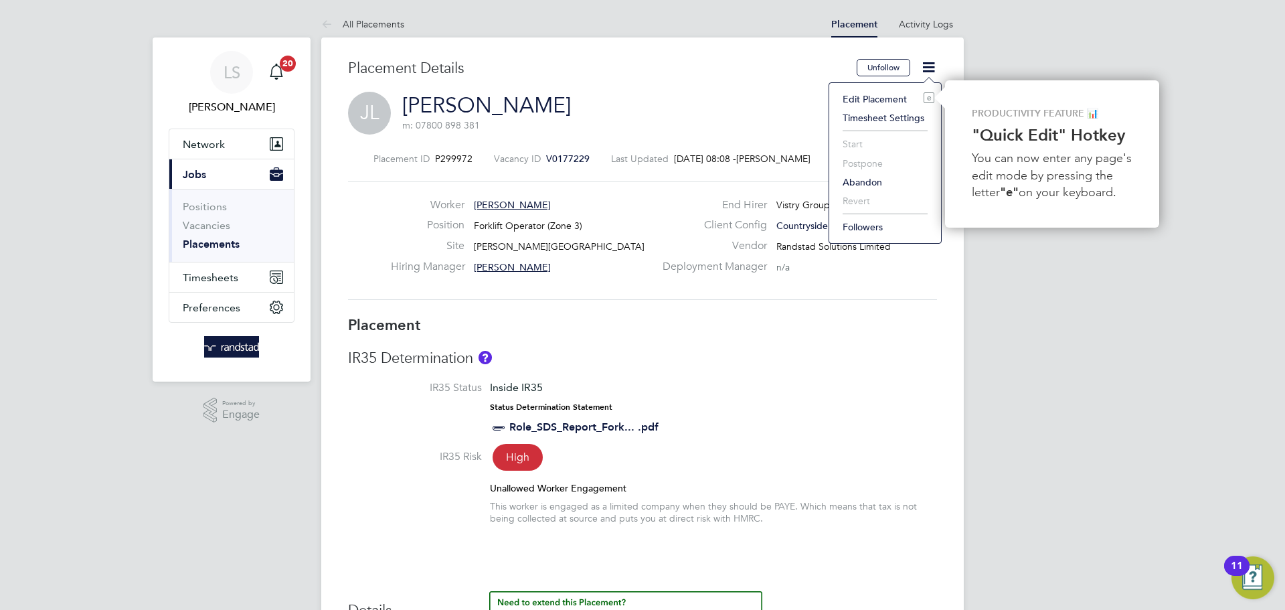
click at [859, 98] on li "Edit Placement e" at bounding box center [885, 99] width 98 height 19
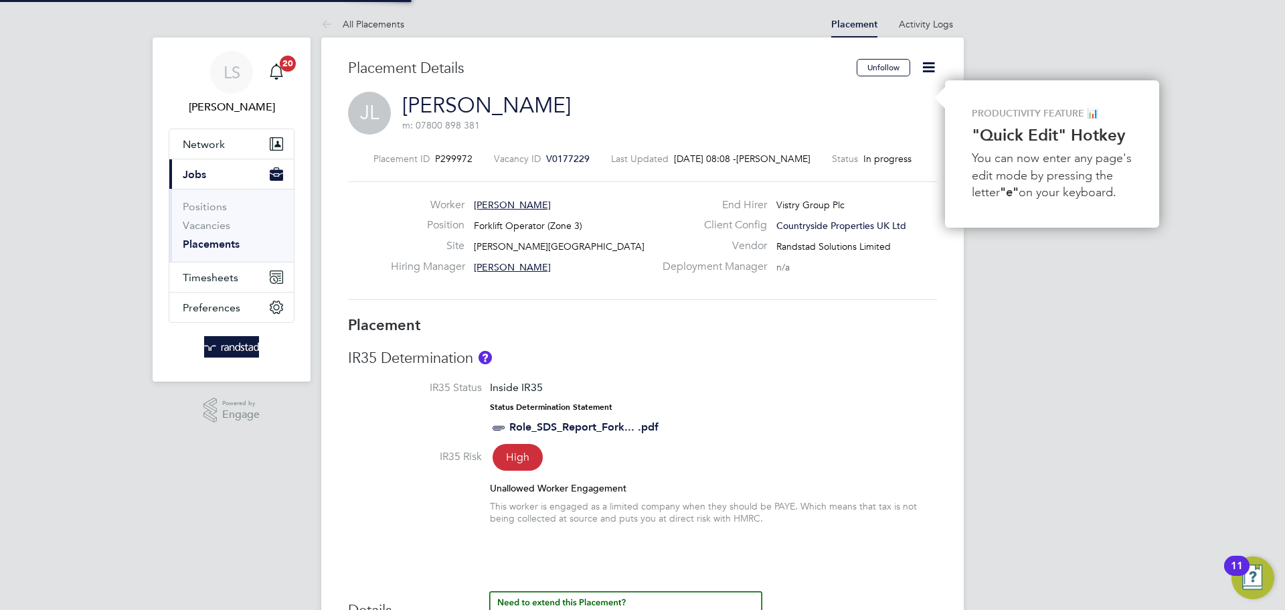
type input "[PERSON_NAME]"
type input "31 Jul 2025"
type input "24 Oct 2025"
type input "08:00"
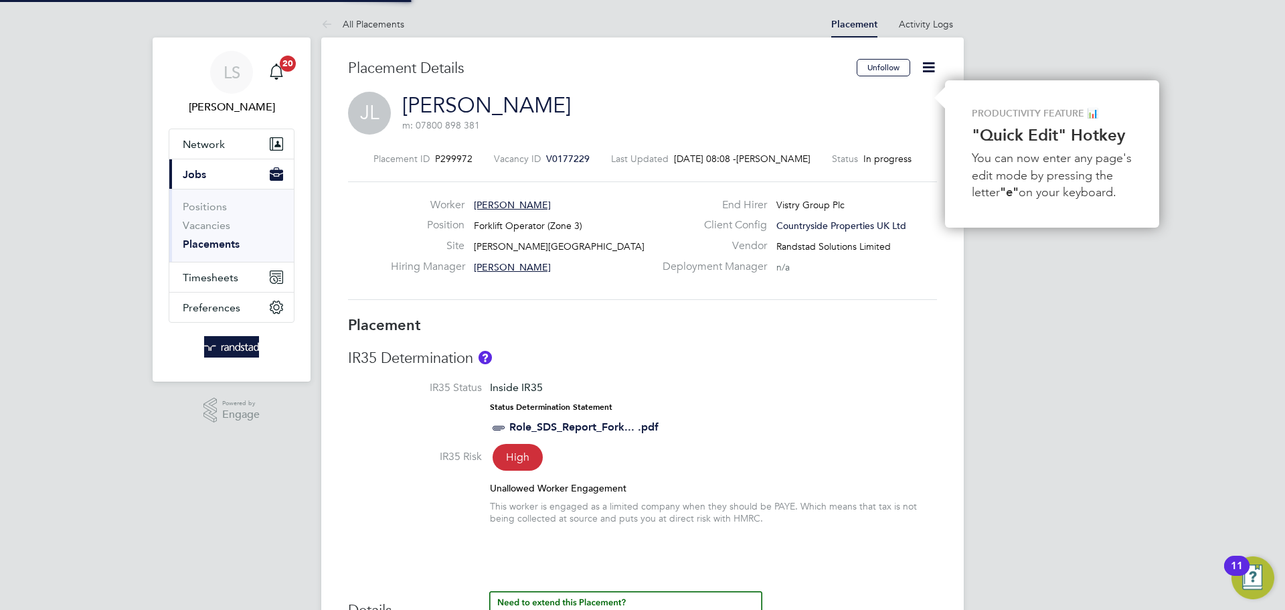
type input "16:30"
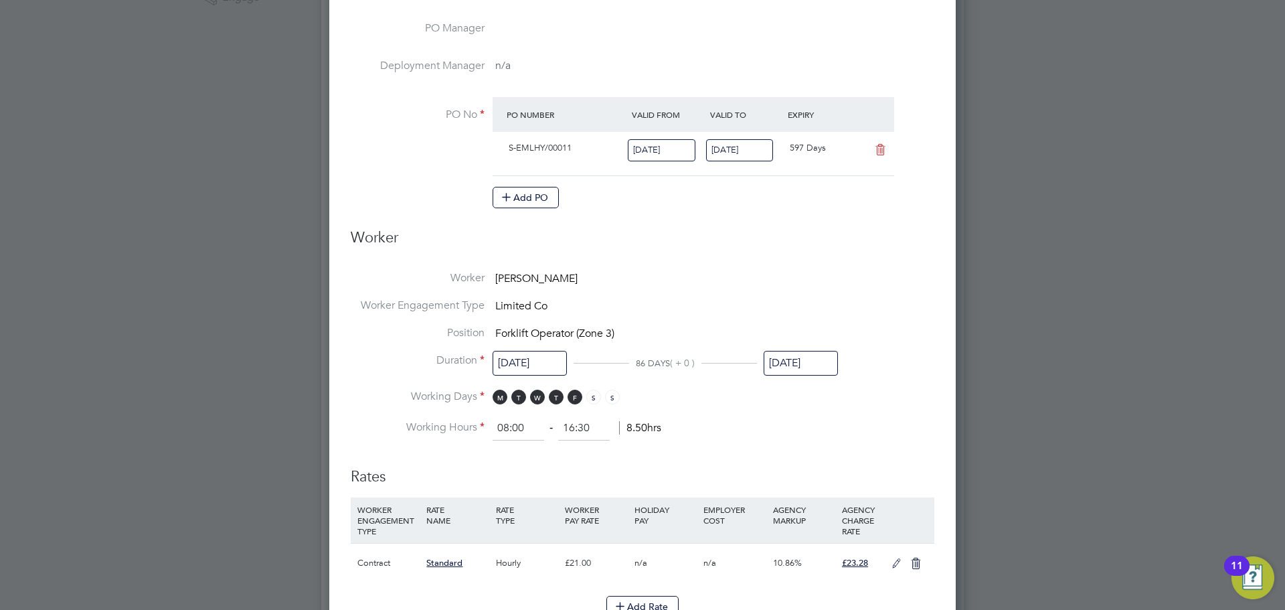
click at [800, 365] on input "24 Oct 2025" at bounding box center [801, 363] width 74 height 25
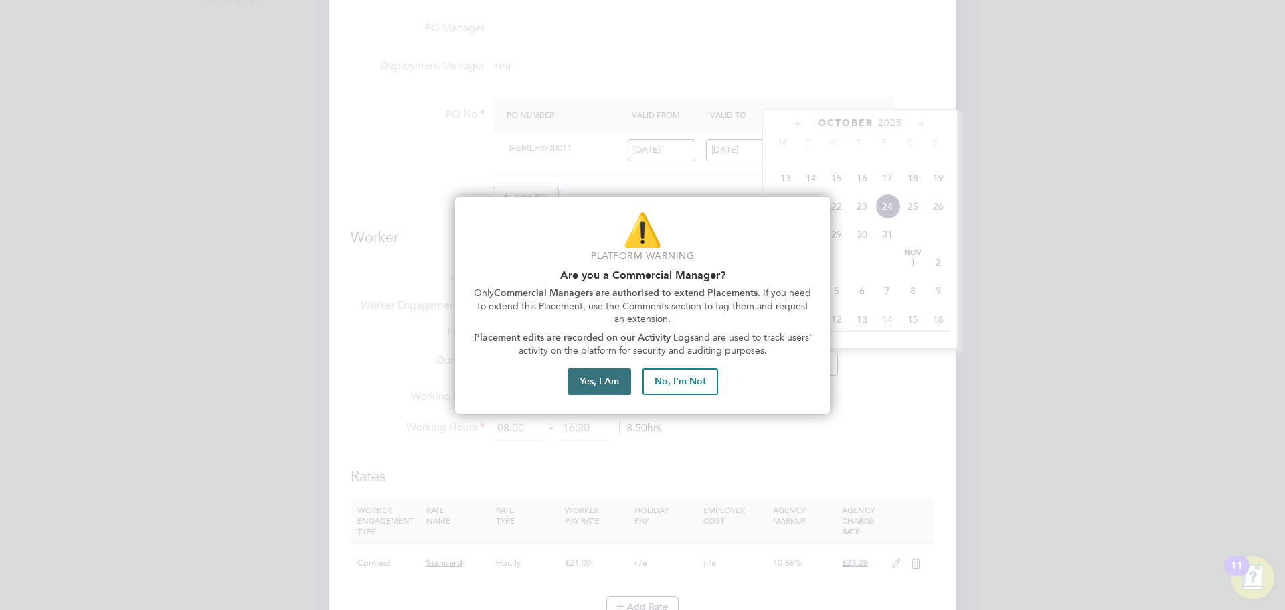
click at [626, 376] on button "Yes, I Am" at bounding box center [600, 381] width 64 height 27
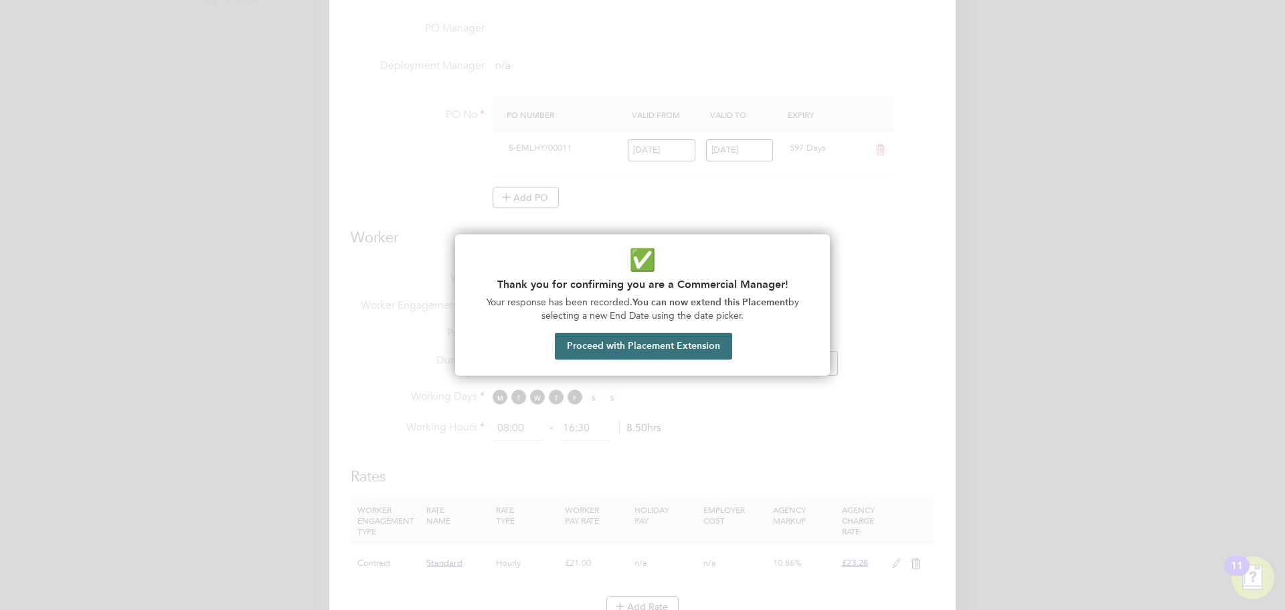
click at [655, 349] on button "Proceed with Placement Extension" at bounding box center [643, 346] width 177 height 27
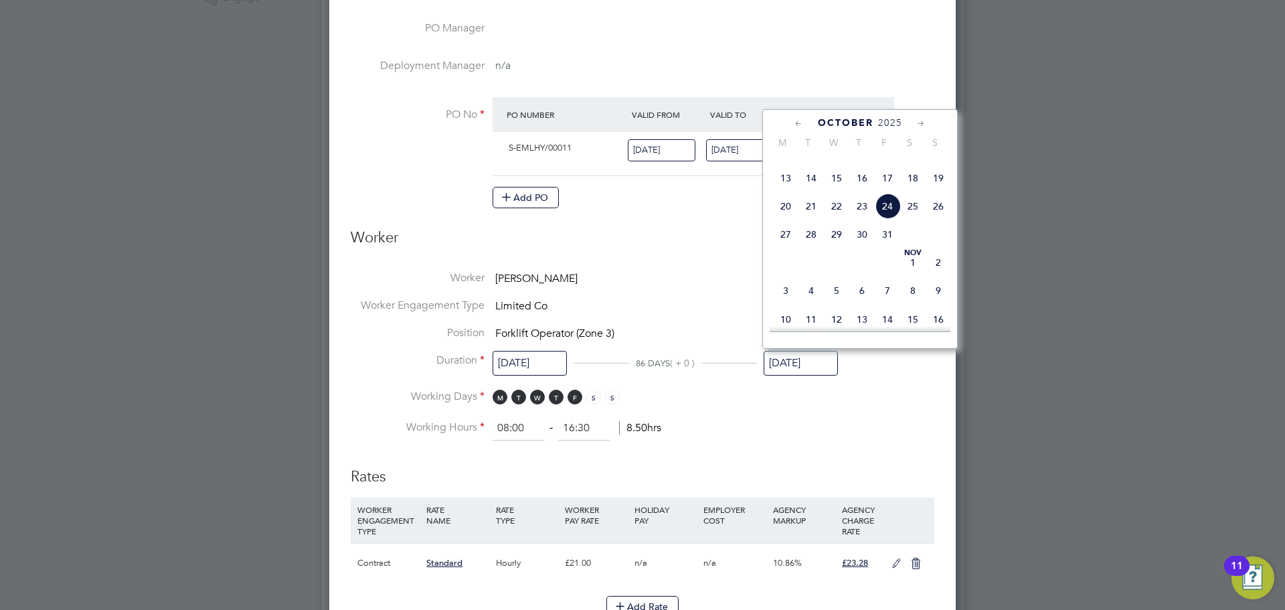
click at [793, 122] on icon at bounding box center [799, 123] width 13 height 15
click at [936, 252] on span "17" at bounding box center [938, 253] width 25 height 25
type input "17 Aug 2025"
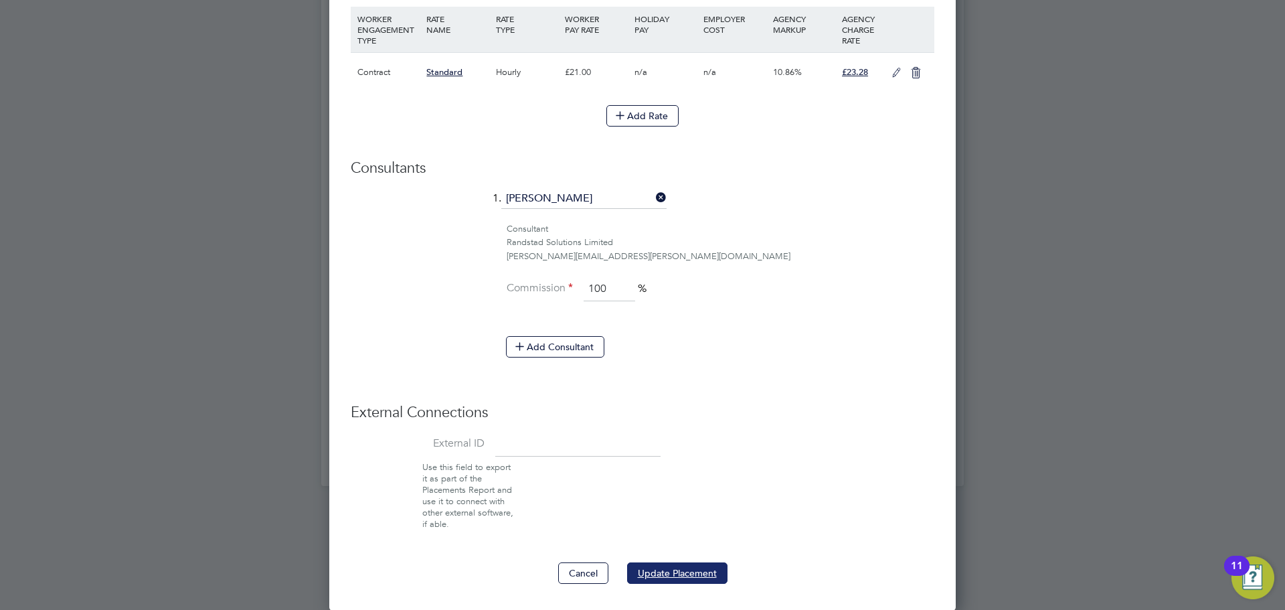
click at [671, 580] on button "Update Placement" at bounding box center [677, 572] width 100 height 21
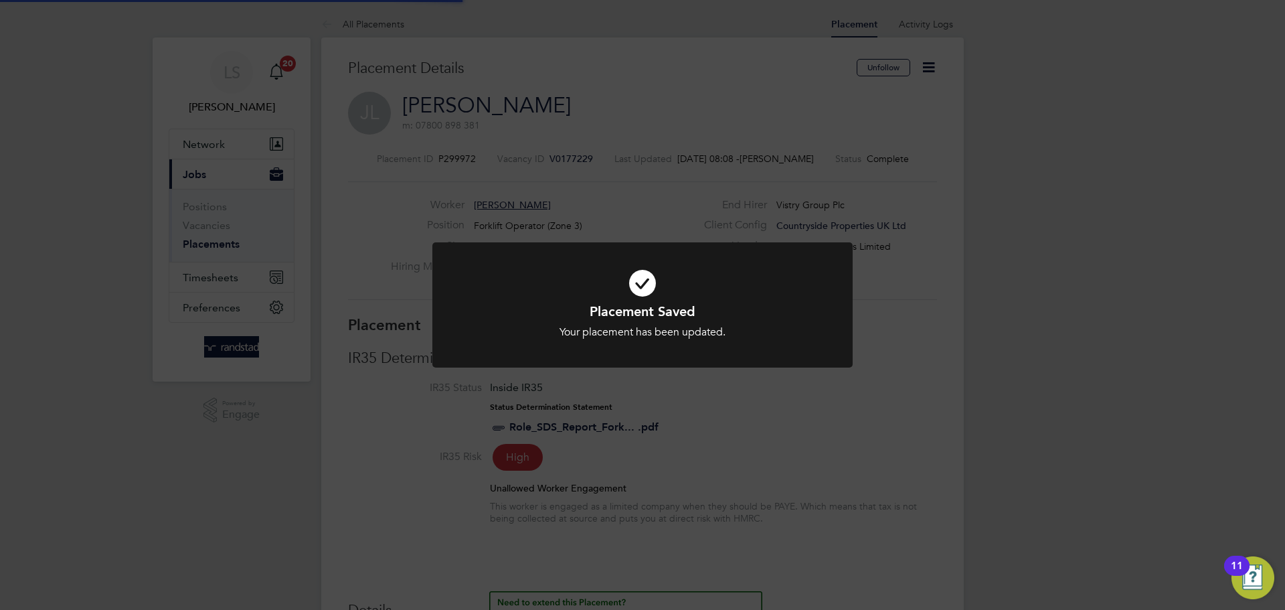
click at [590, 350] on div at bounding box center [642, 304] width 420 height 125
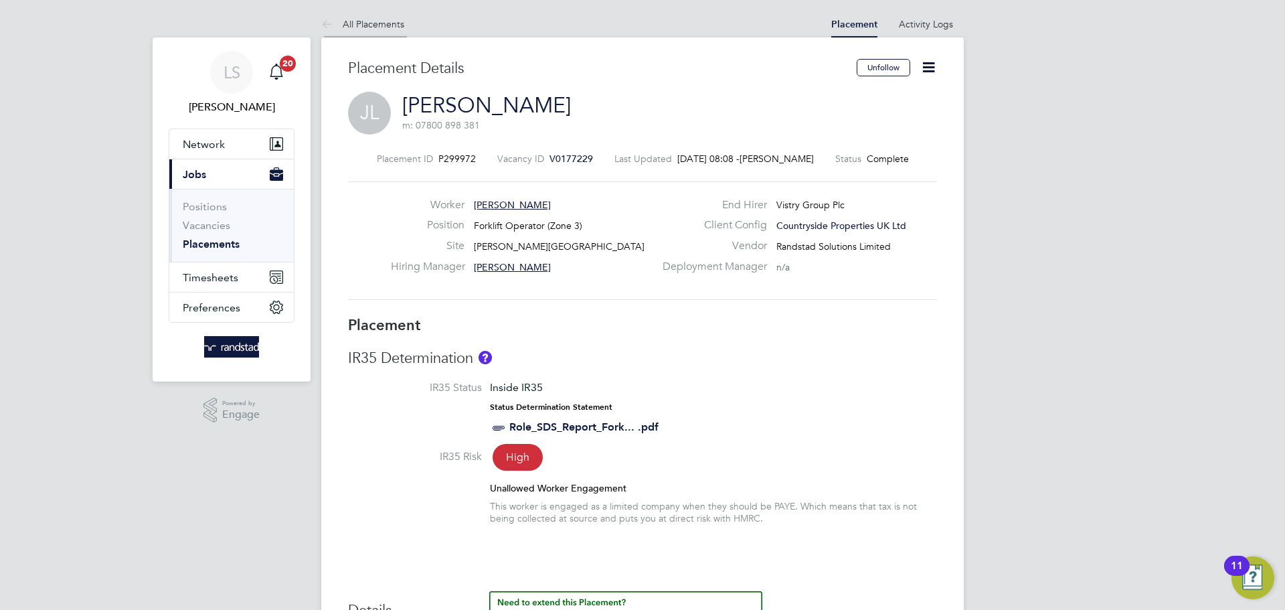
click at [364, 26] on link "All Placements" at bounding box center [362, 24] width 83 height 12
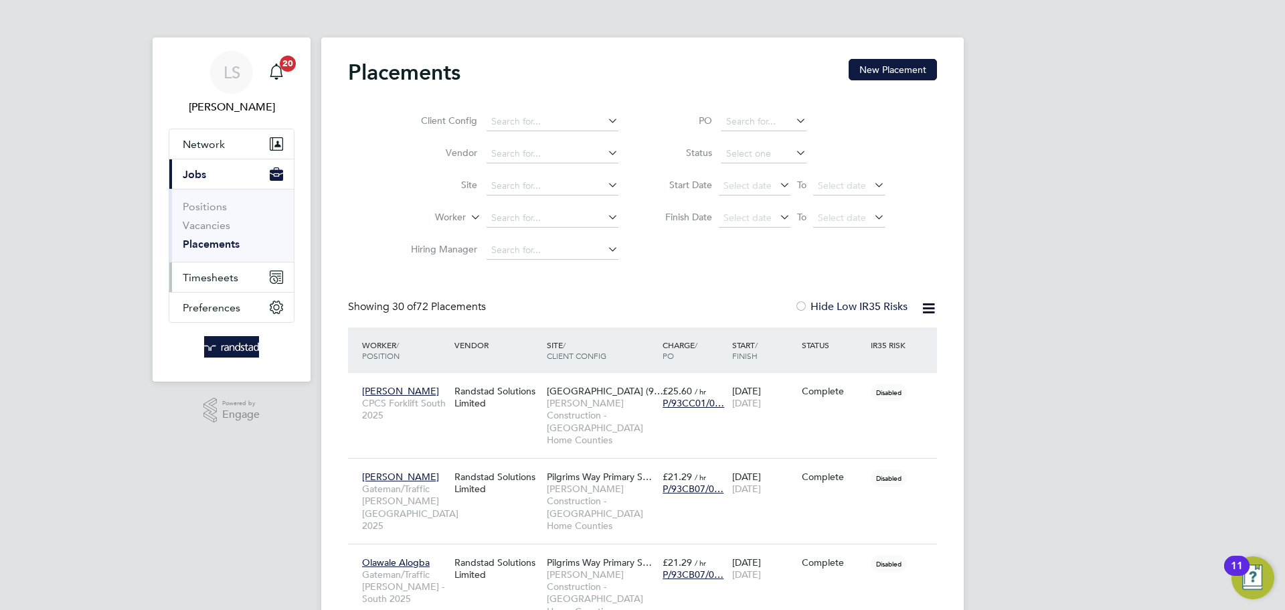
click at [216, 268] on button "Timesheets" at bounding box center [231, 276] width 125 height 29
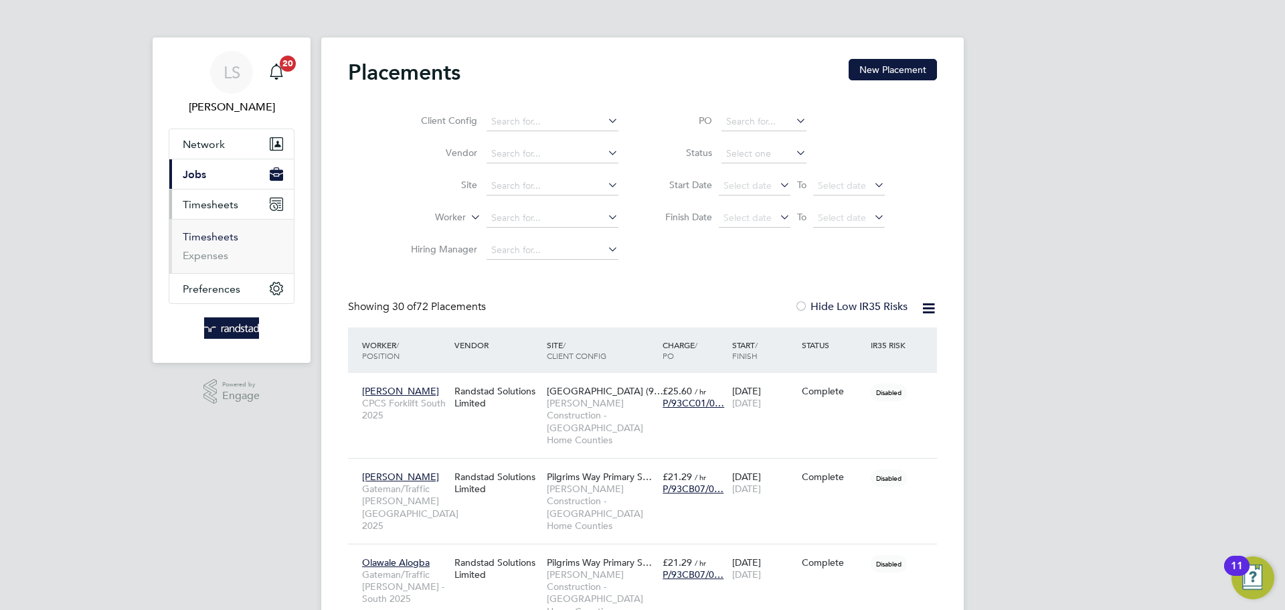
click at [202, 236] on link "Timesheets" at bounding box center [211, 236] width 56 height 13
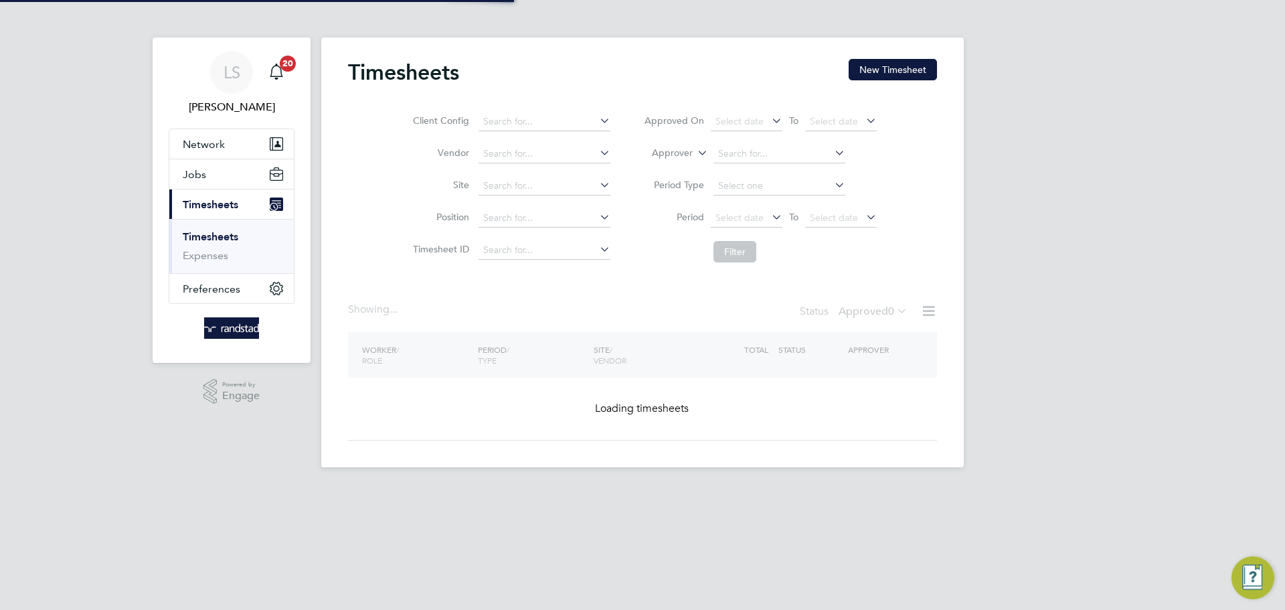
click at [861, 62] on button "New Timesheet" at bounding box center [893, 69] width 88 height 21
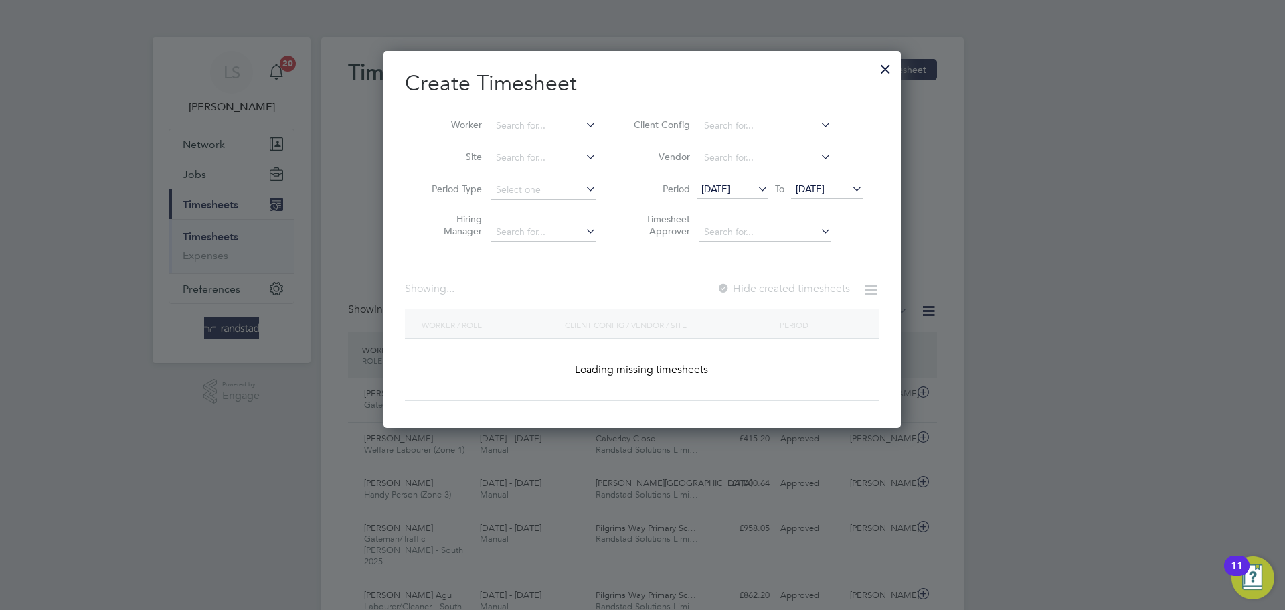
scroll to position [34, 116]
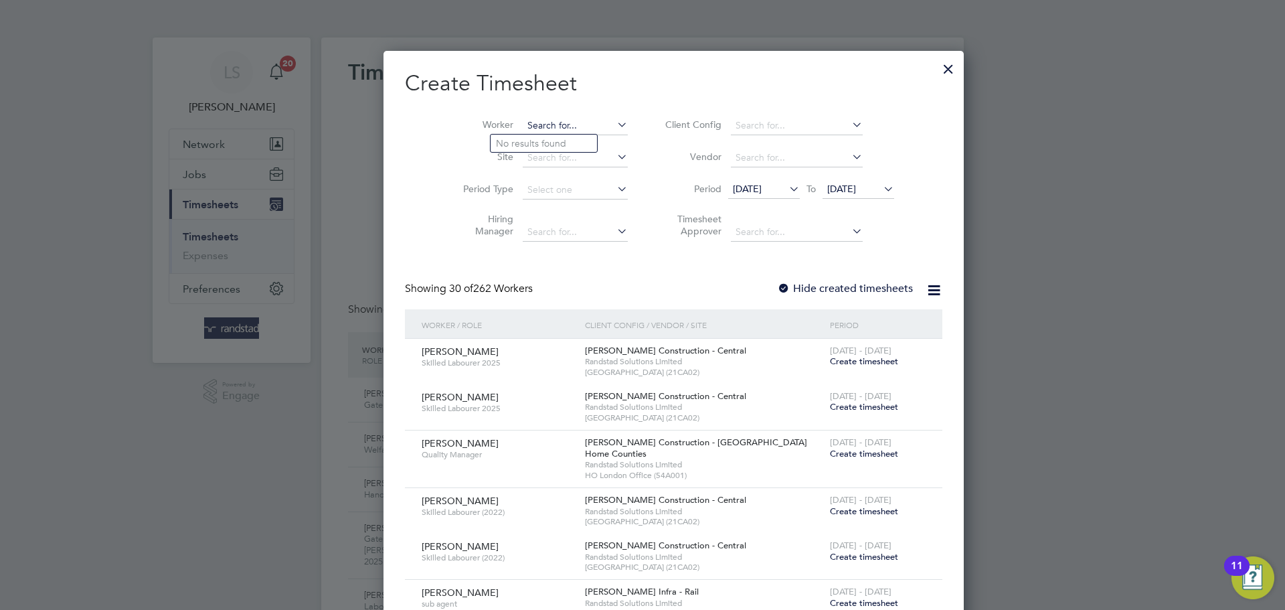
click at [523, 131] on input at bounding box center [575, 125] width 105 height 19
click at [558, 164] on input at bounding box center [575, 158] width 105 height 19
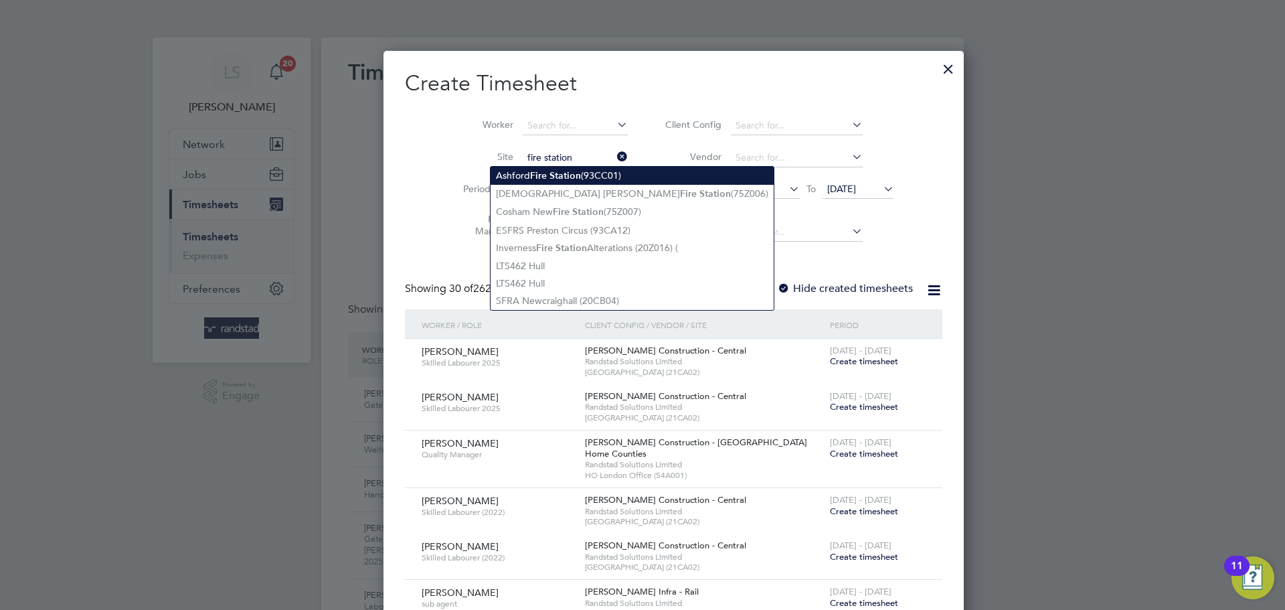
click at [541, 183] on li "Ashford Fire Station (93CC01)" at bounding box center [632, 176] width 283 height 18
type input "[GEOGRAPHIC_DATA] (93CC01)"
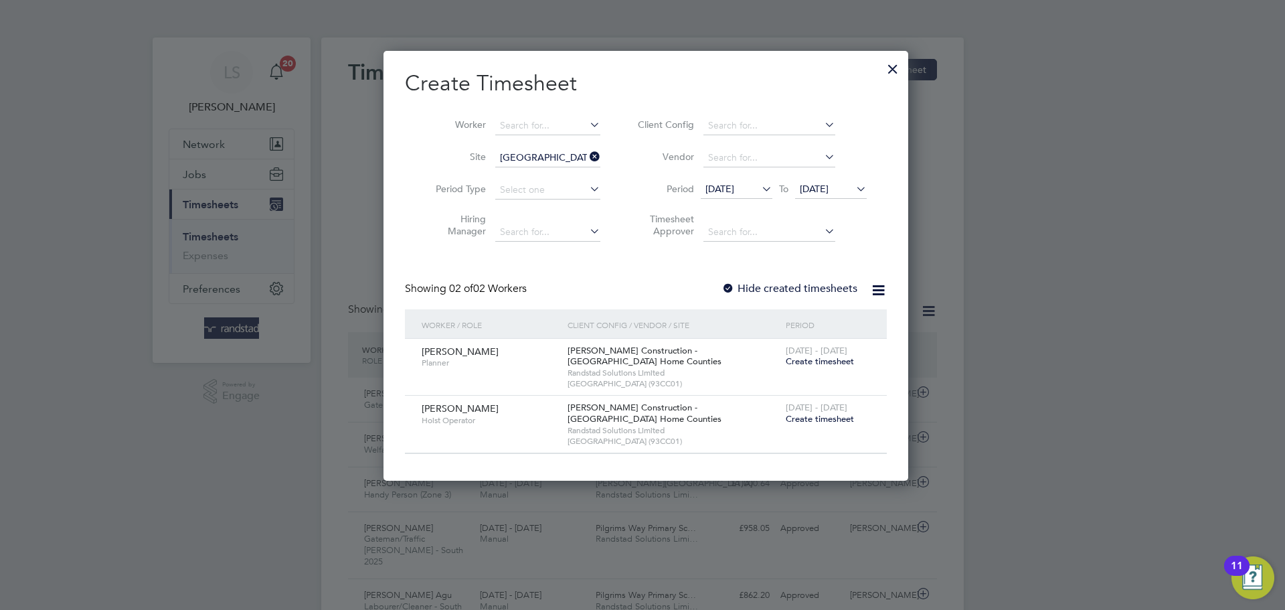
click at [736, 283] on label "Hide created timesheets" at bounding box center [790, 288] width 136 height 13
click at [805, 181] on span "[DATE]" at bounding box center [831, 190] width 72 height 18
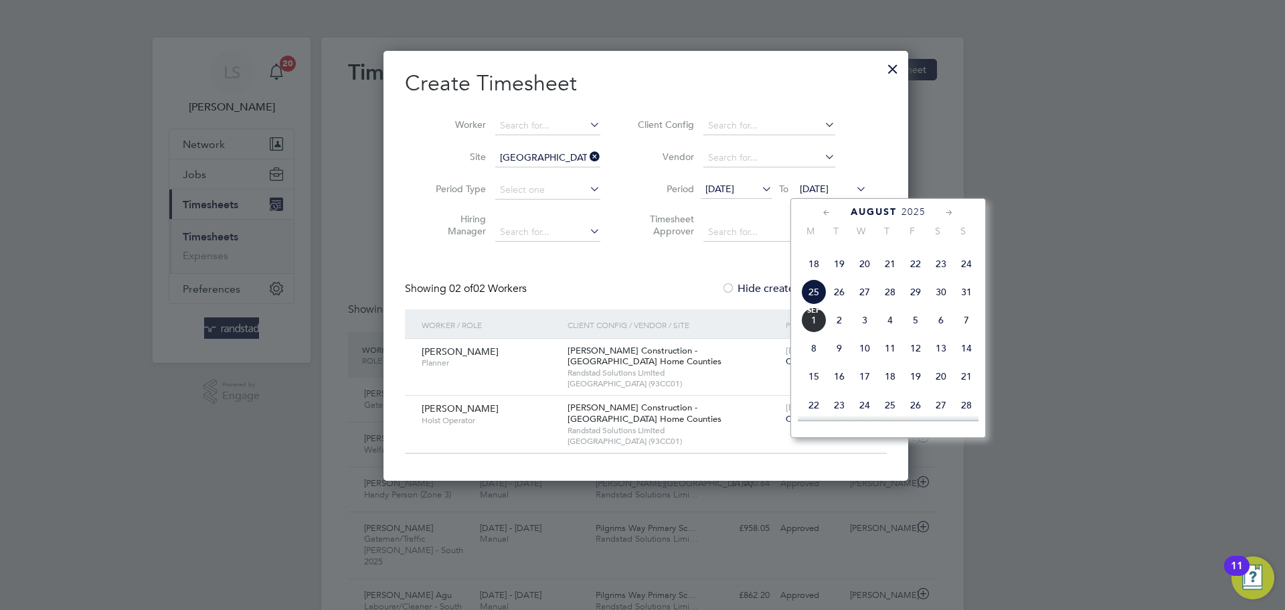
click at [810, 333] on span "[DATE]" at bounding box center [813, 319] width 25 height 25
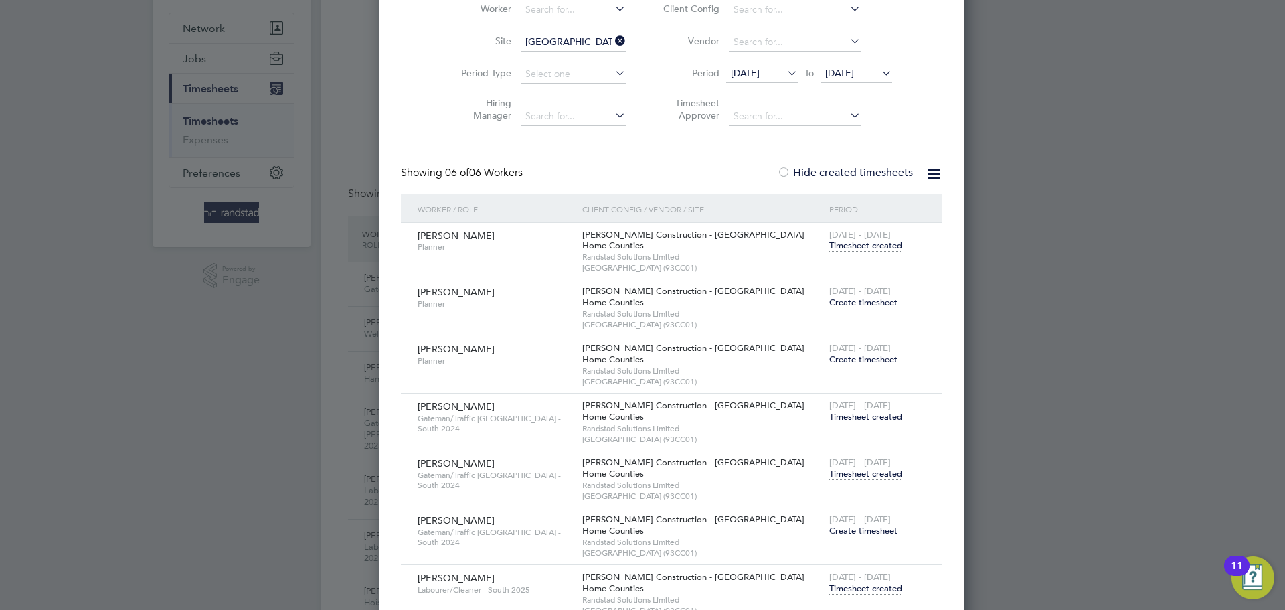
click at [829, 475] on span "Timesheet created" at bounding box center [865, 474] width 73 height 12
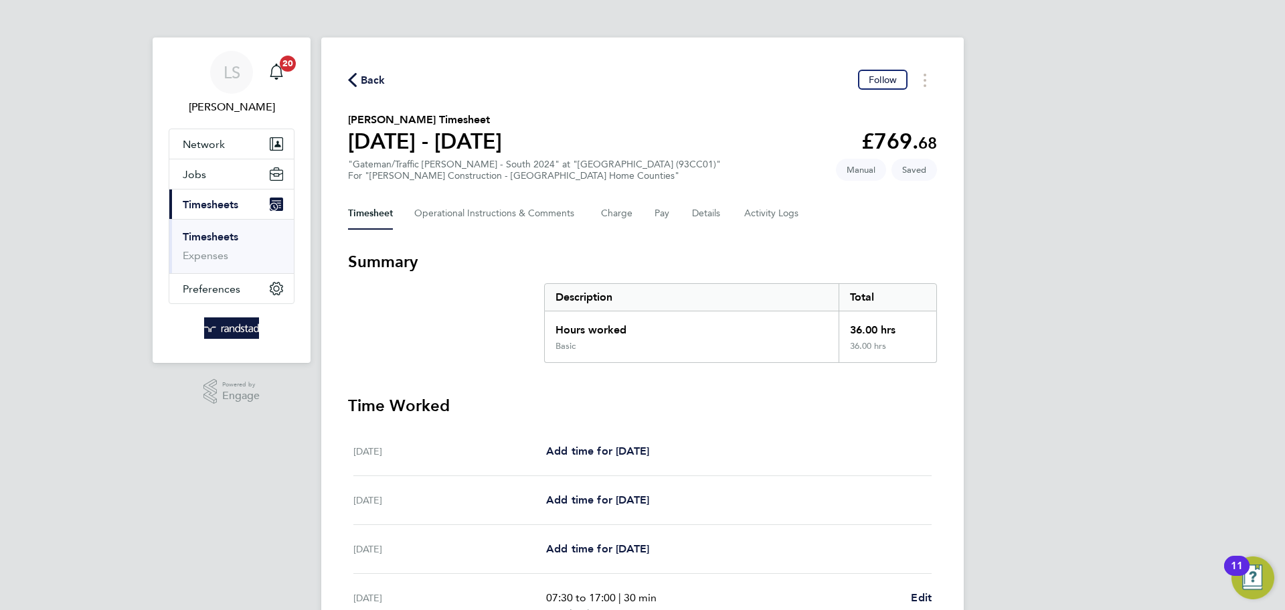
click at [380, 76] on span "Back" at bounding box center [373, 80] width 25 height 16
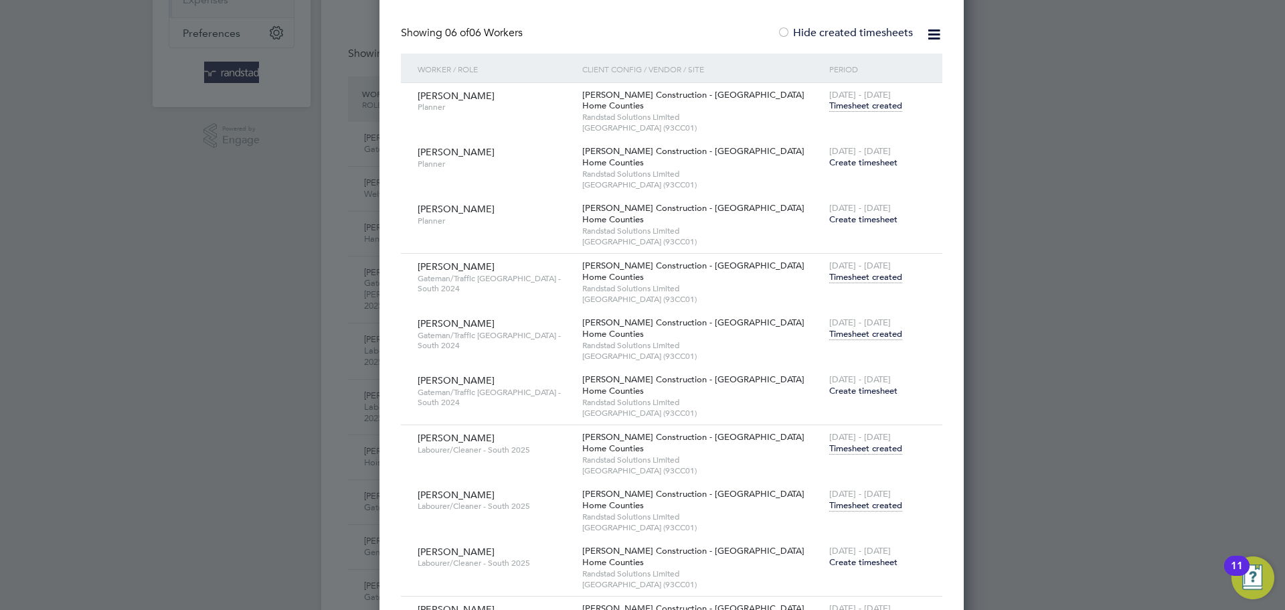
click at [829, 506] on span "Timesheet created" at bounding box center [865, 505] width 73 height 12
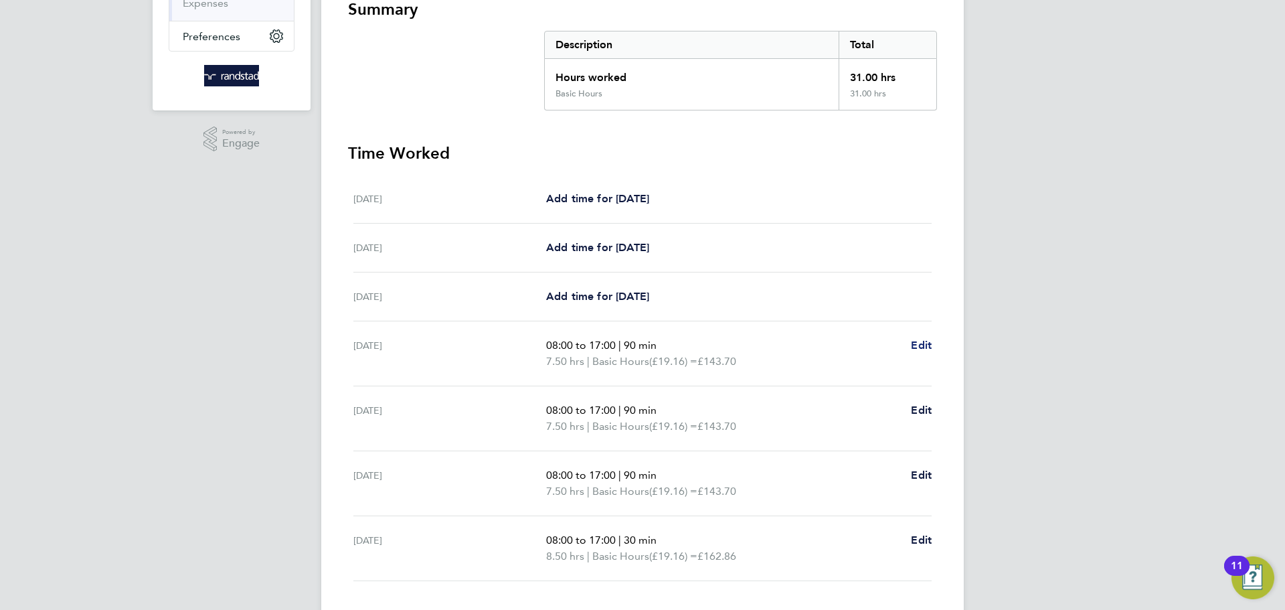
click at [929, 347] on span "Edit" at bounding box center [921, 345] width 21 height 13
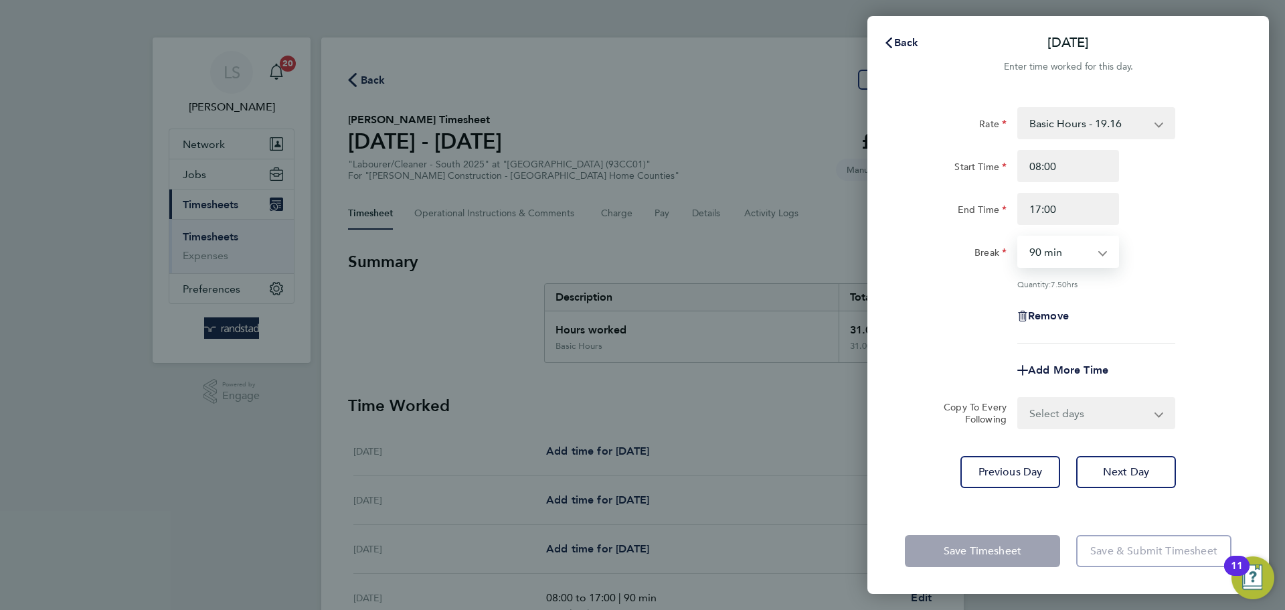
click at [1081, 253] on select "0 min 15 min 30 min 45 min 60 min 75 min 90 min" at bounding box center [1060, 251] width 83 height 29
select select "0"
click at [1019, 237] on select "0 min 15 min 30 min 45 min 60 min 75 min 90 min" at bounding box center [1060, 251] width 83 height 29
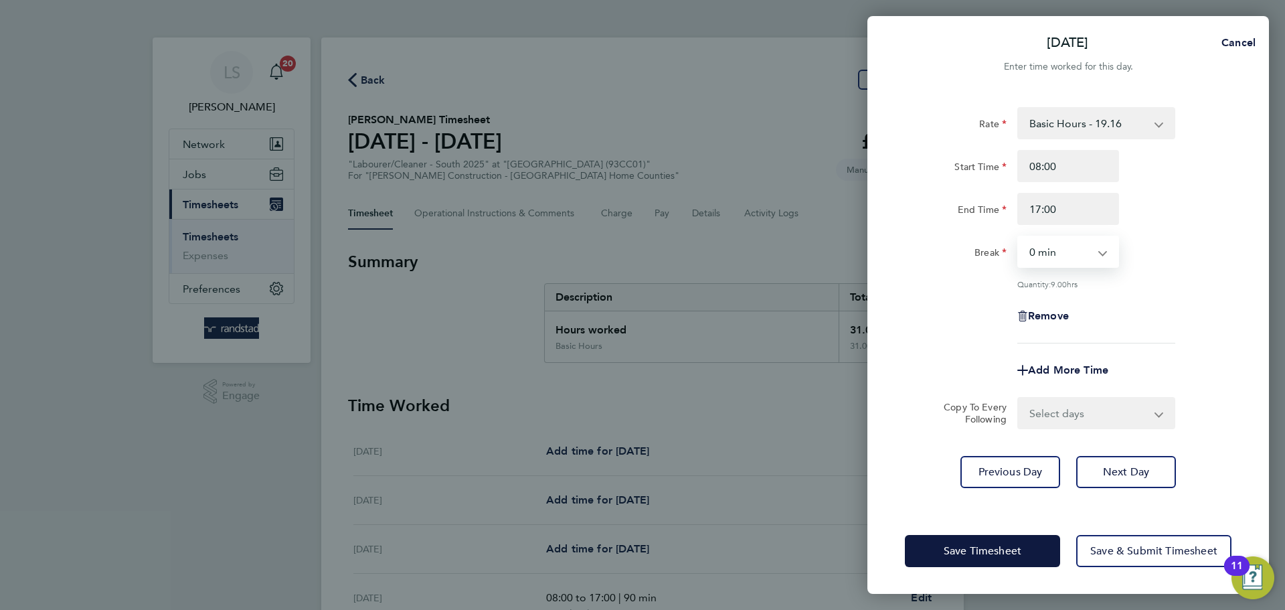
click at [1056, 232] on div "Rate Basic Hours - 19.16 Overtime - 27.81 Overtime 2 - 36.21 Start Time 08:00 E…" at bounding box center [1068, 225] width 327 height 236
click at [1056, 250] on select "0 min 15 min 30 min 45 min 60 min 75 min 90 min" at bounding box center [1060, 251] width 83 height 29
click at [1139, 268] on div "Rate Basic Hours - 19.16 Overtime - 27.81 Overtime 2 - 36.21 Start Time 08:00 E…" at bounding box center [1068, 225] width 327 height 236
click at [1072, 409] on select "Select days Day [DATE] [DATE] [DATE]" at bounding box center [1089, 412] width 141 height 29
select select "DAY"
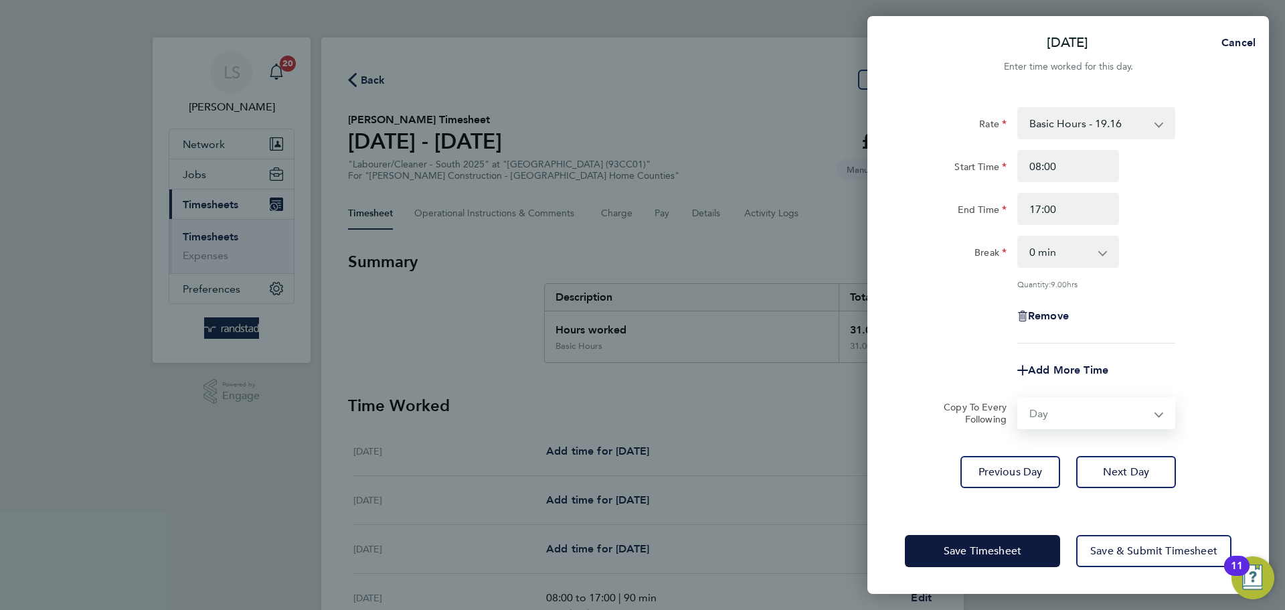
click at [1019, 398] on select "Select days Day [DATE] [DATE] [DATE]" at bounding box center [1089, 412] width 141 height 29
select select "[DATE]"
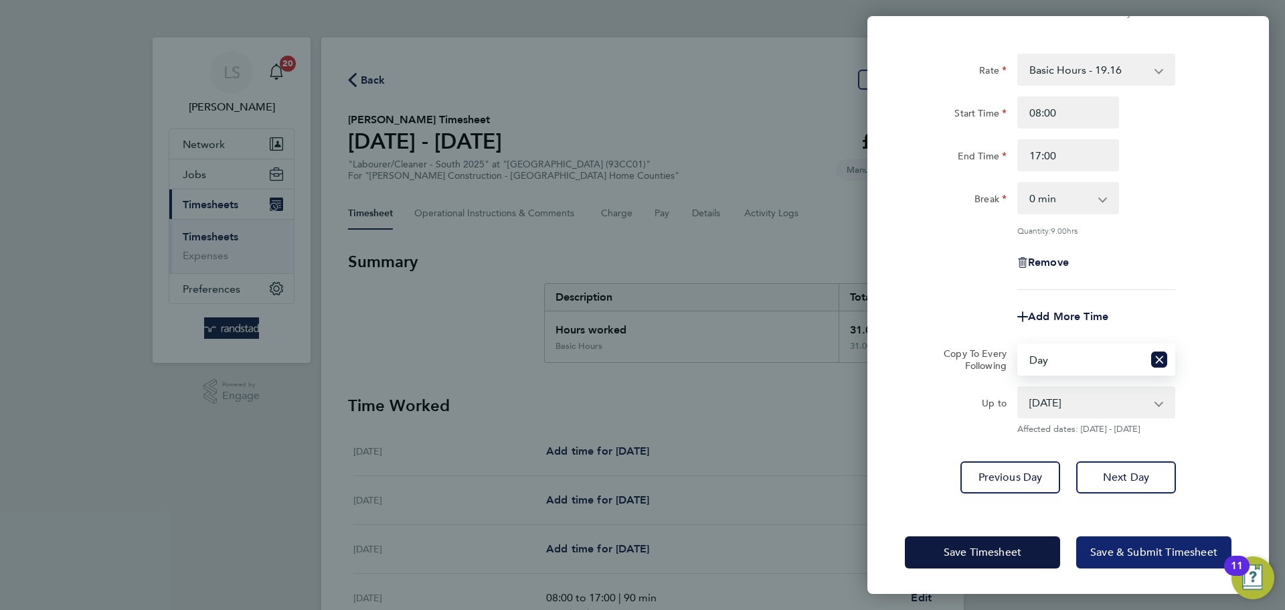
click at [1093, 536] on button "Save & Submit Timesheet" at bounding box center [1153, 552] width 155 height 32
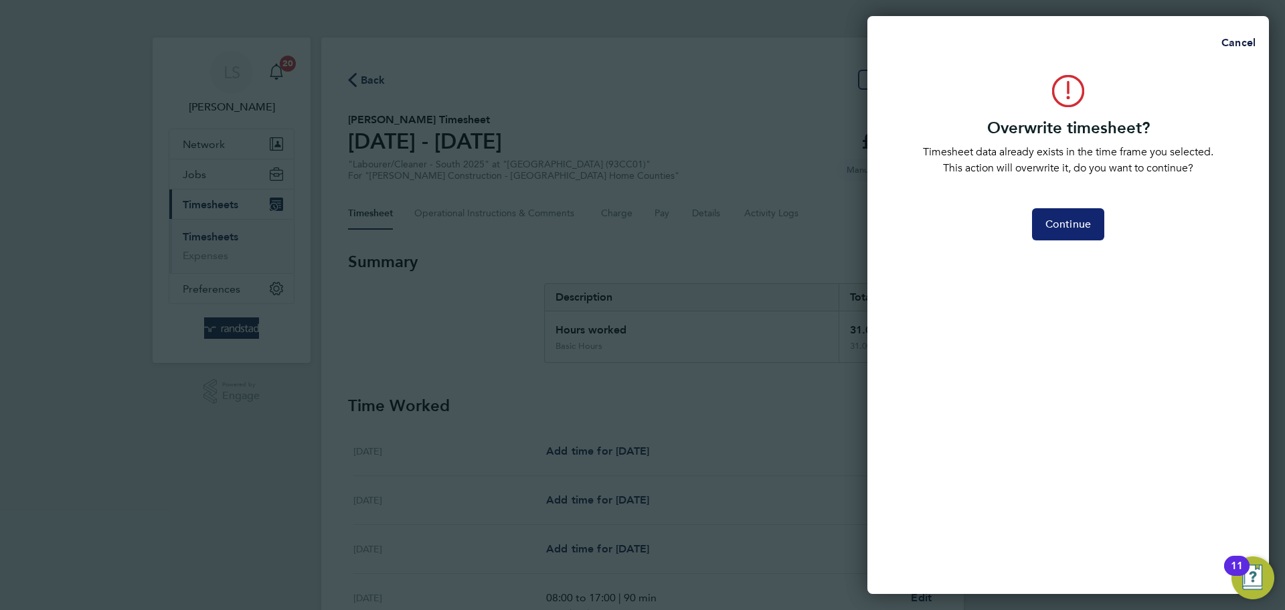
click at [1043, 239] on button "Continue" at bounding box center [1068, 224] width 72 height 32
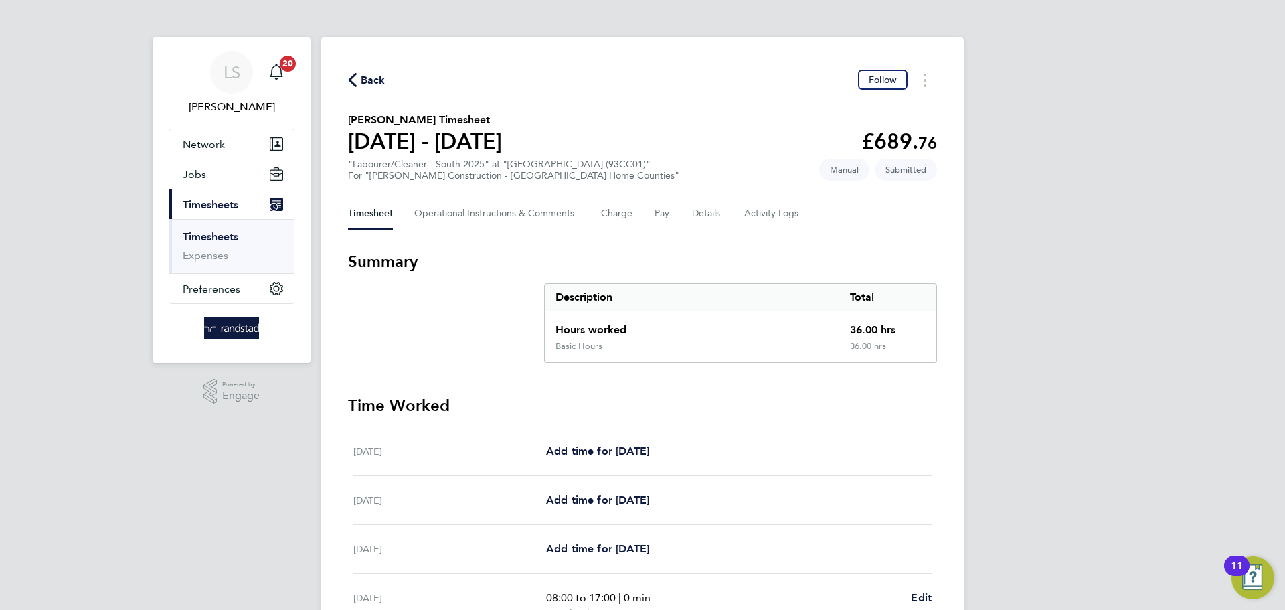
click at [375, 72] on span "Back" at bounding box center [373, 80] width 25 height 16
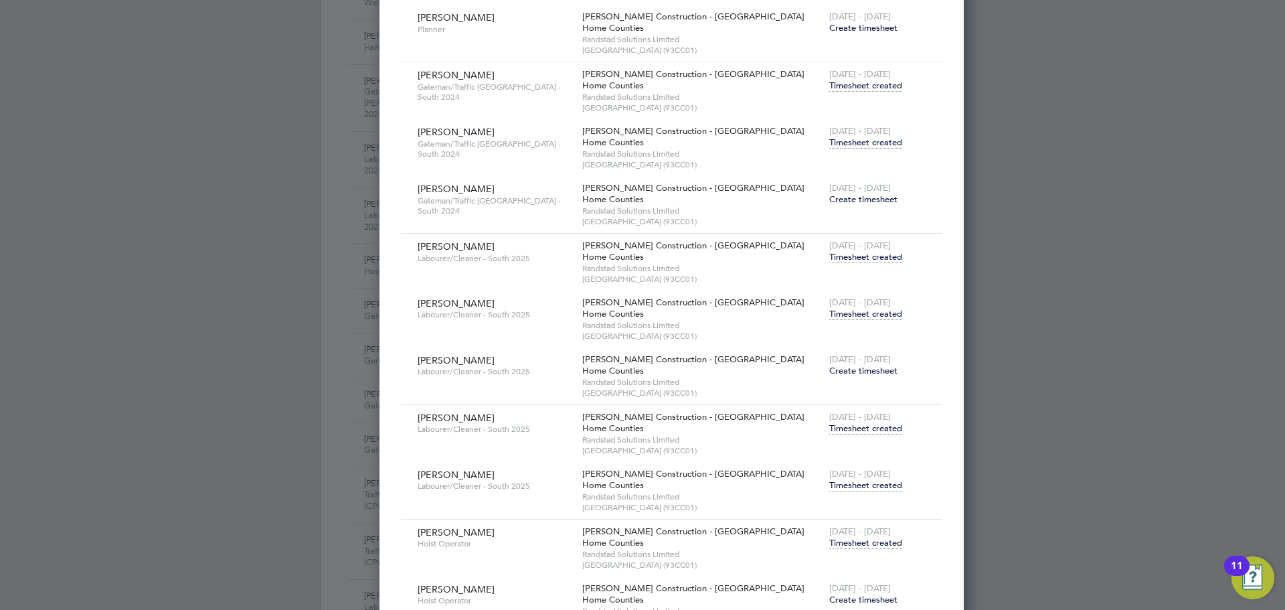
click at [829, 483] on span "Timesheet created" at bounding box center [865, 485] width 73 height 12
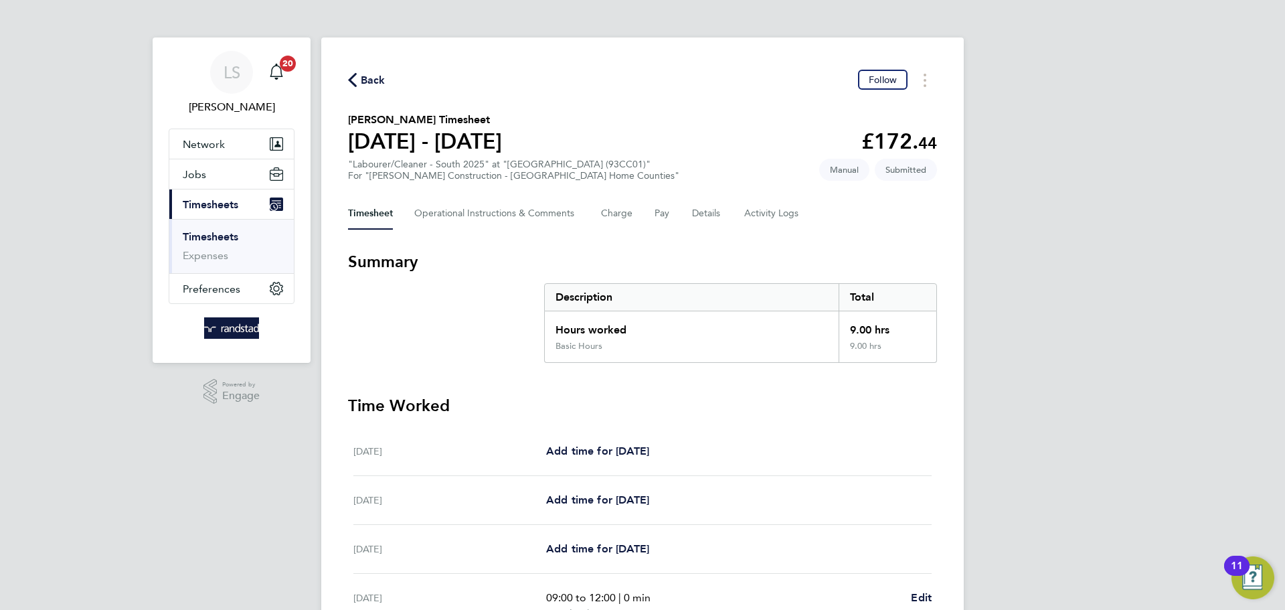
click at [380, 72] on span "Back" at bounding box center [373, 80] width 25 height 16
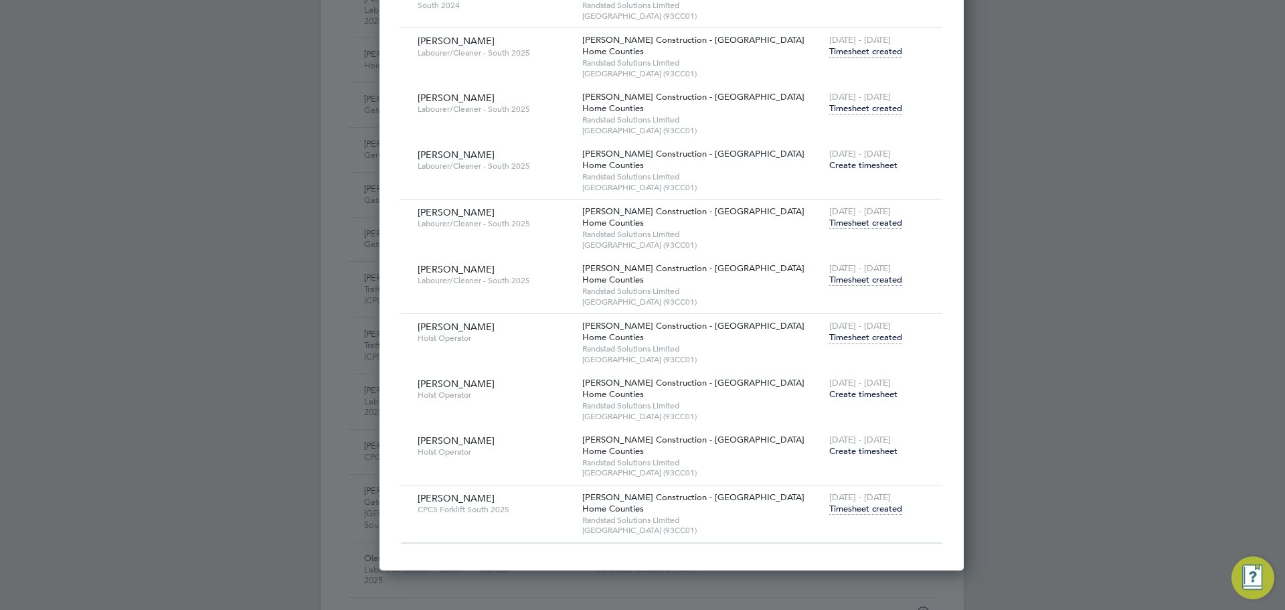
click at [829, 396] on span "Create timesheet" at bounding box center [863, 393] width 68 height 11
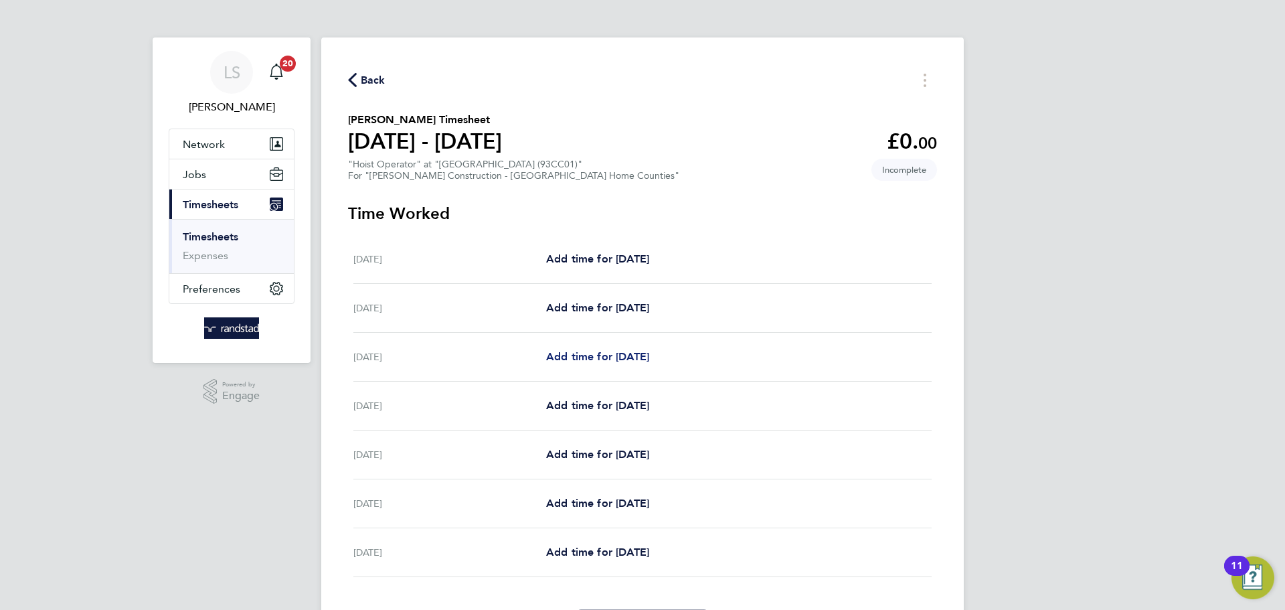
click at [592, 359] on span "Add time for [DATE]" at bounding box center [597, 356] width 103 height 13
select select "30"
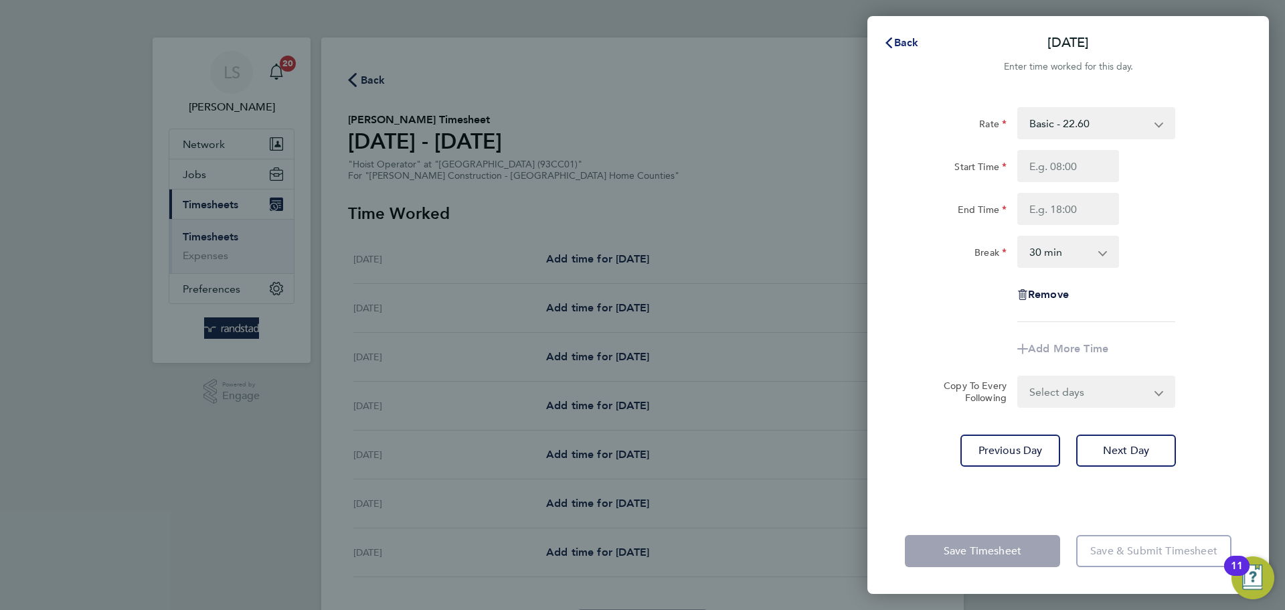
click at [917, 41] on span "Back" at bounding box center [906, 42] width 25 height 13
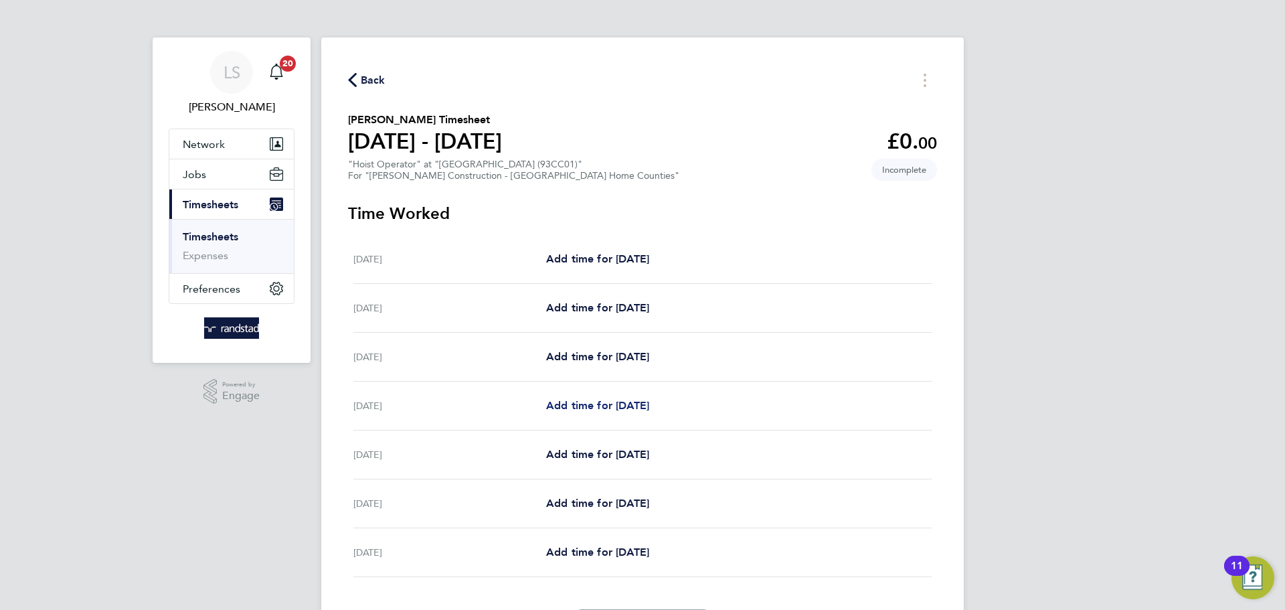
click at [598, 405] on span "Add time for [DATE]" at bounding box center [597, 405] width 103 height 13
select select "30"
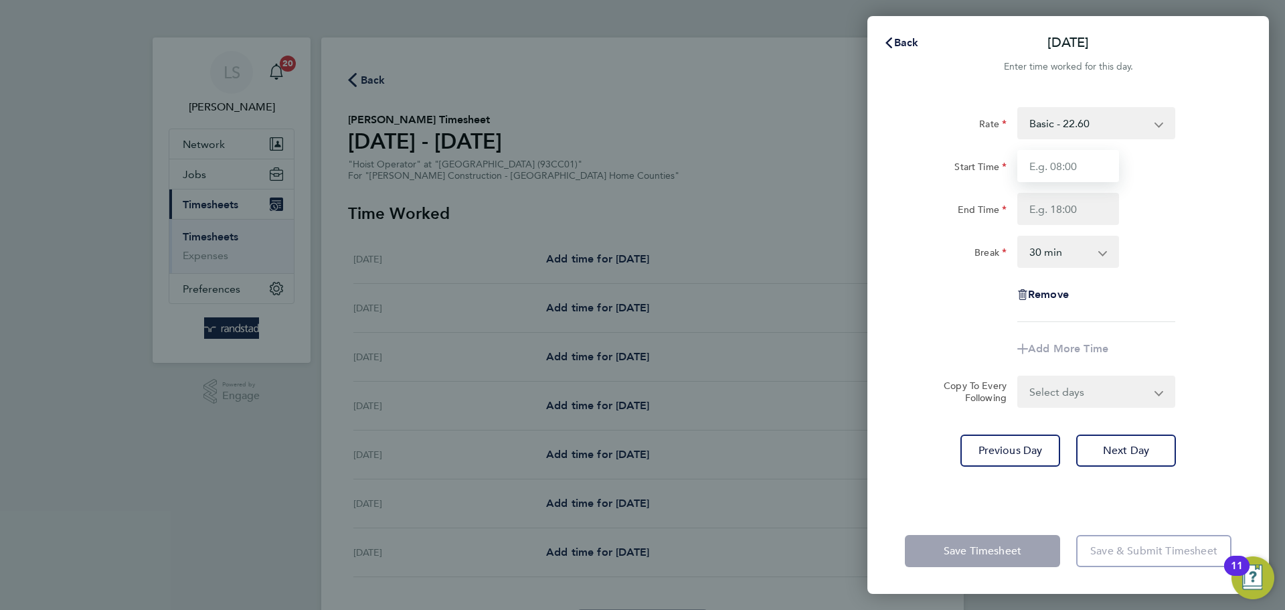
click at [1082, 165] on input "Start Time" at bounding box center [1068, 166] width 102 height 32
type input "07:30"
click at [1072, 211] on input "End Time" at bounding box center [1068, 209] width 102 height 32
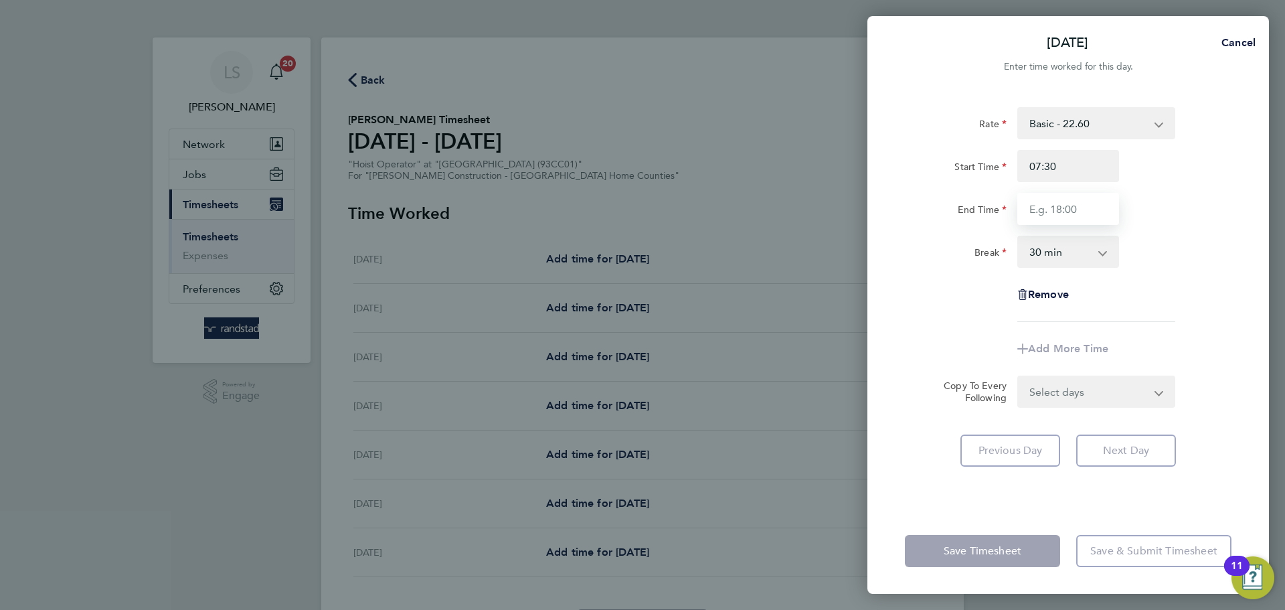
type input "16:30"
click at [1064, 255] on select "0 min 15 min 30 min 45 min 60 min 75 min 90 min" at bounding box center [1060, 251] width 83 height 29
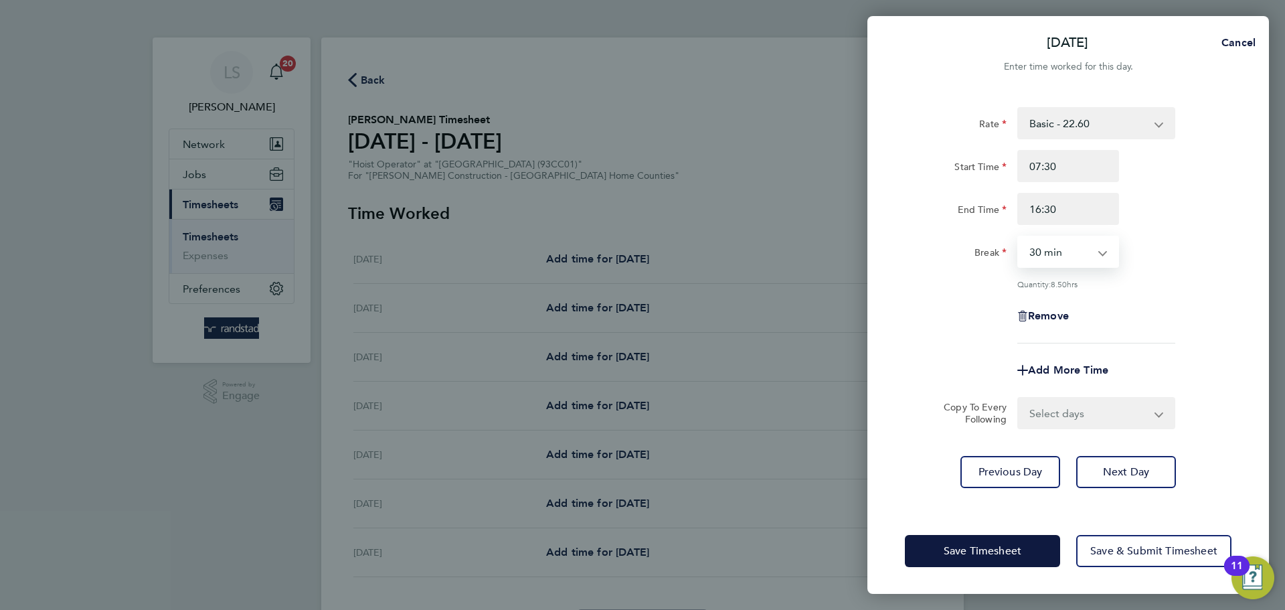
select select "0"
click at [1019, 237] on select "0 min 15 min 30 min 45 min 60 min 75 min 90 min" at bounding box center [1060, 251] width 83 height 29
click at [1033, 407] on select "Select days Day [DATE] [DATE] [DATE]" at bounding box center [1089, 412] width 141 height 29
select select "DAY"
click at [1019, 398] on select "Select days Day [DATE] [DATE] [DATE]" at bounding box center [1089, 412] width 141 height 29
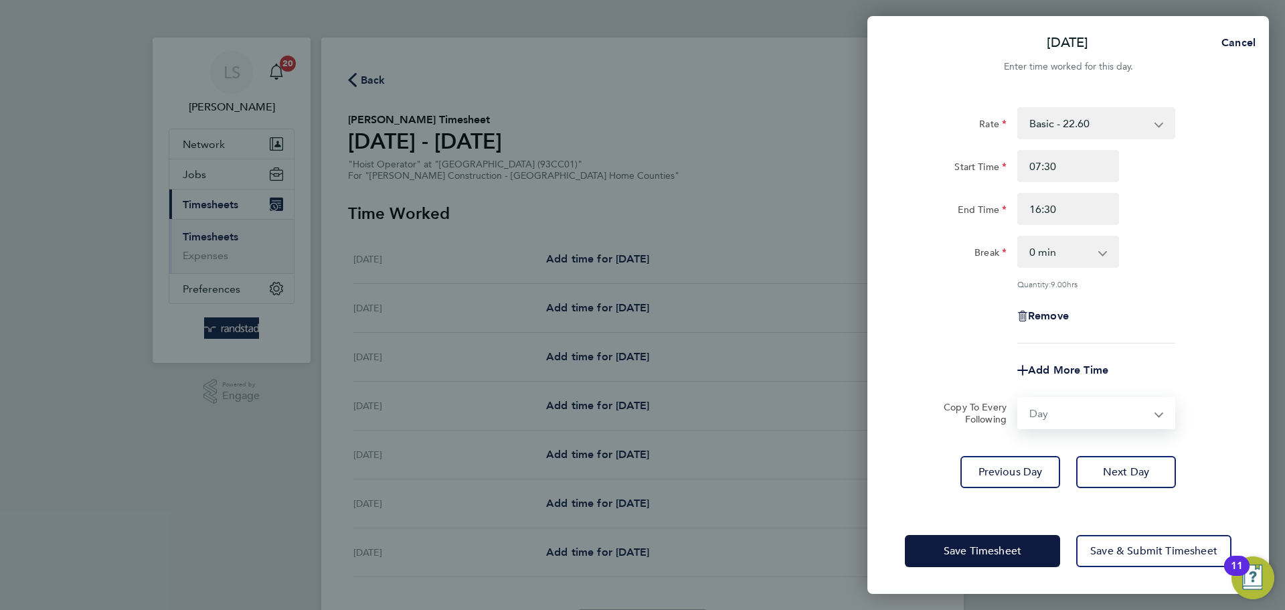
select select "[DATE]"
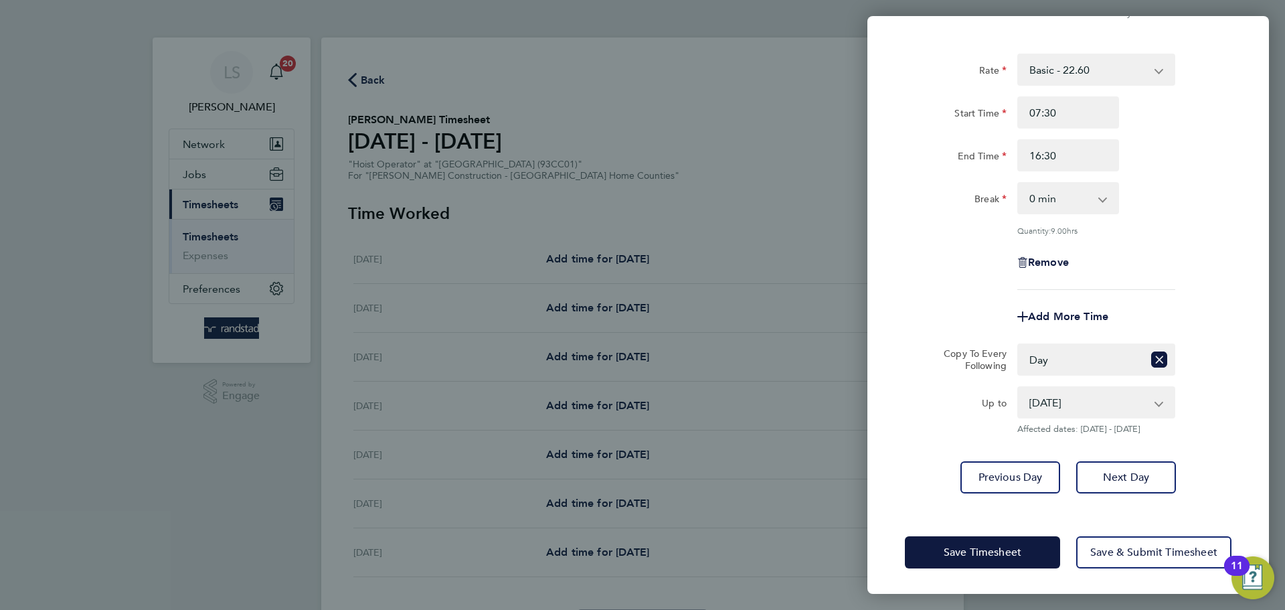
click at [1110, 568] on div "Save Timesheet Save & Submit Timesheet" at bounding box center [1068, 552] width 402 height 86
click at [1104, 558] on button "Save & Submit Timesheet" at bounding box center [1153, 552] width 155 height 32
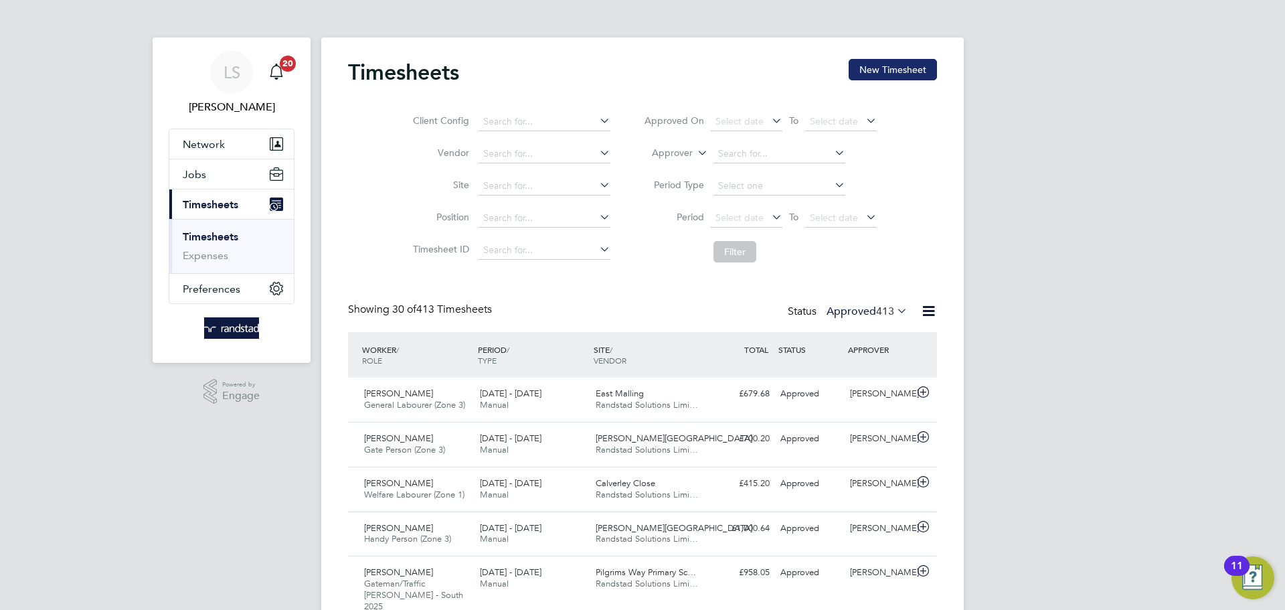
click at [879, 75] on button "New Timesheet" at bounding box center [893, 69] width 88 height 21
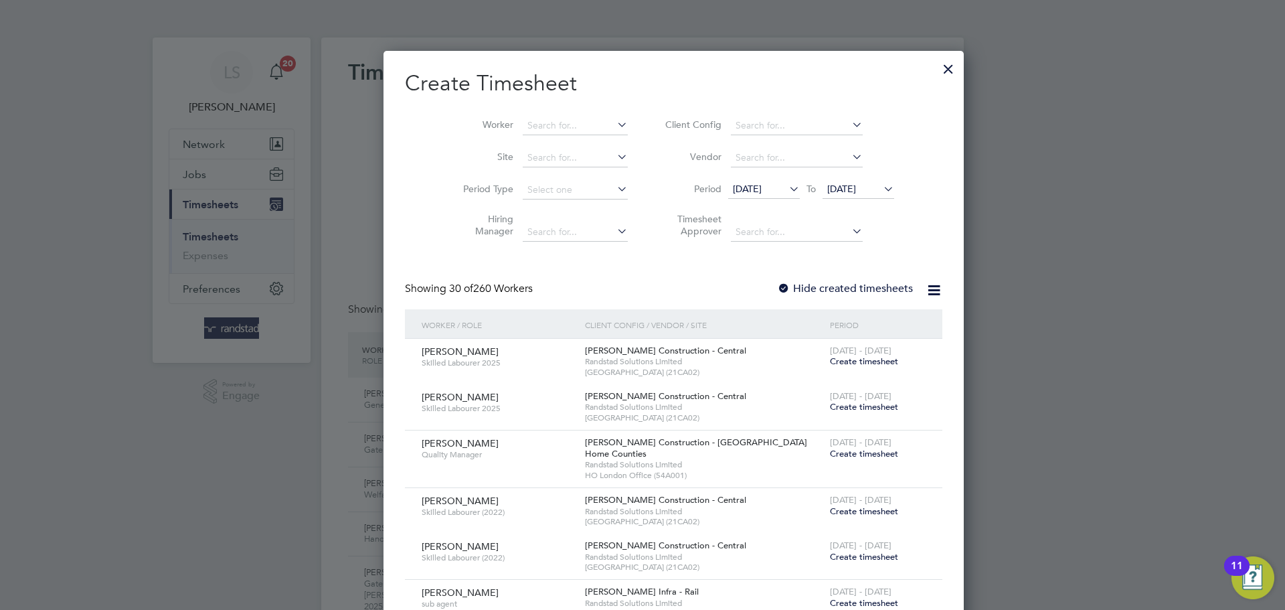
click at [529, 147] on li "Site" at bounding box center [540, 158] width 208 height 32
click at [523, 157] on input at bounding box center [575, 158] width 105 height 19
click at [537, 170] on li "East Mall ing" at bounding box center [544, 176] width 106 height 18
type input "East Malling"
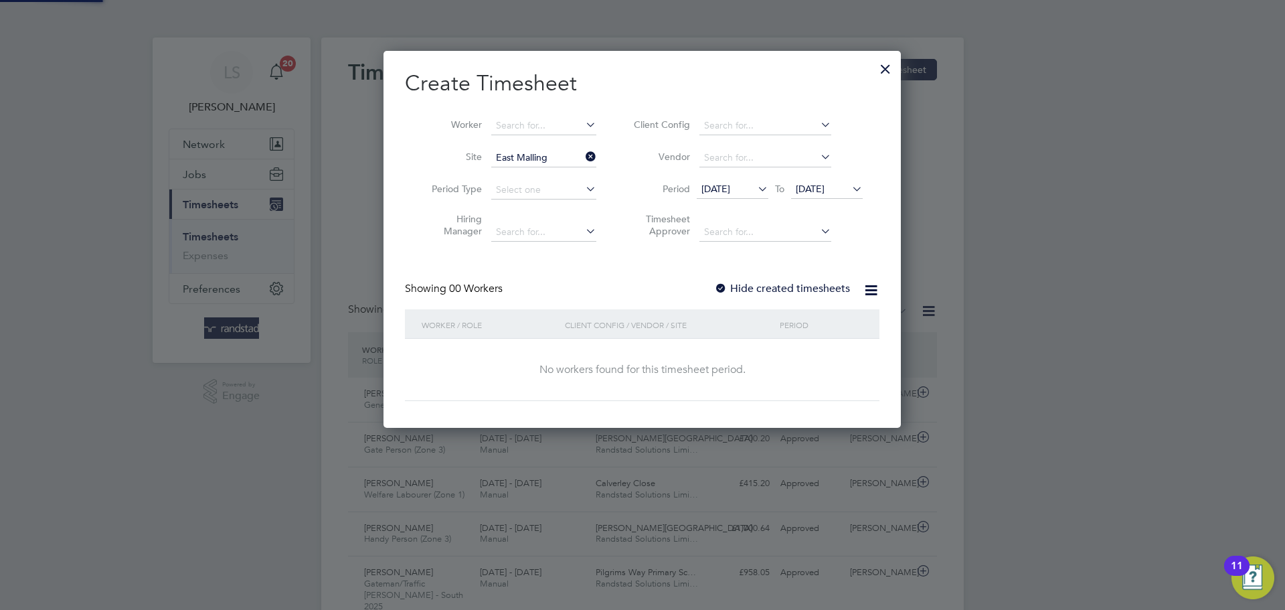
click at [738, 289] on label "Hide created timesheets" at bounding box center [782, 288] width 136 height 13
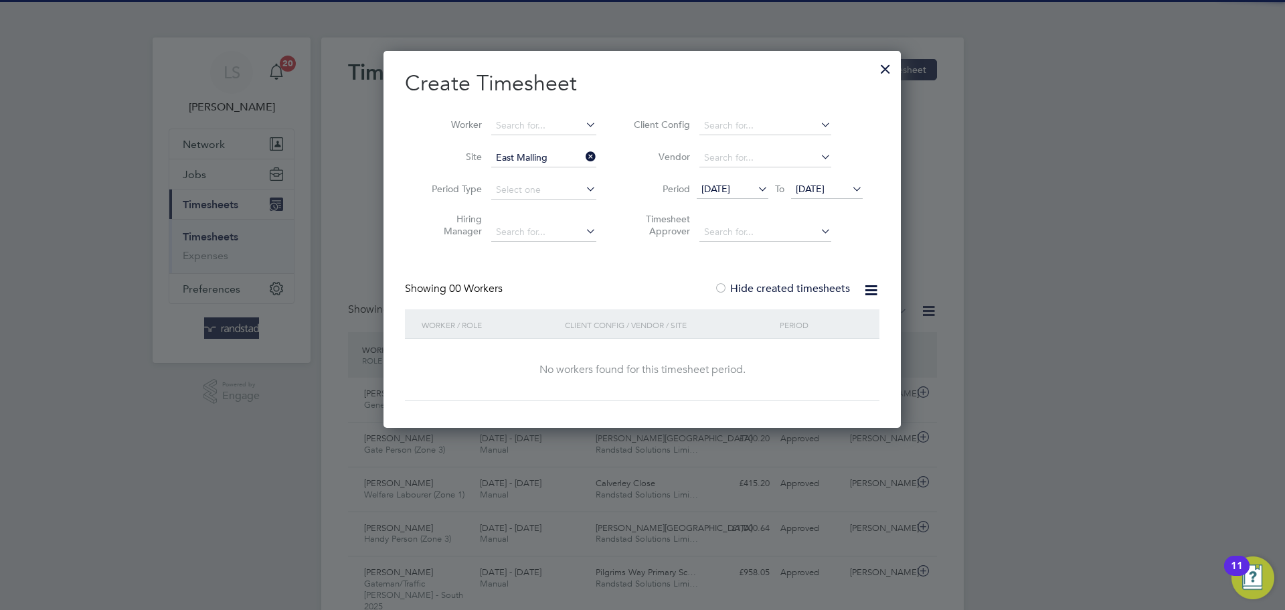
click at [802, 193] on span "[DATE]" at bounding box center [810, 189] width 29 height 12
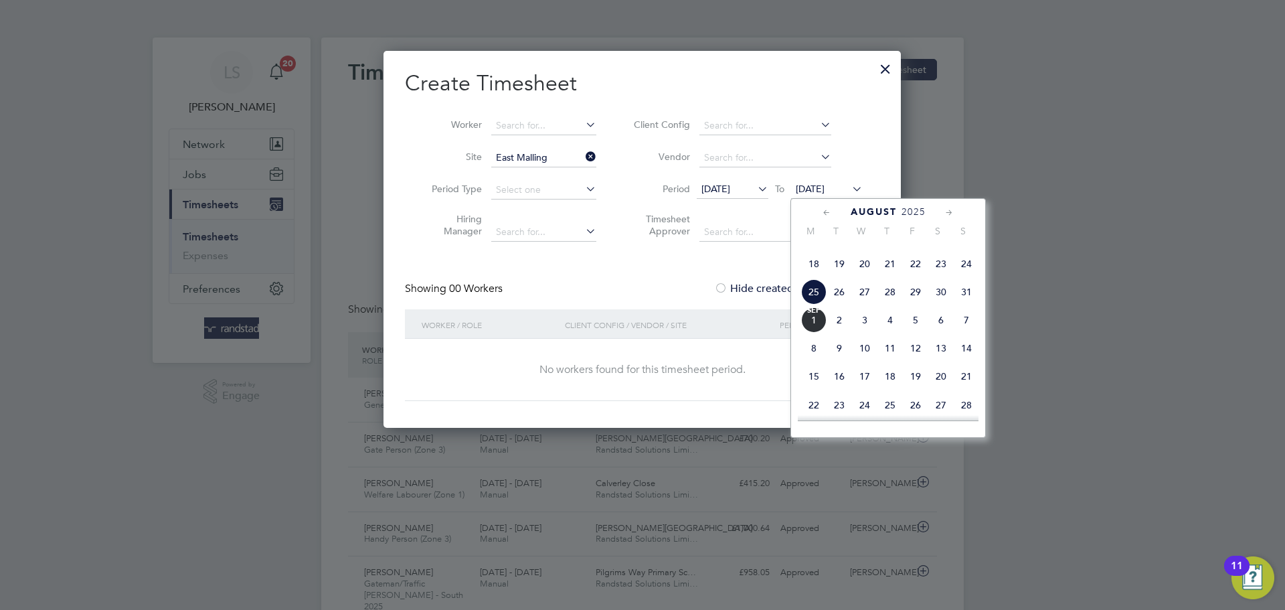
click at [820, 333] on span "[DATE]" at bounding box center [813, 319] width 25 height 25
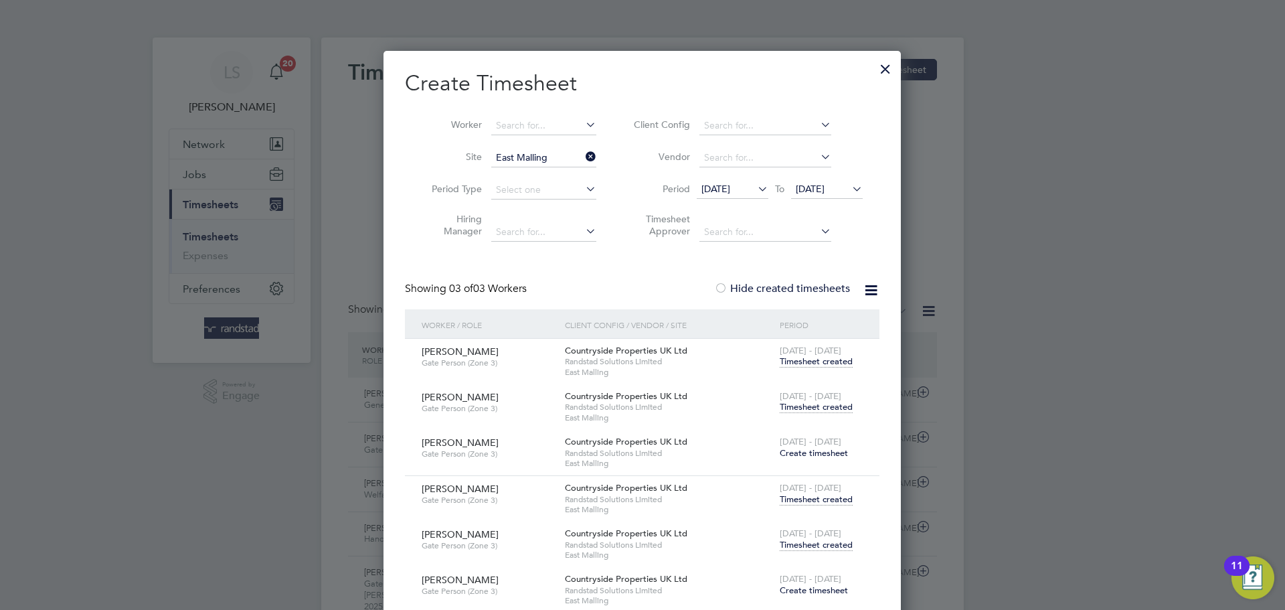
click at [804, 404] on span "Timesheet created" at bounding box center [816, 407] width 73 height 12
